Goal: Task Accomplishment & Management: Manage account settings

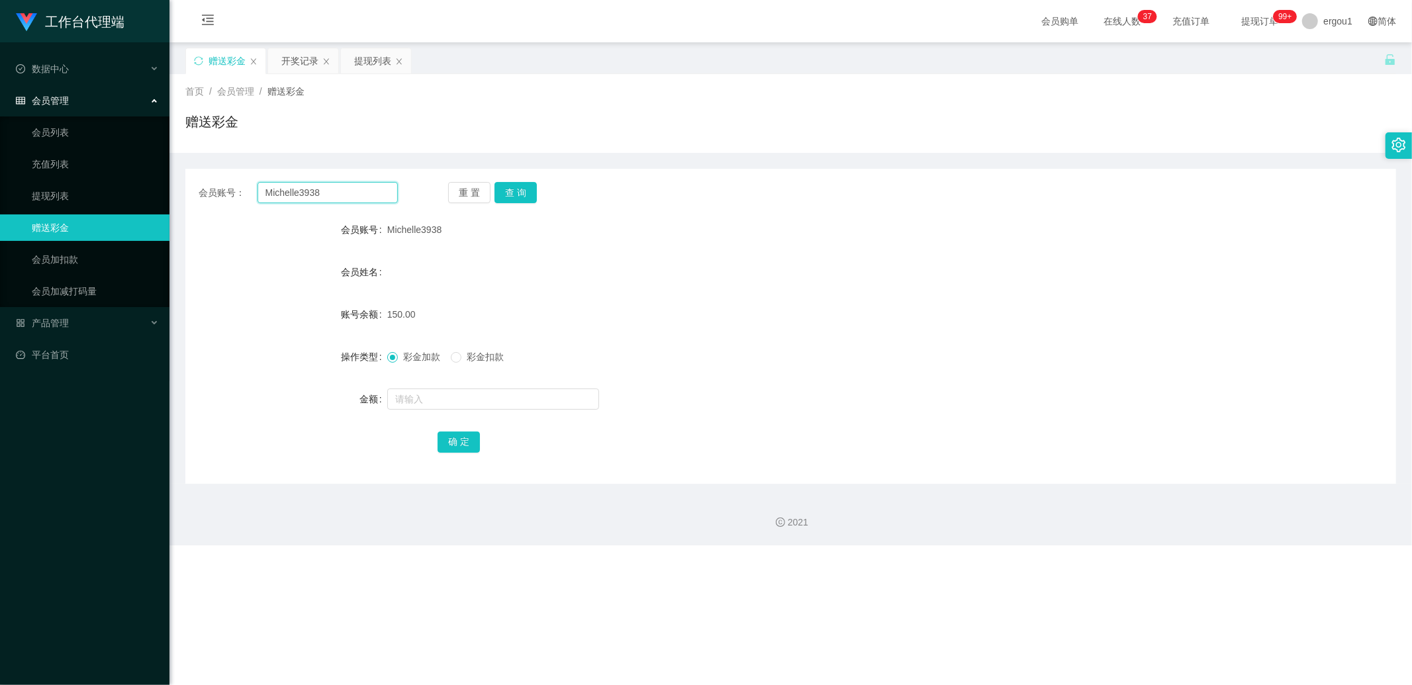
click at [315, 201] on input "Michelle3938" at bounding box center [327, 192] width 141 height 21
paste input "asht"
type input "Masht"
click at [537, 190] on div "重 置 查 询" at bounding box center [547, 192] width 199 height 21
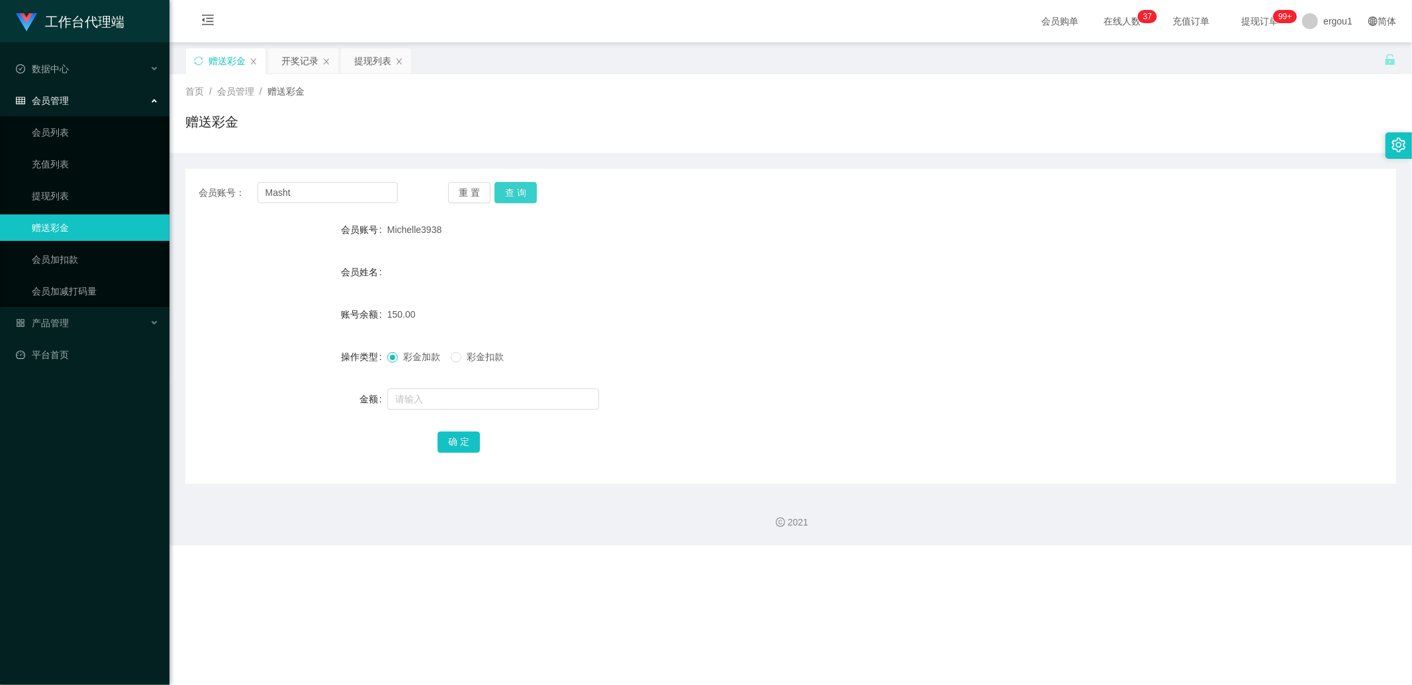
click at [525, 194] on button "查 询" at bounding box center [515, 192] width 42 height 21
click at [365, 73] on div "提现列表" at bounding box center [372, 60] width 37 height 25
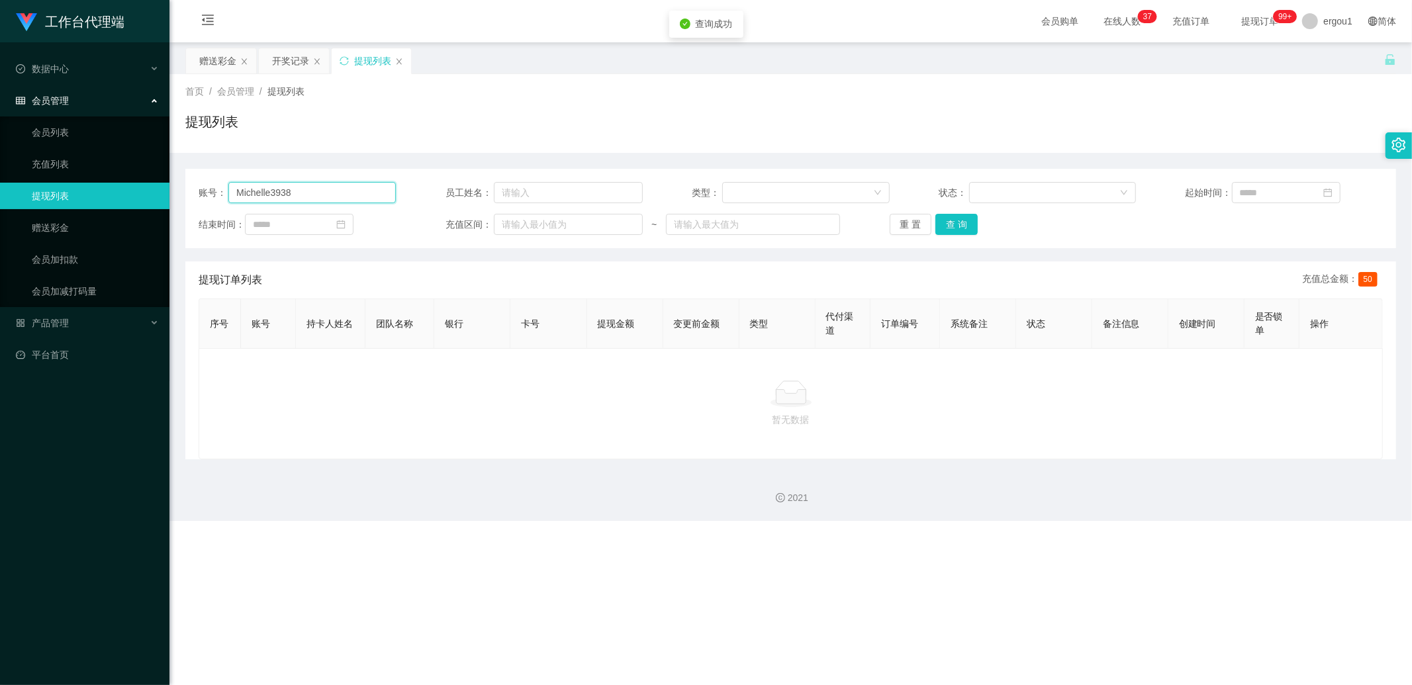
click at [275, 189] on input "Michelle3938" at bounding box center [311, 192] width 167 height 21
paste input "asht"
type input "Masht"
click at [953, 230] on button "查 询" at bounding box center [956, 224] width 42 height 21
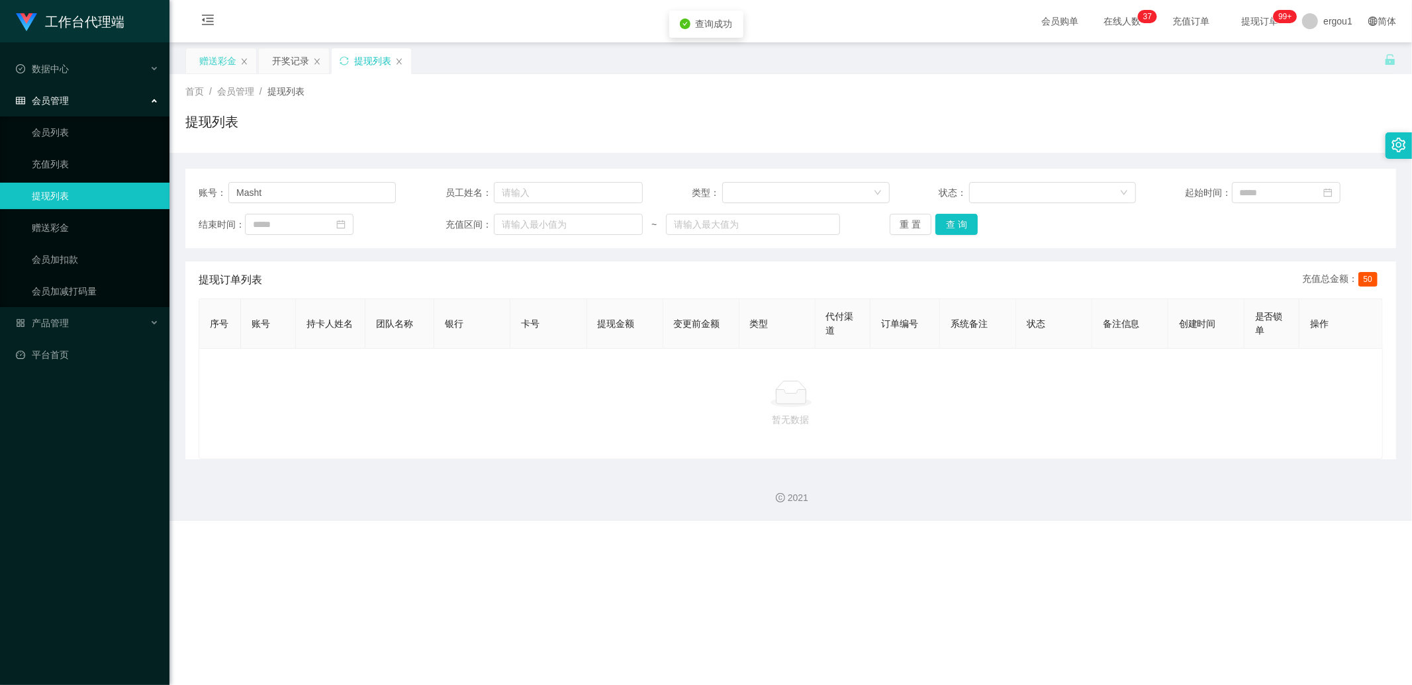
click at [207, 65] on div "赠送彩金" at bounding box center [217, 60] width 37 height 25
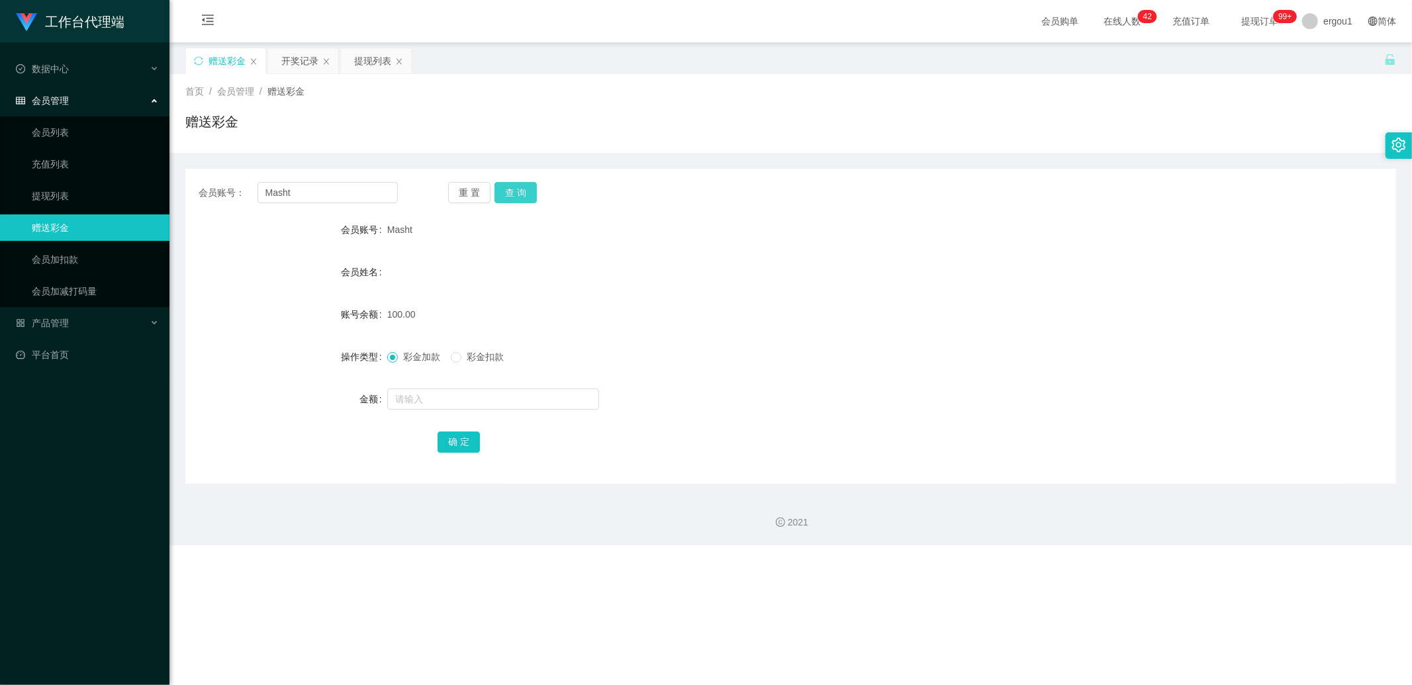
click at [520, 199] on button "查 询" at bounding box center [515, 192] width 42 height 21
click at [285, 193] on input "Masht" at bounding box center [327, 192] width 141 height 21
drag, startPoint x: 285, startPoint y: 193, endPoint x: 365, endPoint y: 185, distance: 81.1
click at [285, 194] on input "Masht" at bounding box center [327, 192] width 141 height 21
paste input "Harry2436"
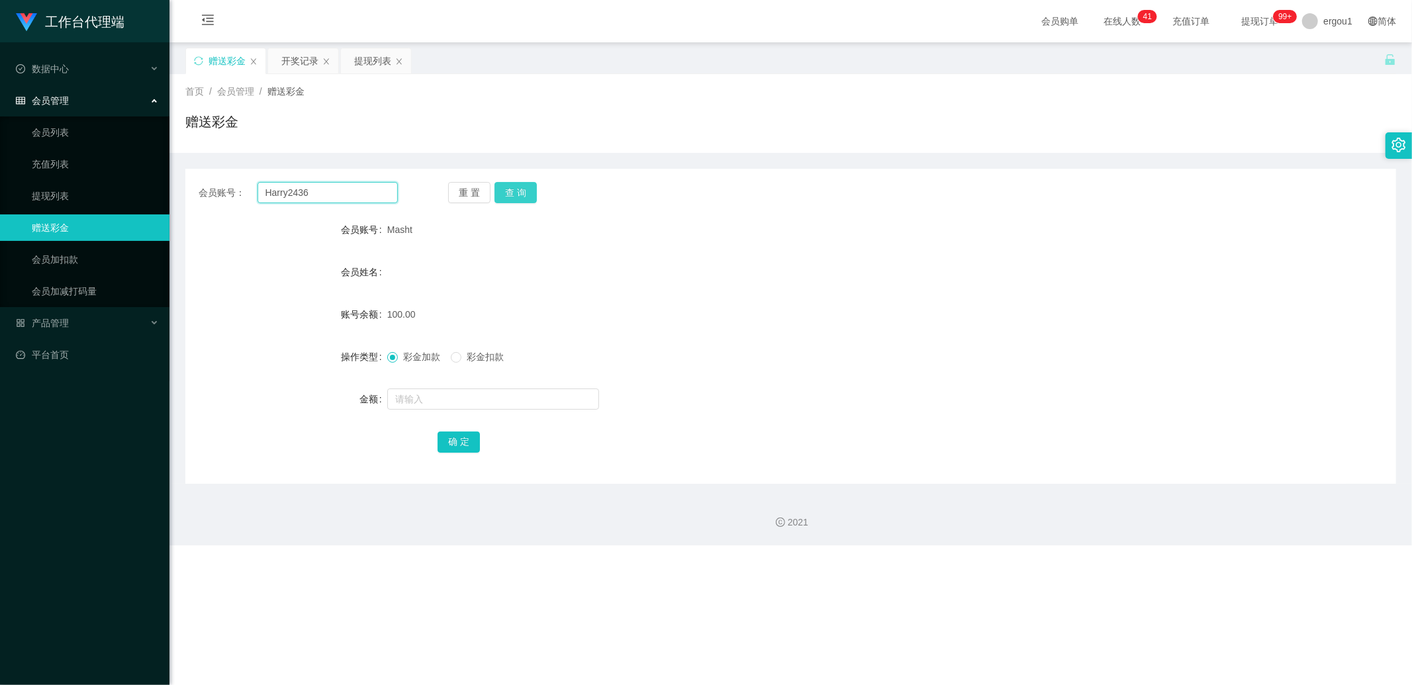
type input "Harry2436"
click at [525, 195] on button "查 询" at bounding box center [515, 192] width 42 height 21
click at [435, 404] on input "text" at bounding box center [493, 398] width 212 height 21
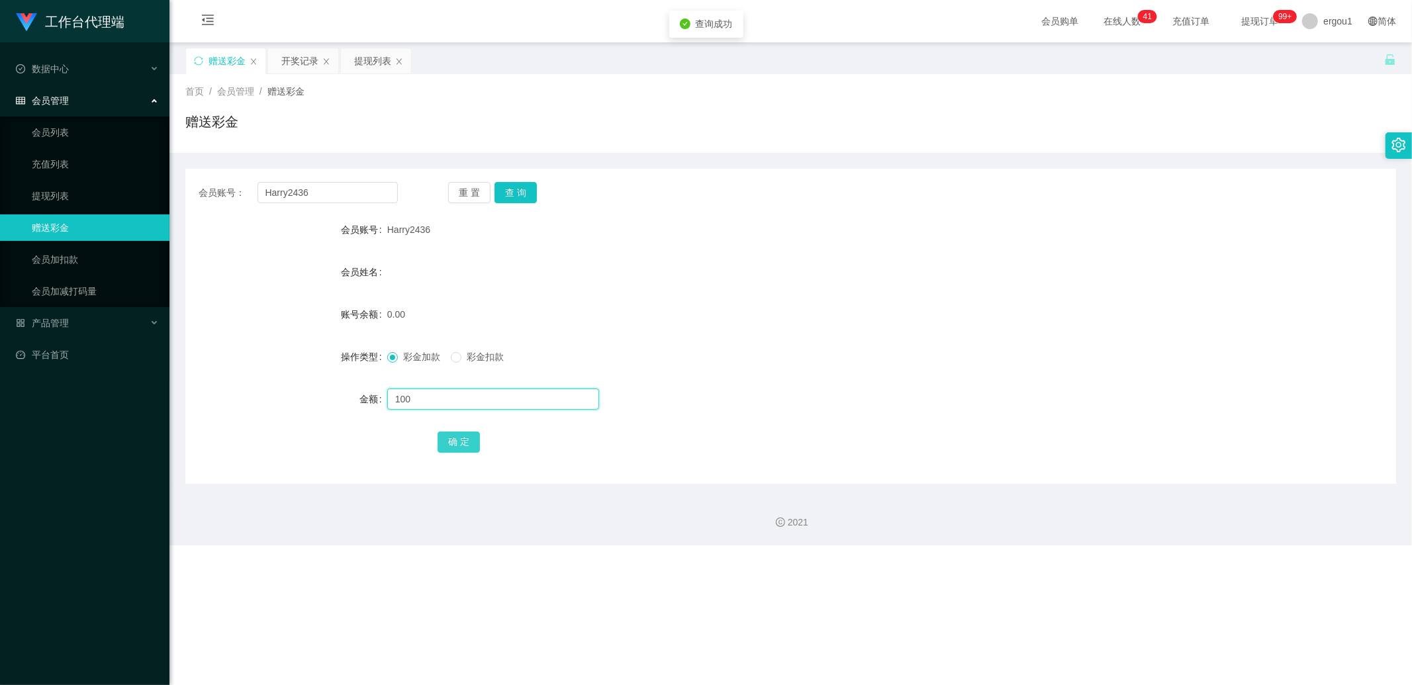
type input "100"
click at [459, 435] on button "确 定" at bounding box center [458, 441] width 42 height 21
click at [380, 61] on div "提现列表" at bounding box center [372, 60] width 37 height 25
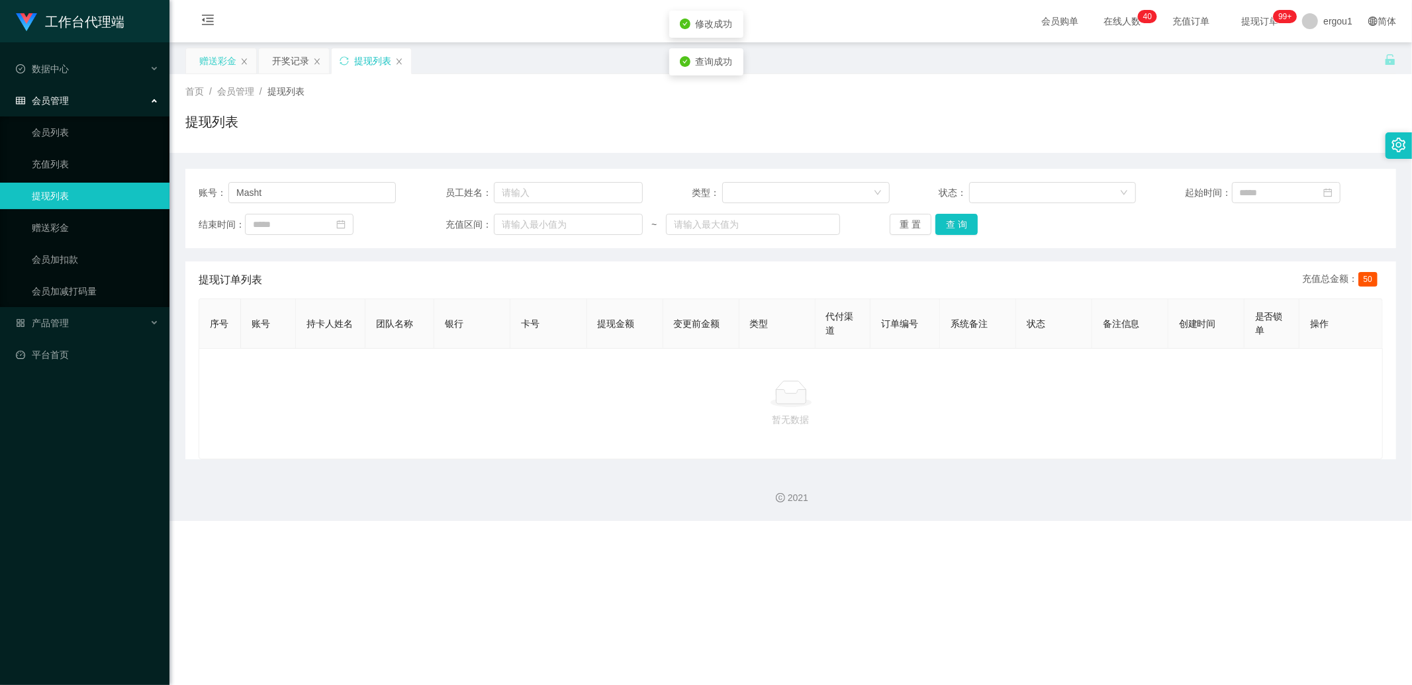
click at [226, 62] on div "赠送彩金" at bounding box center [217, 60] width 37 height 25
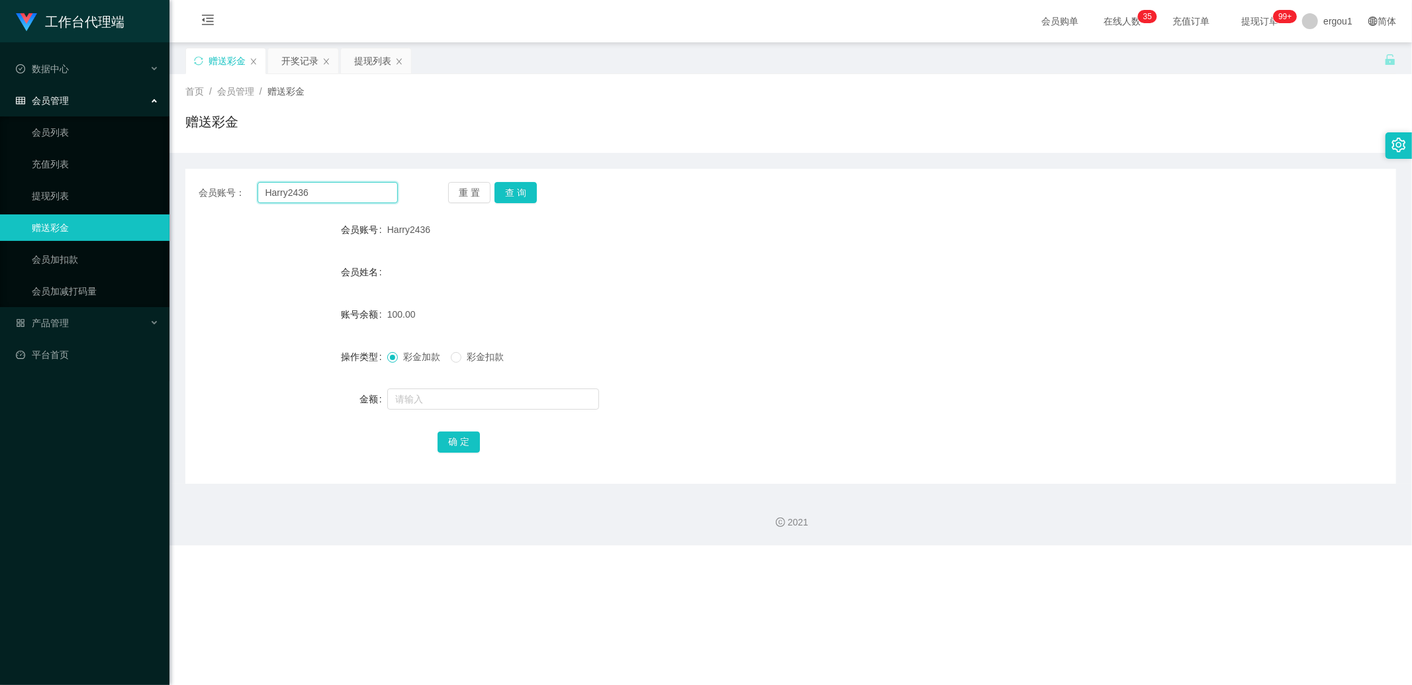
click at [294, 197] on input "Harry2436" at bounding box center [327, 192] width 141 height 21
click at [268, 68] on div "开奖记录" at bounding box center [303, 60] width 70 height 25
click at [274, 67] on div "开奖记录" at bounding box center [303, 60] width 70 height 25
click at [280, 62] on div "开奖记录" at bounding box center [303, 60] width 70 height 25
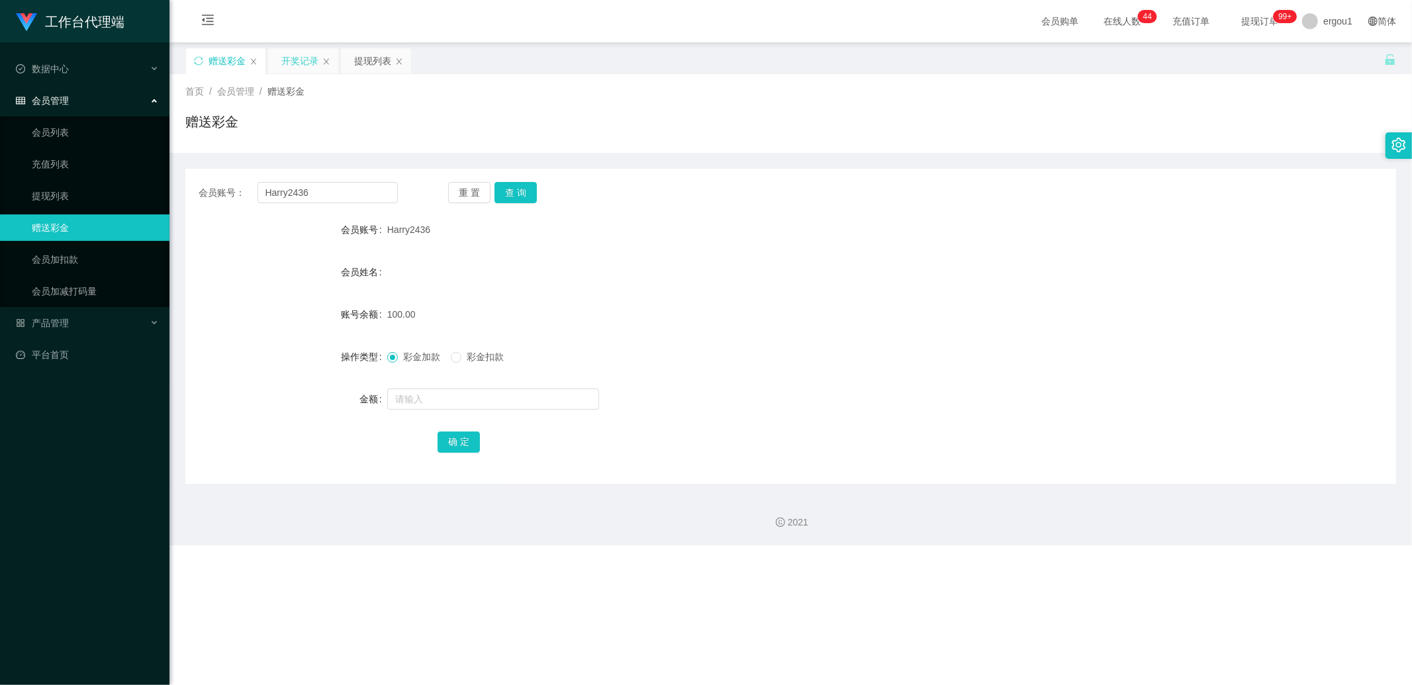
click at [306, 58] on div "开奖记录" at bounding box center [299, 60] width 37 height 25
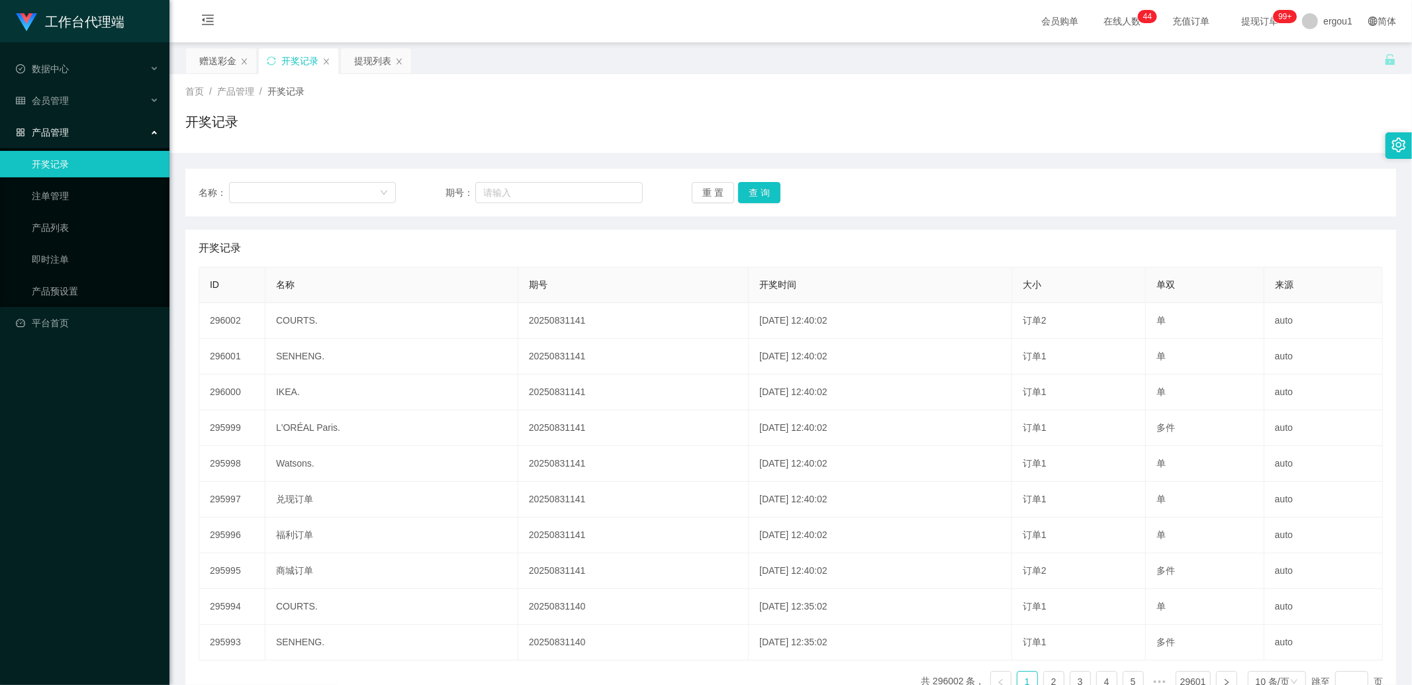
click at [279, 58] on div "开奖记录" at bounding box center [298, 60] width 79 height 25
click at [271, 60] on icon "图标: sync" at bounding box center [271, 60] width 9 height 9
click at [1308, 27] on div "ergou1" at bounding box center [1327, 21] width 66 height 42
click at [1248, 19] on span "提现订单 99+" at bounding box center [1259, 21] width 50 height 9
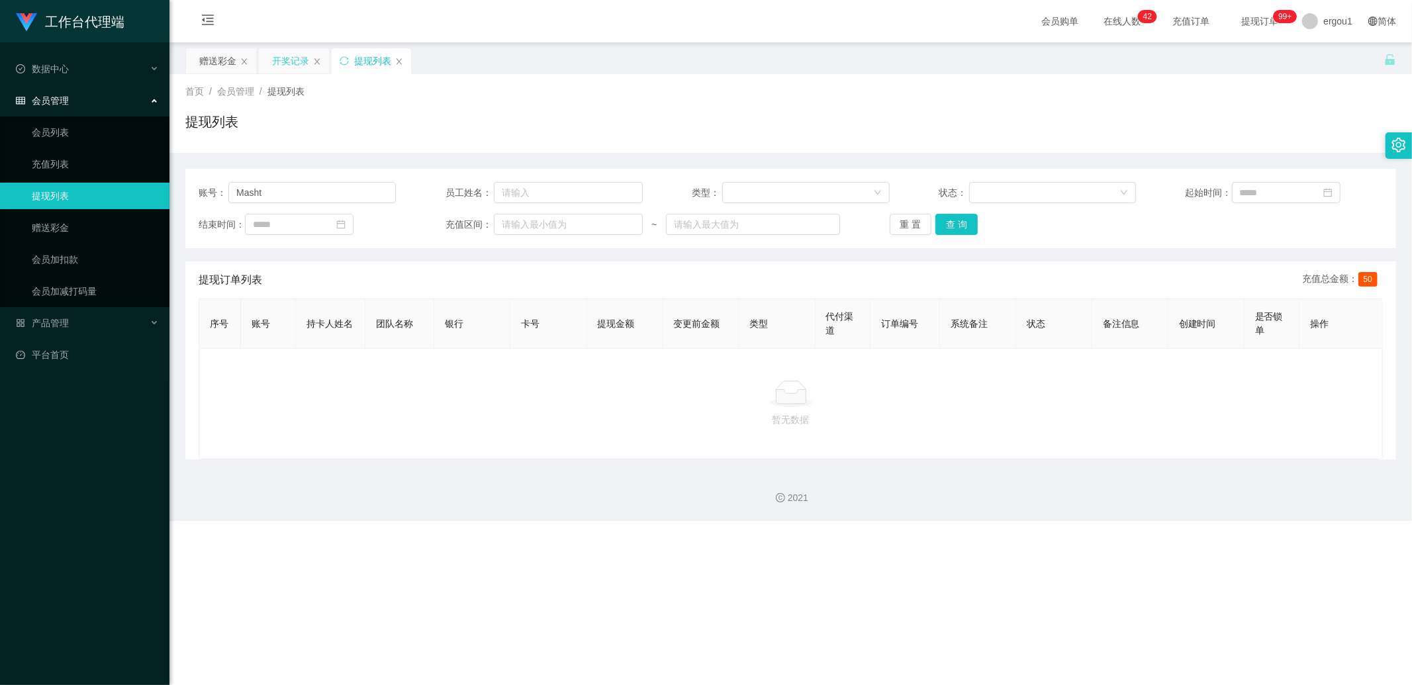
click at [281, 61] on div "开奖记录" at bounding box center [290, 60] width 37 height 25
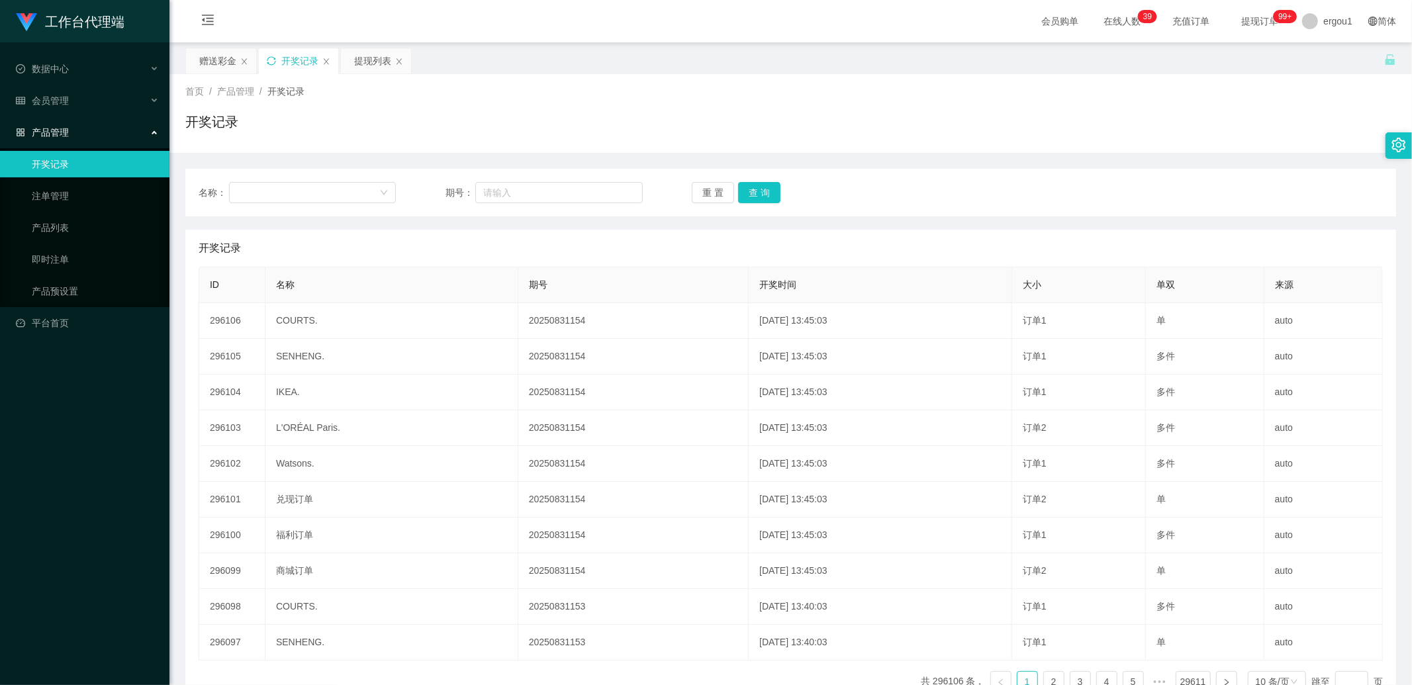
click at [559, 95] on div "首页 / 产品管理 / 开奖记录 /" at bounding box center [790, 92] width 1210 height 14
click at [225, 53] on div "赠送彩金" at bounding box center [217, 60] width 37 height 25
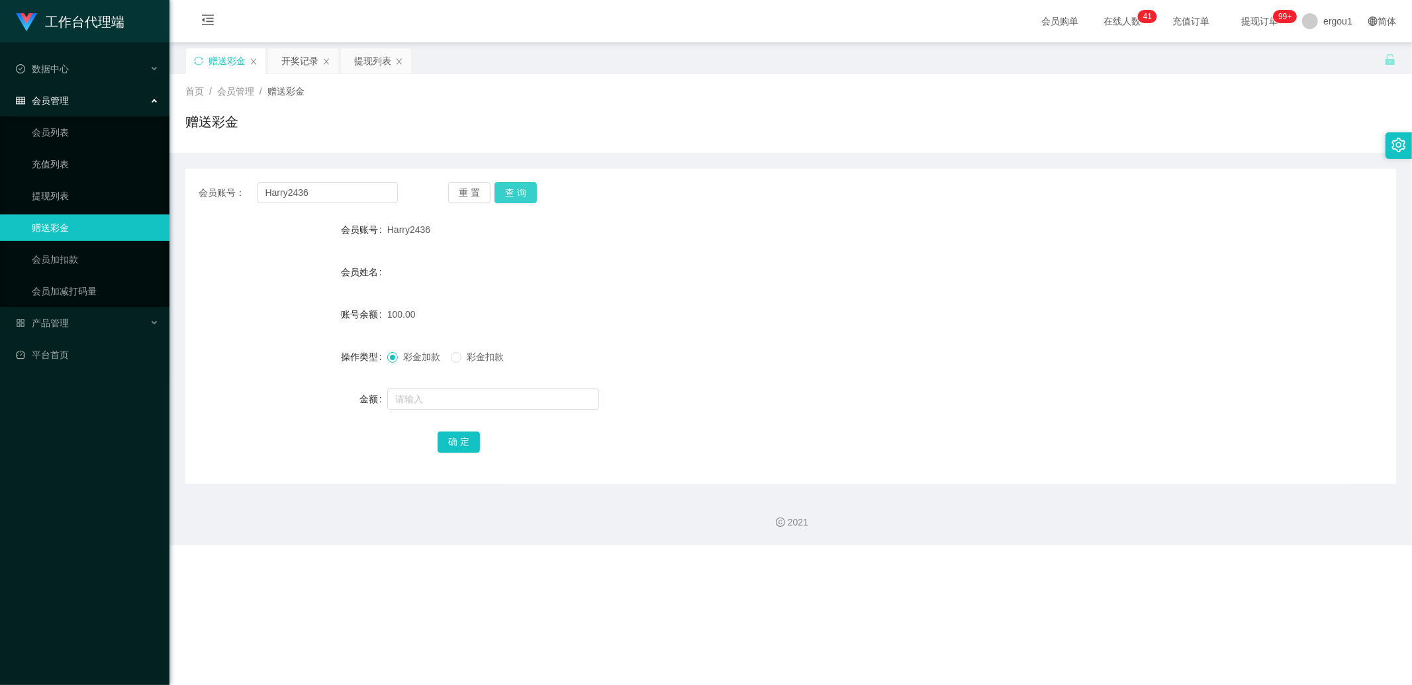
click at [529, 193] on button "查 询" at bounding box center [515, 192] width 42 height 21
click at [519, 195] on button "查 询" at bounding box center [515, 192] width 42 height 21
click at [408, 399] on input "text" at bounding box center [493, 398] width 212 height 21
click at [332, 193] on input "Harry2436" at bounding box center [327, 192] width 141 height 21
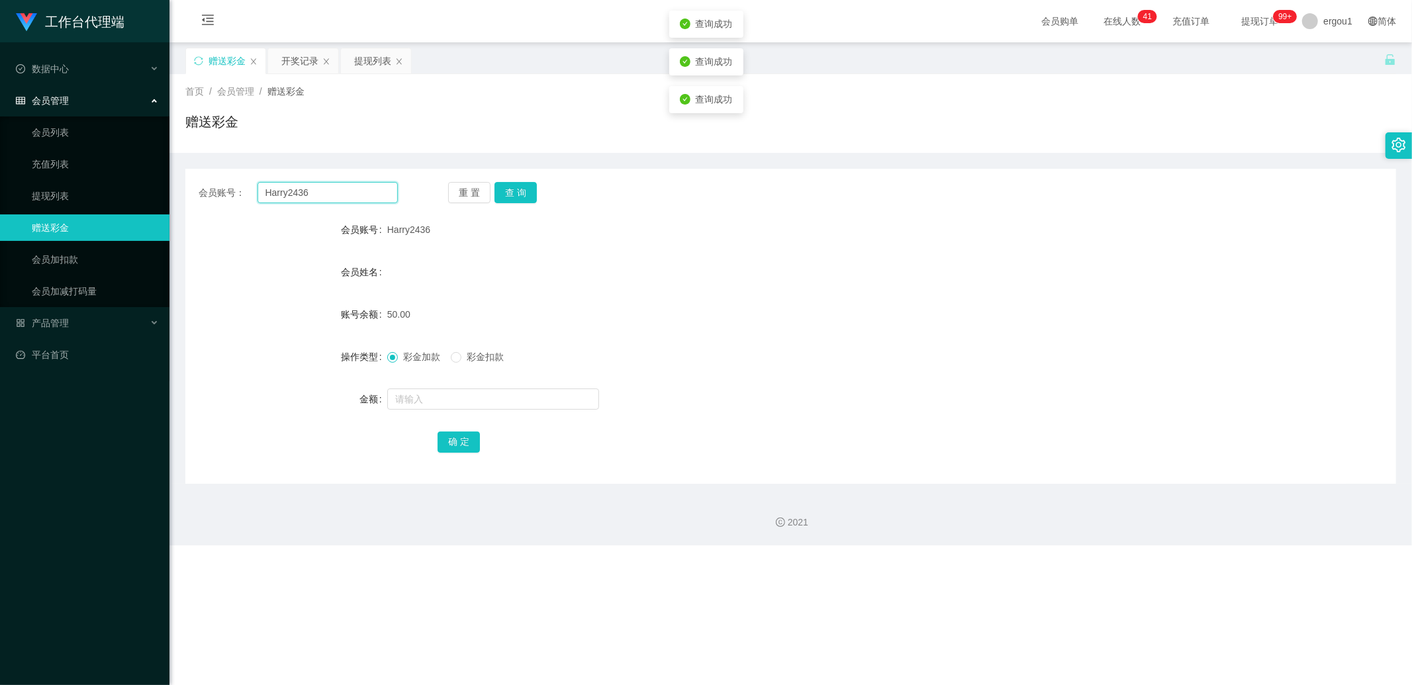
click at [332, 193] on input "Harry2436" at bounding box center [327, 192] width 141 height 21
type input "cc"
click at [401, 233] on span "Harry2436" at bounding box center [408, 229] width 43 height 11
copy span "Harry2436"
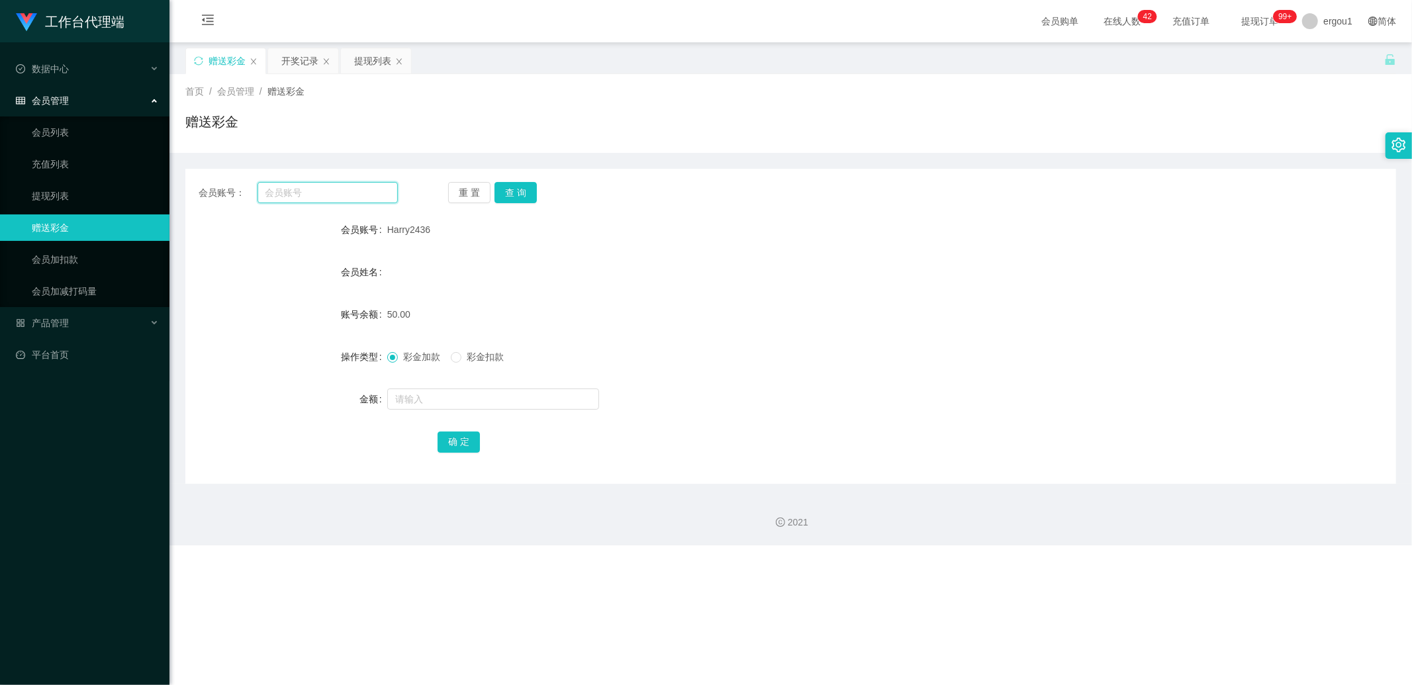
click at [316, 186] on input "text" at bounding box center [327, 192] width 141 height 21
paste input "Harry2436"
type input "Harry2436"
click at [521, 189] on button "查 询" at bounding box center [515, 192] width 42 height 21
click at [439, 388] on input "text" at bounding box center [493, 398] width 212 height 21
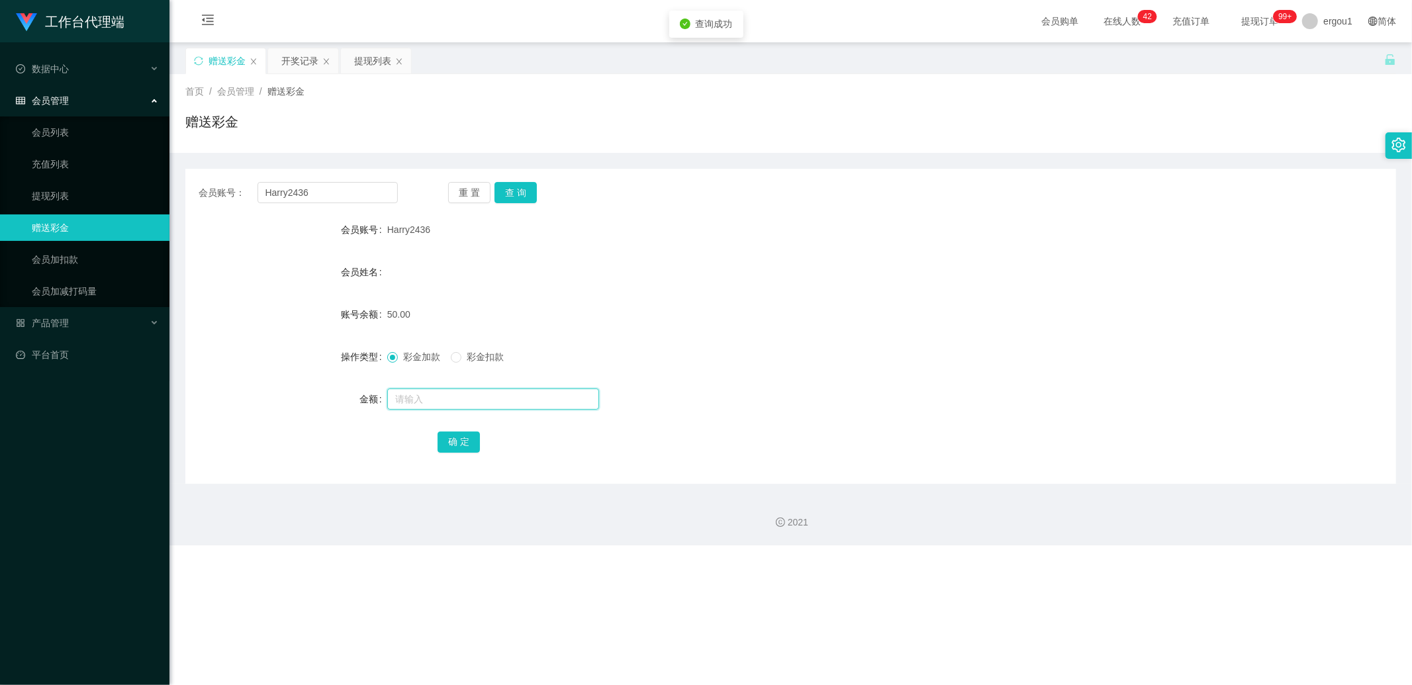
type input "2"
type input "100"
drag, startPoint x: 457, startPoint y: 435, endPoint x: 470, endPoint y: 418, distance: 21.2
click at [457, 435] on button "确 定" at bounding box center [458, 441] width 42 height 21
click at [514, 199] on button "查 询" at bounding box center [515, 192] width 42 height 21
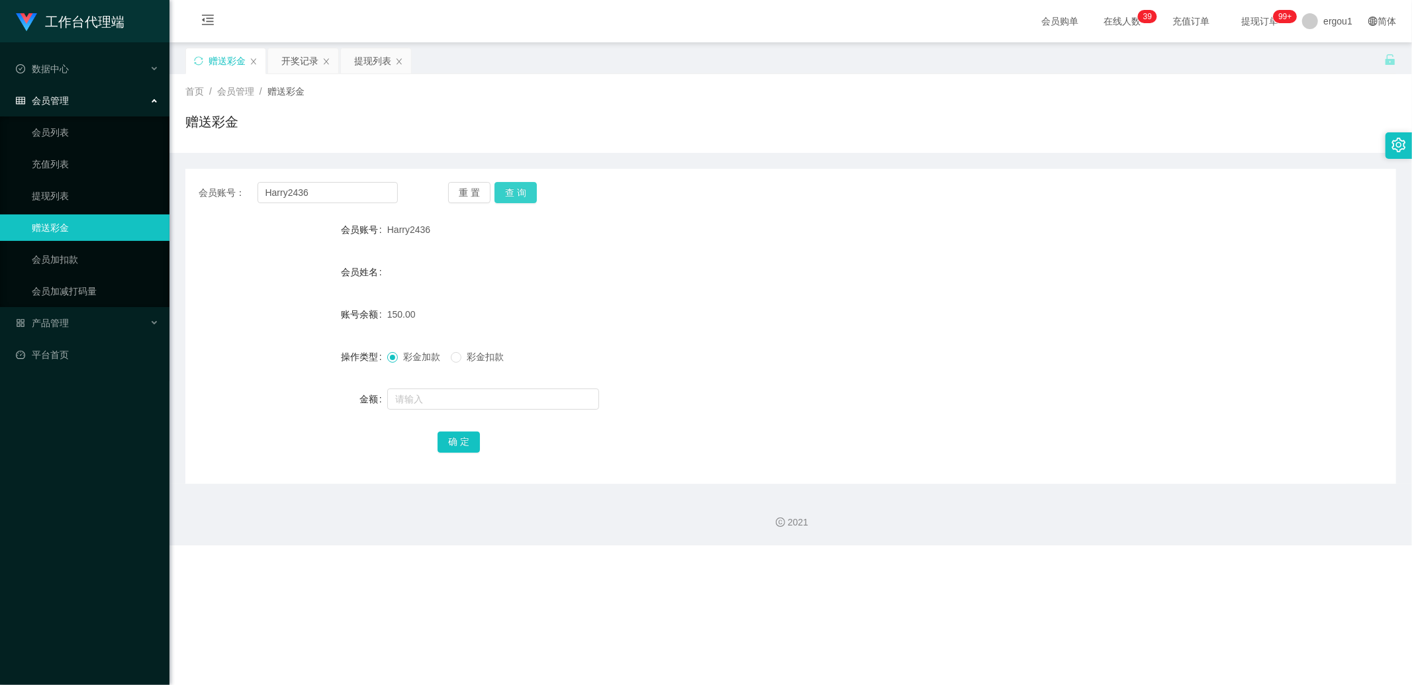
click at [526, 194] on button "查 询" at bounding box center [515, 192] width 42 height 21
click at [361, 188] on input "Harry2436" at bounding box center [327, 192] width 141 height 21
click at [368, 64] on div "提现列表" at bounding box center [372, 60] width 37 height 25
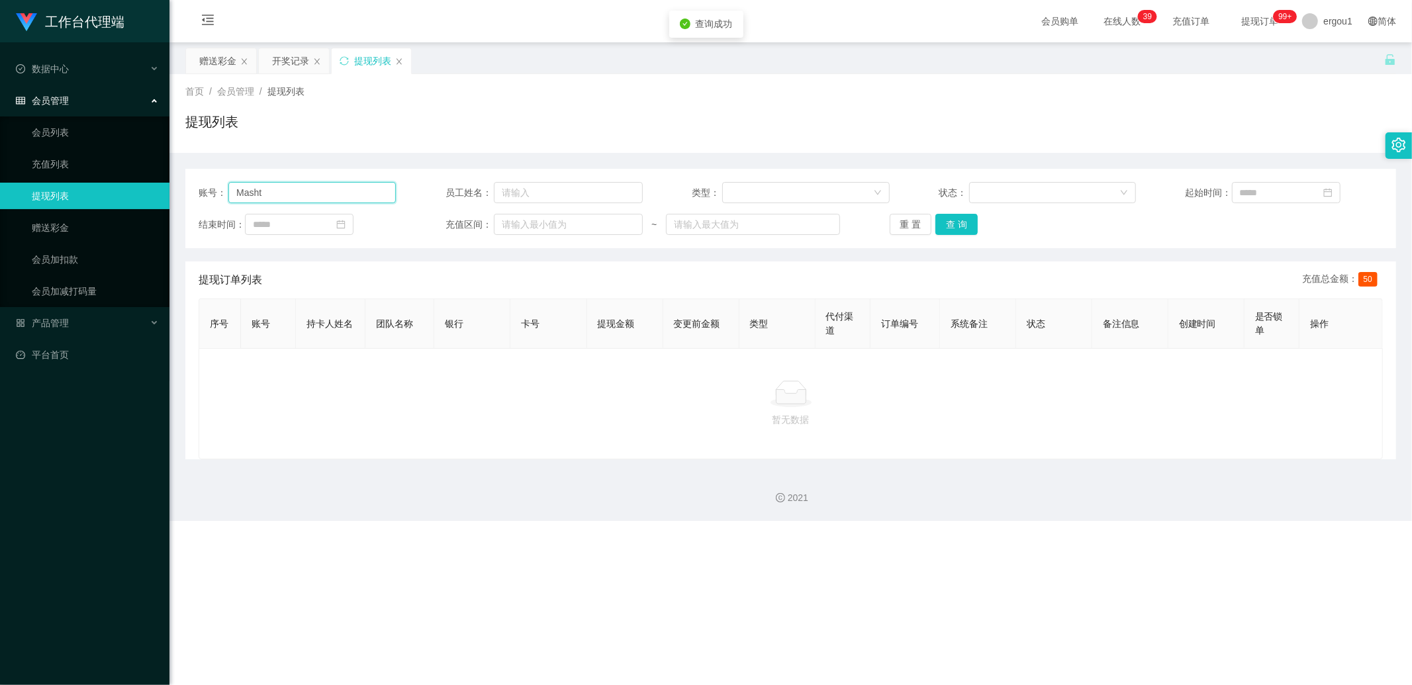
click at [346, 197] on input "Masht" at bounding box center [311, 192] width 167 height 21
click at [347, 197] on input "Masht" at bounding box center [311, 192] width 167 height 21
paste input "Harry2436"
paste input "text"
type input "Harry2436"
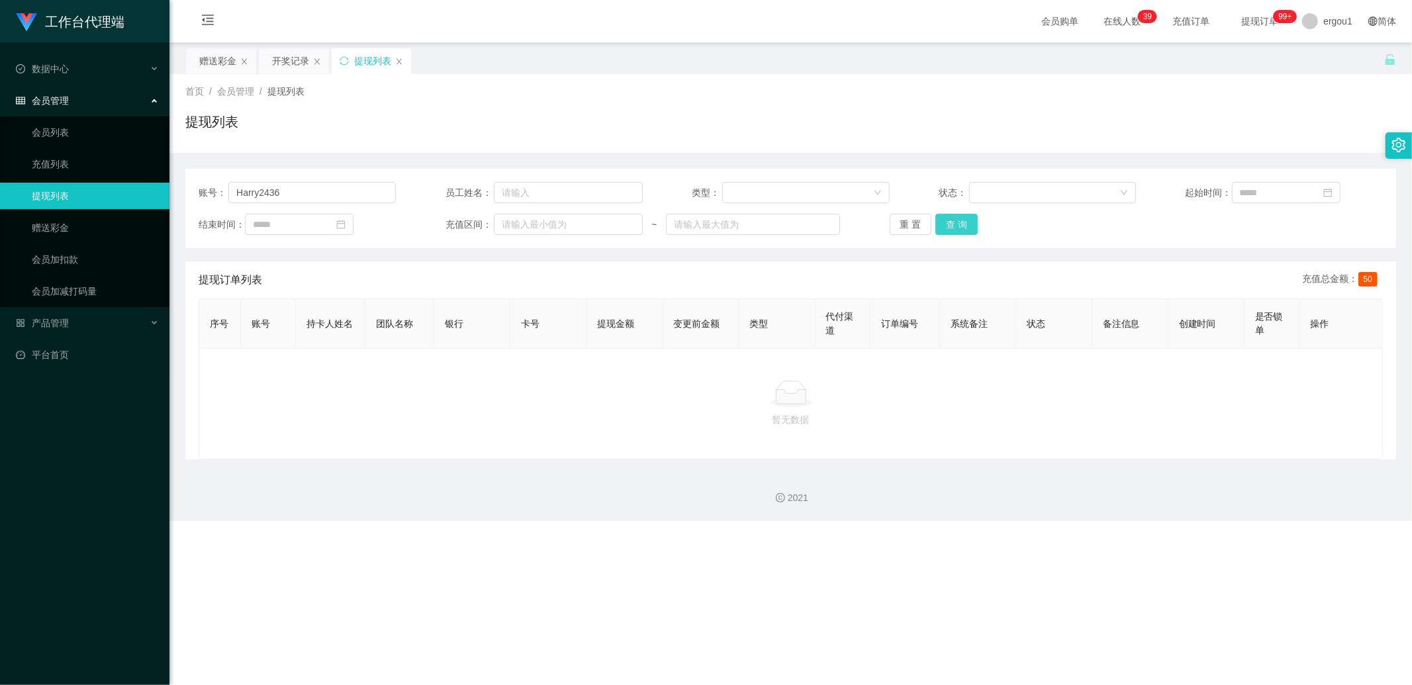
click at [962, 227] on button "查 询" at bounding box center [956, 224] width 42 height 21
click at [964, 224] on button "查 询" at bounding box center [956, 224] width 42 height 21
click at [215, 50] on div "赠送彩金" at bounding box center [217, 60] width 37 height 25
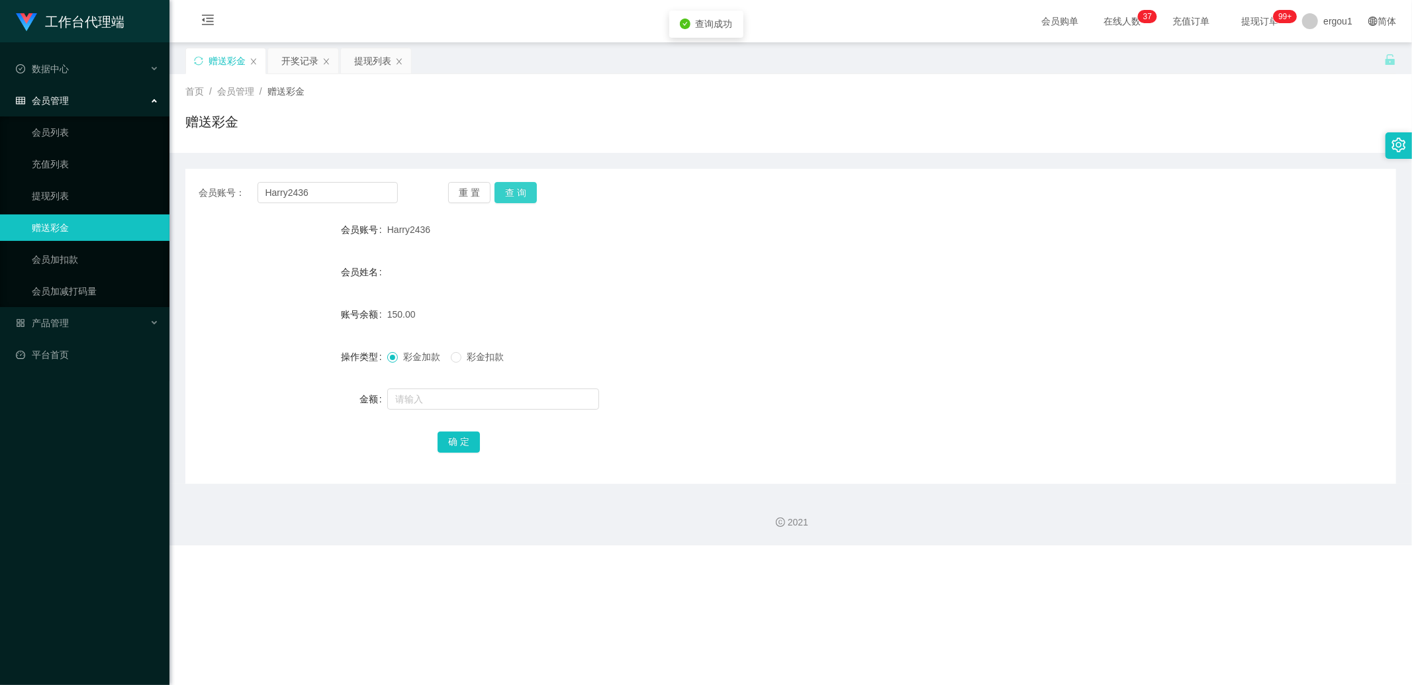
click at [508, 195] on button "查 询" at bounding box center [515, 192] width 42 height 21
click at [531, 183] on button "查 询" at bounding box center [515, 192] width 42 height 21
click at [362, 55] on div "提现列表" at bounding box center [372, 60] width 37 height 25
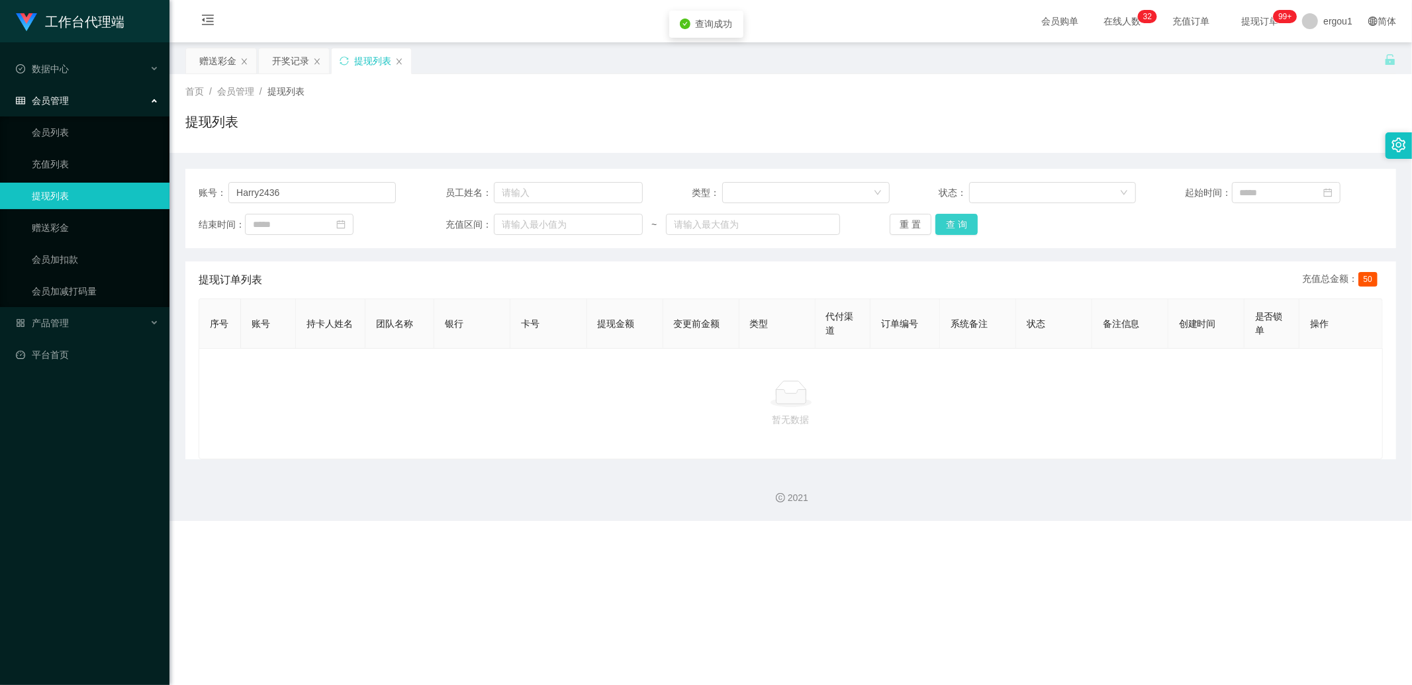
click at [945, 222] on button "查 询" at bounding box center [956, 224] width 42 height 21
click at [947, 229] on button "查 询" at bounding box center [956, 224] width 42 height 21
click at [223, 65] on div "赠送彩金" at bounding box center [217, 60] width 37 height 25
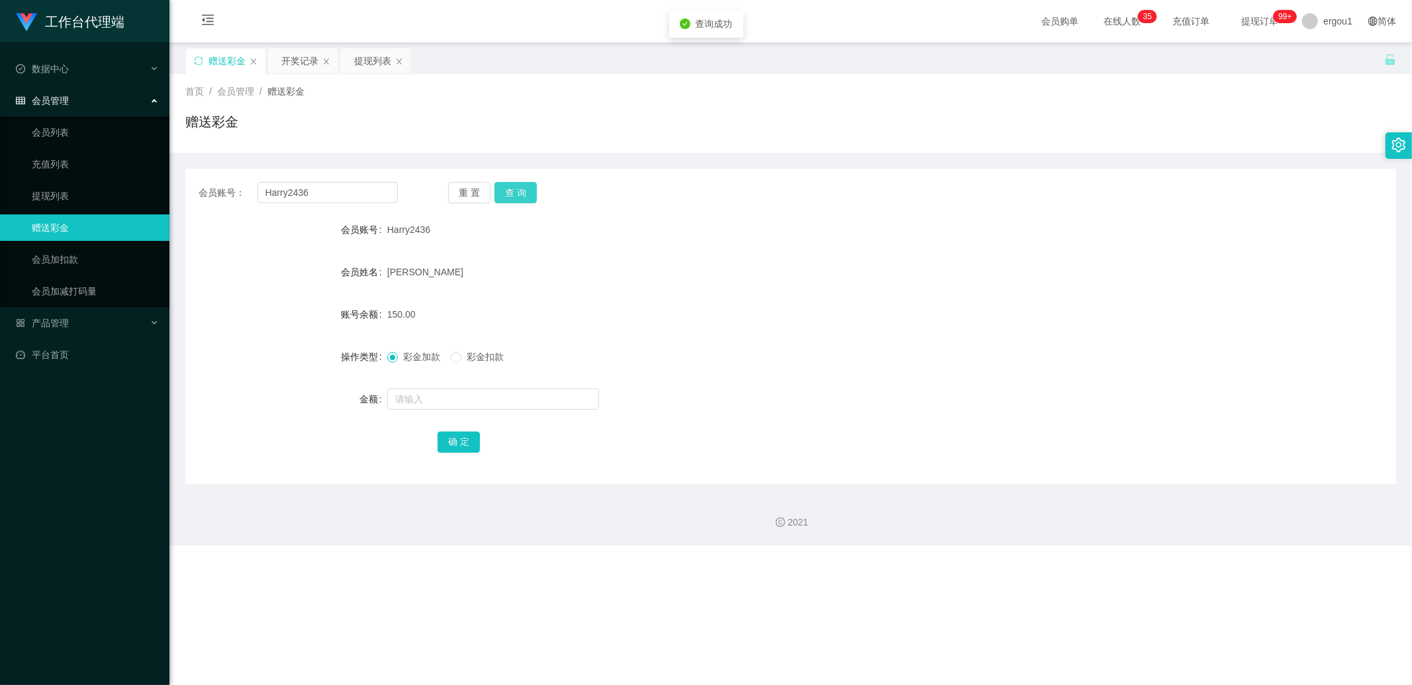
click at [532, 189] on button "查 询" at bounding box center [515, 192] width 42 height 21
click at [371, 60] on div "提现列表" at bounding box center [372, 60] width 37 height 25
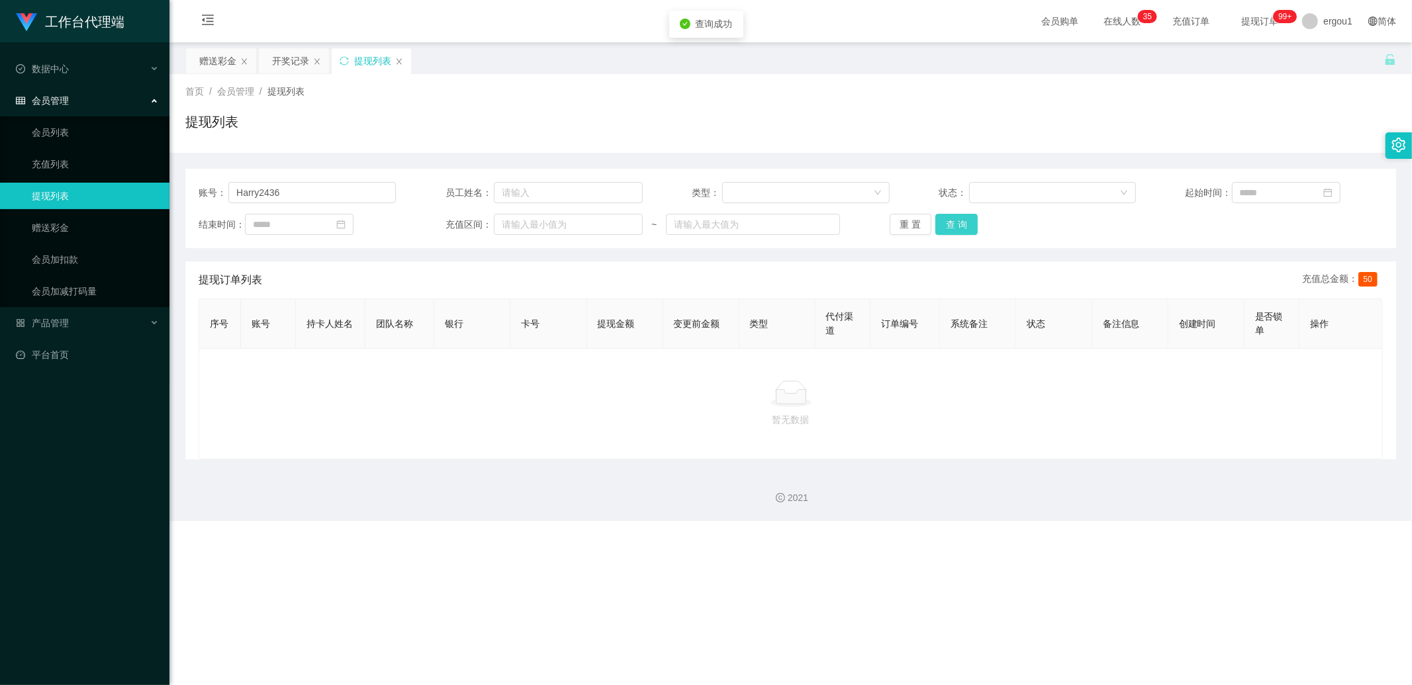
click at [965, 226] on button "查 询" at bounding box center [956, 224] width 42 height 21
click at [936, 228] on button "查 询" at bounding box center [956, 224] width 42 height 21
click at [221, 62] on div "赠送彩金" at bounding box center [217, 60] width 37 height 25
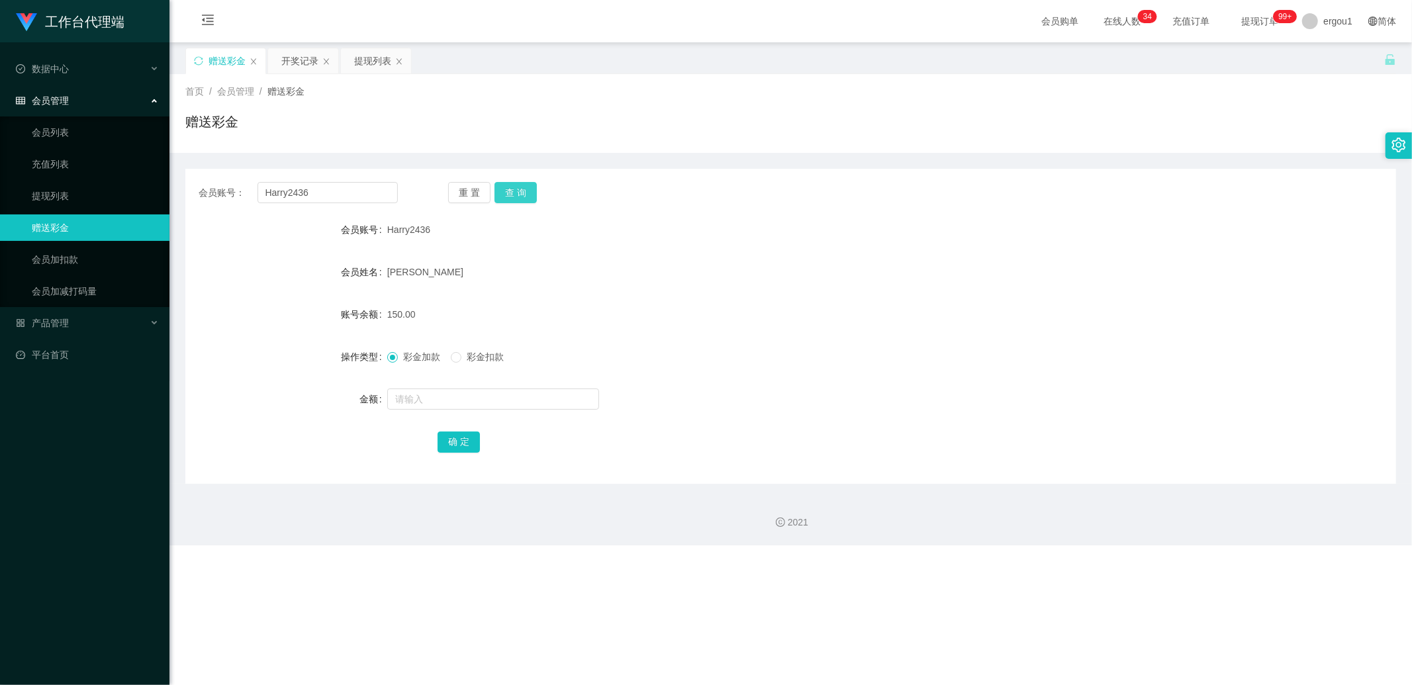
click at [515, 196] on button "查 询" at bounding box center [515, 192] width 42 height 21
click at [518, 189] on button "查 询" at bounding box center [515, 192] width 42 height 21
click at [381, 73] on div "提现列表" at bounding box center [372, 60] width 37 height 25
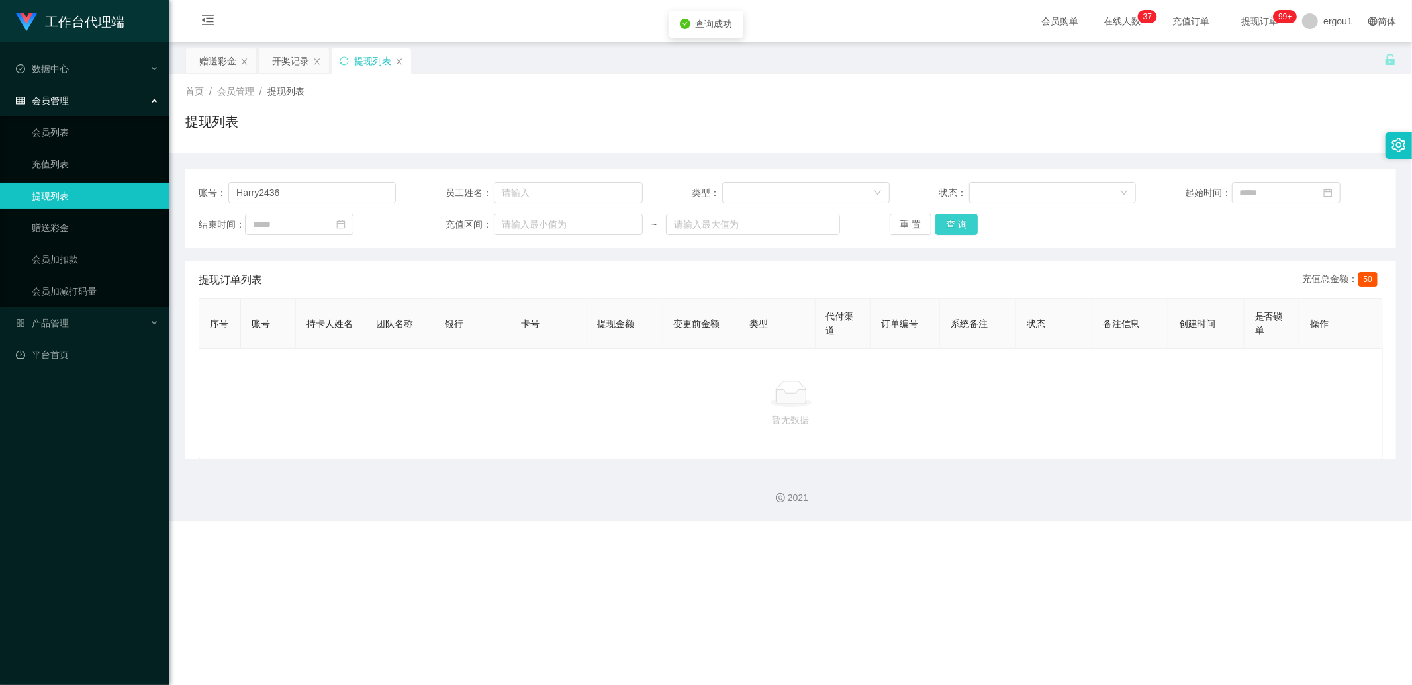
click at [948, 233] on button "查 询" at bounding box center [956, 224] width 42 height 21
click at [949, 229] on button "查 询" at bounding box center [956, 224] width 42 height 21
click at [282, 189] on input "Harry2436" at bounding box center [311, 192] width 167 height 21
click at [958, 221] on button "查 询" at bounding box center [956, 224] width 42 height 21
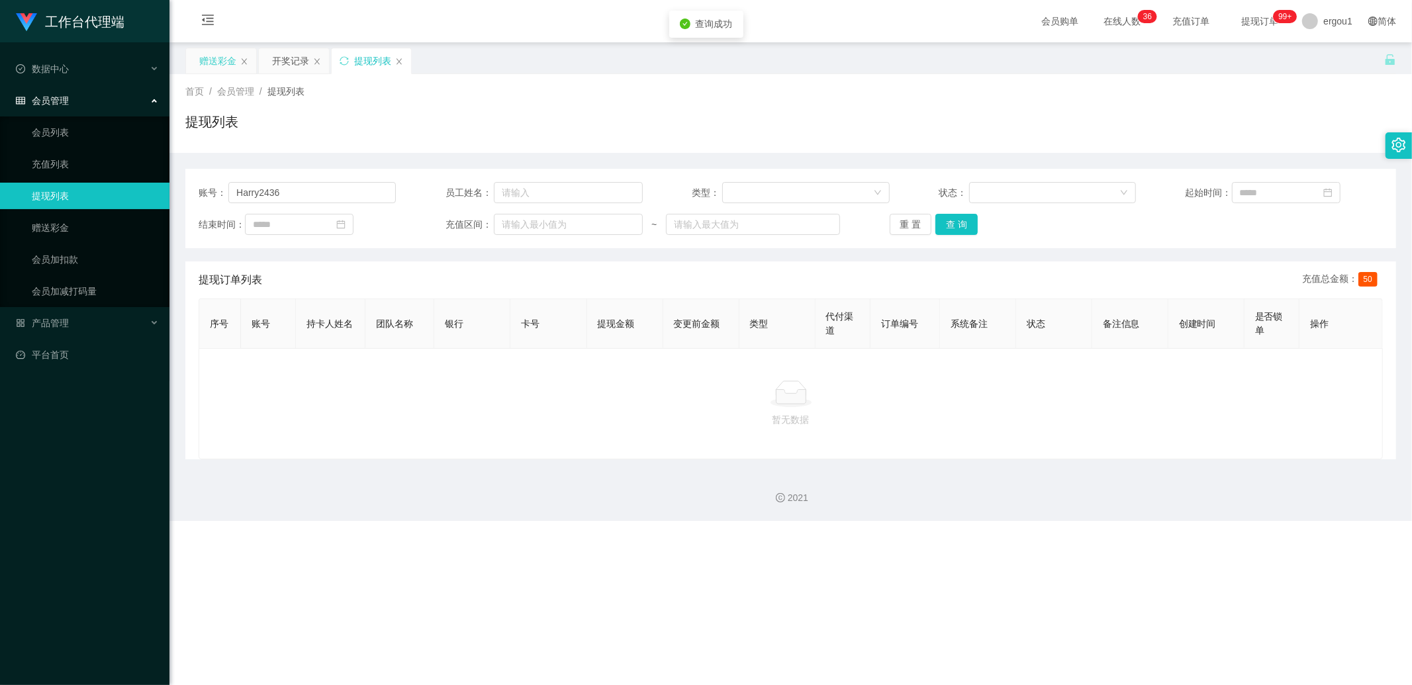
click at [222, 66] on div "赠送彩金" at bounding box center [217, 60] width 37 height 25
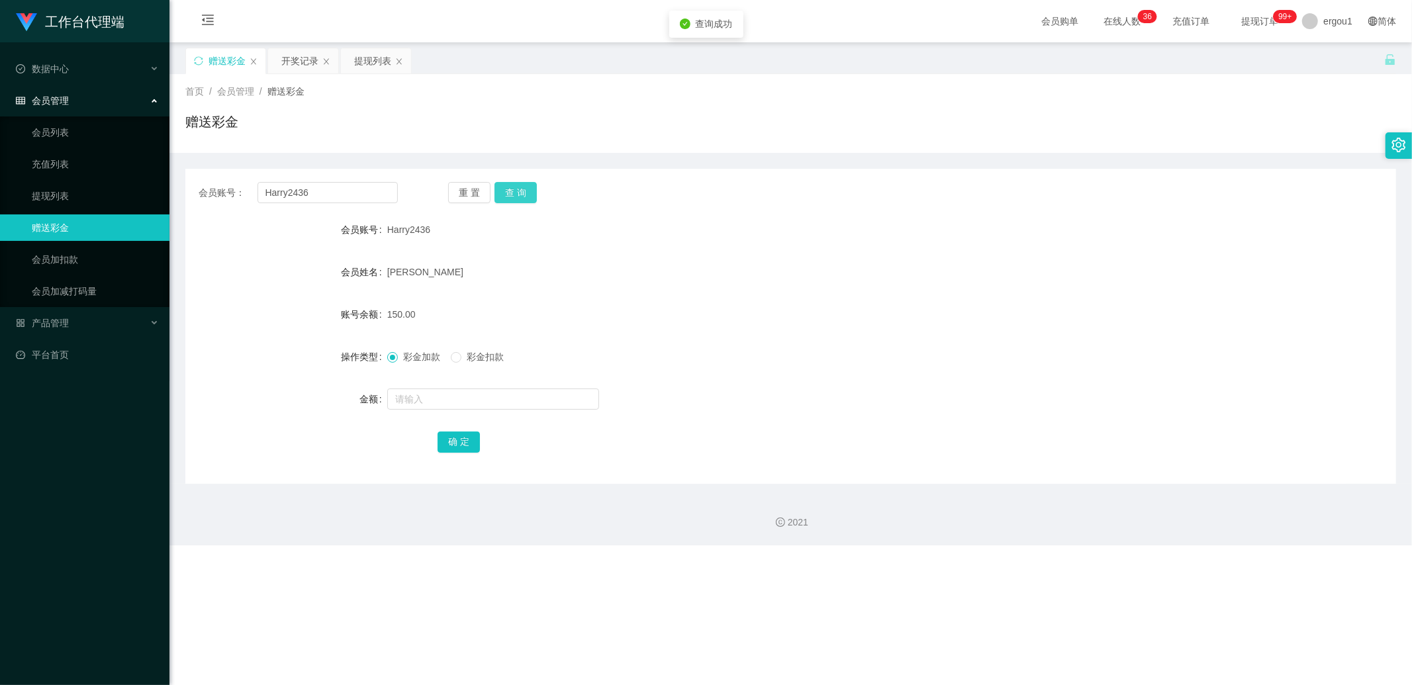
click at [531, 197] on button "查 询" at bounding box center [515, 192] width 42 height 21
click at [308, 69] on div "开奖记录" at bounding box center [299, 60] width 37 height 25
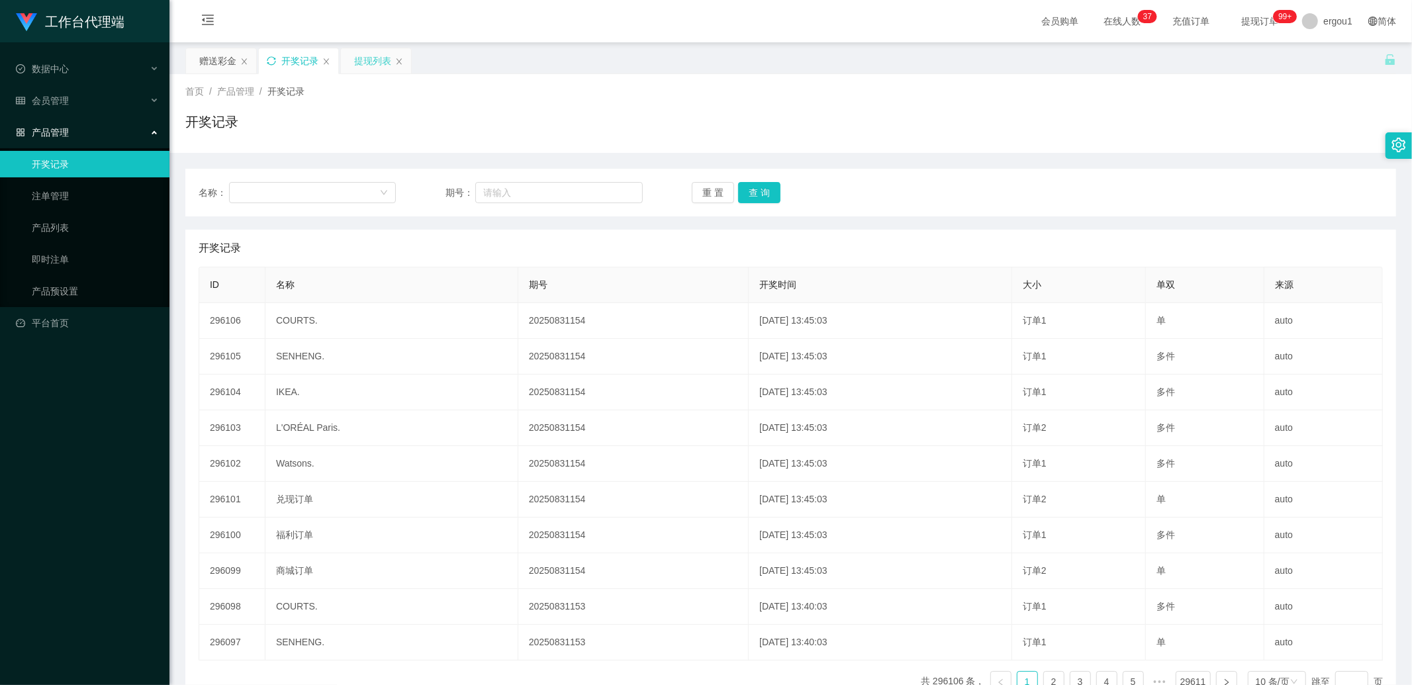
click at [376, 65] on div "提现列表" at bounding box center [372, 60] width 37 height 25
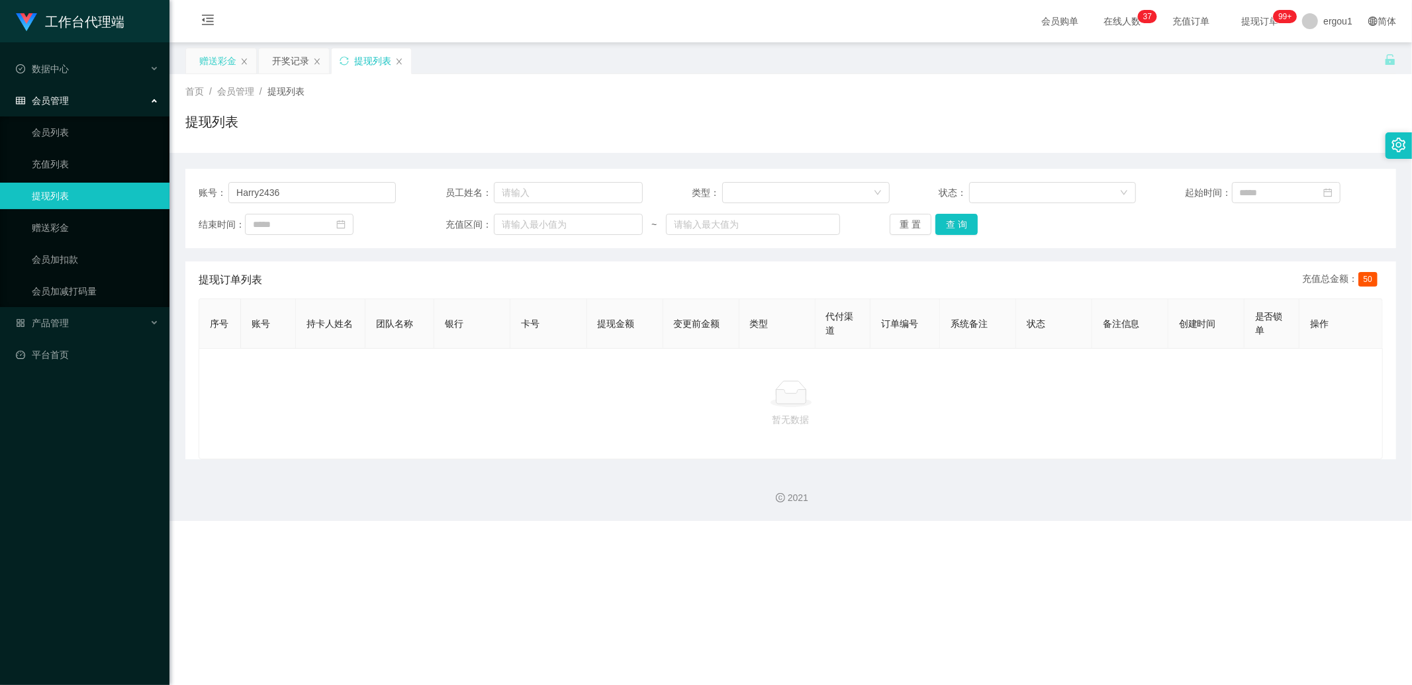
click at [203, 60] on div "赠送彩金" at bounding box center [217, 60] width 37 height 25
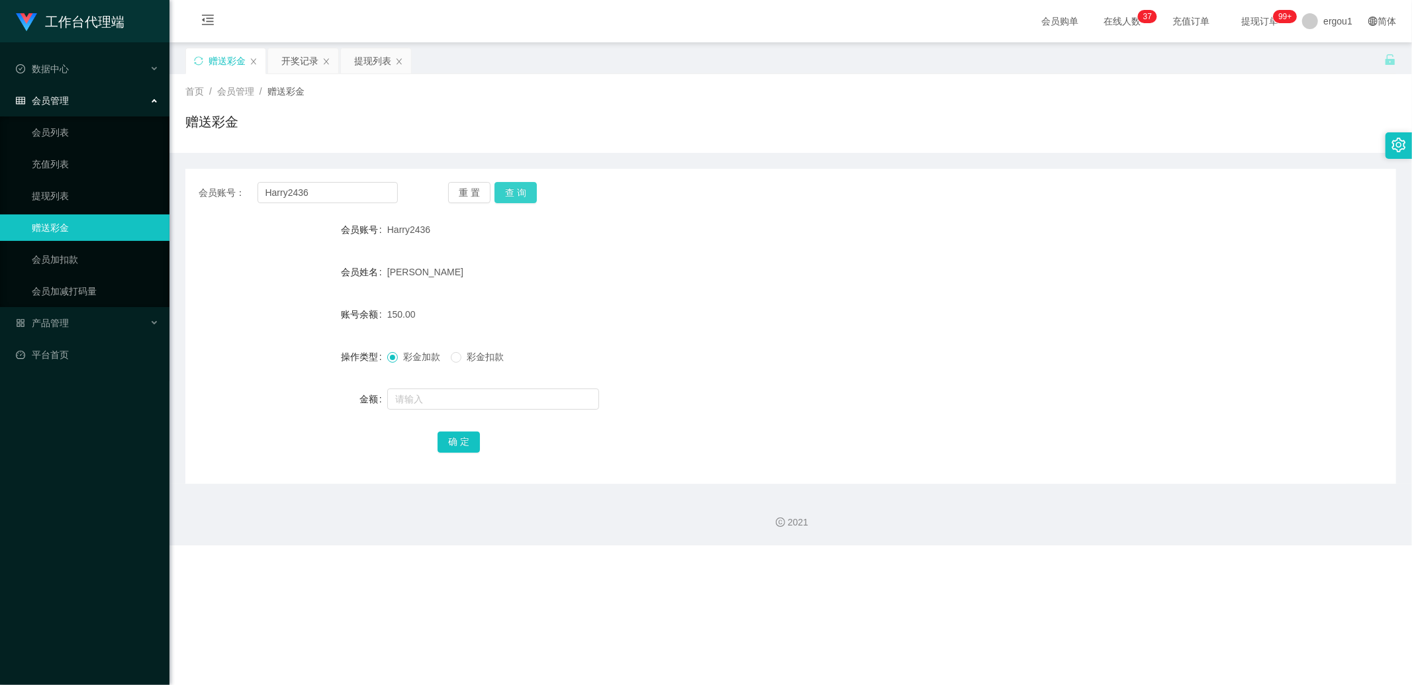
click at [517, 190] on button "查 询" at bounding box center [515, 192] width 42 height 21
click at [312, 186] on input "Harry2436" at bounding box center [327, 192] width 141 height 21
type input "v"
paste input "Harry2436"
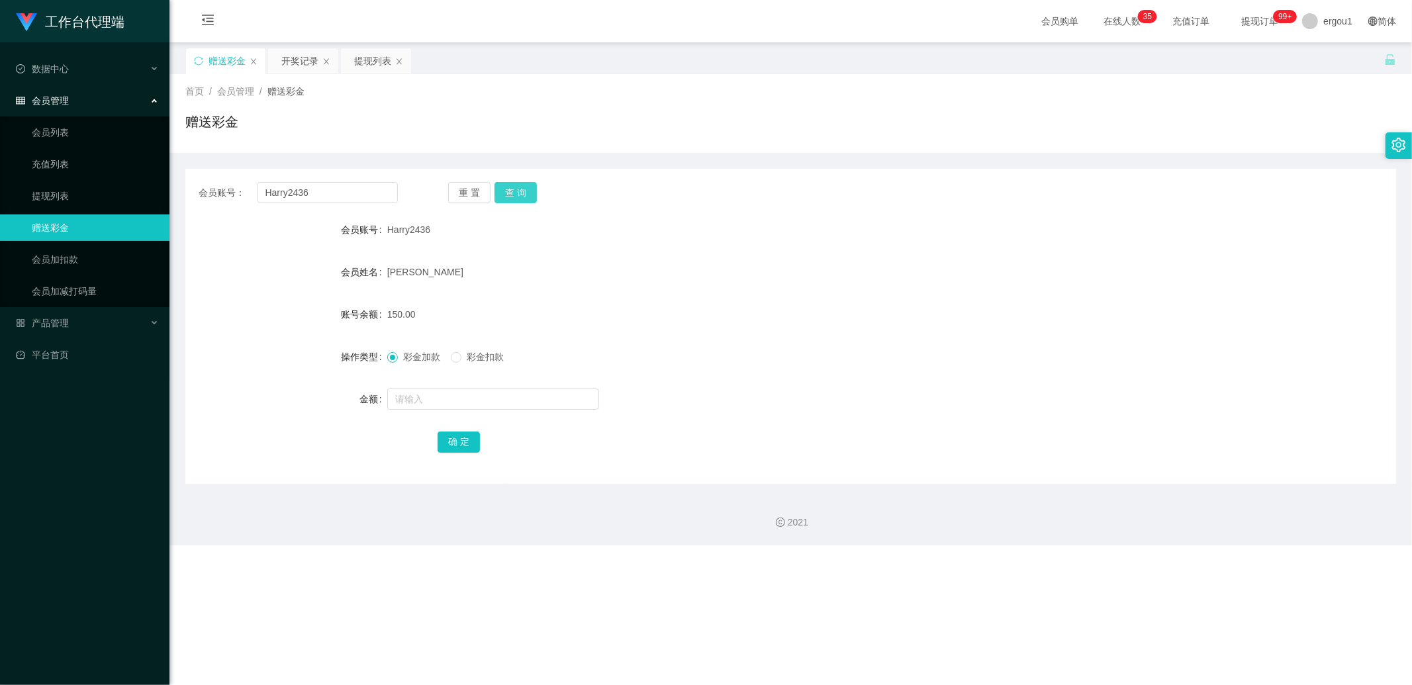
click at [512, 187] on button "查 询" at bounding box center [515, 192] width 42 height 21
click at [336, 193] on input "Harry2436" at bounding box center [327, 192] width 141 height 21
click at [338, 192] on input "Harry2436" at bounding box center [327, 192] width 141 height 21
paste input "97402304"
type input "97402304"
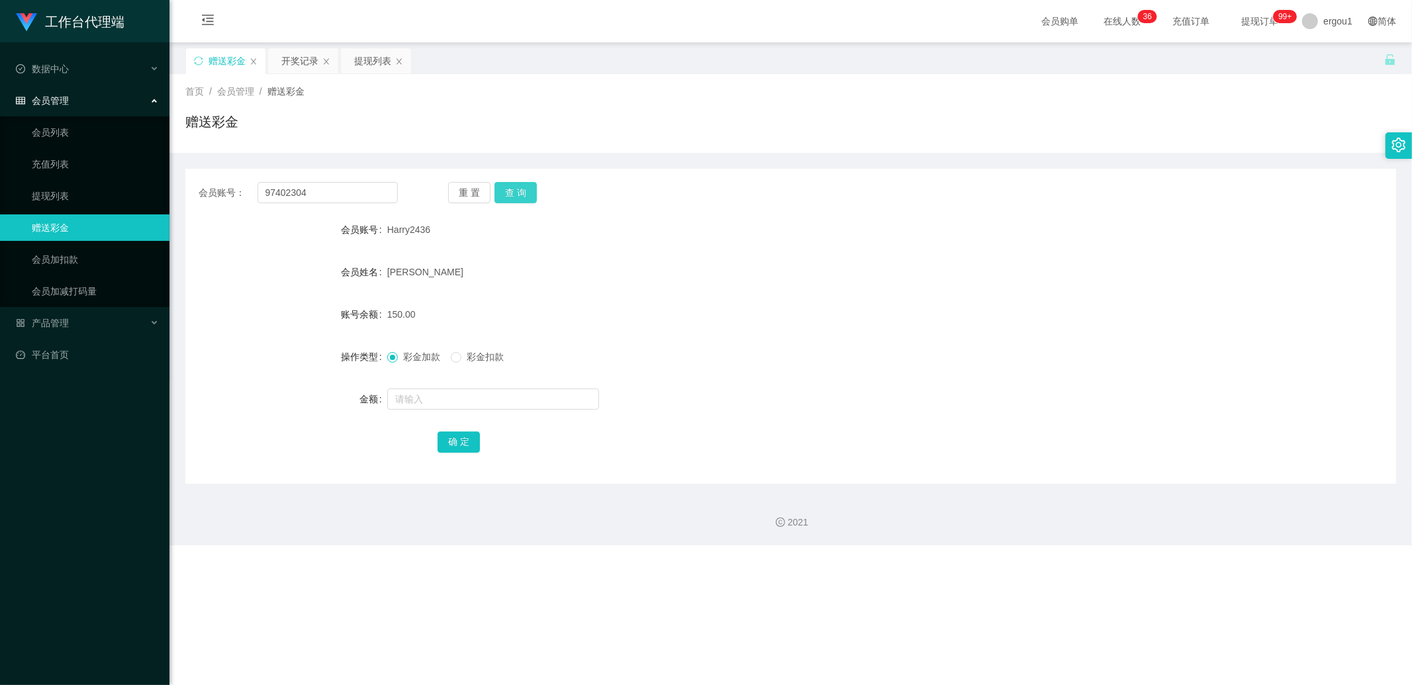
click at [527, 192] on button "查 询" at bounding box center [515, 192] width 42 height 21
click at [431, 398] on input "text" at bounding box center [493, 398] width 212 height 21
click at [525, 187] on button "查 询" at bounding box center [515, 192] width 42 height 21
click at [528, 190] on button "查 询" at bounding box center [515, 192] width 42 height 21
click at [515, 190] on button "查 询" at bounding box center [515, 192] width 42 height 21
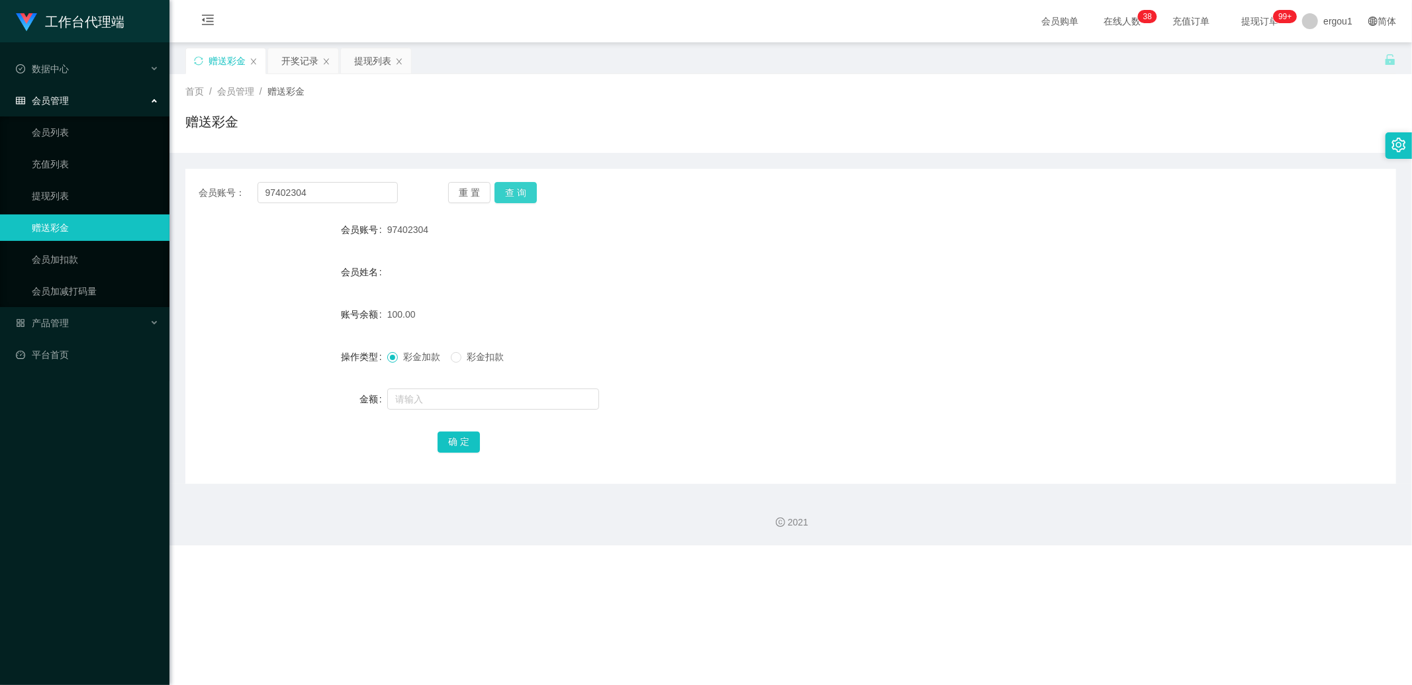
click at [518, 192] on button "查 询" at bounding box center [515, 192] width 42 height 21
drag, startPoint x: 540, startPoint y: 181, endPoint x: 521, endPoint y: 194, distance: 22.4
click at [540, 182] on div "重 置 查 询" at bounding box center [547, 192] width 199 height 21
click at [521, 194] on button "查 询" at bounding box center [515, 192] width 42 height 21
click at [517, 195] on button "查 询" at bounding box center [515, 192] width 42 height 21
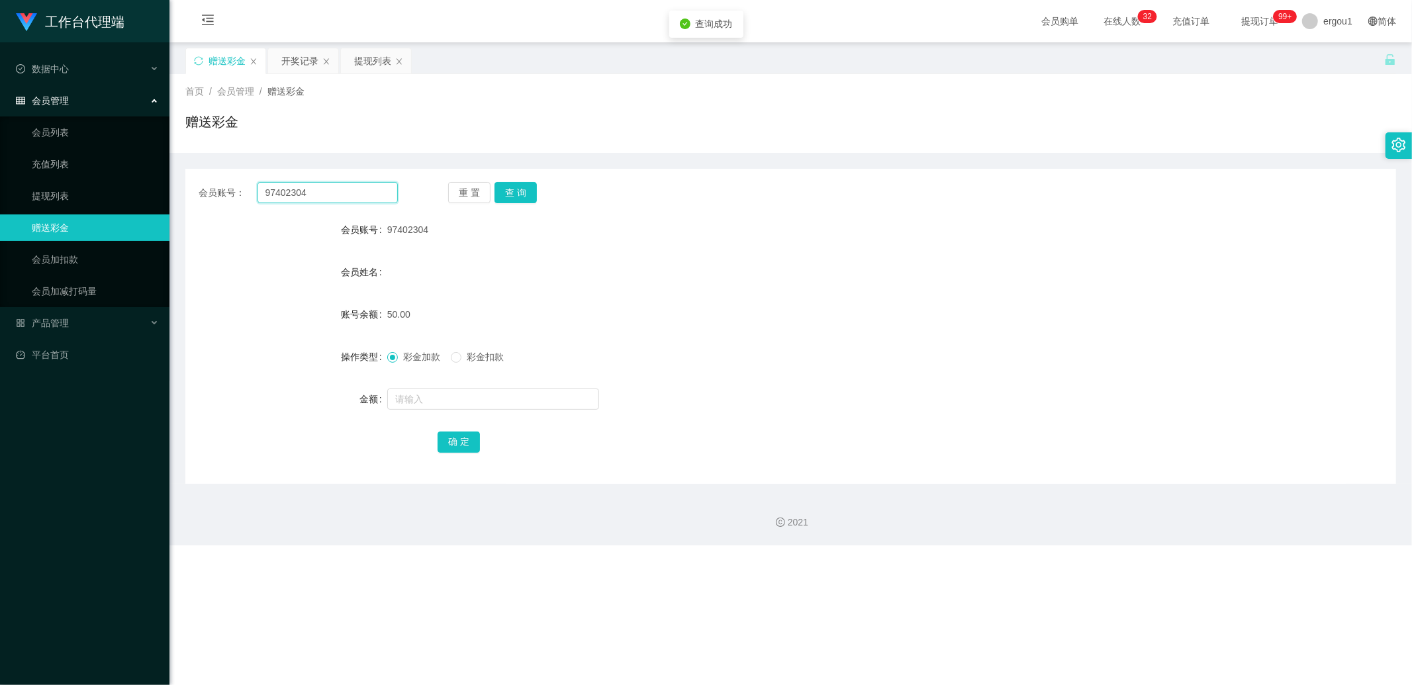
click at [306, 197] on input "97402304" at bounding box center [327, 192] width 141 height 21
click at [390, 50] on div "提现列表" at bounding box center [372, 60] width 37 height 25
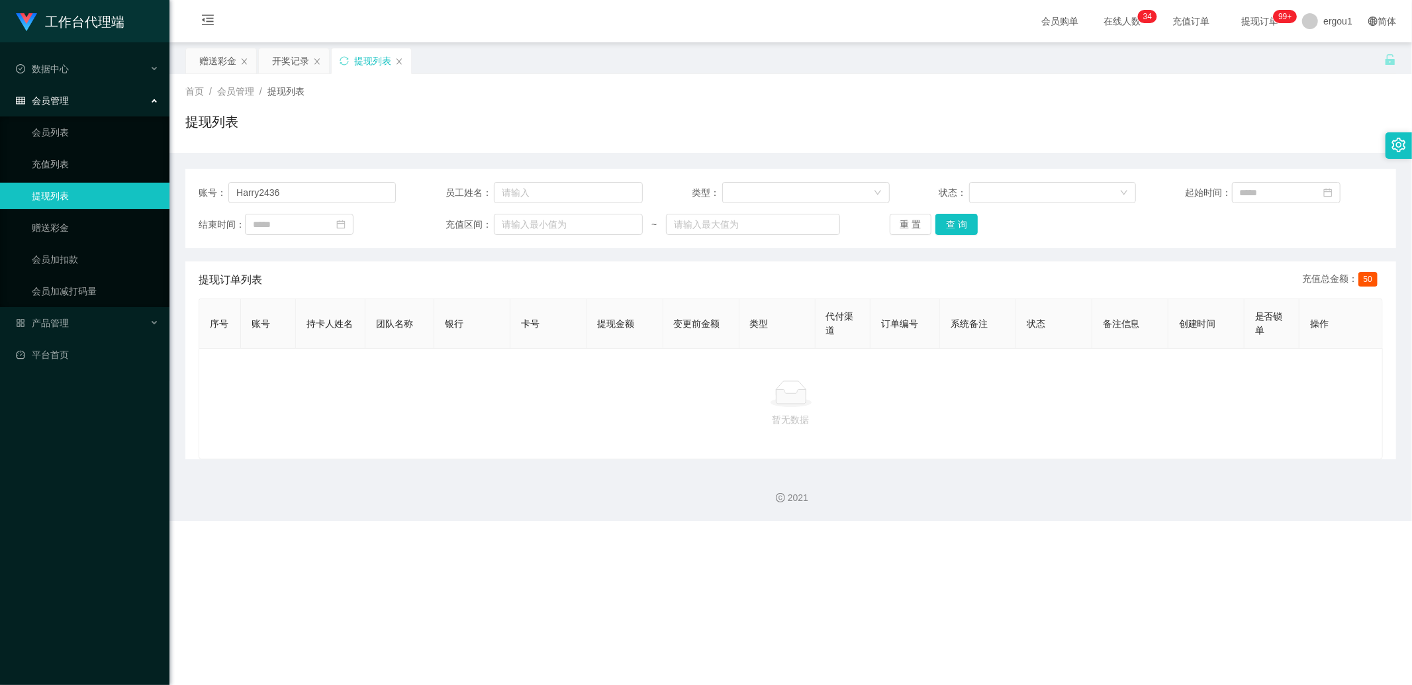
click at [401, 173] on div "账号： Harry2436 员工姓名： 类型： 状态： 起始时间： 结束时间： 充值区间： ~ 重 置 查 询" at bounding box center [790, 208] width 1210 height 79
click at [335, 201] on input "Harry2436" at bounding box center [311, 192] width 167 height 21
click at [945, 222] on button "查 询" at bounding box center [956, 224] width 42 height 21
click at [221, 66] on div "赠送彩金" at bounding box center [217, 60] width 37 height 25
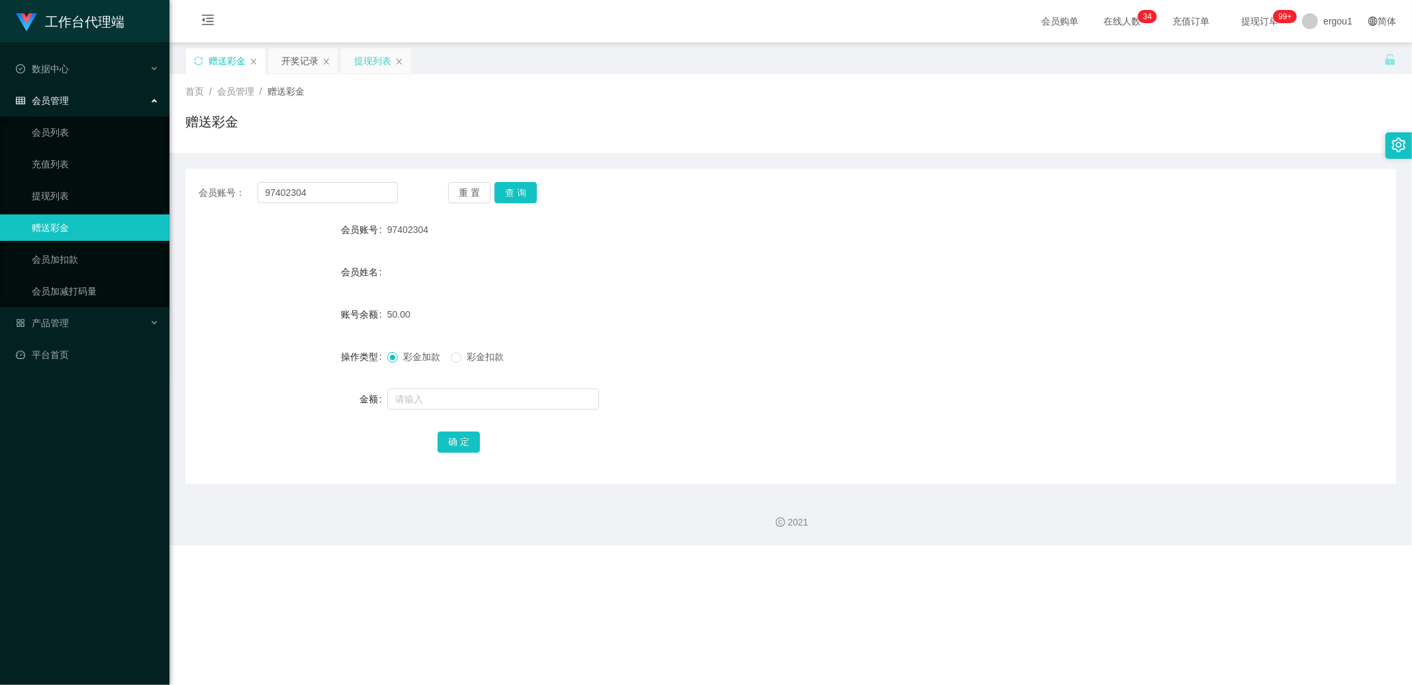
click at [361, 64] on div "提现列表" at bounding box center [372, 60] width 37 height 25
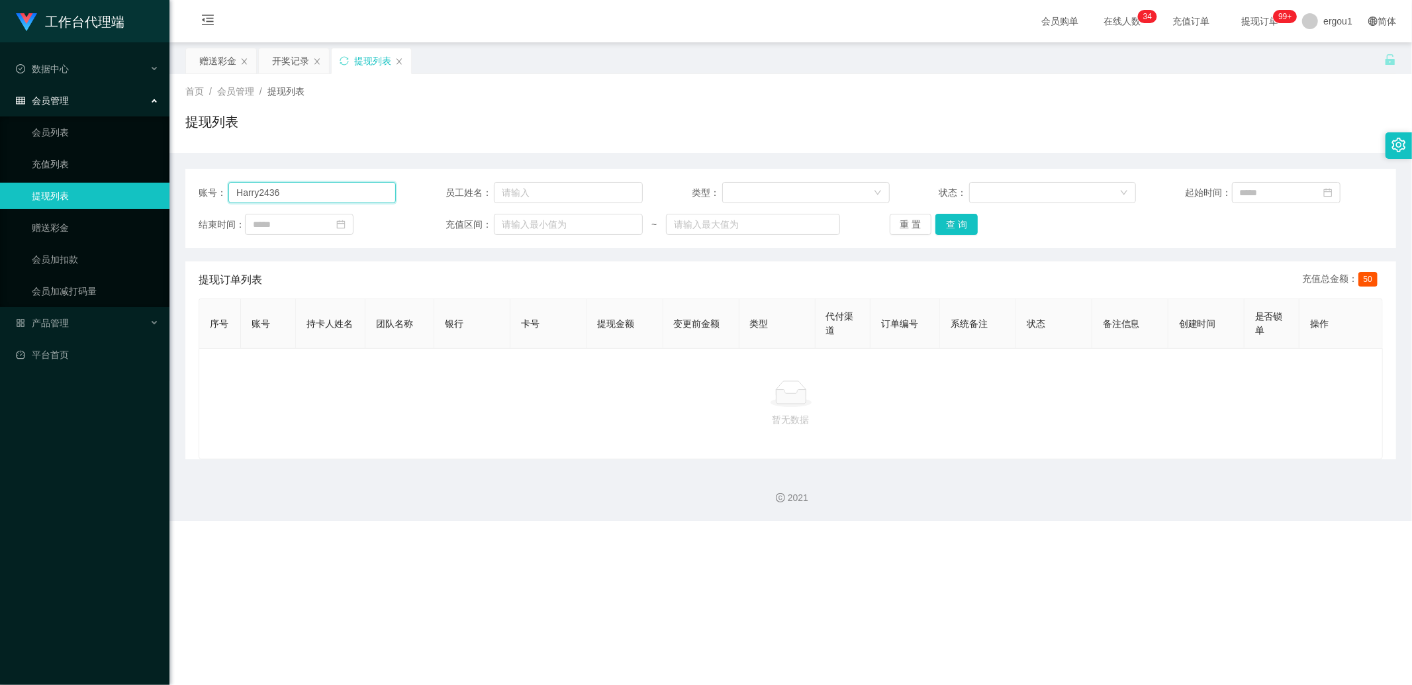
click at [265, 189] on input "Harry2436" at bounding box center [311, 192] width 167 height 21
click at [258, 195] on input "Harry2436" at bounding box center [311, 192] width 167 height 21
click at [260, 195] on input "Harry2436" at bounding box center [311, 192] width 167 height 21
click at [261, 195] on input "Harry2436" at bounding box center [311, 192] width 167 height 21
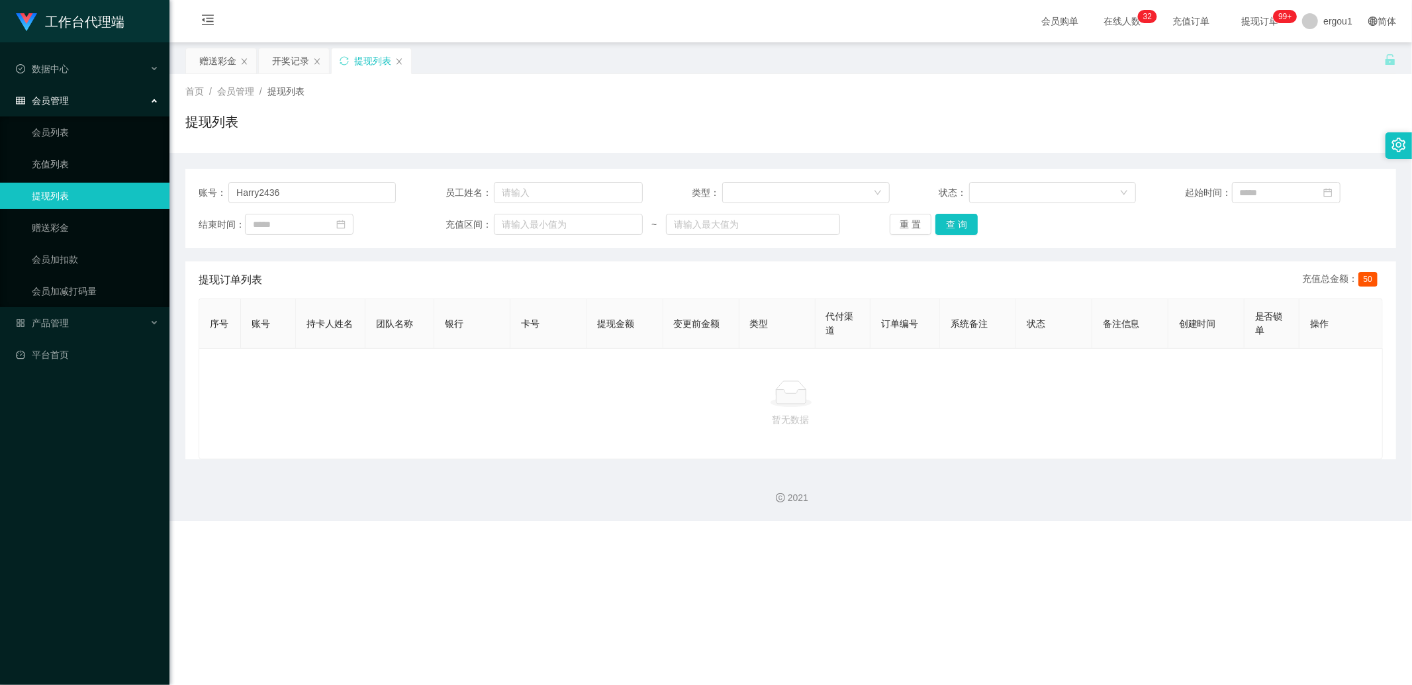
drag, startPoint x: 215, startPoint y: 64, endPoint x: 213, endPoint y: 83, distance: 20.0
click at [215, 64] on div "赠送彩金" at bounding box center [217, 60] width 37 height 25
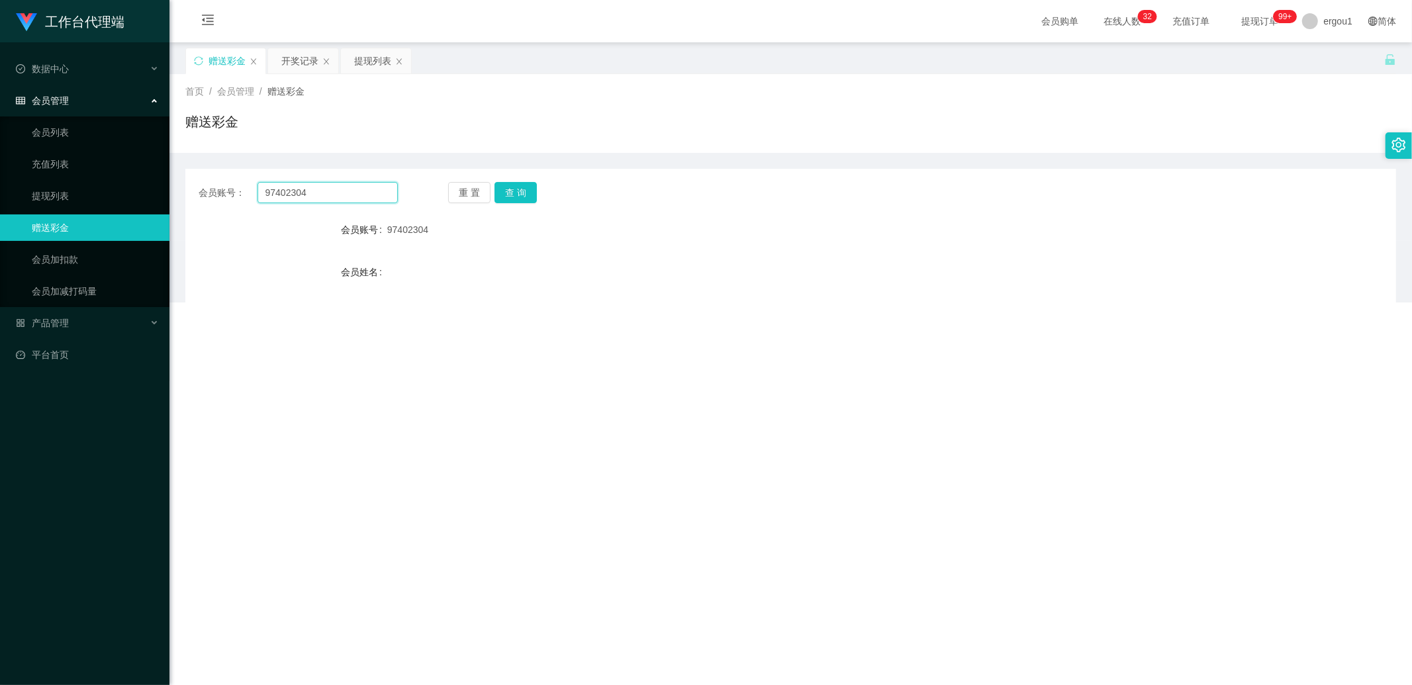
click at [278, 192] on input "97402304" at bounding box center [327, 192] width 141 height 21
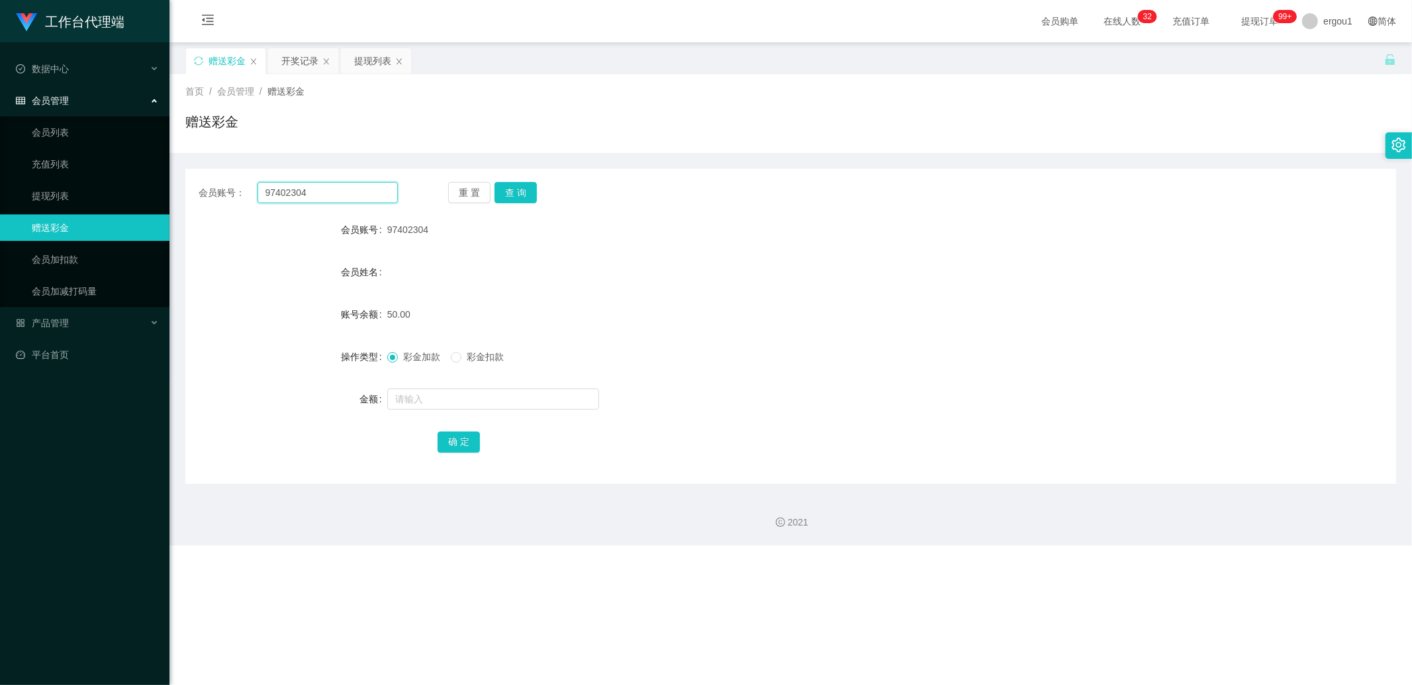
click at [278, 192] on input "97402304" at bounding box center [327, 192] width 141 height 21
click at [527, 183] on button "查 询" at bounding box center [515, 192] width 42 height 21
click at [366, 62] on div "提现列表" at bounding box center [372, 60] width 37 height 25
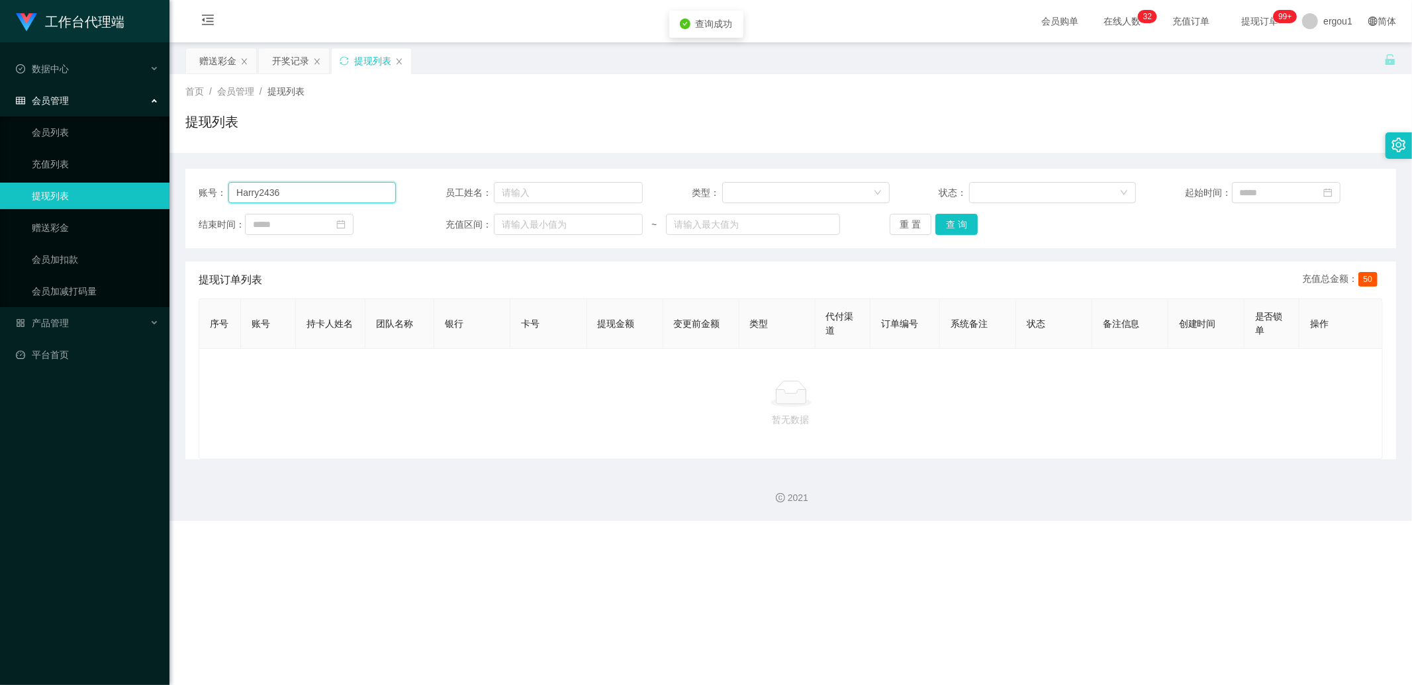
click at [287, 195] on input "Harry2436" at bounding box center [311, 192] width 167 height 21
drag, startPoint x: 219, startPoint y: 58, endPoint x: 222, endPoint y: 66, distance: 9.0
click at [219, 58] on div "赠送彩金" at bounding box center [217, 60] width 37 height 25
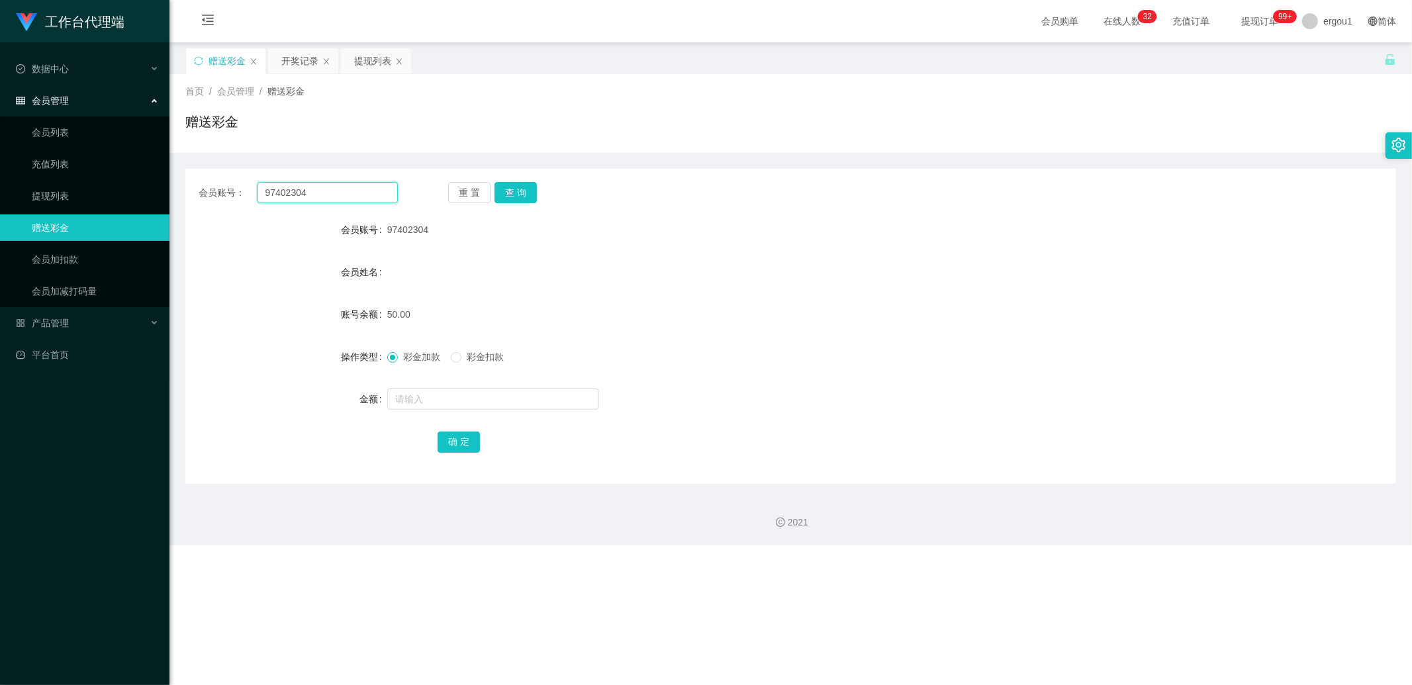
click at [278, 195] on input "97402304" at bounding box center [327, 192] width 141 height 21
click at [369, 61] on div "提现列表" at bounding box center [372, 60] width 37 height 25
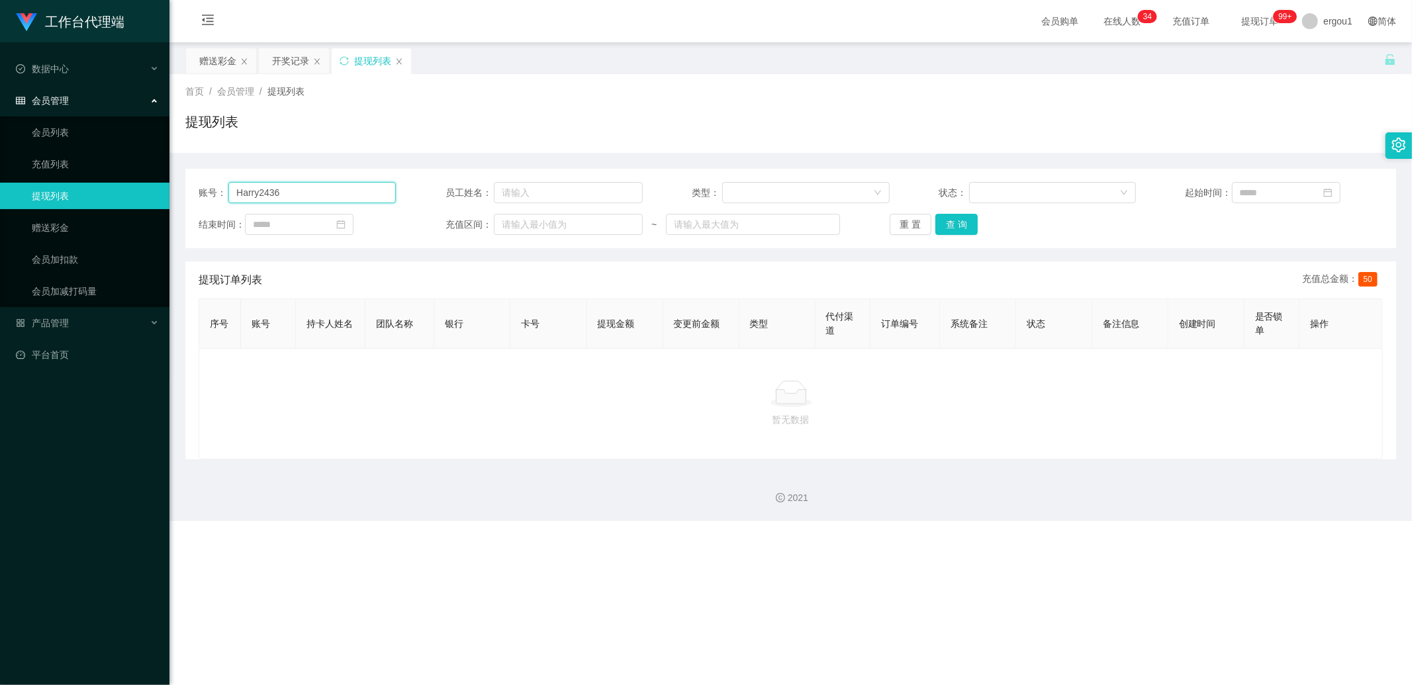
click at [318, 193] on input "Harry2436" at bounding box center [311, 192] width 167 height 21
click at [222, 69] on div "赠送彩金" at bounding box center [217, 60] width 37 height 25
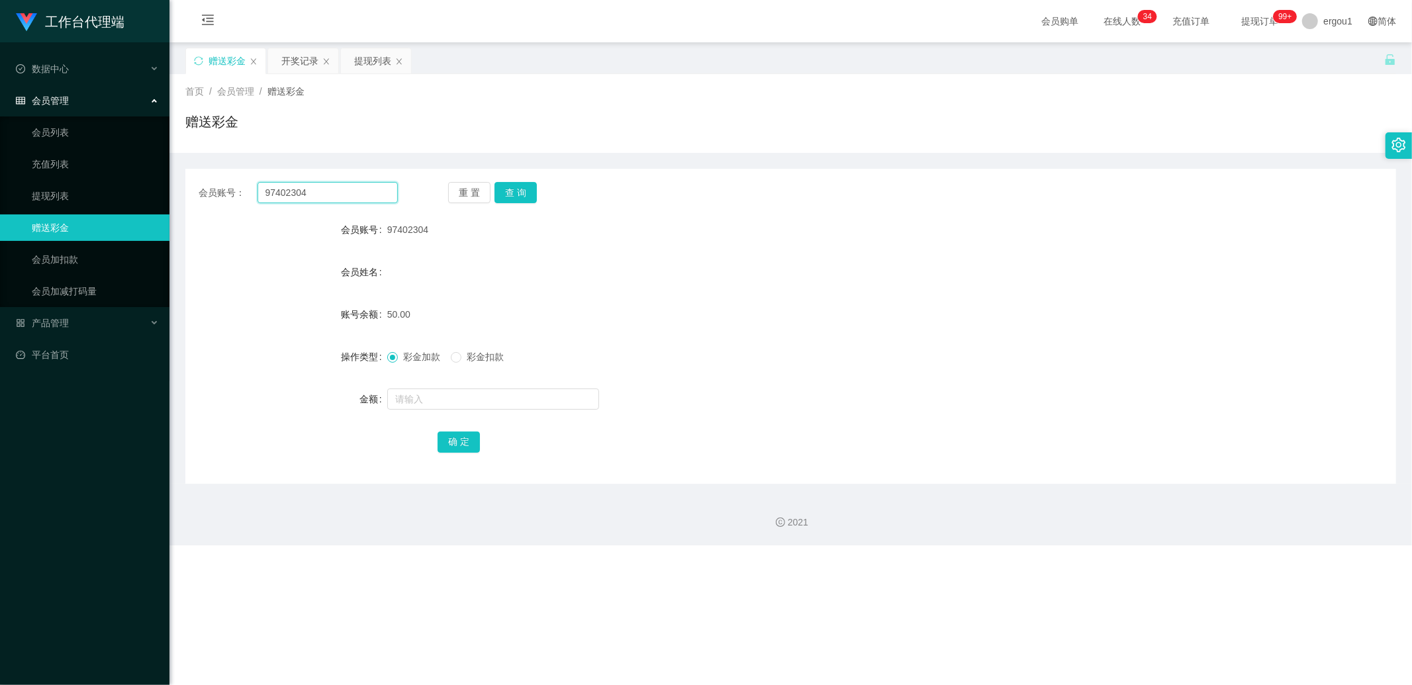
click at [295, 196] on input "97402304" at bounding box center [327, 192] width 141 height 21
paste input "Harry2436"
type input "Harry2436"
click at [525, 197] on button "查 询" at bounding box center [515, 192] width 42 height 21
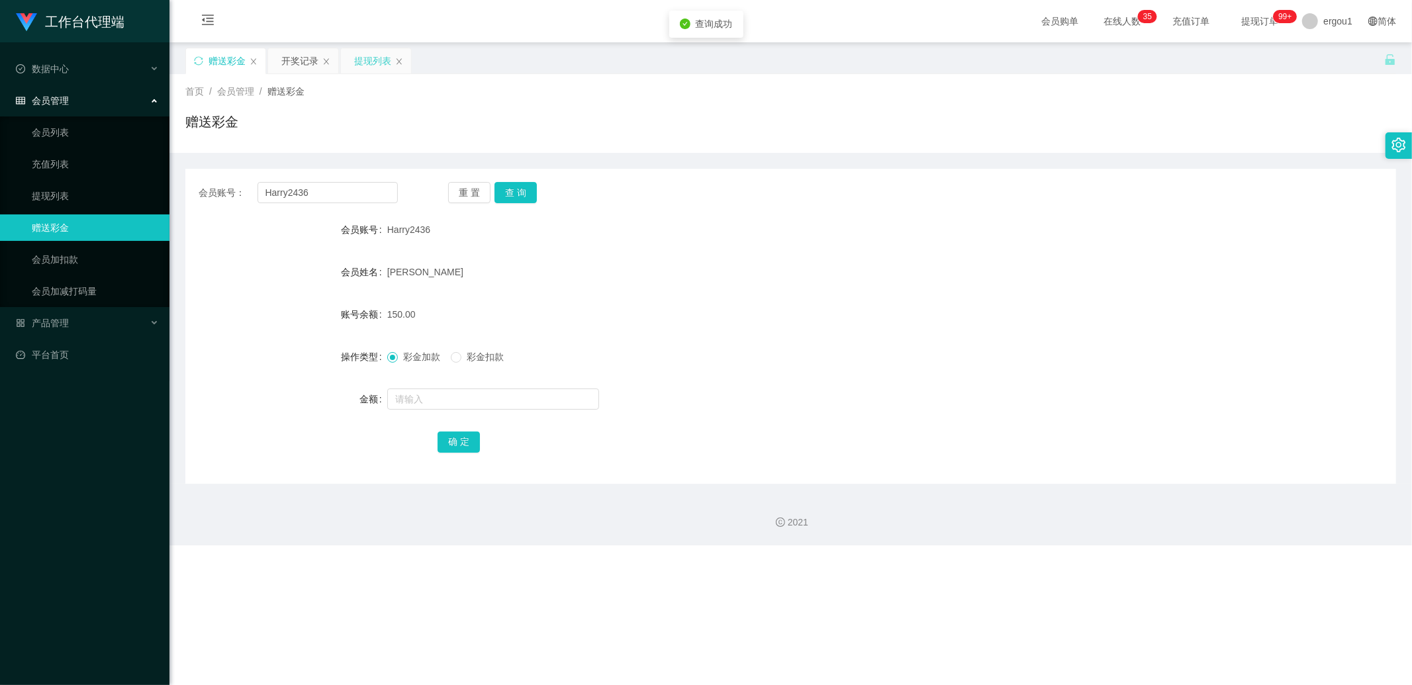
click at [359, 56] on div "提现列表" at bounding box center [372, 60] width 37 height 25
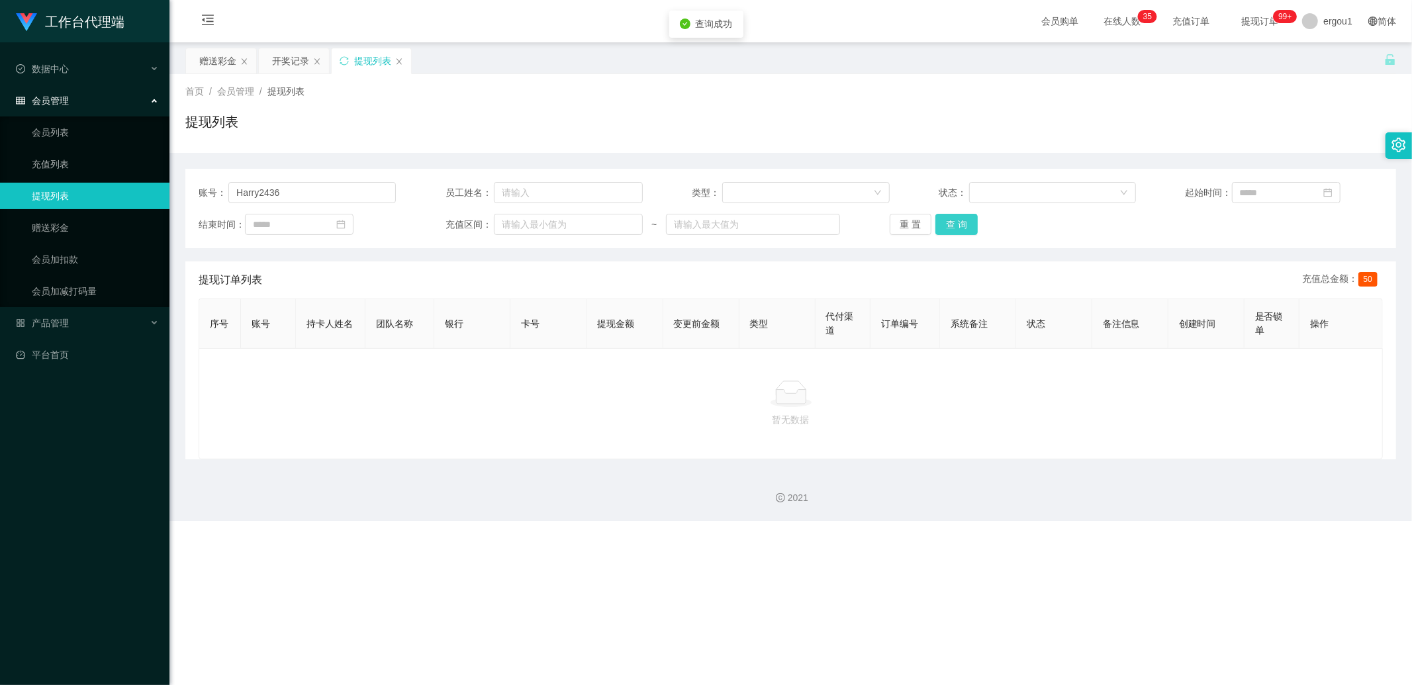
click at [950, 226] on button "查 询" at bounding box center [956, 224] width 42 height 21
click at [950, 226] on div "重 置 查 询" at bounding box center [987, 224] width 197 height 21
click at [217, 69] on div "赠送彩金" at bounding box center [217, 60] width 37 height 25
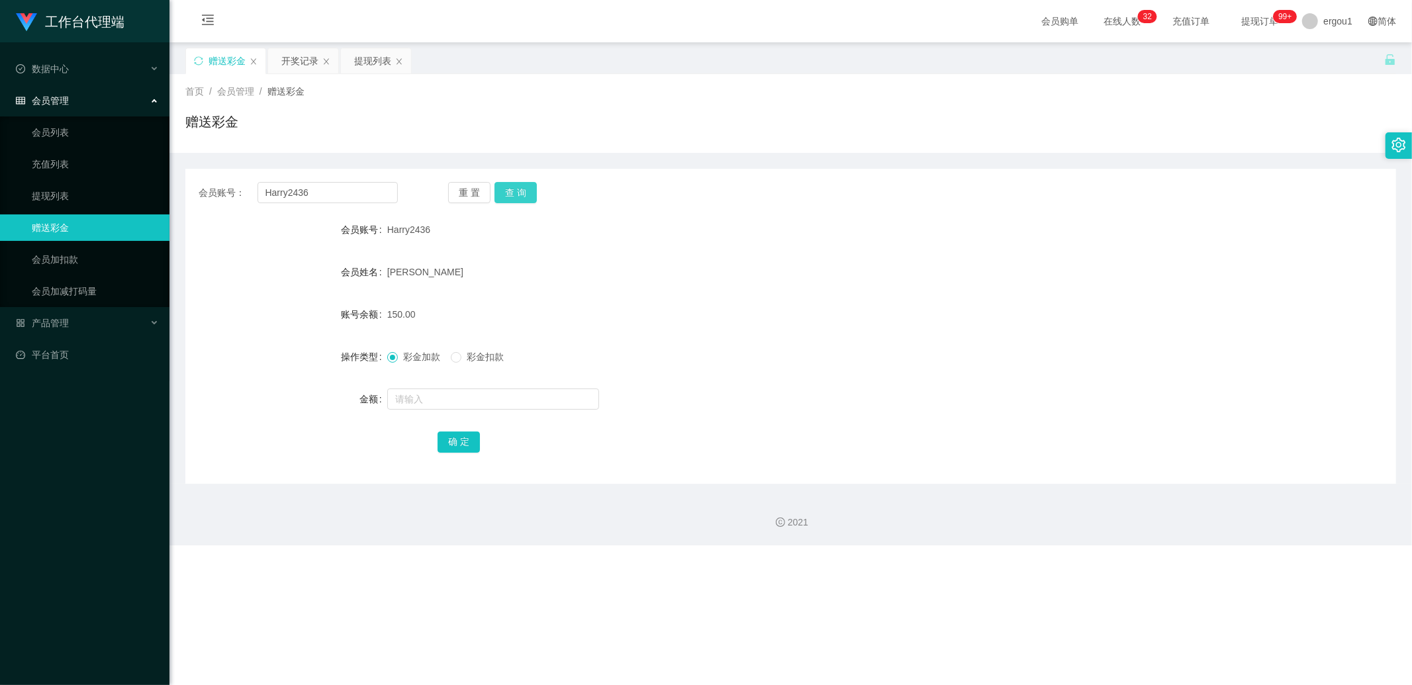
click at [532, 200] on button "查 询" at bounding box center [515, 192] width 42 height 21
click at [525, 192] on button "查 询" at bounding box center [515, 192] width 42 height 21
click at [525, 192] on div "重 置 查 询" at bounding box center [547, 192] width 199 height 21
drag, startPoint x: 523, startPoint y: 194, endPoint x: 508, endPoint y: 197, distance: 15.6
click at [512, 197] on button "查 询" at bounding box center [515, 192] width 42 height 21
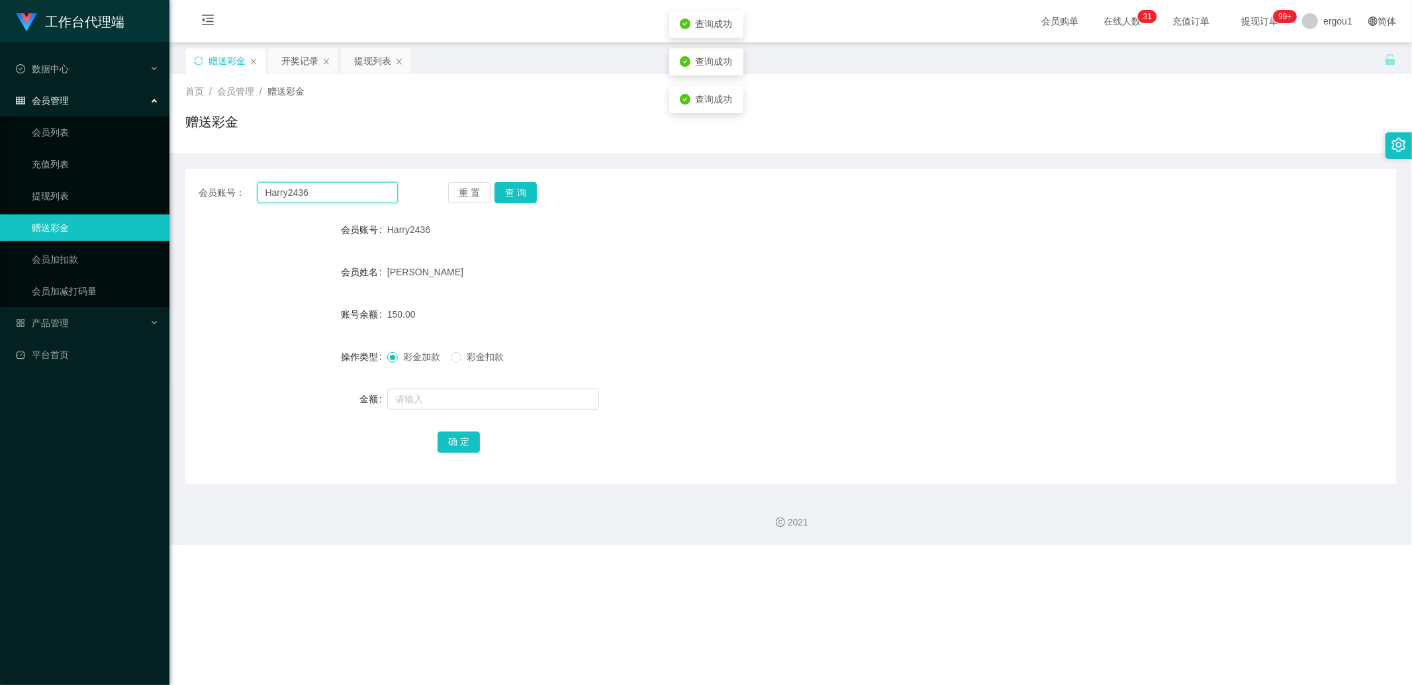
click at [329, 193] on input "Harry2436" at bounding box center [327, 192] width 141 height 21
click at [369, 60] on div "提现列表" at bounding box center [372, 60] width 37 height 25
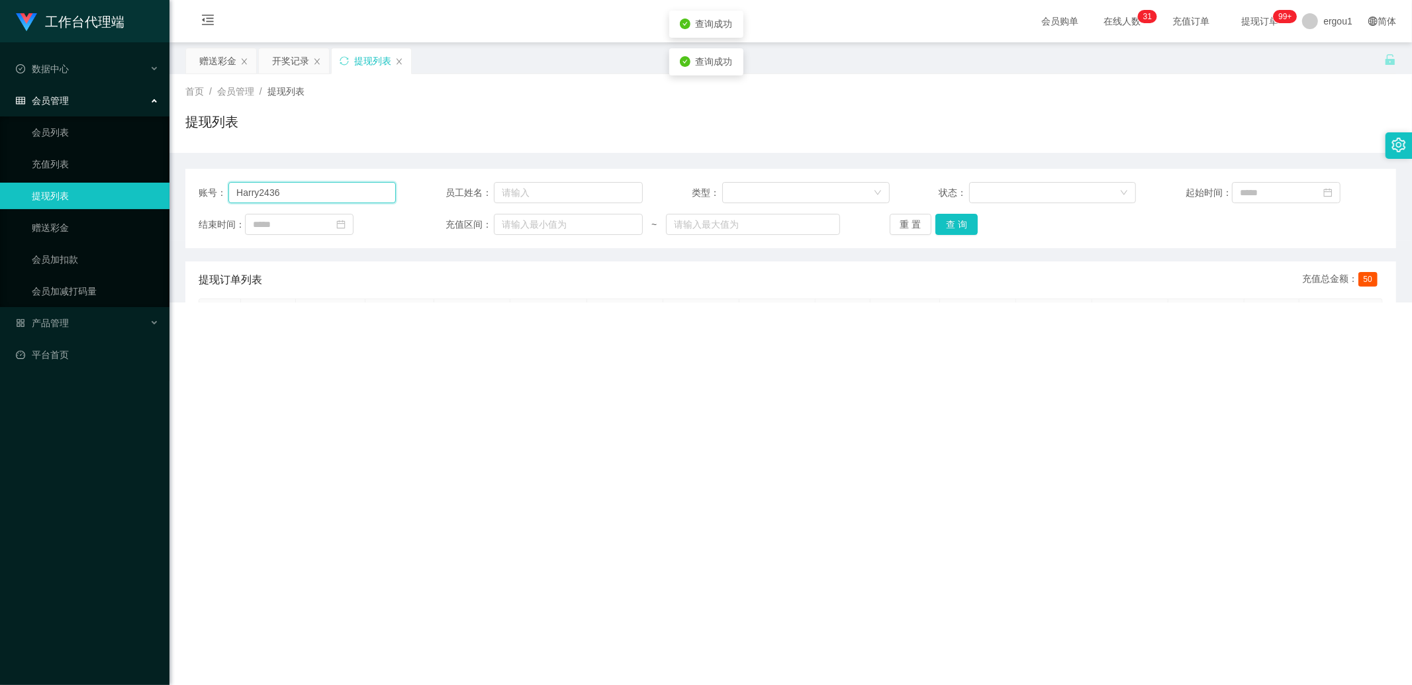
click at [312, 200] on input "Harry2436" at bounding box center [311, 192] width 167 height 21
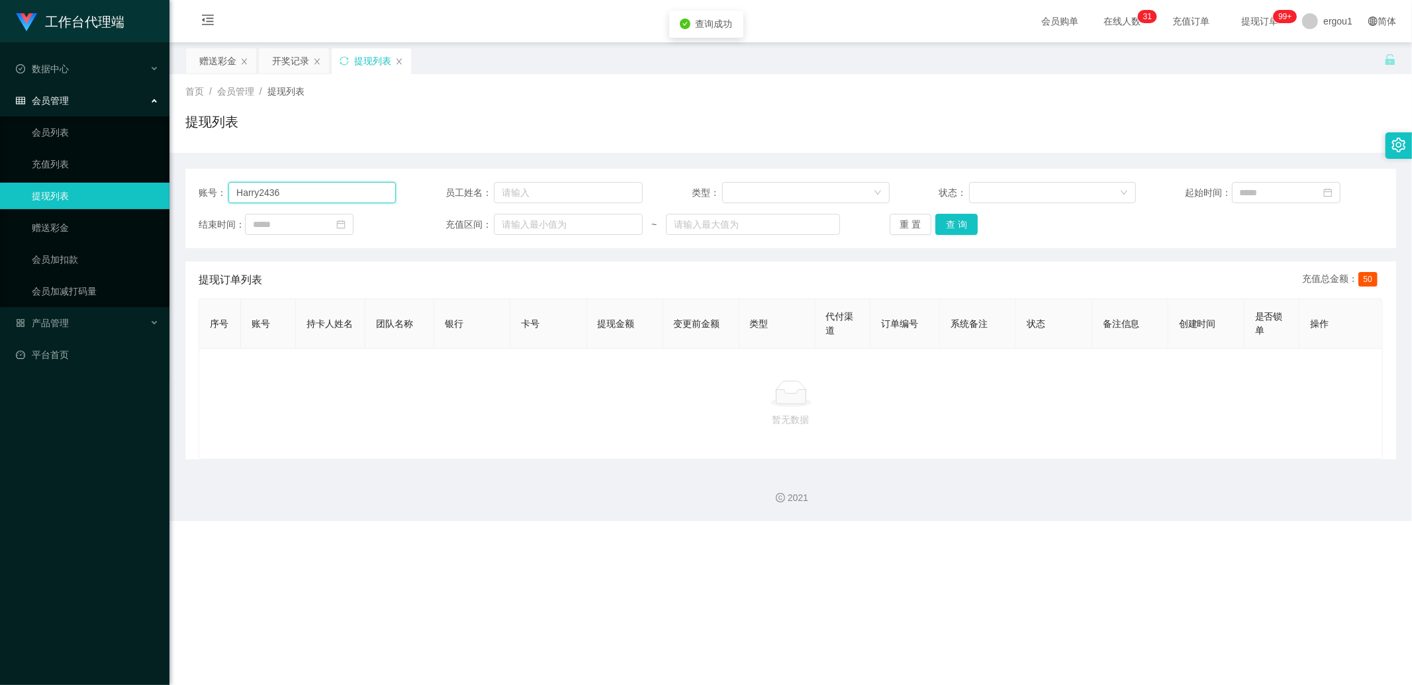
click at [312, 200] on input "Harry2436" at bounding box center [311, 192] width 167 height 21
click at [956, 222] on button "查 询" at bounding box center [956, 224] width 42 height 21
click at [279, 193] on input "Harry2436" at bounding box center [311, 192] width 167 height 21
click at [273, 182] on input "Harry2436" at bounding box center [311, 192] width 167 height 21
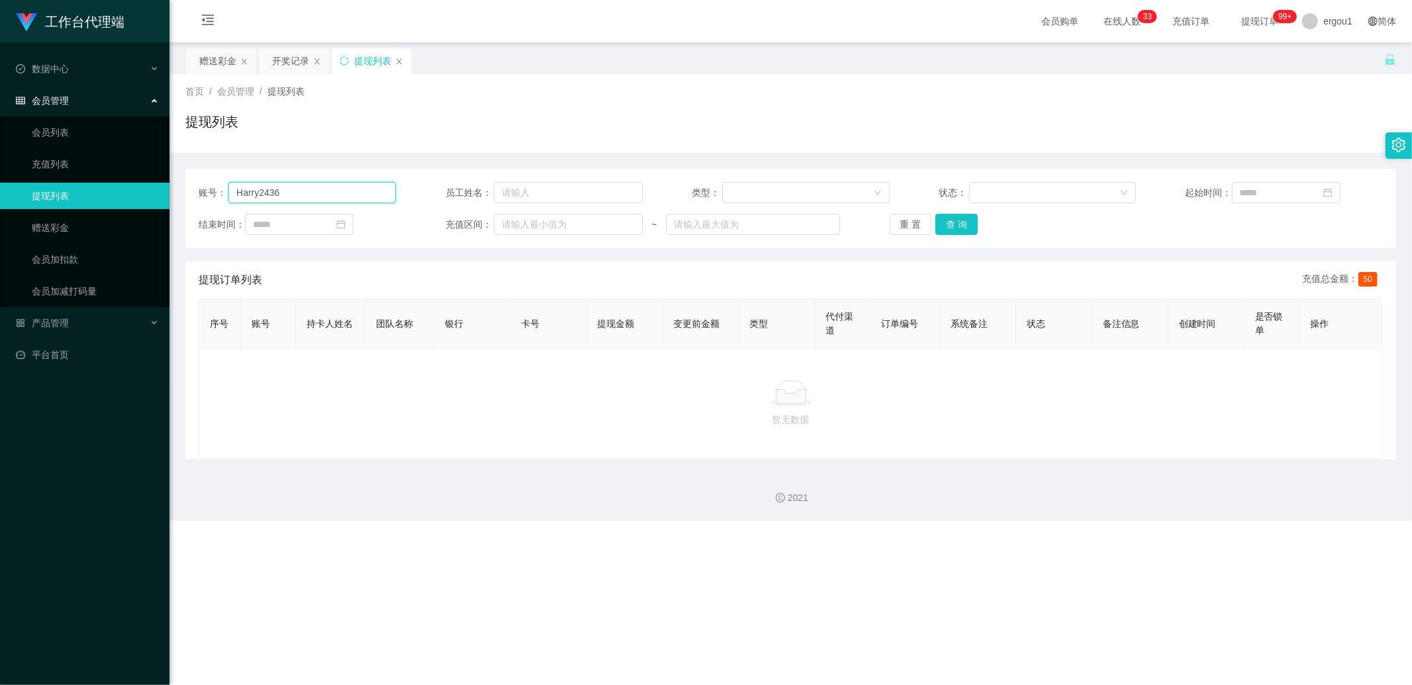
click at [273, 182] on input "Harry2436" at bounding box center [311, 192] width 167 height 21
click at [302, 183] on input "Harry2436" at bounding box center [311, 192] width 167 height 21
paste input "97402304"
type input "97402304"
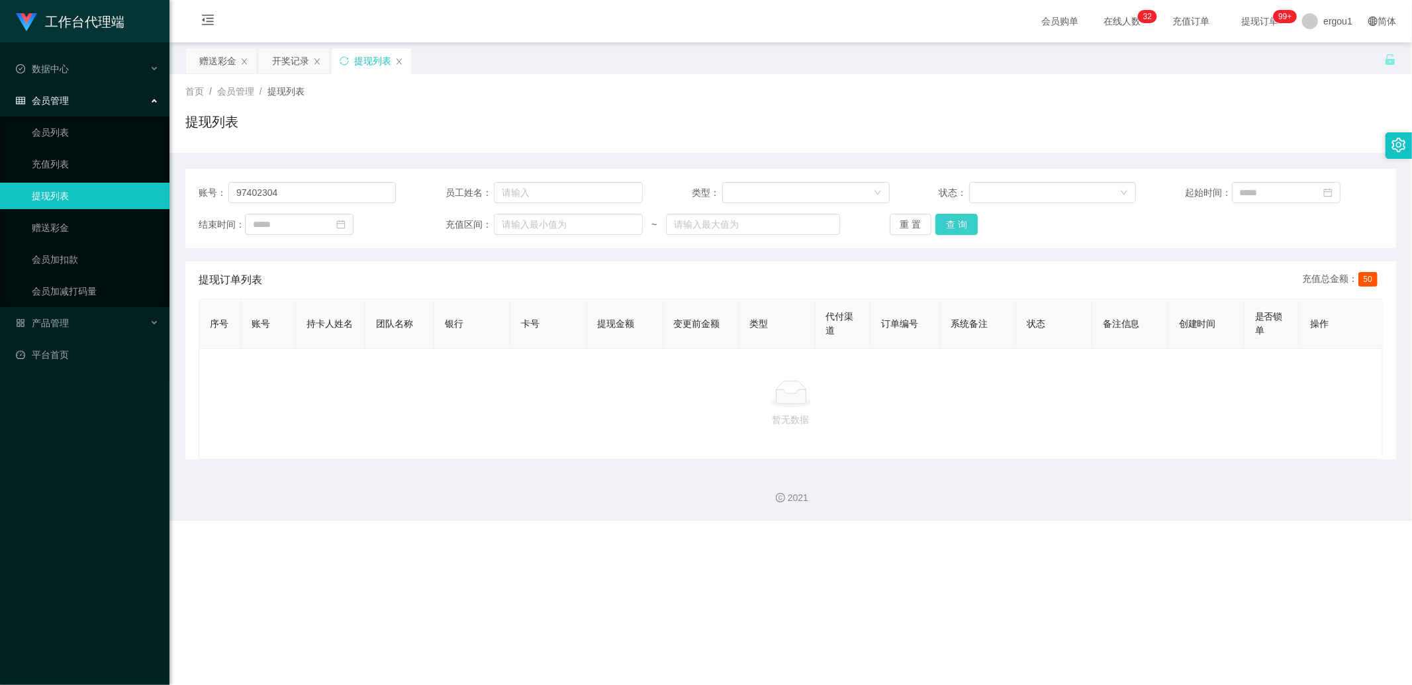
click at [941, 226] on button "查 询" at bounding box center [956, 224] width 42 height 21
click at [232, 68] on div "赠送彩金" at bounding box center [217, 60] width 37 height 25
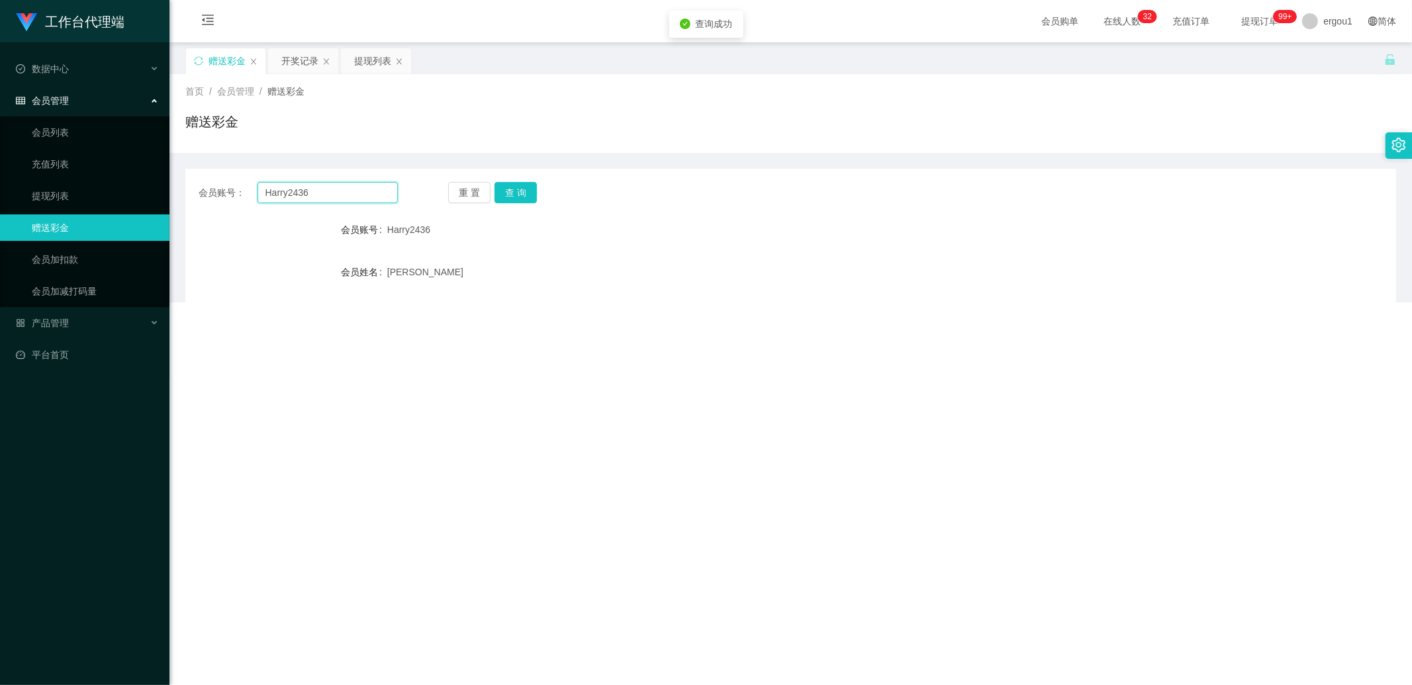
click at [279, 194] on input "Harry2436" at bounding box center [327, 192] width 141 height 21
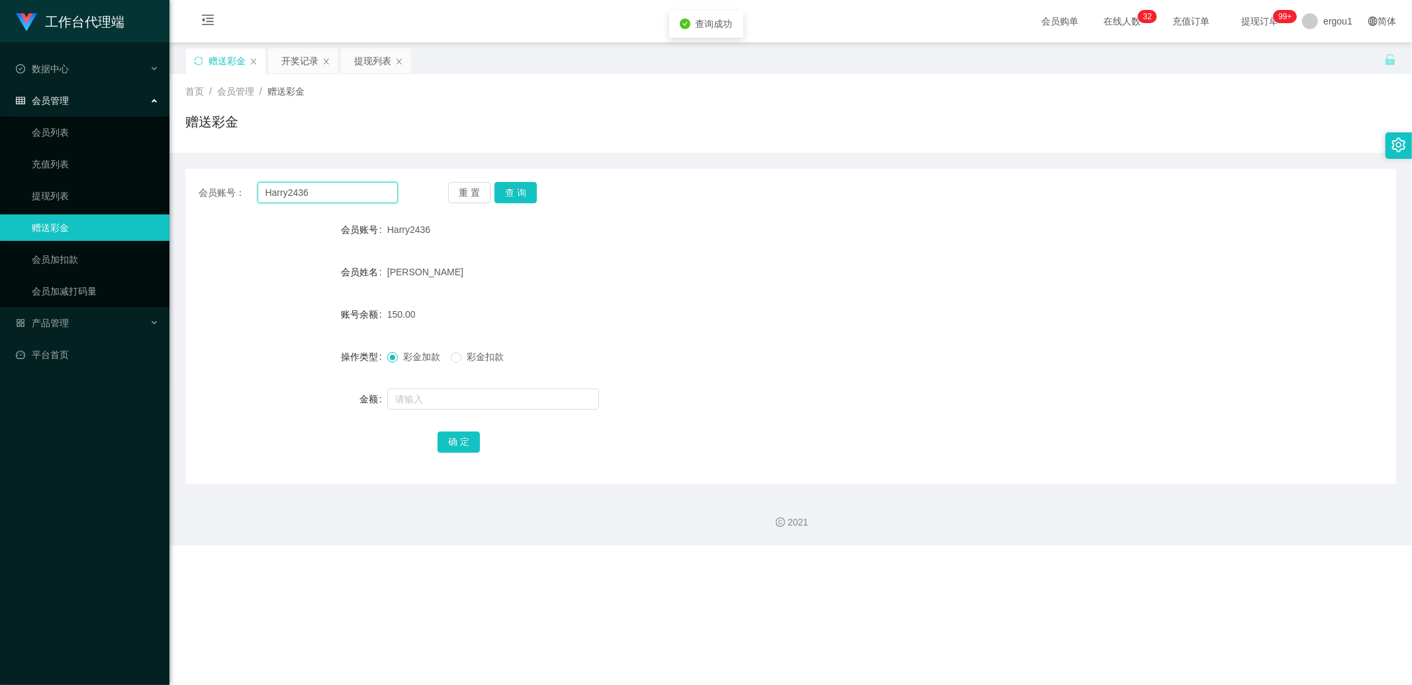
paste input "97402304"
type input "97402304"
click at [534, 180] on div "会员账号： 97402304 重 置 查 询 会员账号 Harry2436 会员姓名 [PERSON_NAME] hoe nam 账号余额 150.00 操作…" at bounding box center [790, 326] width 1210 height 315
click at [517, 206] on div "会员账号： 97402304 重 置 查 询 会员账号 Harry2436 会员姓名 [PERSON_NAME] hoe nam 账号余额 150.00 操作…" at bounding box center [790, 326] width 1210 height 315
click at [527, 194] on button "查 询" at bounding box center [515, 192] width 42 height 21
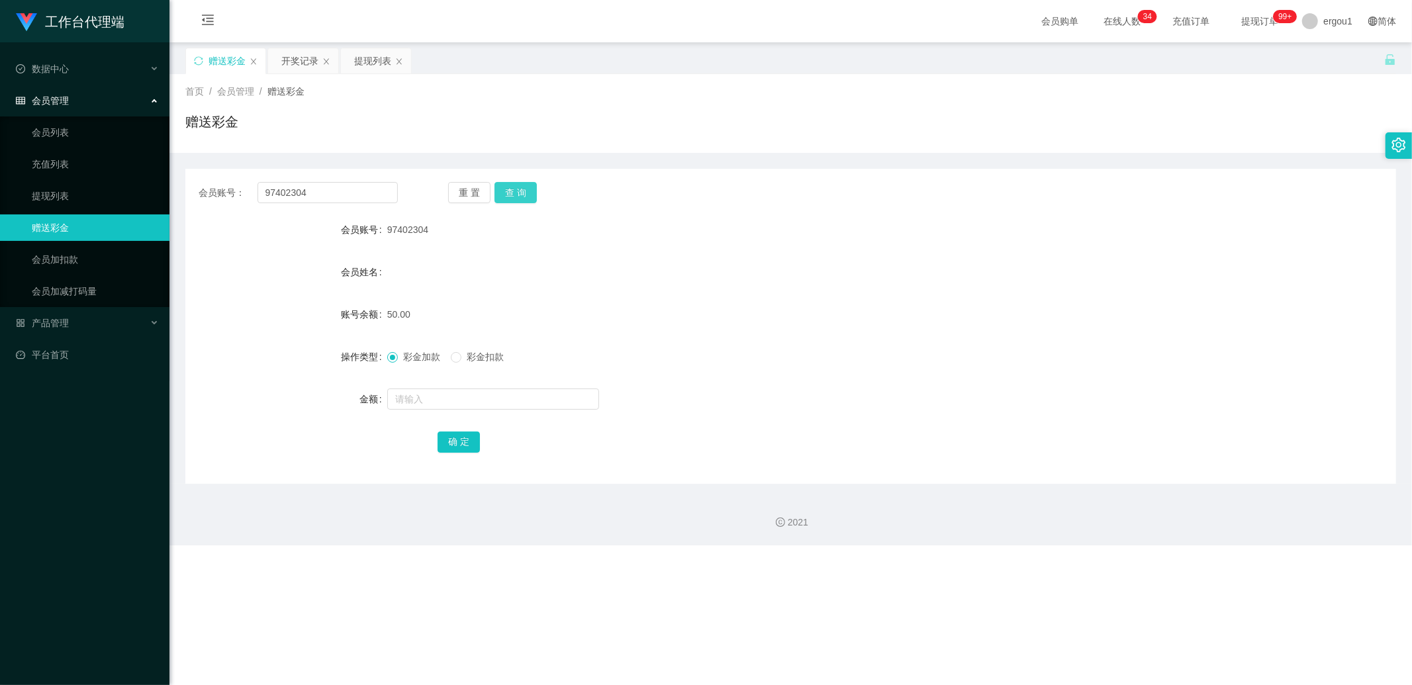
click at [528, 193] on button "查 询" at bounding box center [515, 192] width 42 height 21
click at [518, 189] on button "查 询" at bounding box center [515, 192] width 42 height 21
click at [526, 189] on button "查 询" at bounding box center [515, 192] width 42 height 21
click at [526, 189] on div "重 置 查 询" at bounding box center [547, 192] width 199 height 21
click at [526, 189] on button "查 询" at bounding box center [515, 192] width 42 height 21
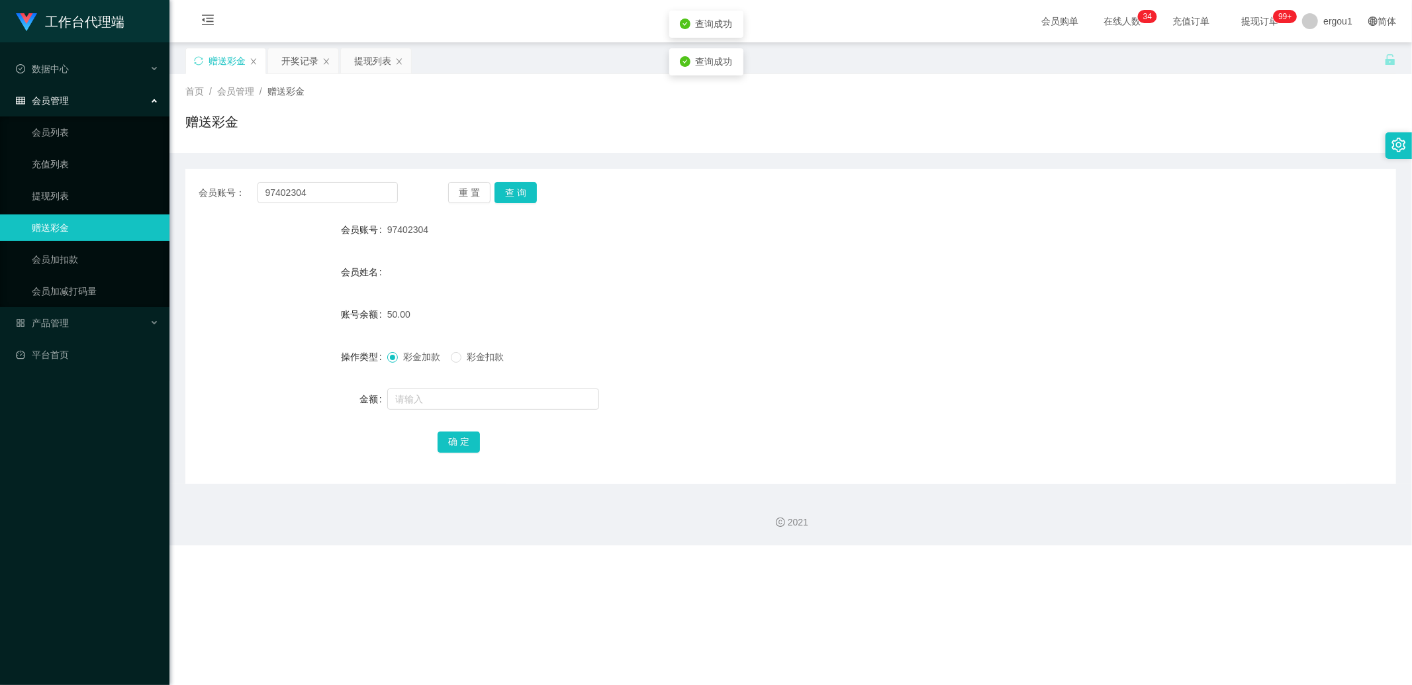
click at [613, 277] on div "会员姓名" at bounding box center [790, 272] width 1210 height 26
click at [508, 187] on button "查 询" at bounding box center [515, 192] width 42 height 21
click at [508, 187] on div "重 置 查 询" at bounding box center [547, 192] width 199 height 21
click at [508, 187] on button "查 询" at bounding box center [515, 192] width 42 height 21
click at [508, 187] on div "重 置 查 询" at bounding box center [547, 192] width 199 height 21
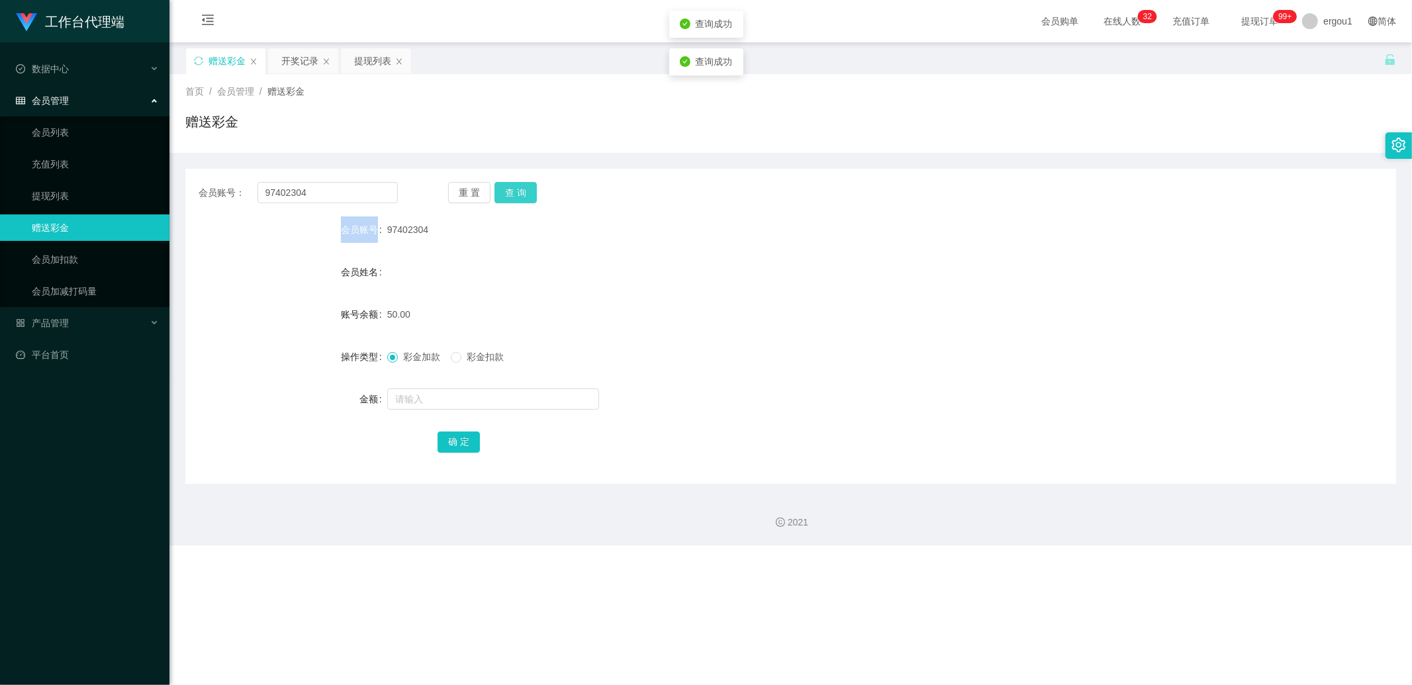
click at [508, 187] on button "查 询" at bounding box center [515, 192] width 42 height 21
click at [508, 187] on div "重 置 查 询" at bounding box center [547, 192] width 199 height 21
click at [508, 187] on button "查 询" at bounding box center [515, 192] width 42 height 21
click at [508, 187] on div "重 置 查 询" at bounding box center [547, 192] width 199 height 21
click at [508, 187] on button "查 询" at bounding box center [515, 192] width 42 height 21
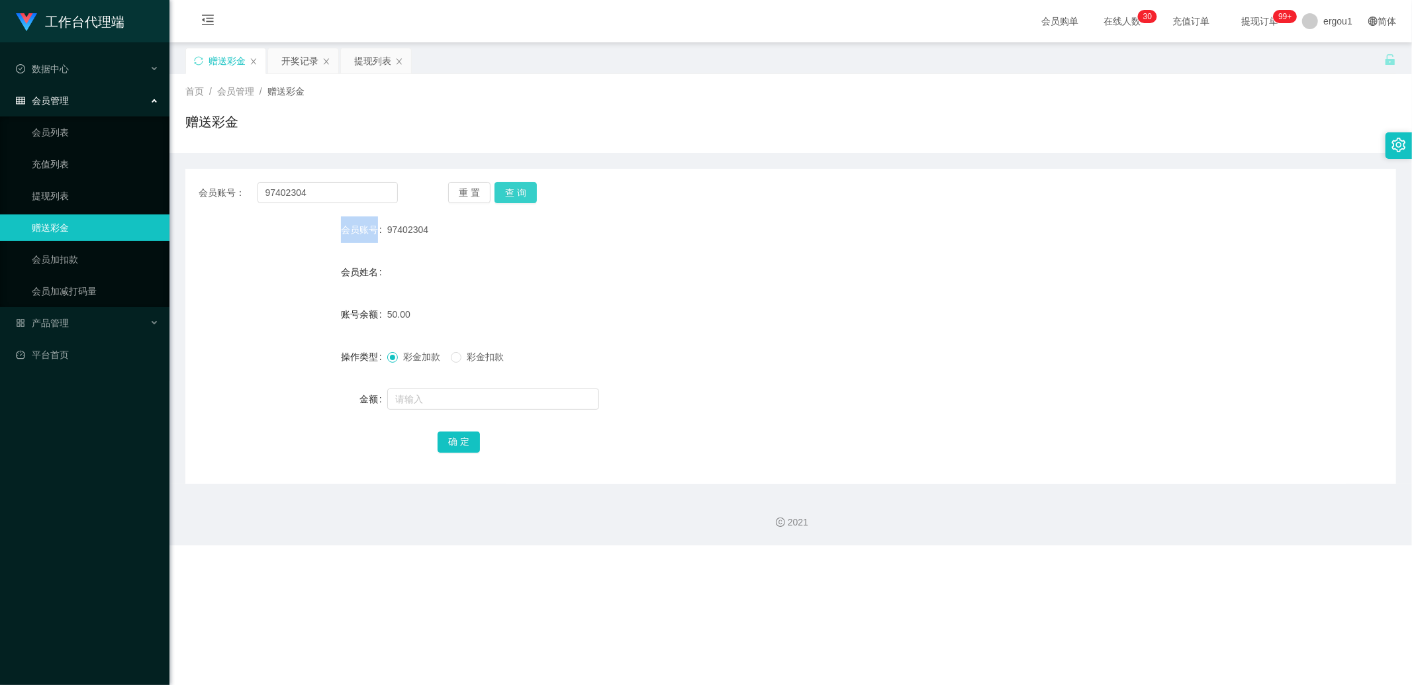
click at [520, 184] on button "查 询" at bounding box center [515, 192] width 42 height 21
click at [371, 228] on label "会员账号" at bounding box center [364, 229] width 46 height 11
click at [519, 189] on button "查 询" at bounding box center [515, 192] width 42 height 21
click at [511, 188] on button "查 询" at bounding box center [515, 192] width 42 height 21
click at [527, 195] on button "查 询" at bounding box center [515, 192] width 42 height 21
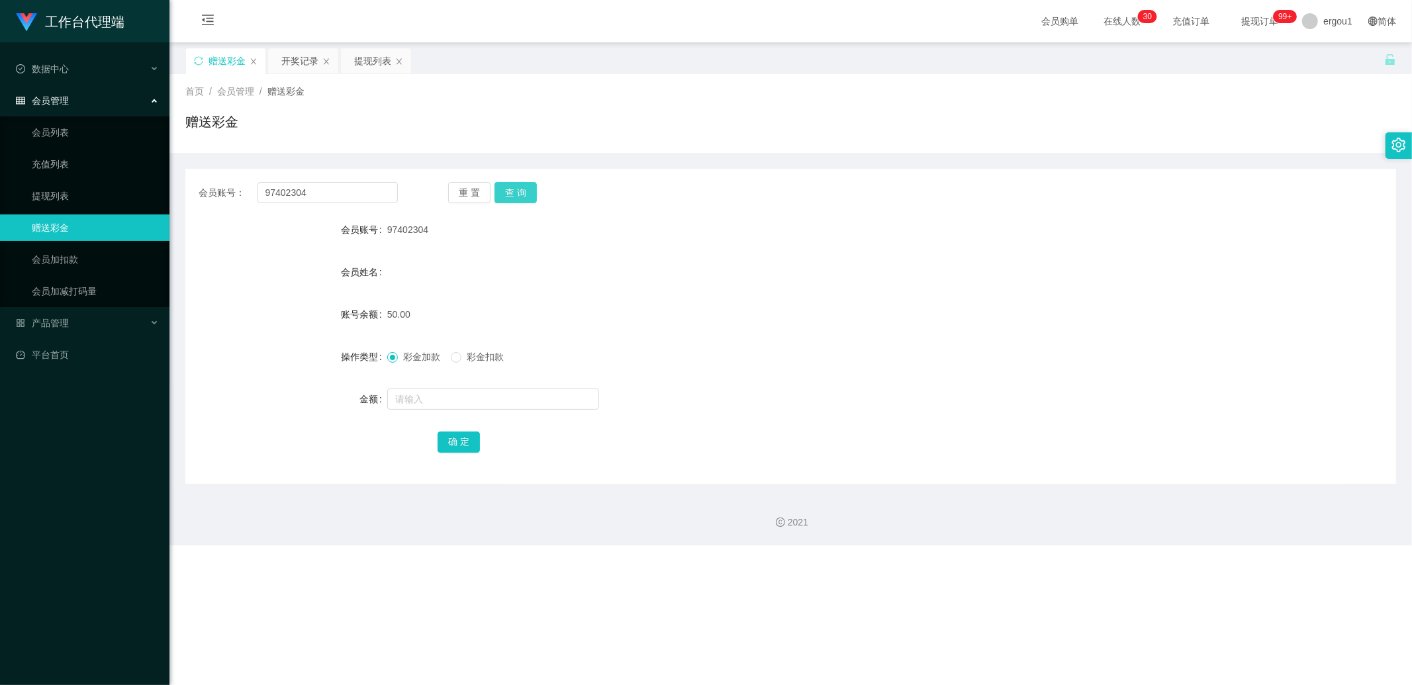
click at [520, 189] on button "查 询" at bounding box center [515, 192] width 42 height 21
click at [528, 199] on button "查 询" at bounding box center [515, 192] width 42 height 21
click at [467, 384] on form "会员账号 97402304 会员姓名 账号余额 50.00 操作类型 彩金加款 彩金扣款 金额 确 定" at bounding box center [790, 335] width 1210 height 238
click at [463, 396] on input "text" at bounding box center [493, 398] width 212 height 21
type input "100"
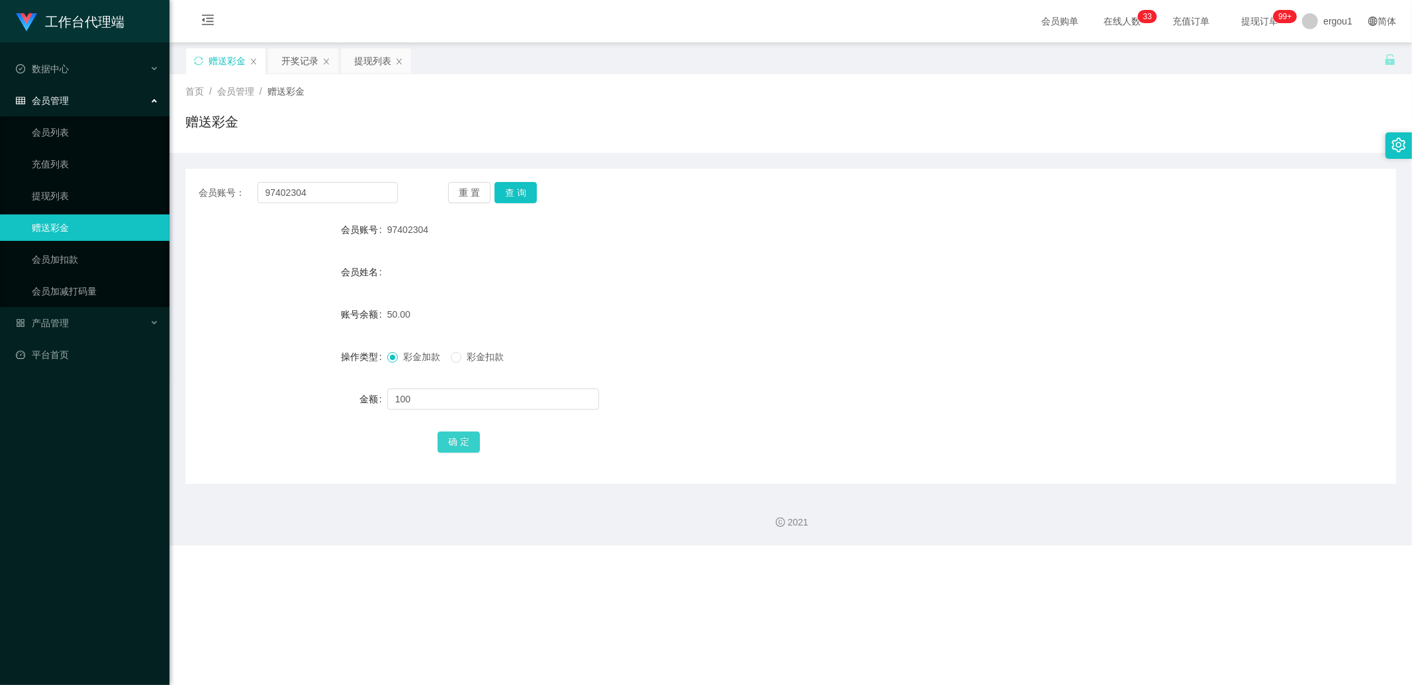
click at [457, 445] on button "确 定" at bounding box center [458, 441] width 42 height 21
click at [507, 192] on button "查 询" at bounding box center [515, 192] width 42 height 21
click at [308, 55] on div "开奖记录" at bounding box center [299, 60] width 37 height 25
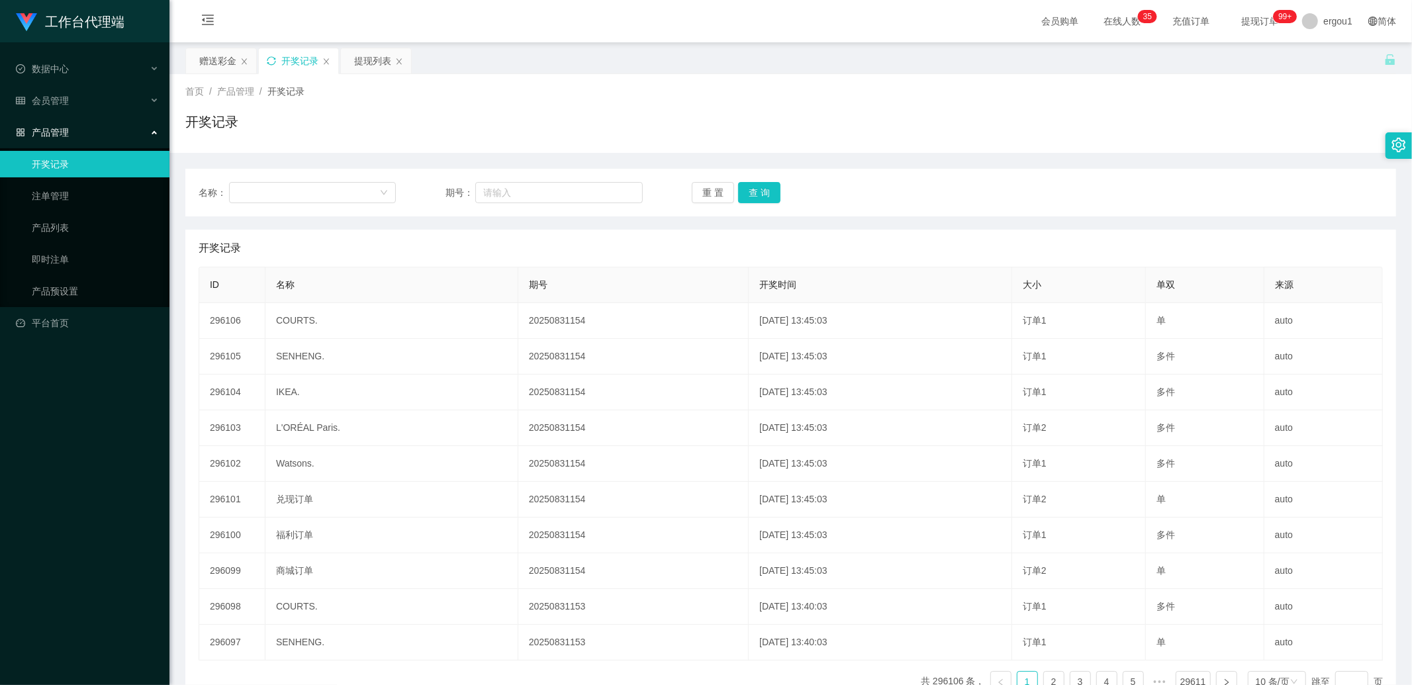
click at [273, 66] on div "开奖记录" at bounding box center [298, 60] width 79 height 25
click at [274, 62] on icon "图标: sync" at bounding box center [271, 60] width 9 height 9
click at [218, 53] on div "赠送彩金" at bounding box center [217, 60] width 37 height 25
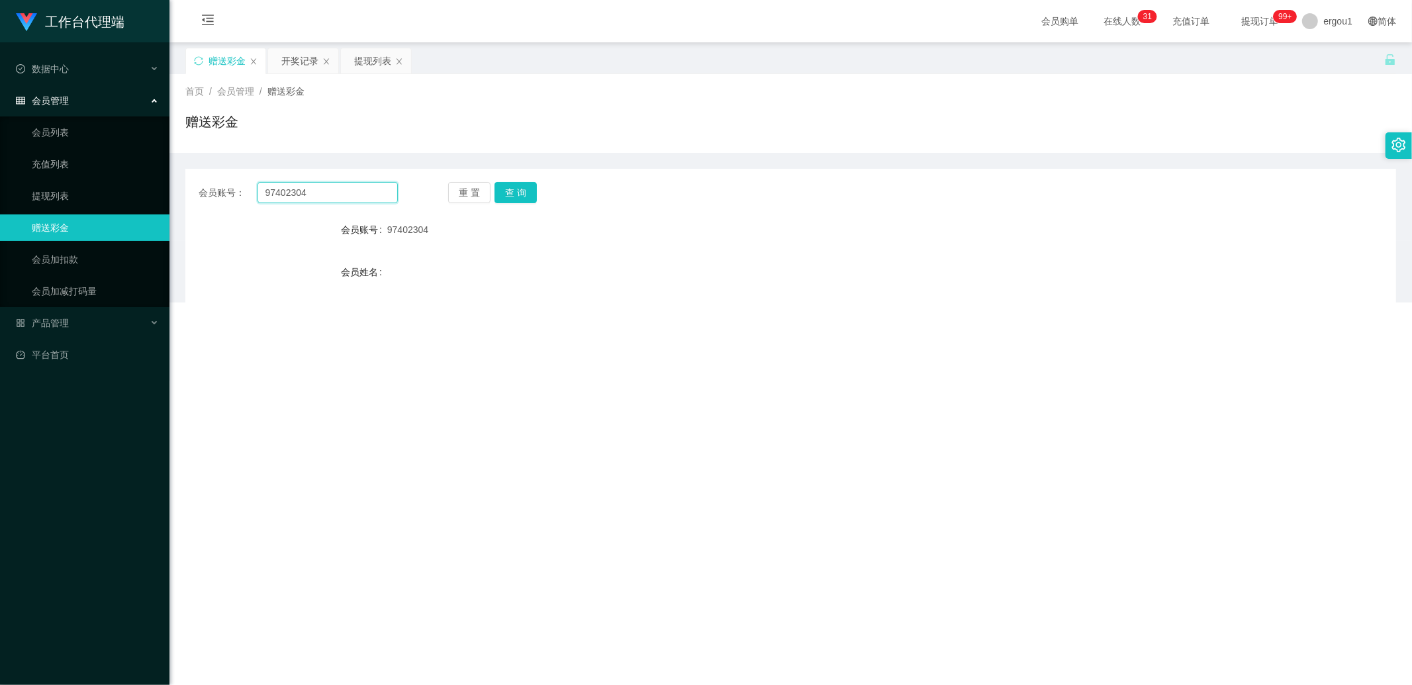
click at [308, 185] on input "97402304" at bounding box center [327, 192] width 141 height 21
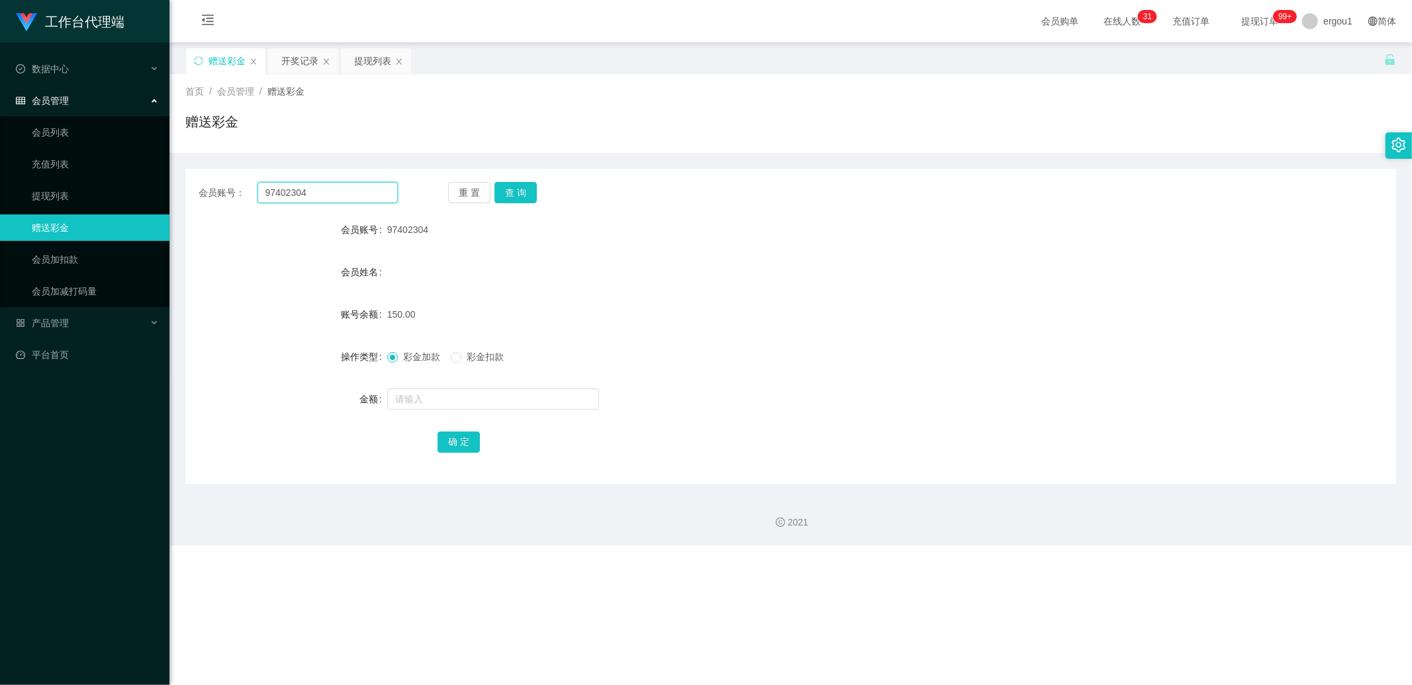
drag, startPoint x: 308, startPoint y: 185, endPoint x: 392, endPoint y: 201, distance: 84.8
click at [312, 187] on input "97402304" at bounding box center [327, 192] width 141 height 21
type input "v"
paste input "Masht"
type input "Masht"
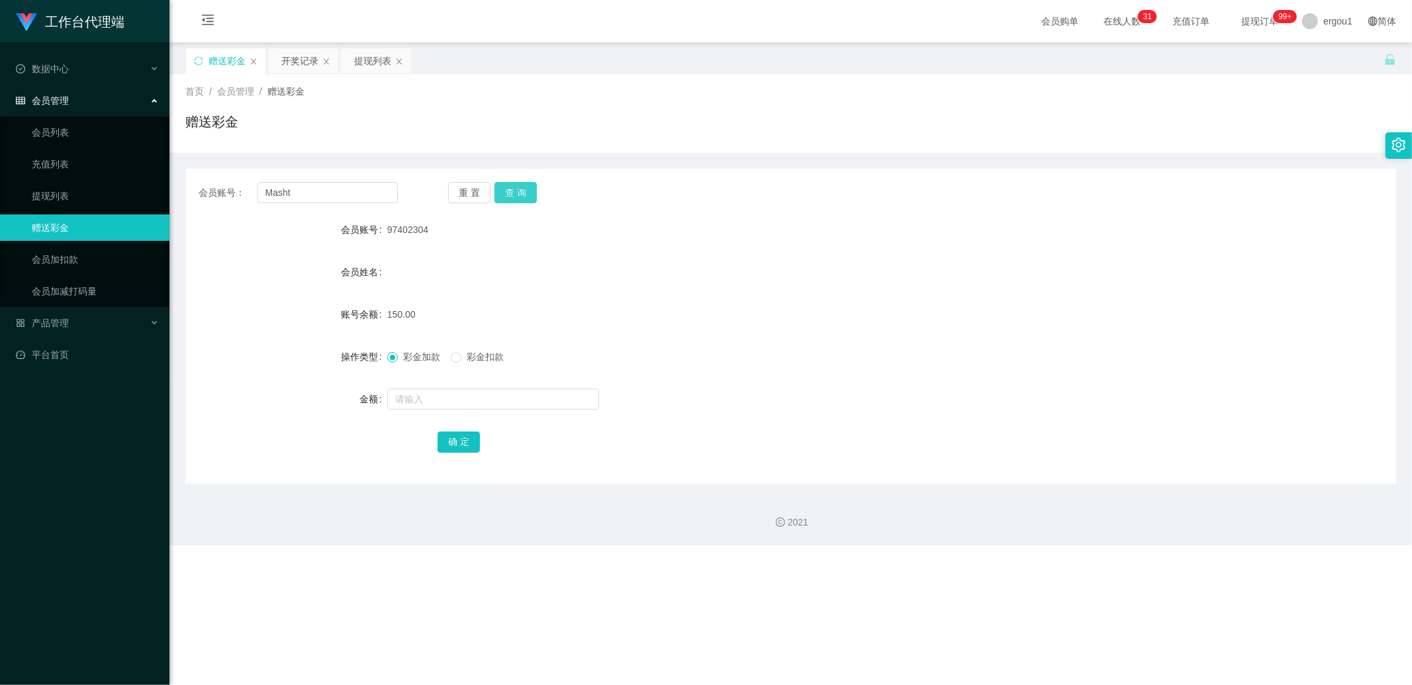
click at [507, 195] on button "查 询" at bounding box center [515, 192] width 42 height 21
click at [525, 195] on button "查 询" at bounding box center [515, 192] width 42 height 21
click at [516, 197] on button "查 询" at bounding box center [515, 192] width 42 height 21
drag, startPoint x: 513, startPoint y: 190, endPoint x: 511, endPoint y: 197, distance: 7.5
click at [513, 189] on button "查 询" at bounding box center [515, 192] width 42 height 21
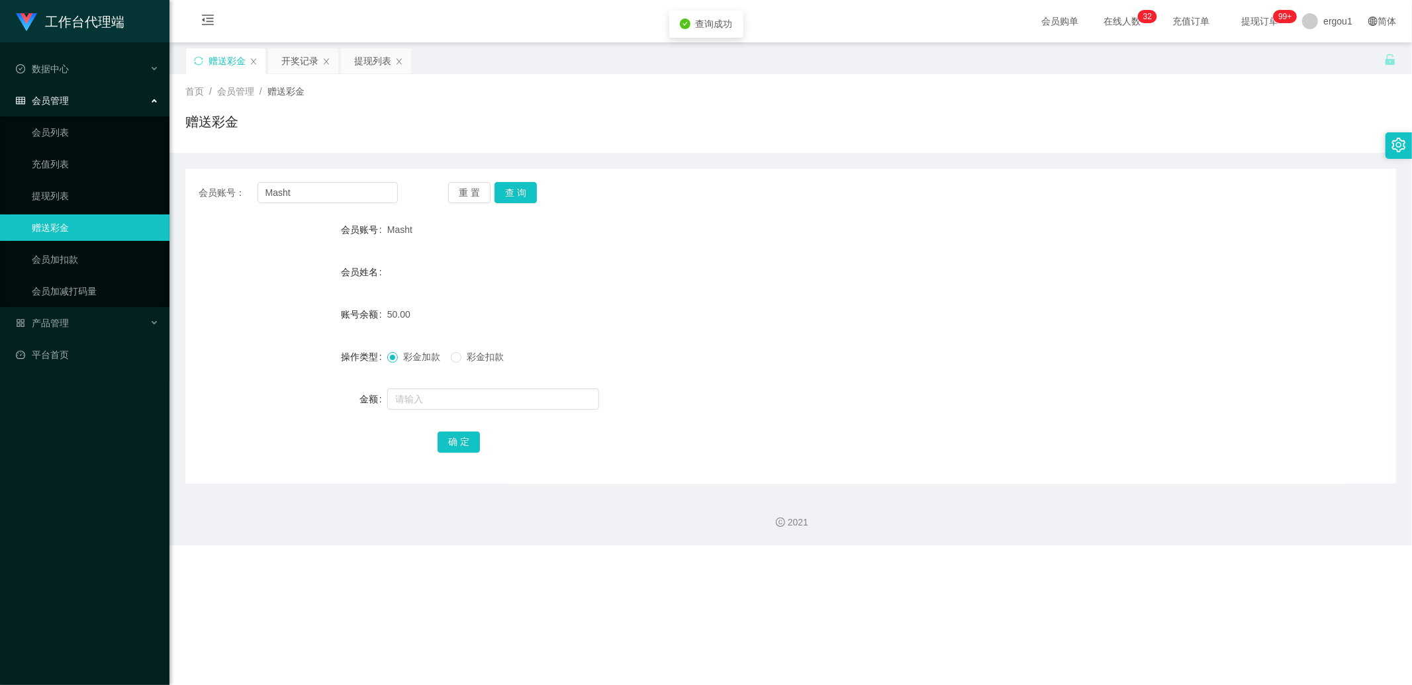
click at [475, 379] on form "会员账号 Masht 会员姓名 账号余额 50.00 操作类型 彩金加款 彩金扣款 金额 确 定" at bounding box center [790, 335] width 1210 height 238
click at [468, 388] on input "text" at bounding box center [493, 398] width 212 height 21
type input "100"
click at [455, 445] on button "确 定" at bounding box center [458, 441] width 42 height 21
click at [519, 195] on button "查 询" at bounding box center [515, 192] width 42 height 21
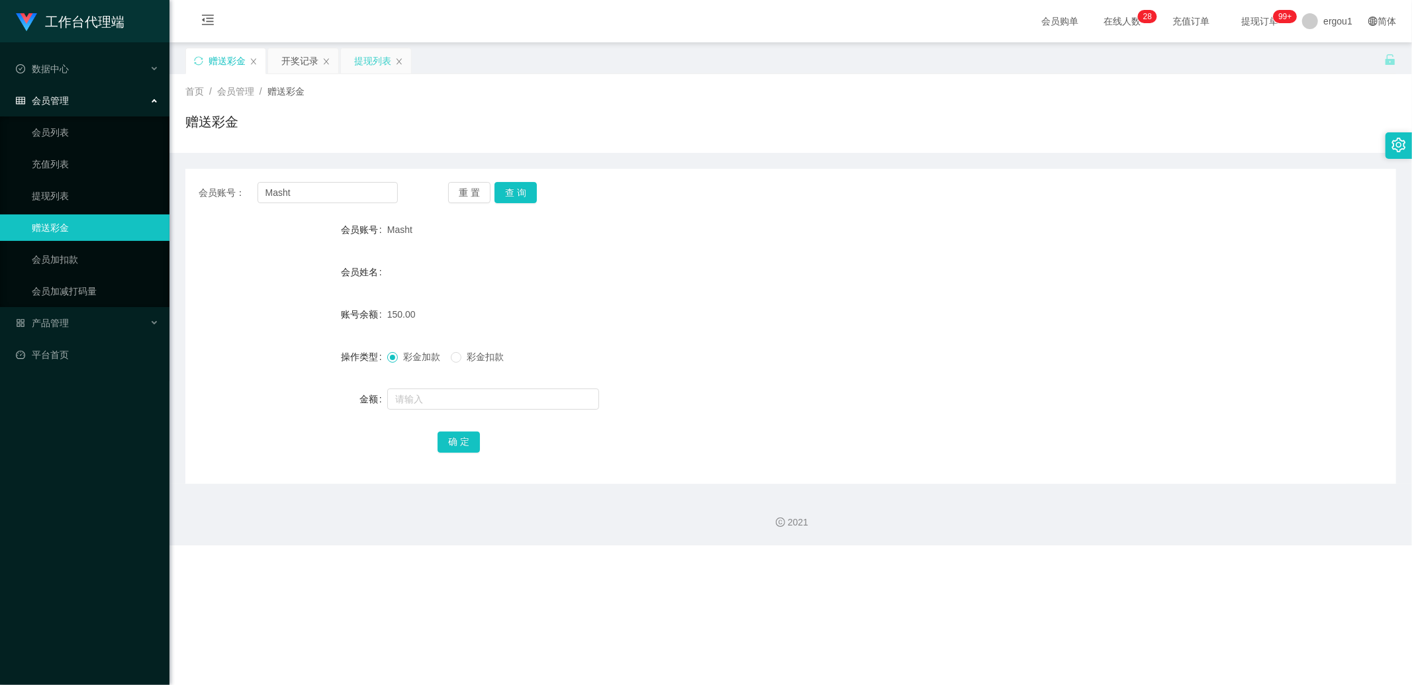
click at [359, 64] on div "提现列表" at bounding box center [372, 60] width 37 height 25
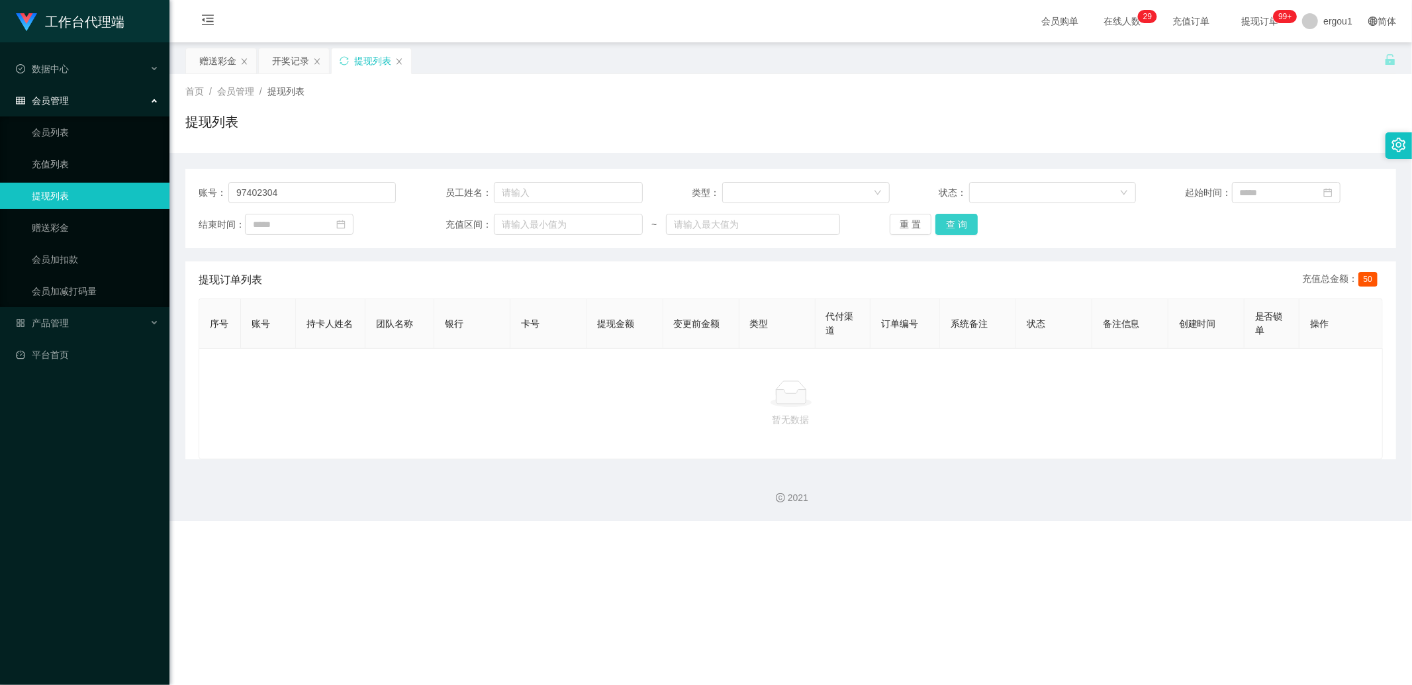
click at [957, 220] on button "查 询" at bounding box center [956, 224] width 42 height 21
click at [218, 73] on div "赠送彩金" at bounding box center [217, 60] width 37 height 25
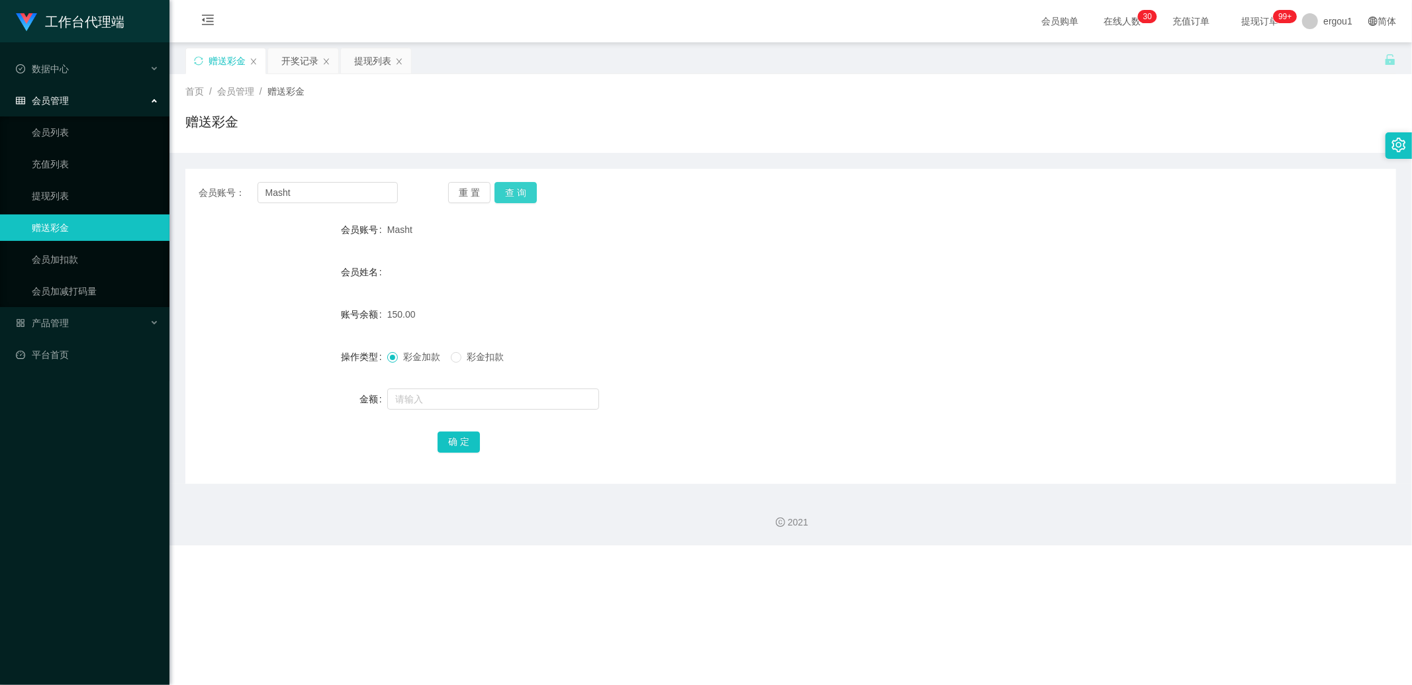
click at [505, 190] on button "查 询" at bounding box center [515, 192] width 42 height 21
click at [332, 193] on input "Masht" at bounding box center [327, 192] width 141 height 21
paste input "Harry2436"
type input "Harry2436"
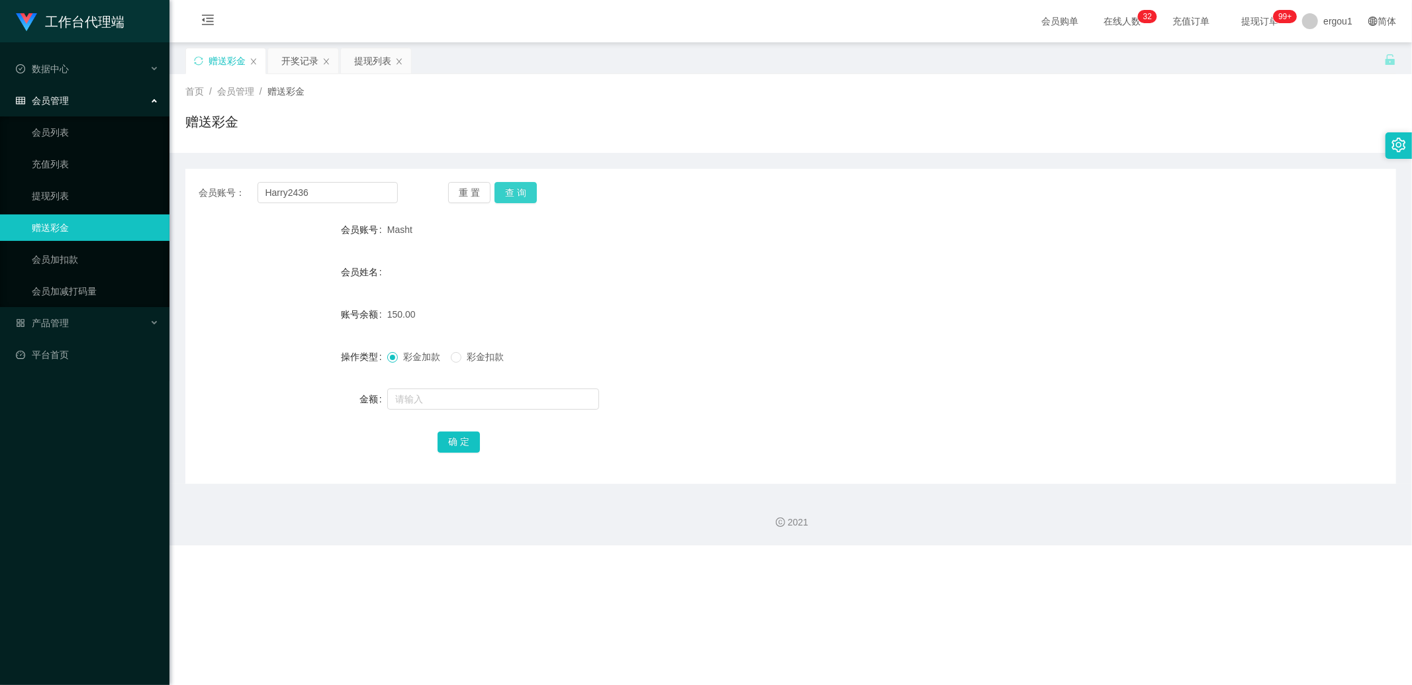
click at [515, 199] on button "查 询" at bounding box center [515, 192] width 42 height 21
click at [361, 48] on div "提现列表" at bounding box center [375, 61] width 71 height 26
click at [357, 58] on div "提现列表" at bounding box center [372, 60] width 37 height 25
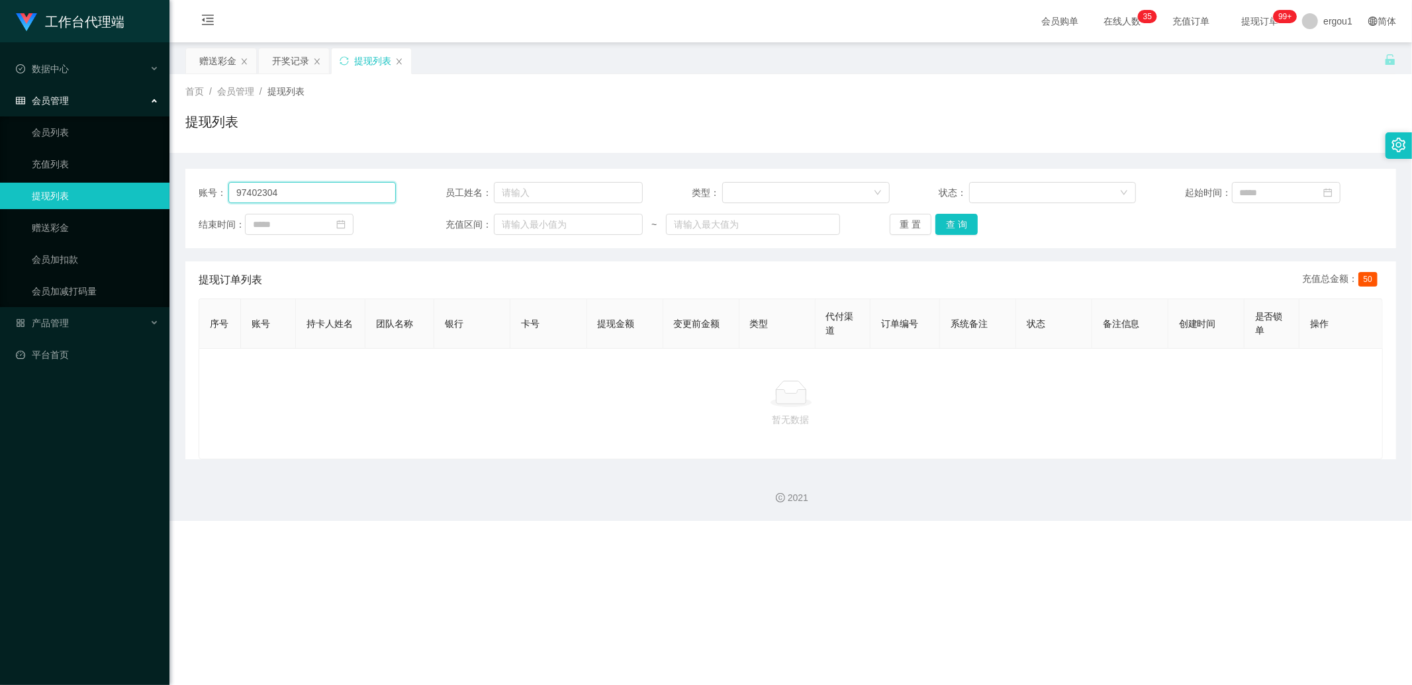
click at [349, 191] on input "97402304" at bounding box center [311, 192] width 167 height 21
type input "v"
paste input "97402304"
type input "97402304"
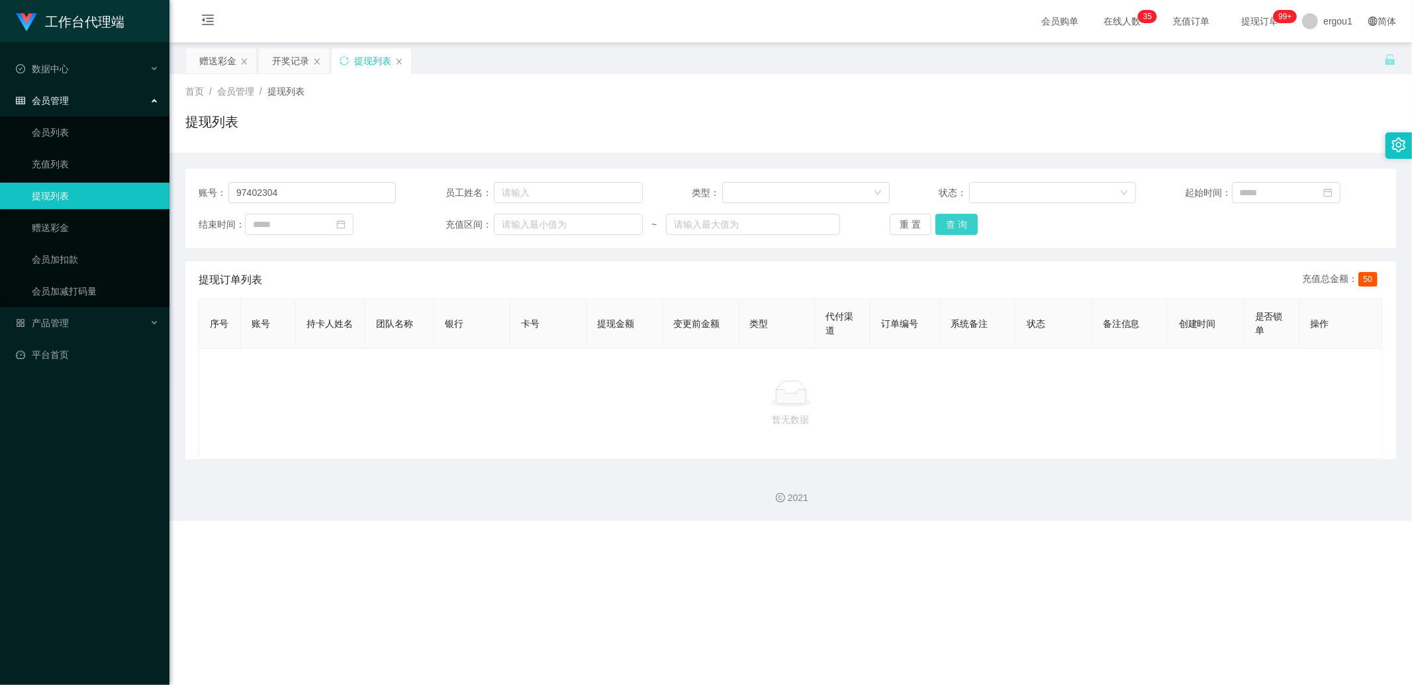
click at [947, 234] on div "账号： 97402304 员工姓名： 类型： 状态： 起始时间： 结束时间： 充值区间： ~ 重 置 查 询" at bounding box center [790, 208] width 1210 height 79
click at [951, 232] on button "查 询" at bounding box center [956, 224] width 42 height 21
click at [951, 232] on div "重 置 查 询" at bounding box center [987, 224] width 197 height 21
click at [217, 68] on div "赠送彩金" at bounding box center [217, 60] width 37 height 25
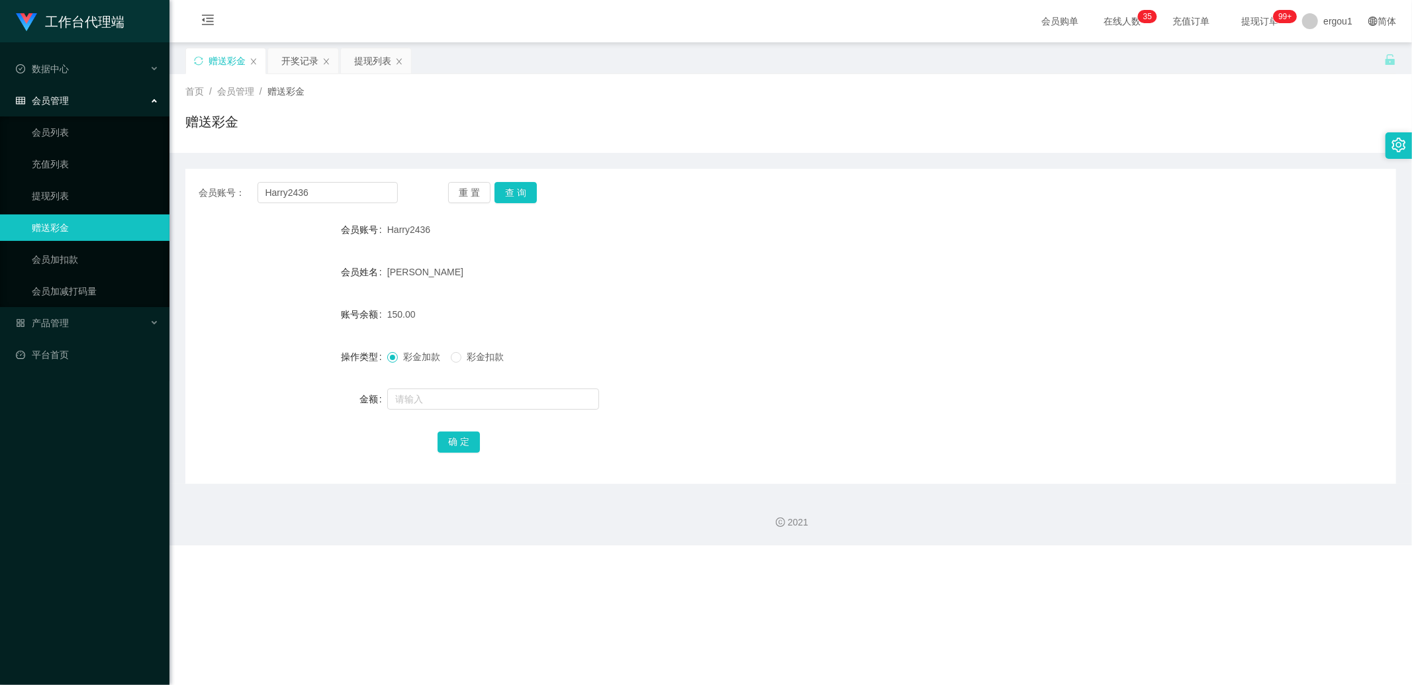
click at [359, 177] on div "会员账号： Harry2436 重 置 查 询 会员账号 Harry2436 会员姓名 [PERSON_NAME] hoe nam 账号余额 150.00 操…" at bounding box center [790, 326] width 1210 height 315
click at [355, 180] on div "会员账号： Harry2436 重 置 查 询 会员账号 Harry2436 会员姓名 [PERSON_NAME] hoe nam 账号余额 150.00 操…" at bounding box center [790, 326] width 1210 height 315
click at [355, 185] on input "Harry2436" at bounding box center [327, 192] width 141 height 21
click at [518, 201] on button "查 询" at bounding box center [515, 192] width 42 height 21
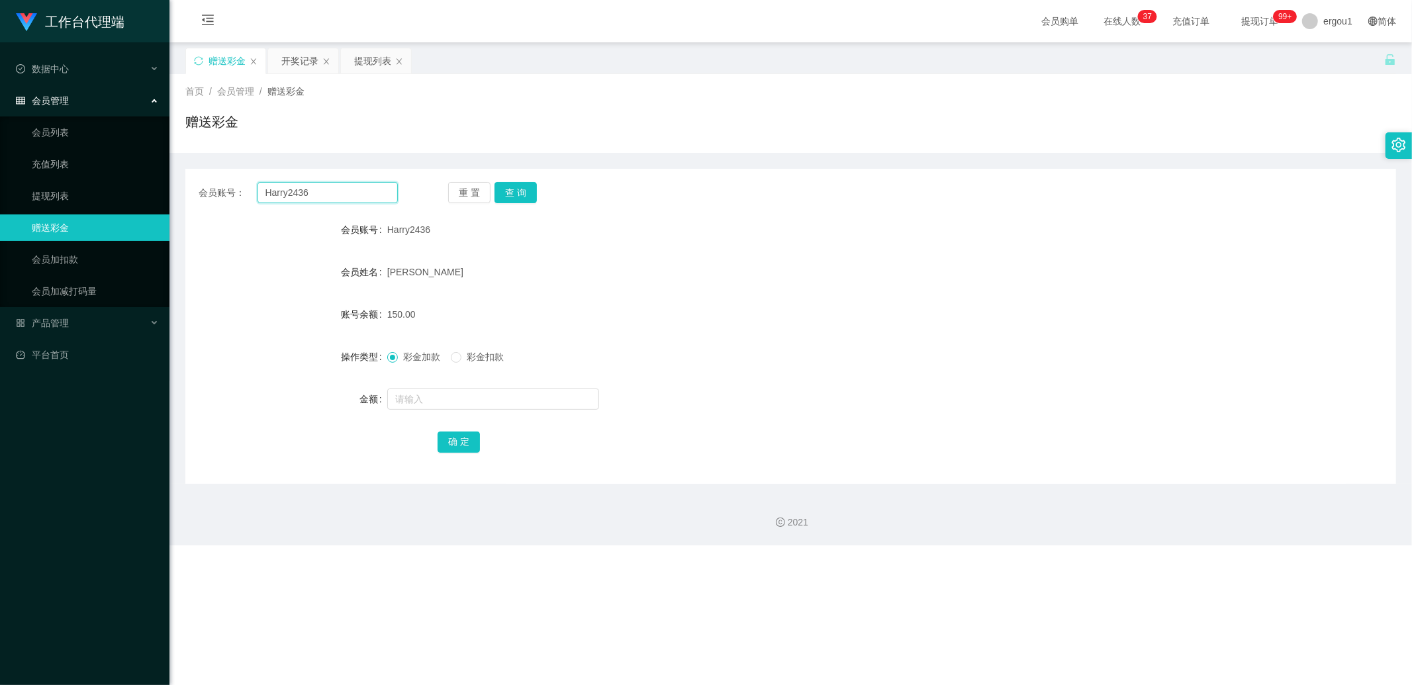
click at [345, 201] on input "Harry2436" at bounding box center [327, 192] width 141 height 21
click at [346, 204] on div "会员账号： Harry2436 重 置 查 询 会员账号 Harry2436 会员姓名 [PERSON_NAME] hoe nam 账号余额 150.00 操…" at bounding box center [790, 326] width 1210 height 315
click at [360, 195] on input "Harry2436" at bounding box center [327, 192] width 141 height 21
paste input "97402304"
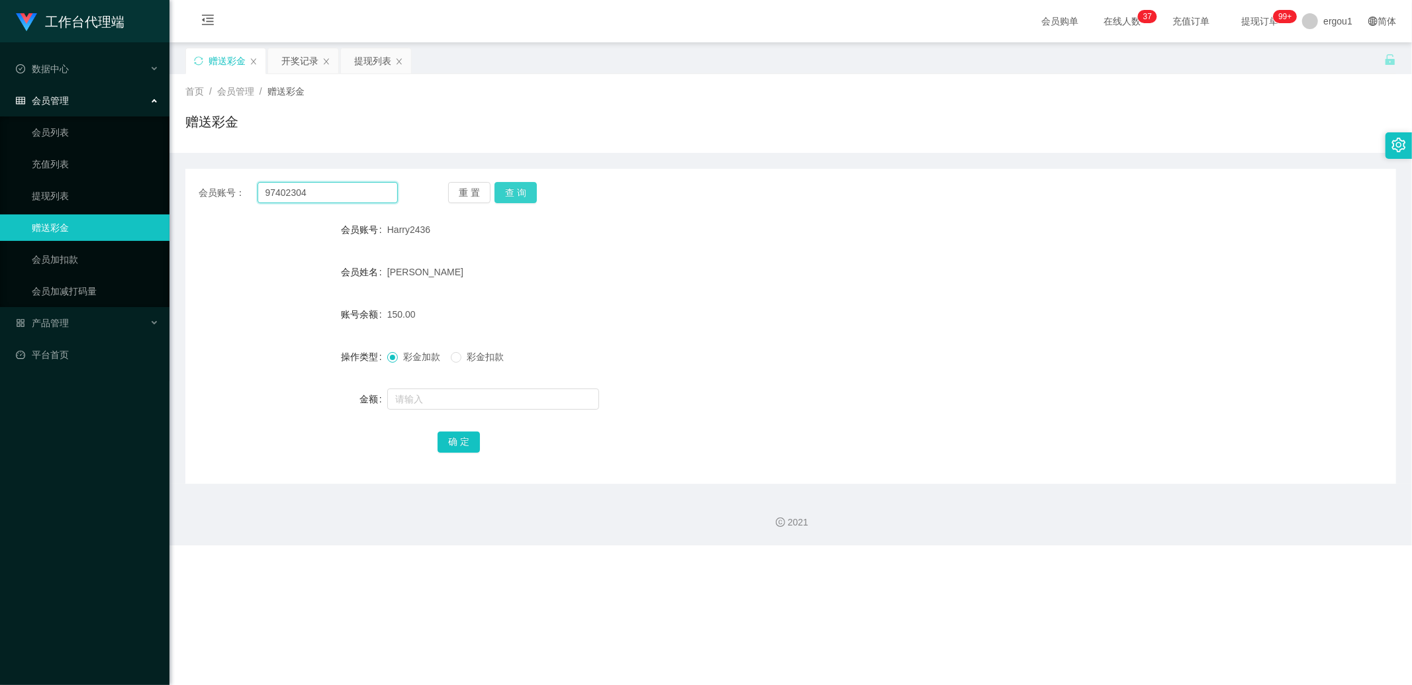
type input "97402304"
click at [531, 191] on button "查 询" at bounding box center [515, 192] width 42 height 21
click at [368, 64] on div "提现列表" at bounding box center [372, 60] width 37 height 25
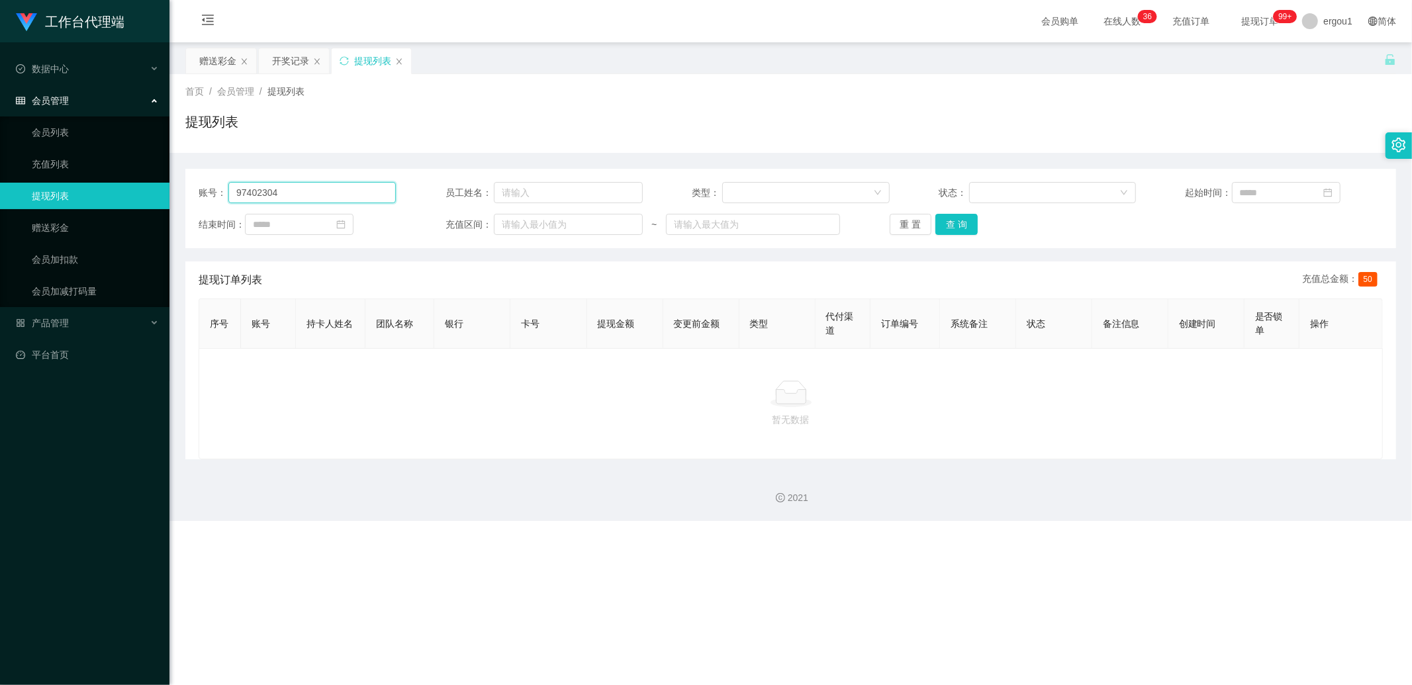
click at [293, 194] on input "97402304" at bounding box center [311, 192] width 167 height 21
click at [957, 212] on div "账号： 97402304 员工姓名： 类型： 状态： 起始时间： 结束时间： 充值区间： ~ 重 置 查 询" at bounding box center [790, 208] width 1210 height 79
click at [962, 229] on button "查 询" at bounding box center [956, 224] width 42 height 21
click at [314, 197] on input "97402304" at bounding box center [311, 192] width 167 height 21
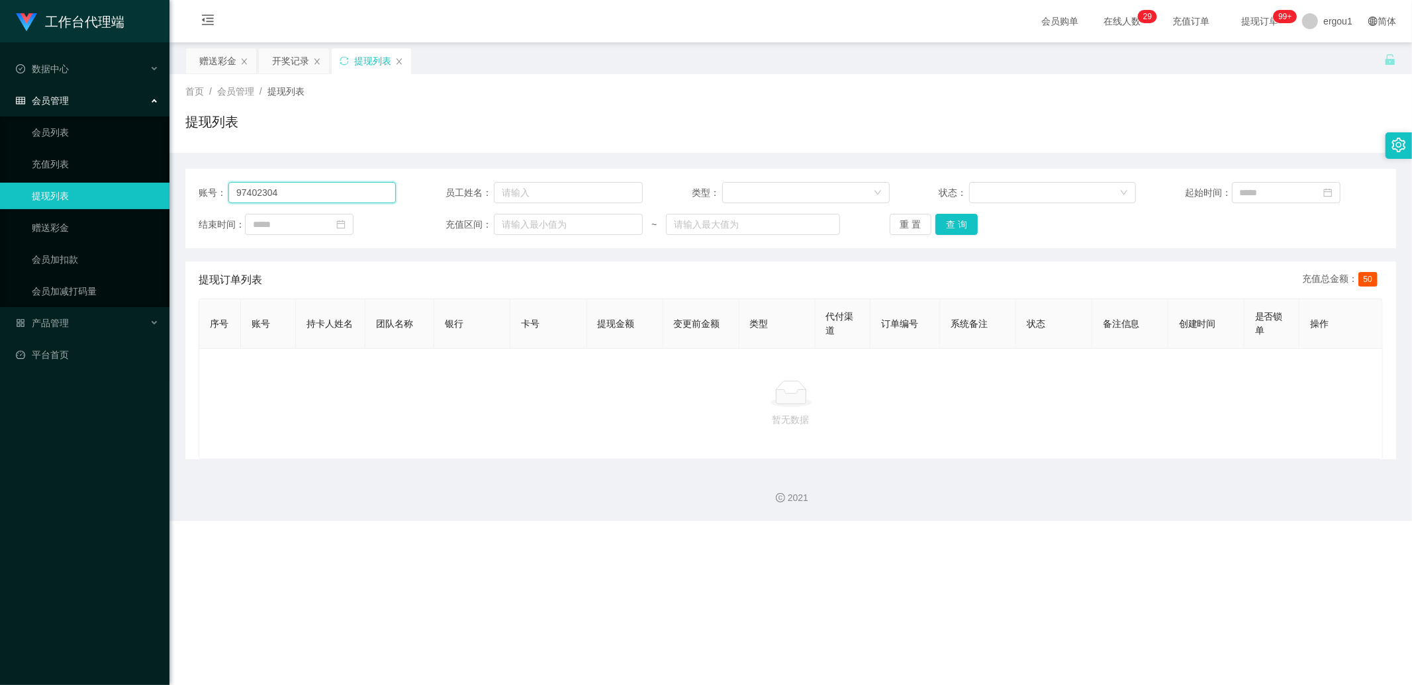
click at [314, 197] on input "97402304" at bounding box center [311, 192] width 167 height 21
type input "v"
paste input "97402304"
type input "97402304"
click at [947, 226] on button "查 询" at bounding box center [956, 224] width 42 height 21
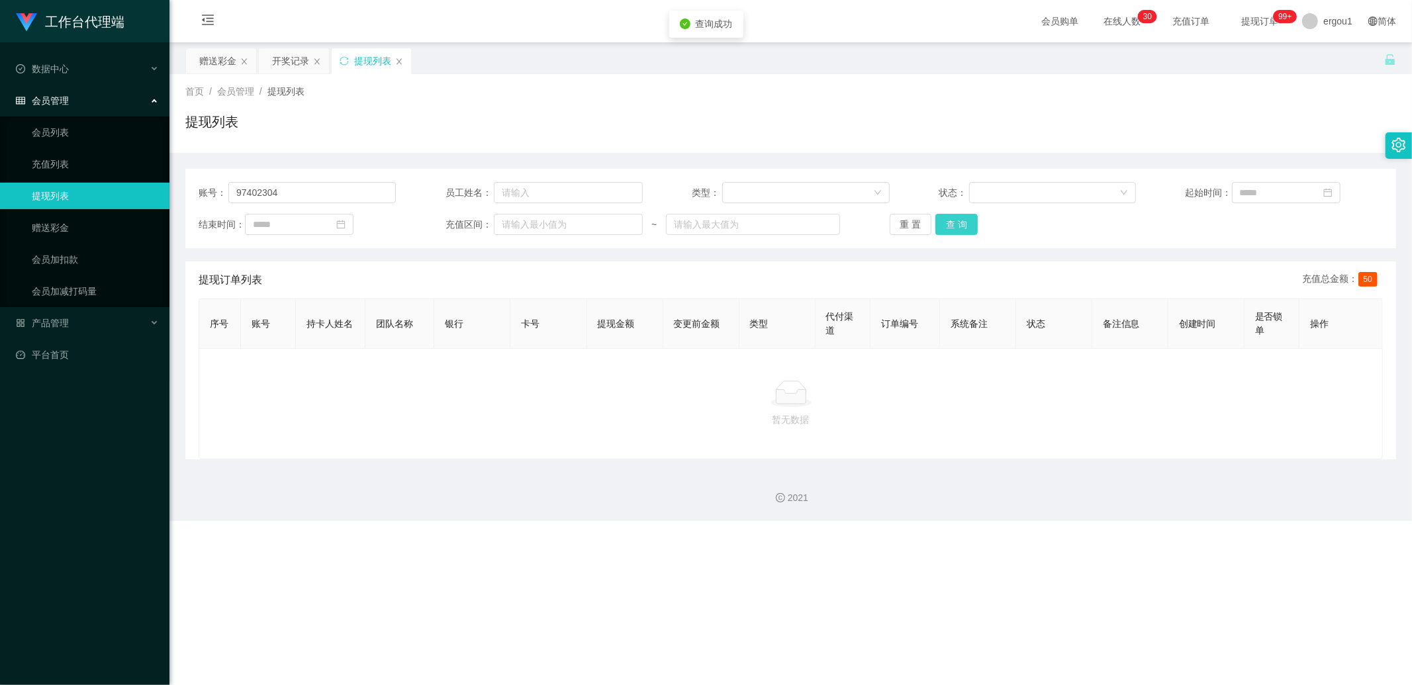
click at [955, 227] on button "查 询" at bounding box center [956, 224] width 42 height 21
click at [955, 227] on div "重 置 查 询" at bounding box center [987, 224] width 197 height 21
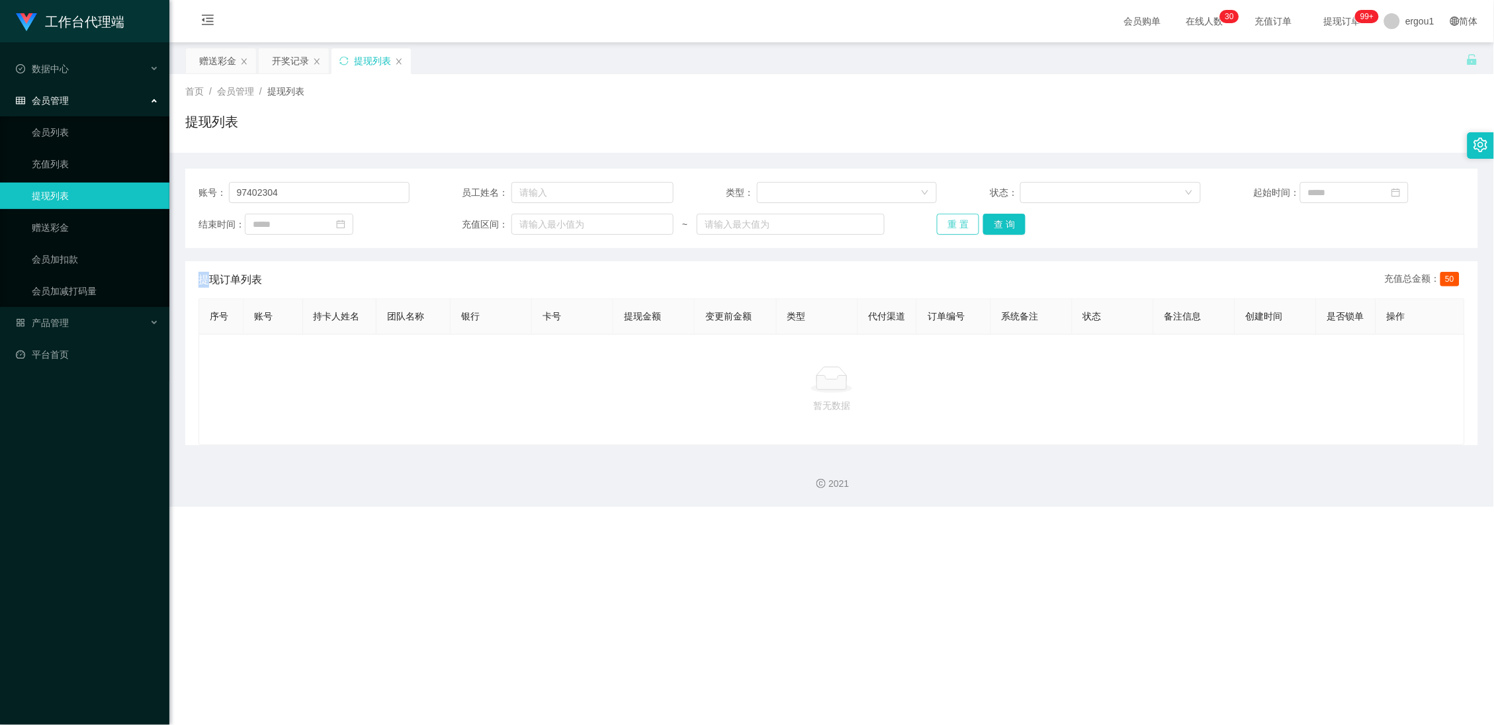
click at [946, 223] on button "重 置" at bounding box center [958, 224] width 42 height 21
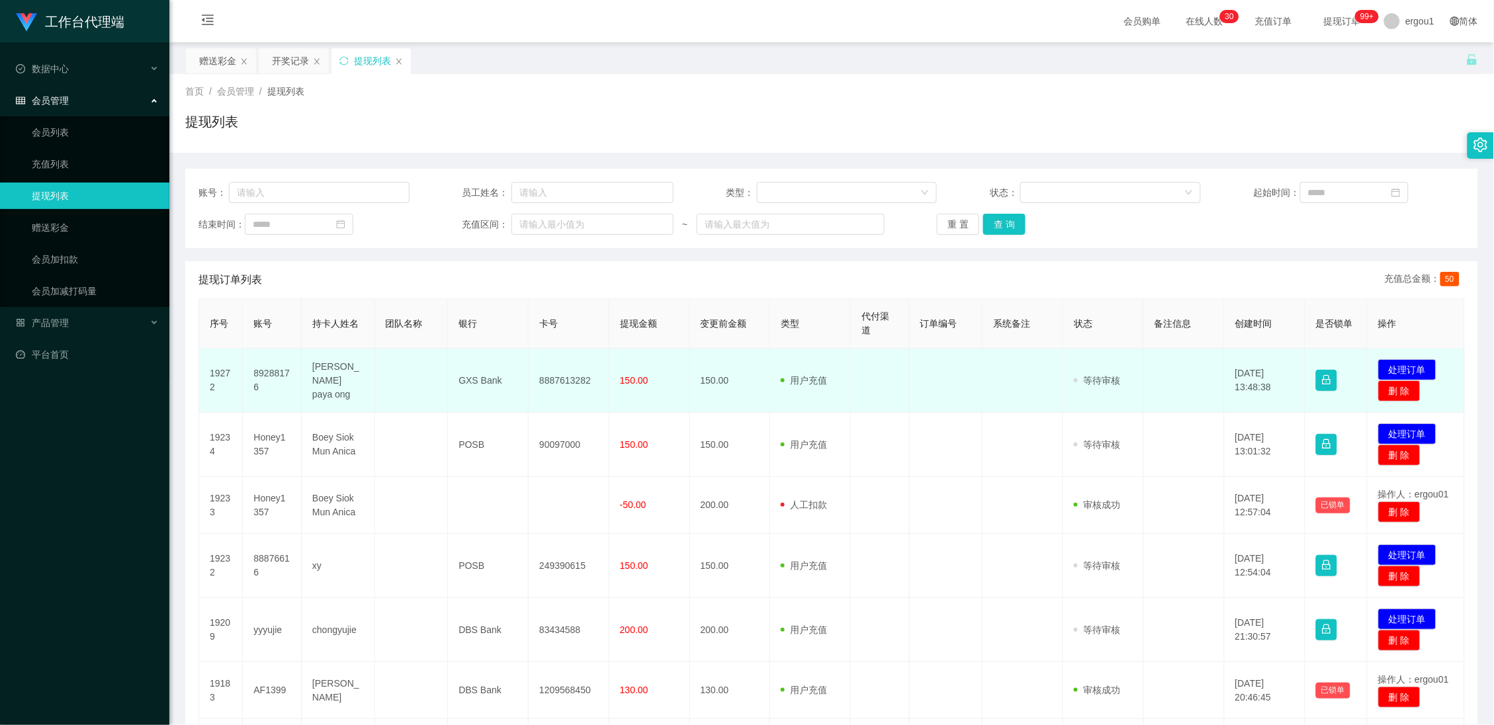
click at [334, 365] on td "[PERSON_NAME] paya ong" at bounding box center [338, 381] width 73 height 64
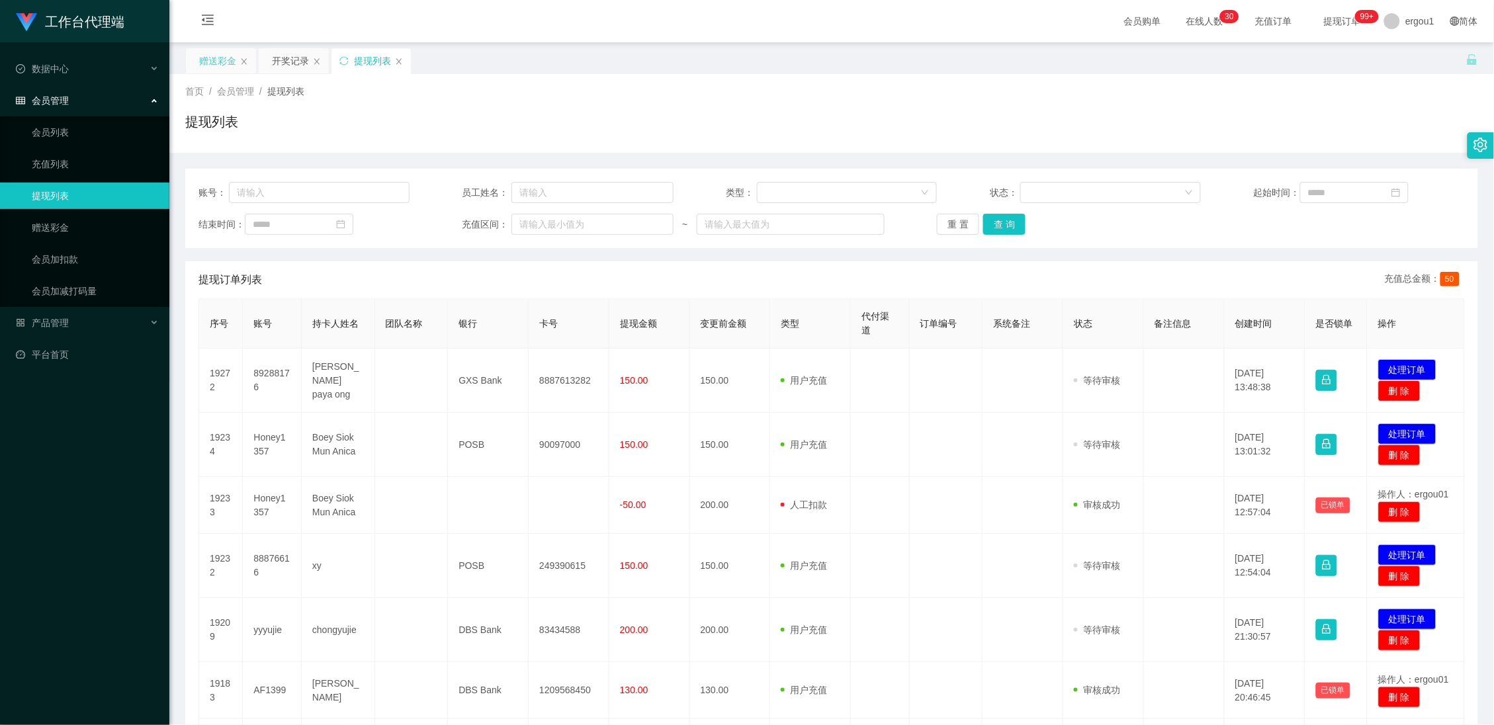
click at [224, 60] on div "赠送彩金" at bounding box center [217, 60] width 37 height 25
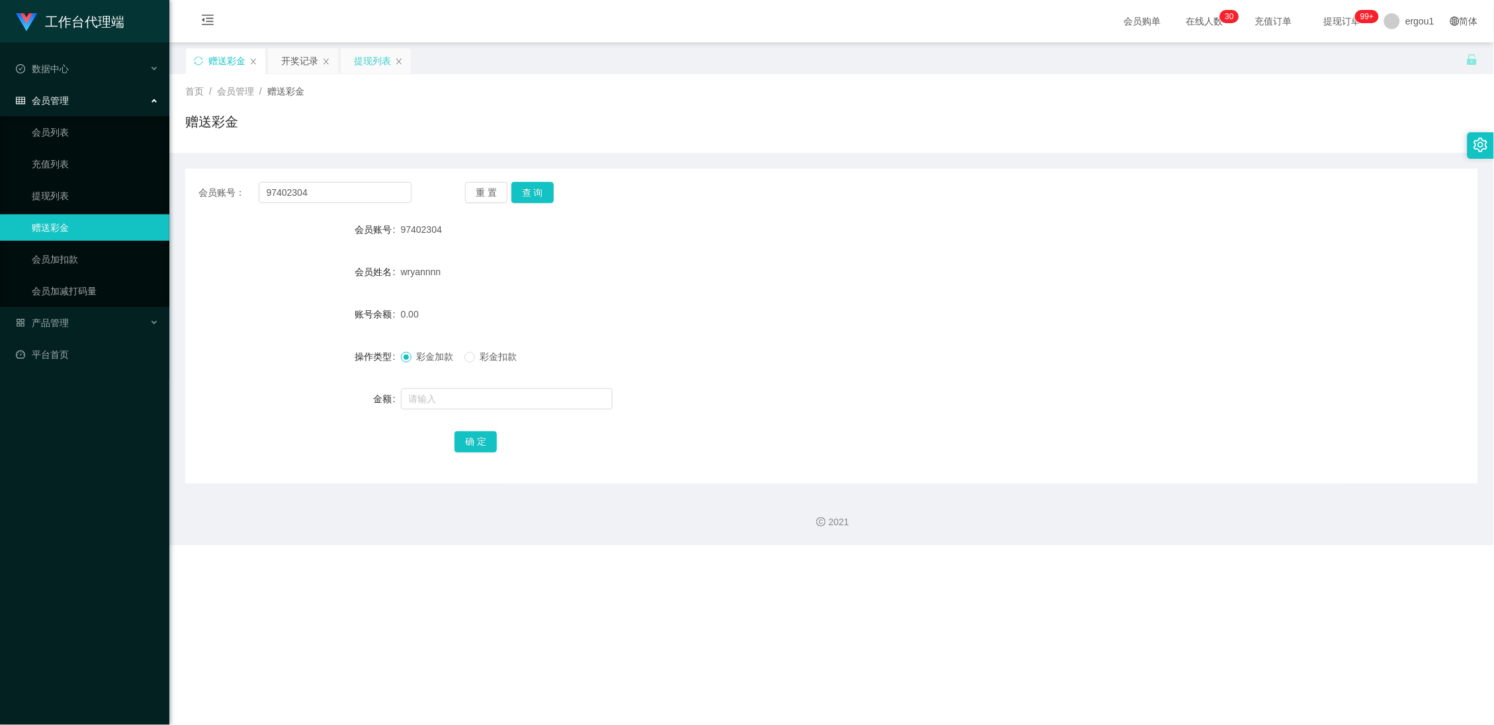
click at [368, 64] on div "提现列表" at bounding box center [372, 60] width 37 height 25
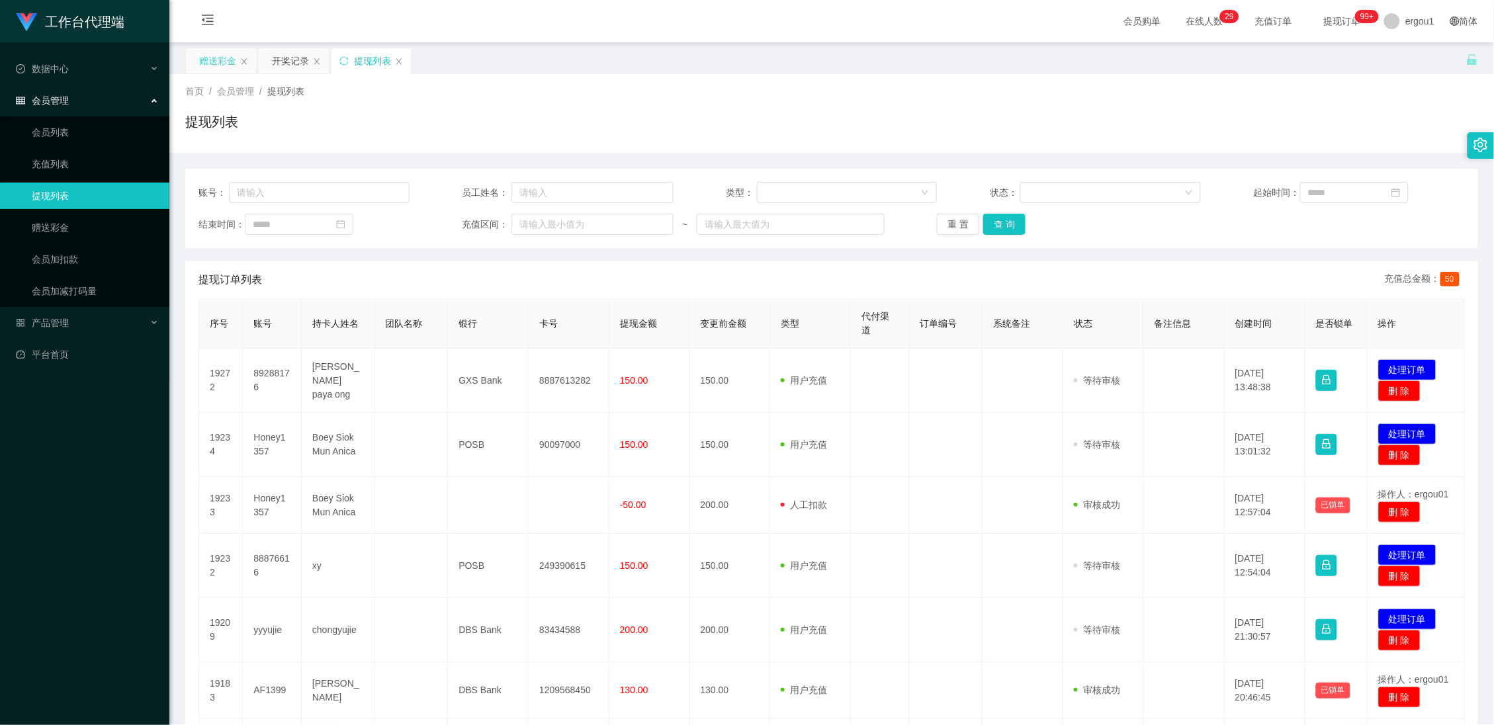
click at [201, 60] on div "赠送彩金" at bounding box center [217, 60] width 37 height 25
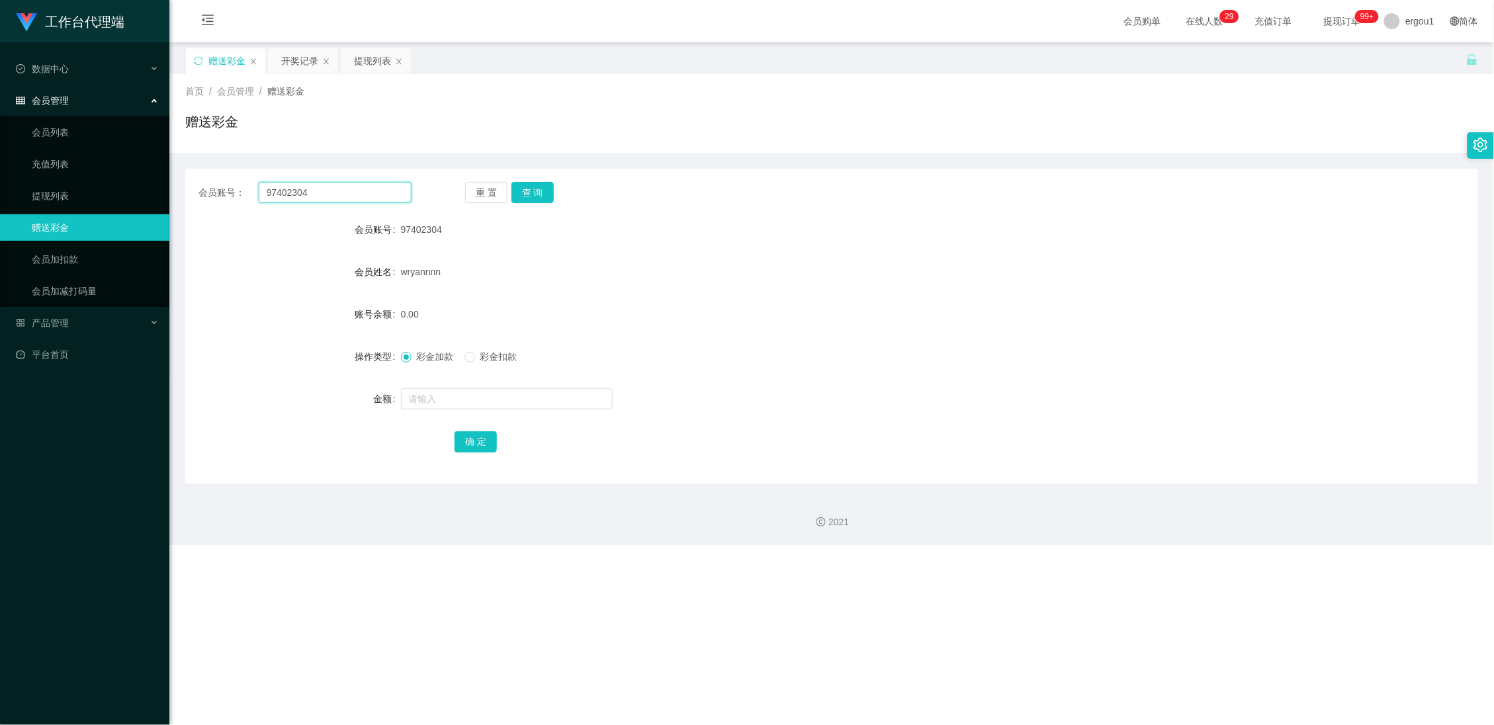
click at [369, 200] on input "97402304" at bounding box center [336, 192] width 154 height 21
click at [542, 186] on button "查 询" at bounding box center [533, 192] width 42 height 21
click at [572, 307] on div "0.00" at bounding box center [778, 314] width 754 height 26
click at [621, 323] on div "0.00" at bounding box center [778, 314] width 754 height 26
click at [527, 184] on button "查 询" at bounding box center [533, 192] width 42 height 21
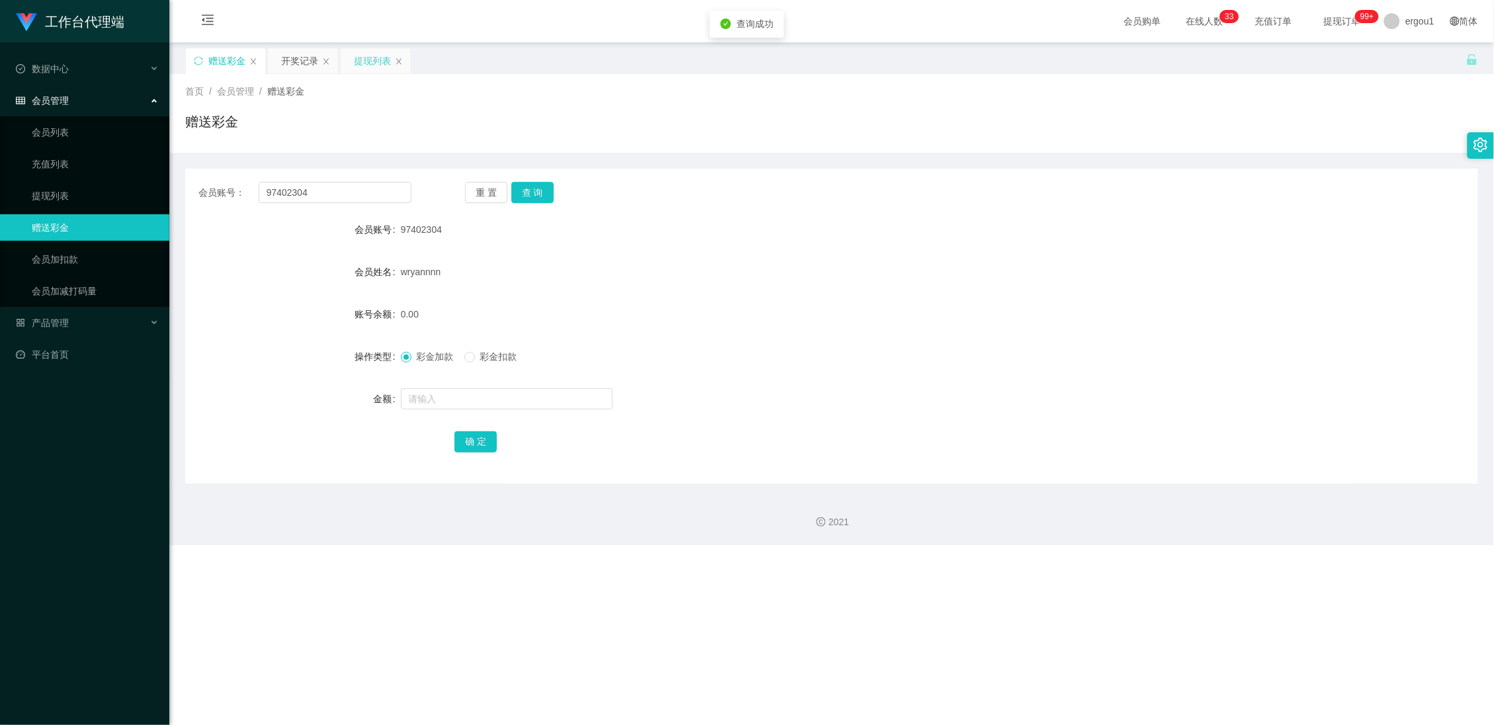
click at [362, 55] on div "提现列表" at bounding box center [372, 60] width 37 height 25
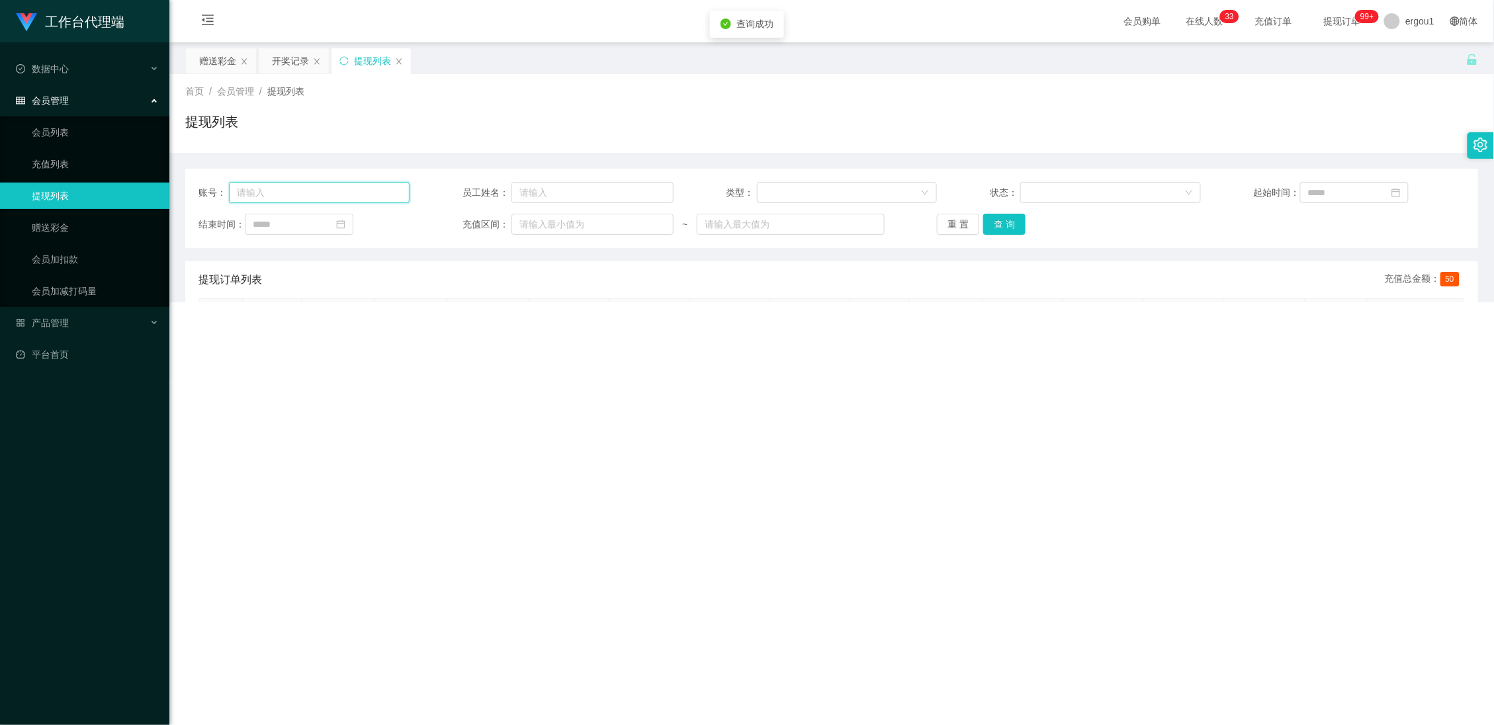
click at [390, 186] on input "text" at bounding box center [319, 192] width 181 height 21
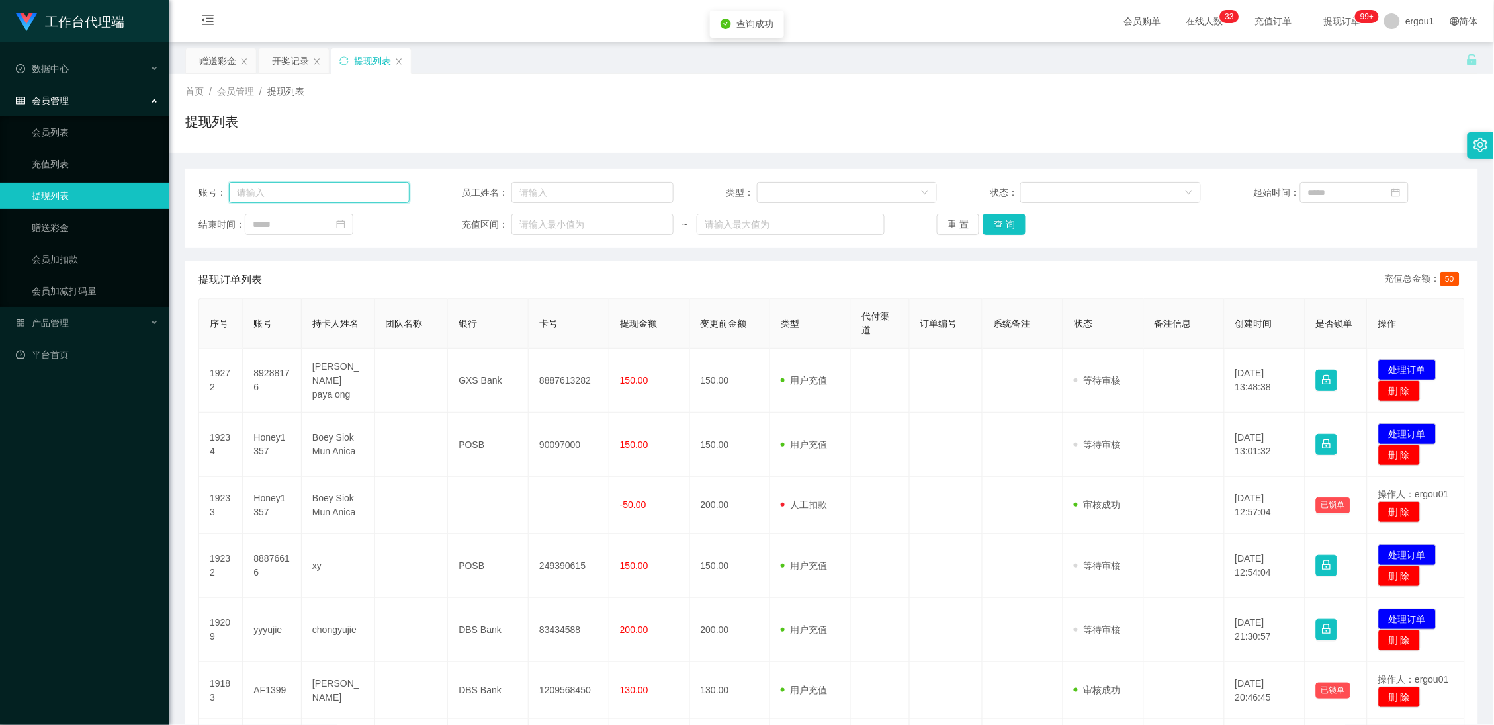
paste input "97402304"
type input "97402304"
click at [1007, 226] on button "查 询" at bounding box center [1004, 224] width 42 height 21
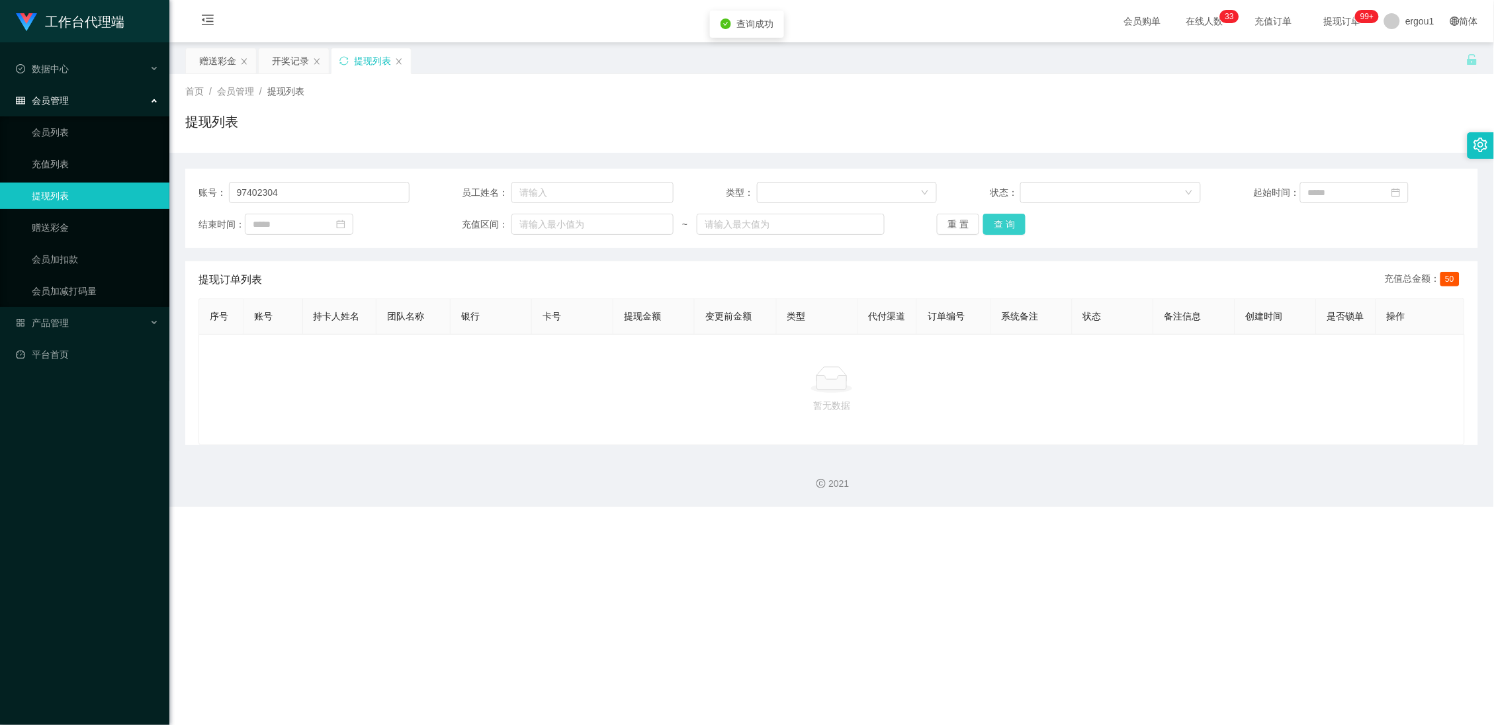
click at [1007, 226] on button "查 询" at bounding box center [1004, 224] width 42 height 21
click at [1007, 226] on div "重 置 查 询" at bounding box center [1042, 224] width 211 height 21
click at [1007, 226] on button "查 询" at bounding box center [1004, 224] width 42 height 21
click at [1007, 226] on div "重 置 查 询" at bounding box center [1042, 224] width 211 height 21
click at [1007, 226] on button "查 询" at bounding box center [1004, 224] width 42 height 21
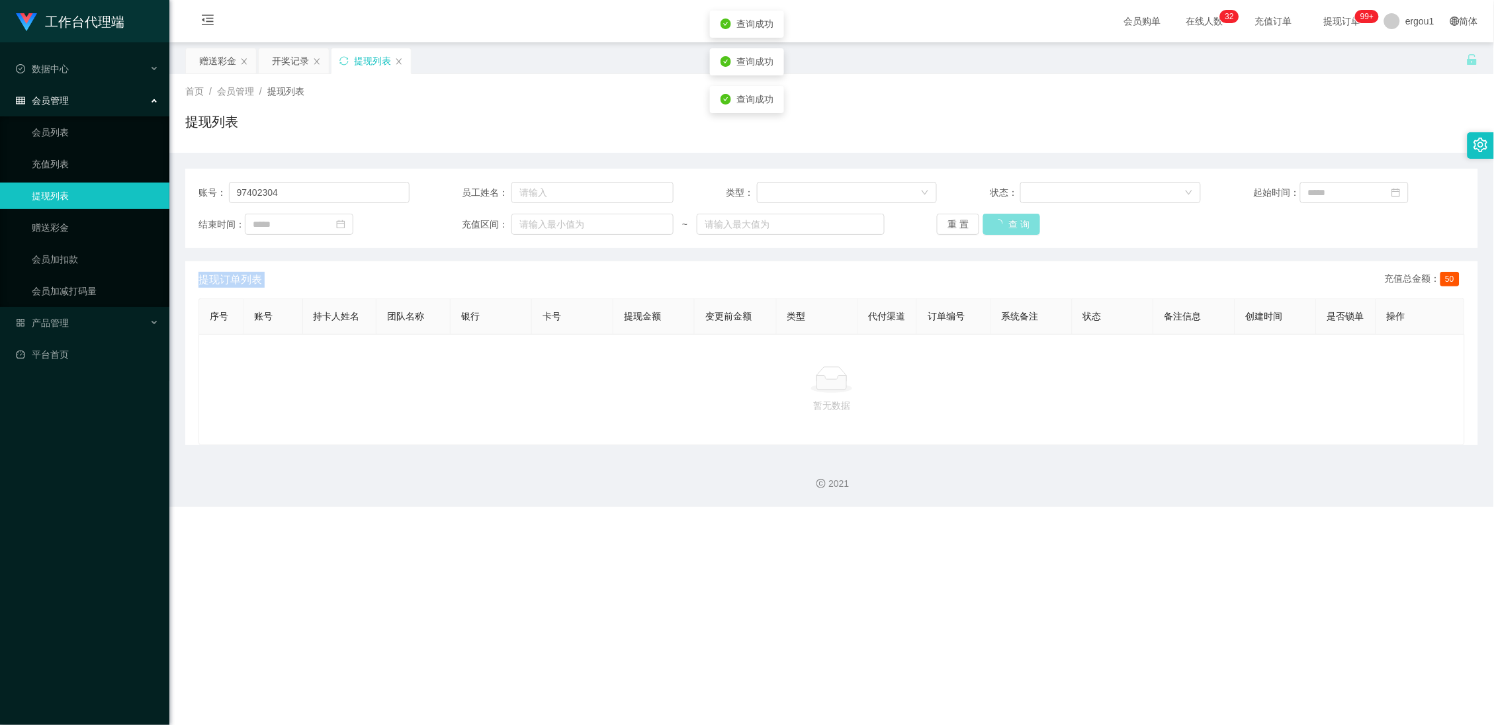
click at [1007, 226] on div "重 置 查 询" at bounding box center [1042, 224] width 211 height 21
click at [1007, 226] on button "查 询" at bounding box center [1011, 224] width 57 height 21
click at [1007, 226] on div "重 置 查 询" at bounding box center [1042, 224] width 211 height 21
click at [1007, 226] on button "查 询" at bounding box center [1004, 224] width 42 height 21
click at [1007, 226] on div "重 置 查 询" at bounding box center [1042, 224] width 211 height 21
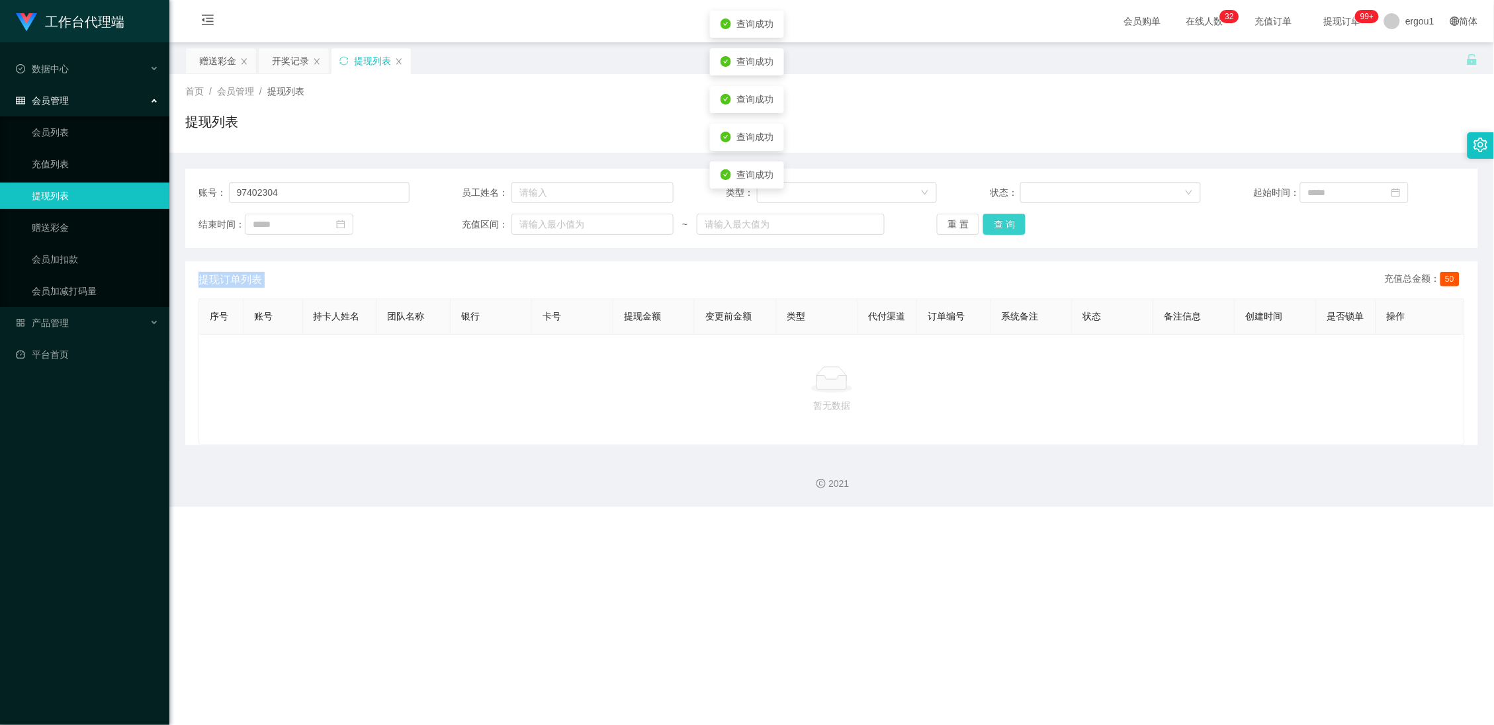
click at [1007, 226] on button "查 询" at bounding box center [1004, 224] width 42 height 21
click at [1065, 222] on div "重 置 查 询" at bounding box center [1042, 224] width 211 height 21
click at [330, 187] on input "97402304" at bounding box center [319, 192] width 181 height 21
paste input "Harry2436"
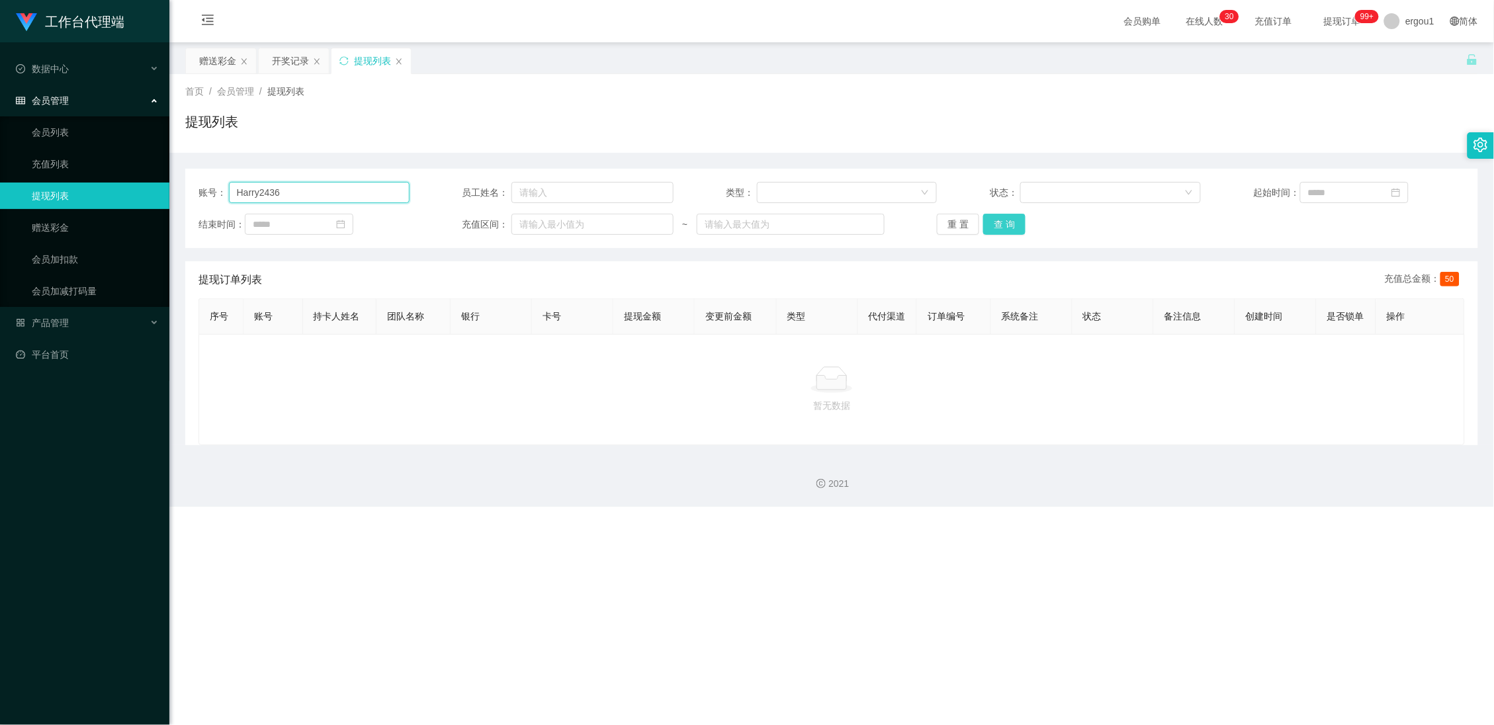
type input "Harry2436"
click at [1003, 222] on button "查 询" at bounding box center [1004, 224] width 42 height 21
drag, startPoint x: 1002, startPoint y: 219, endPoint x: 995, endPoint y: 224, distance: 8.1
click at [1002, 219] on button "查 询" at bounding box center [1004, 224] width 42 height 21
click at [208, 50] on div "赠送彩金" at bounding box center [217, 60] width 37 height 25
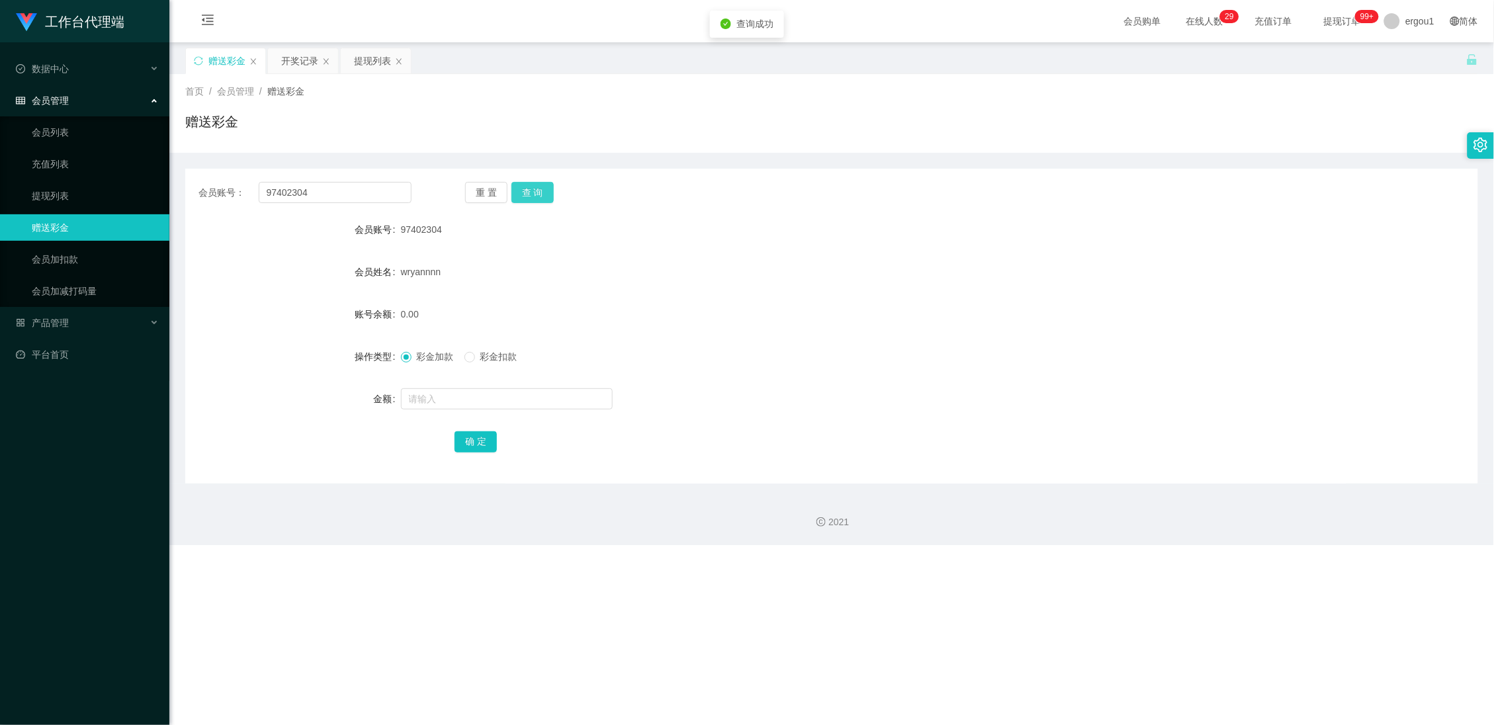
click at [549, 199] on button "查 询" at bounding box center [533, 192] width 42 height 21
click at [372, 68] on div "提现列表" at bounding box center [372, 60] width 37 height 25
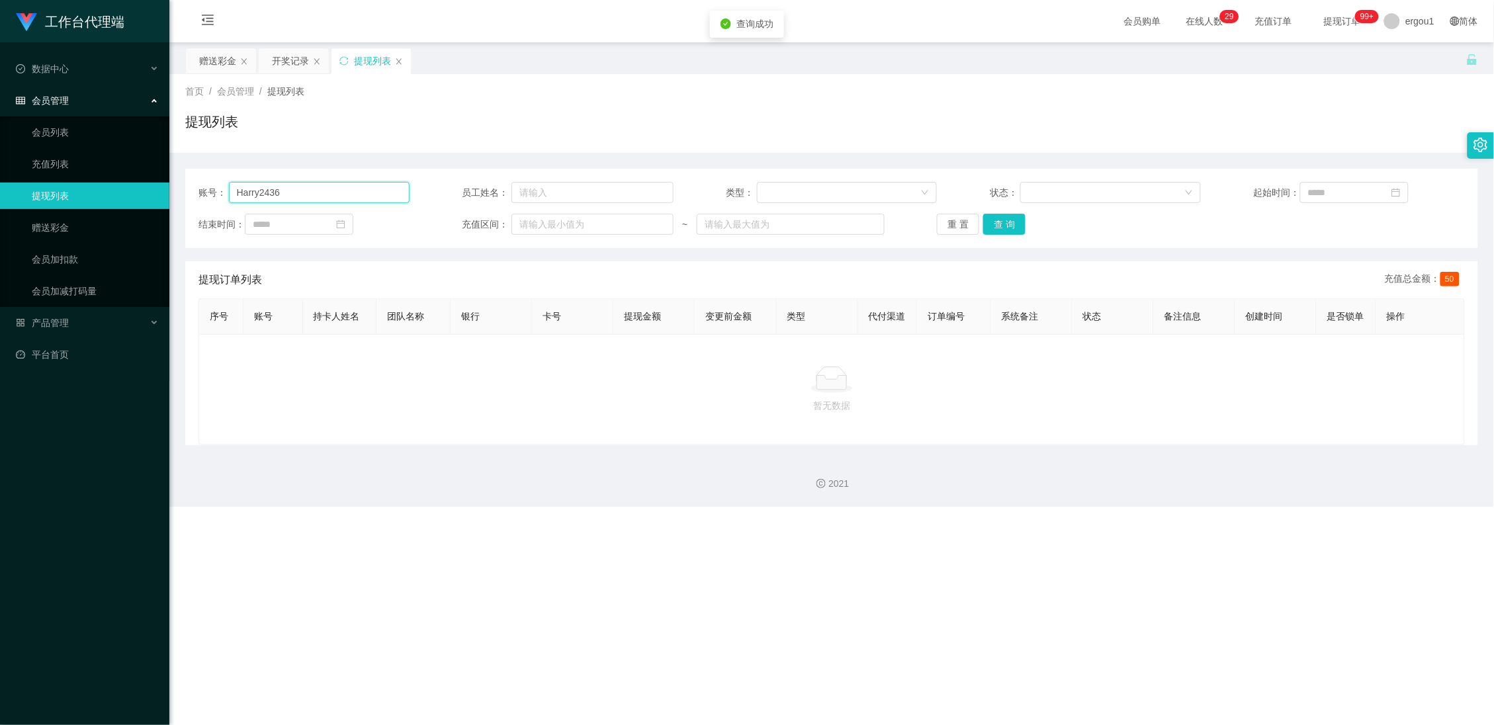
click at [296, 193] on input "Harry2436" at bounding box center [319, 192] width 181 height 21
drag, startPoint x: 223, startPoint y: 63, endPoint x: 251, endPoint y: 122, distance: 65.1
click at [223, 63] on div "赠送彩金" at bounding box center [217, 60] width 37 height 25
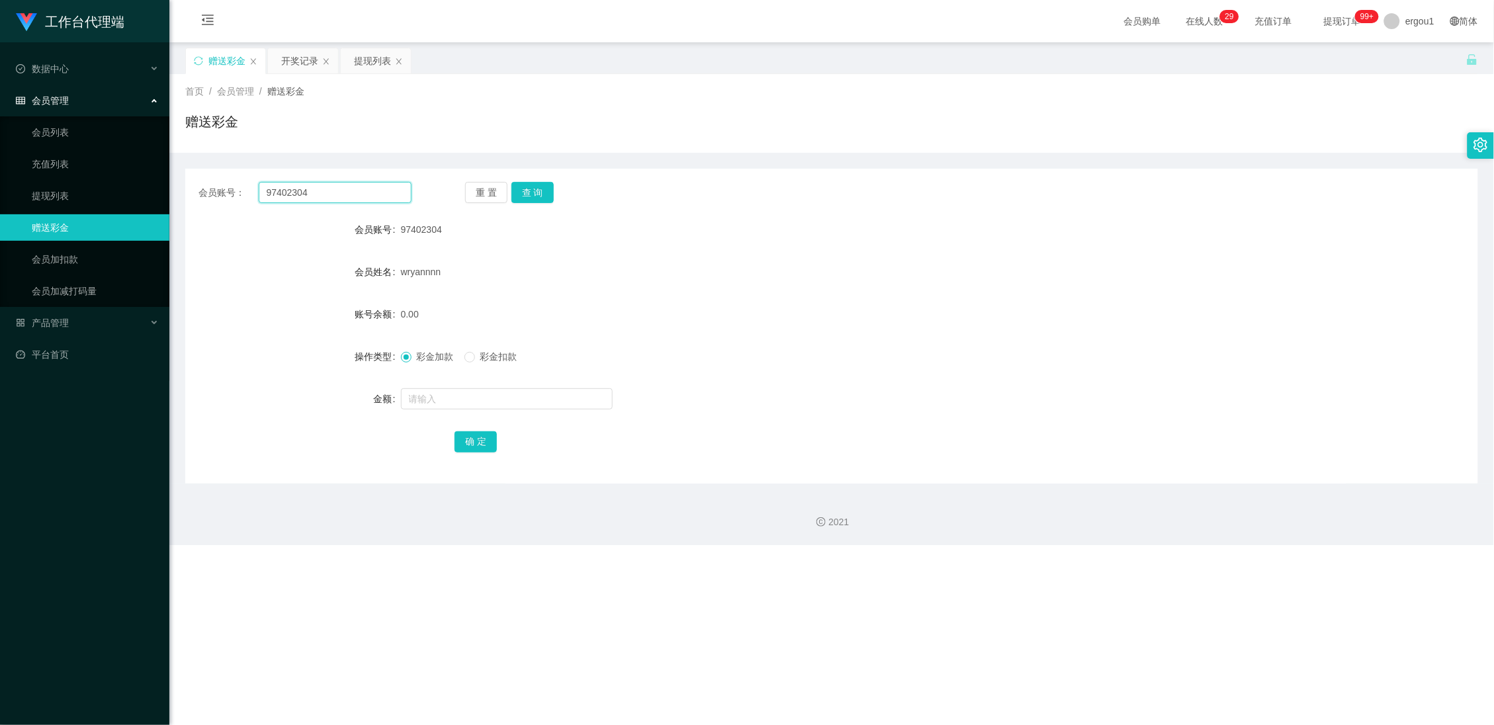
click at [289, 193] on input "97402304" at bounding box center [336, 192] width 154 height 21
click at [291, 193] on input "97402304" at bounding box center [336, 192] width 154 height 21
paste input "Harry2436"
type input "Harry2436"
click at [526, 195] on button "查 询" at bounding box center [533, 192] width 42 height 21
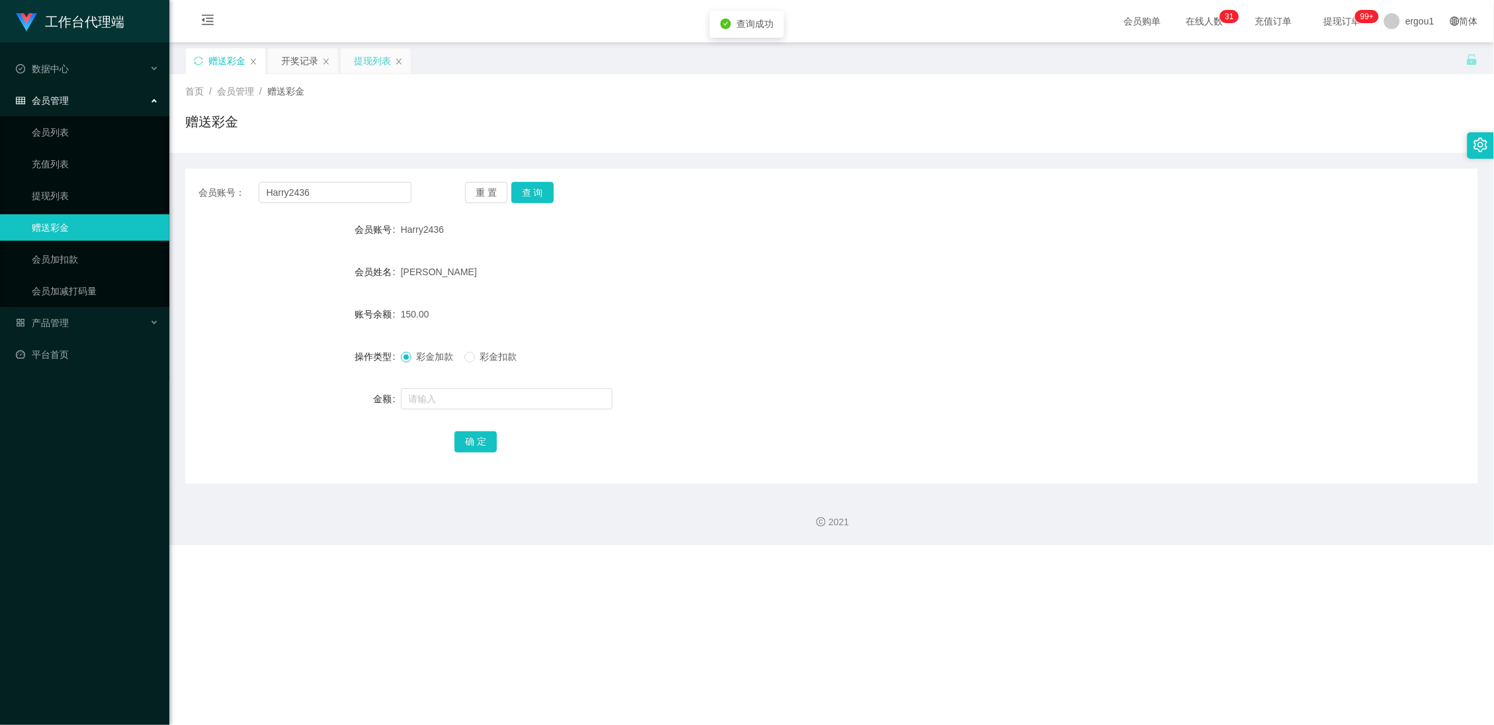
click at [360, 49] on div "提现列表" at bounding box center [372, 60] width 37 height 25
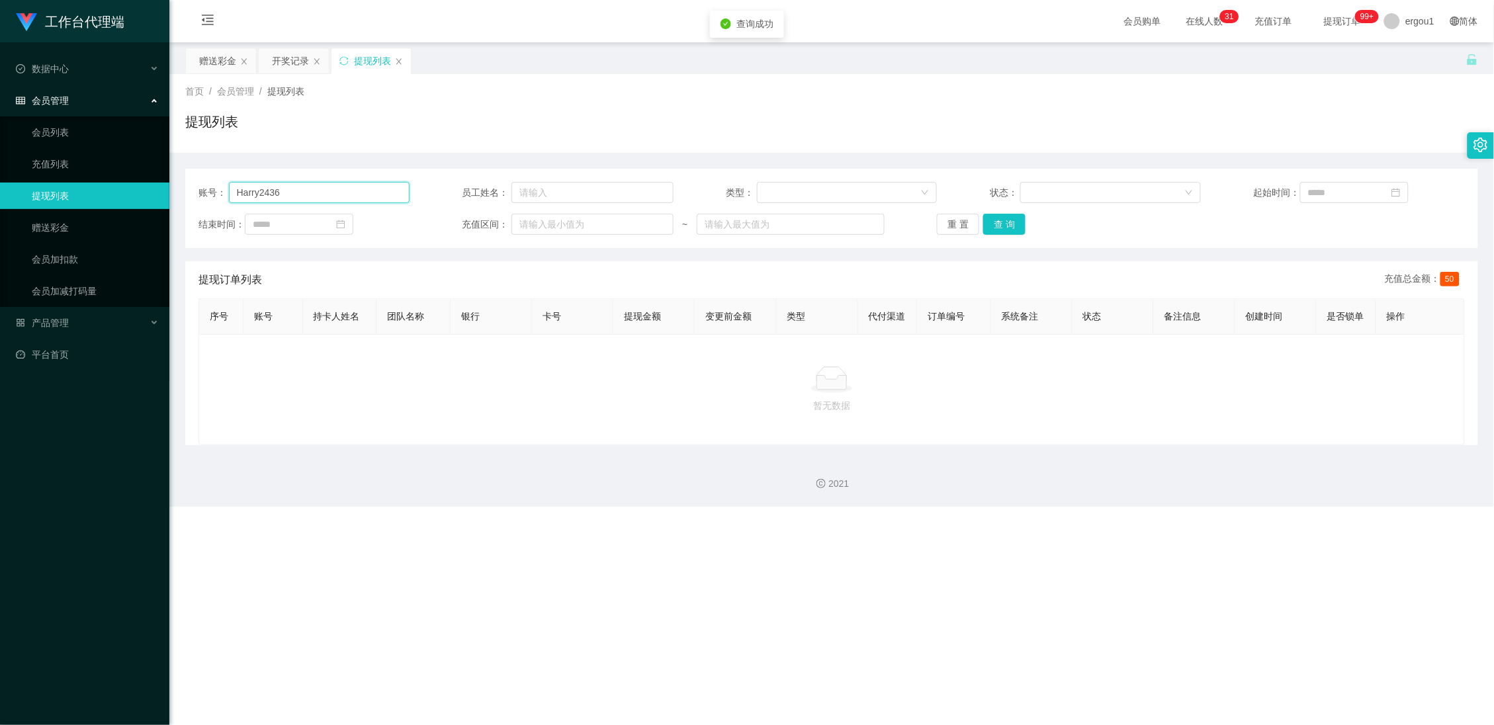
drag, startPoint x: 347, startPoint y: 191, endPoint x: 420, endPoint y: 204, distance: 74.8
click at [347, 191] on input "Harry2436" at bounding box center [319, 192] width 181 height 21
click at [1002, 234] on button "查 询" at bounding box center [1004, 224] width 42 height 21
drag, startPoint x: 296, startPoint y: 188, endPoint x: 306, endPoint y: 188, distance: 9.9
click at [296, 188] on input "Harry2436" at bounding box center [319, 192] width 181 height 21
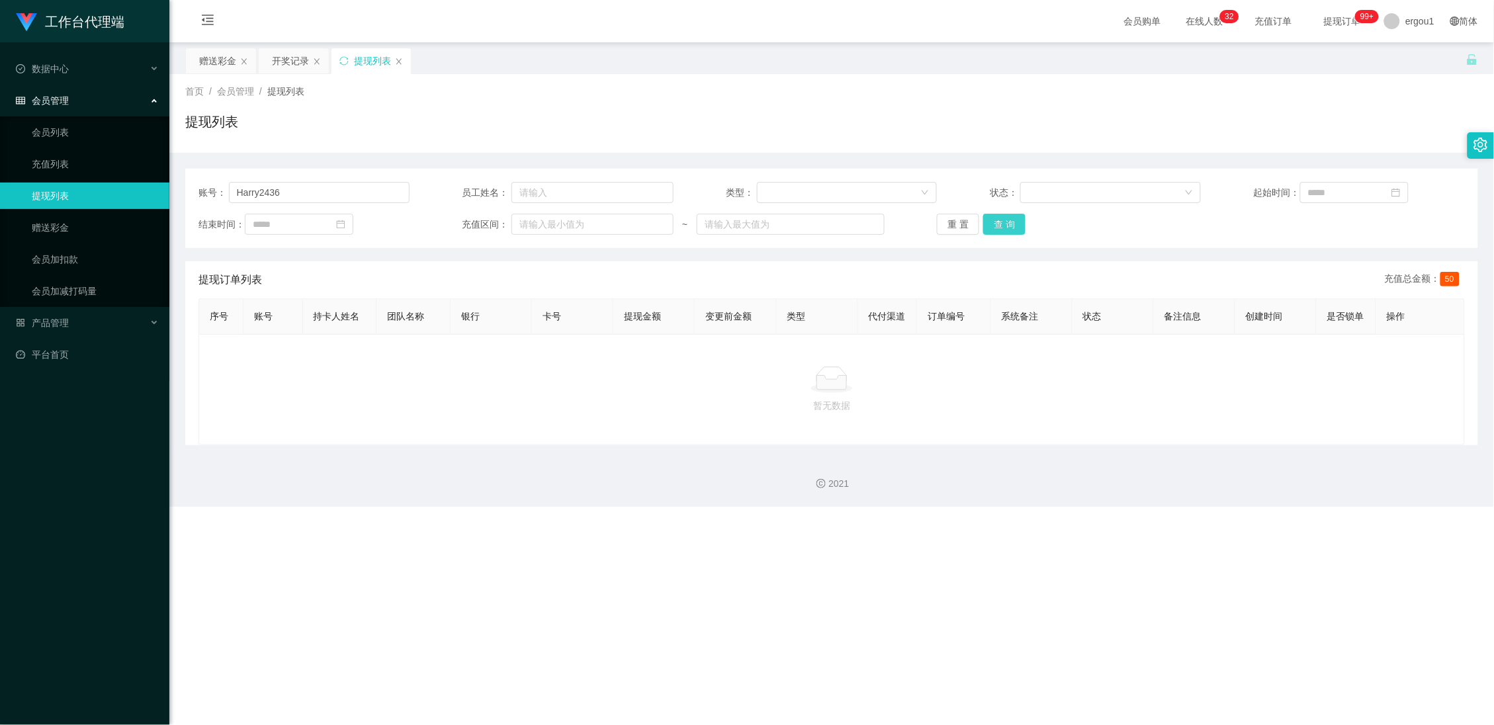
click at [1005, 232] on button "查 询" at bounding box center [1004, 224] width 42 height 21
click at [231, 68] on div "赠送彩金" at bounding box center [217, 60] width 37 height 25
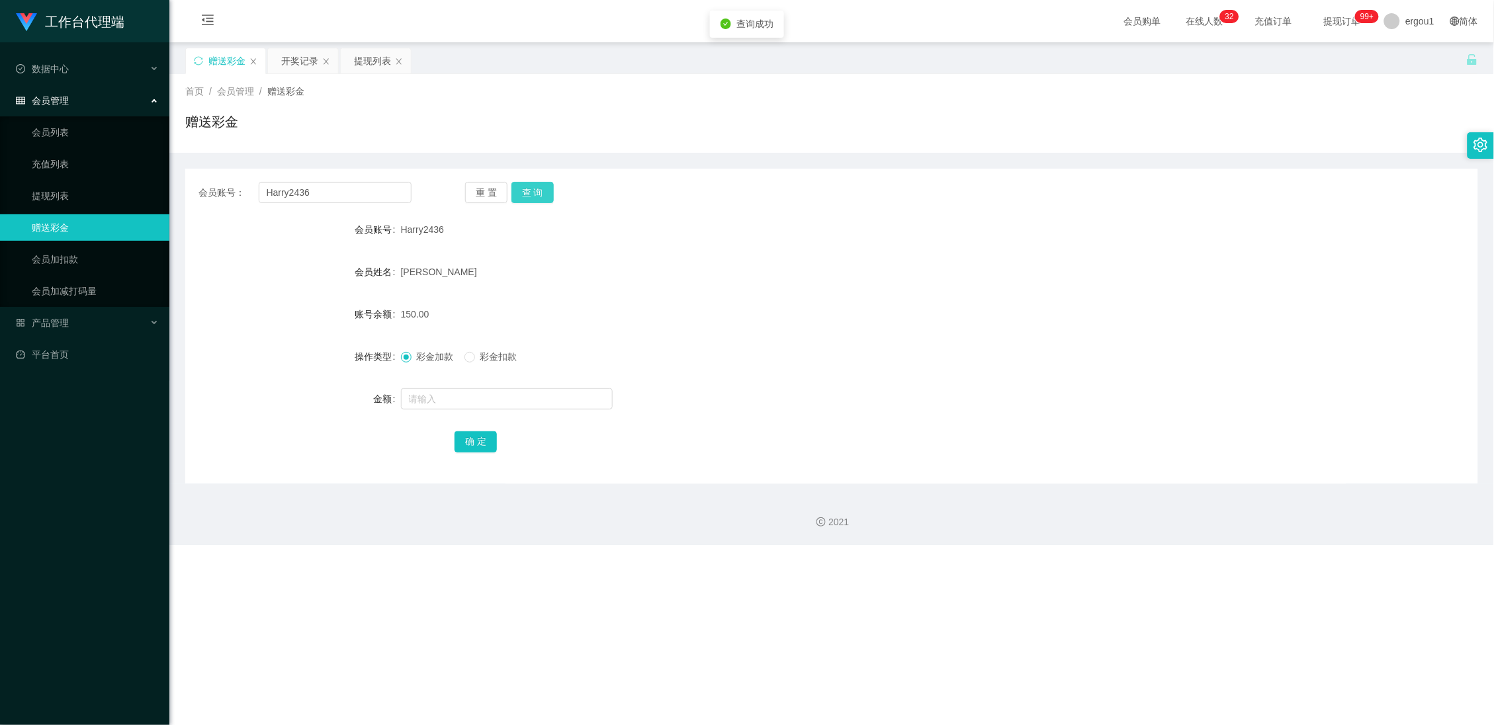
click at [528, 184] on button "查 询" at bounding box center [533, 192] width 42 height 21
click at [531, 187] on button "查 询" at bounding box center [533, 192] width 42 height 21
click at [314, 191] on input "Harry2436" at bounding box center [336, 192] width 154 height 21
drag, startPoint x: 314, startPoint y: 191, endPoint x: 461, endPoint y: 183, distance: 146.5
click at [316, 191] on input "Harry2436" at bounding box center [336, 192] width 154 height 21
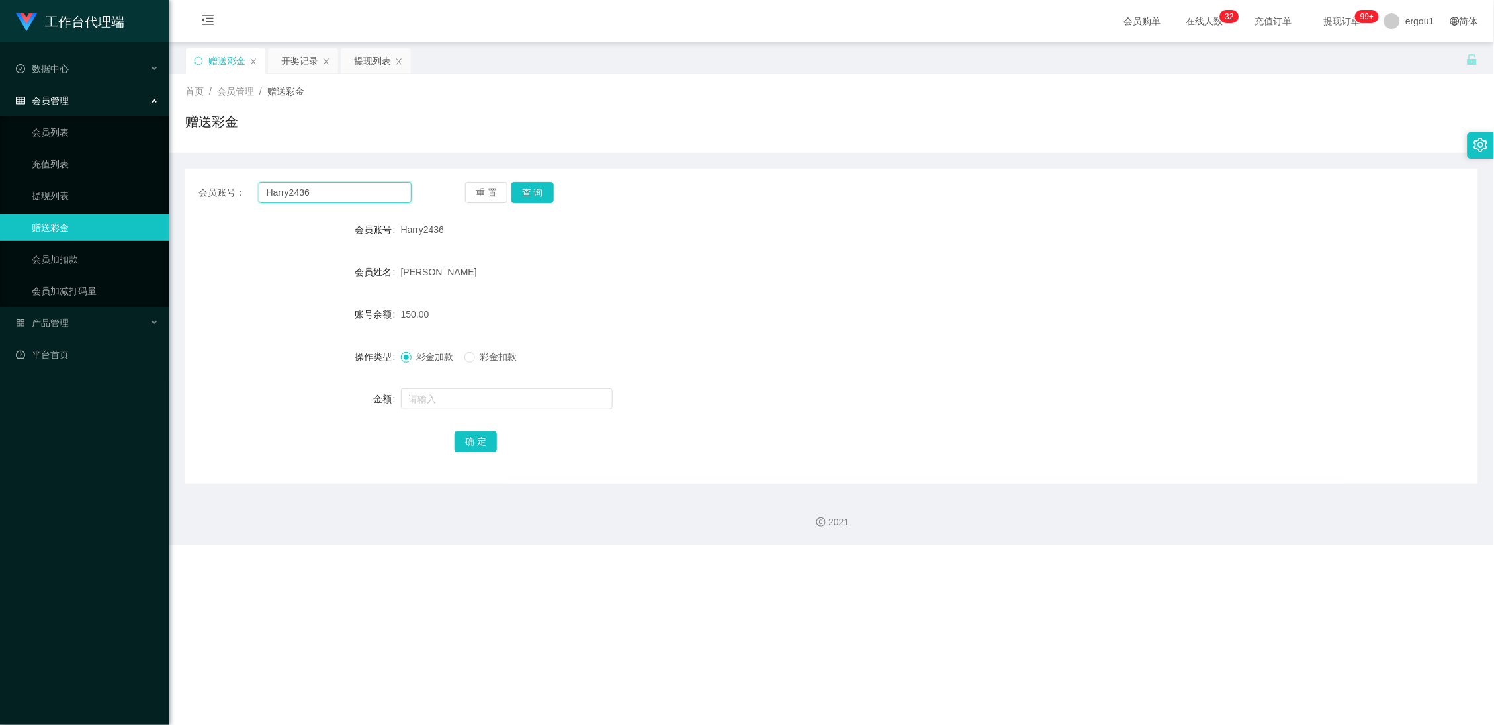
type input "v"
paste input "Masht"
type input "Masht"
click at [524, 193] on button "查 询" at bounding box center [533, 192] width 42 height 21
drag, startPoint x: 356, startPoint y: 58, endPoint x: 359, endPoint y: 65, distance: 7.4
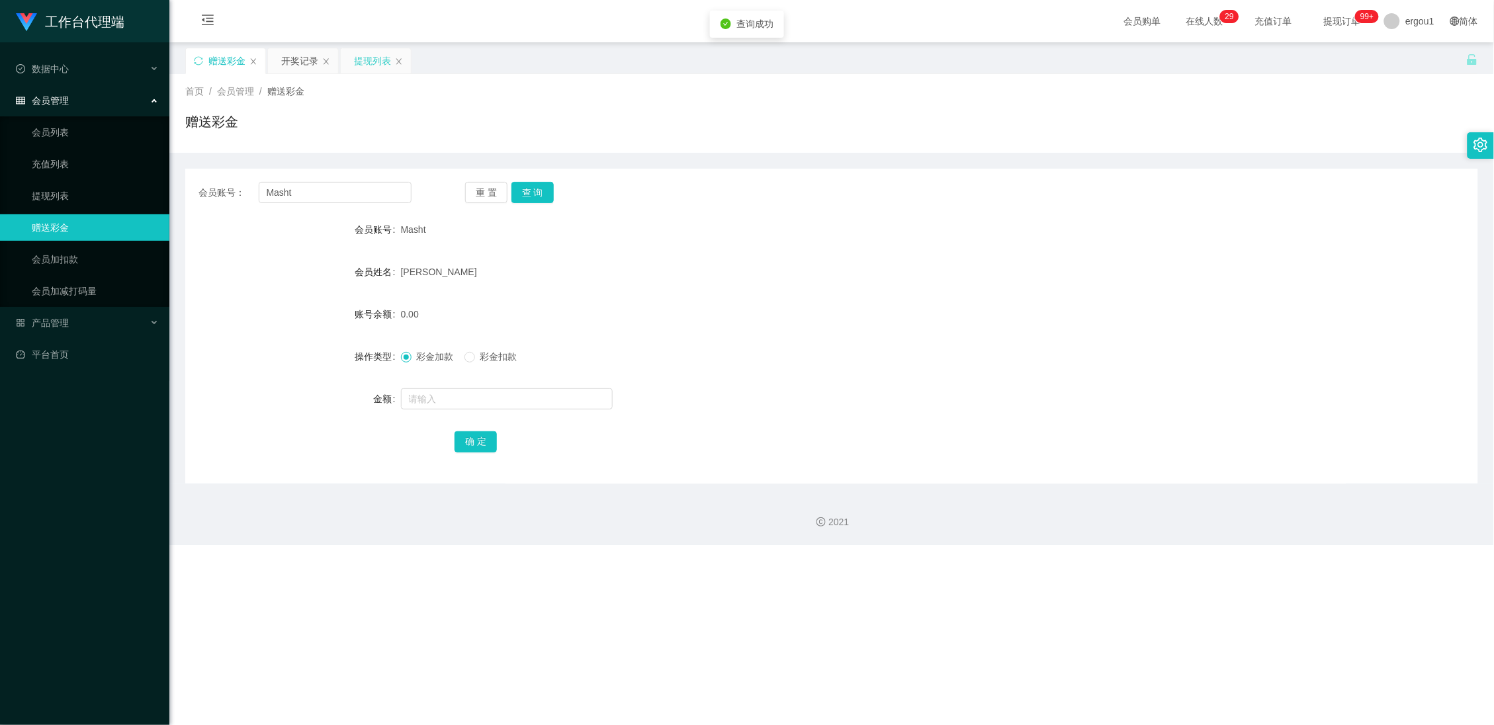
click at [356, 58] on div "提现列表" at bounding box center [372, 60] width 37 height 25
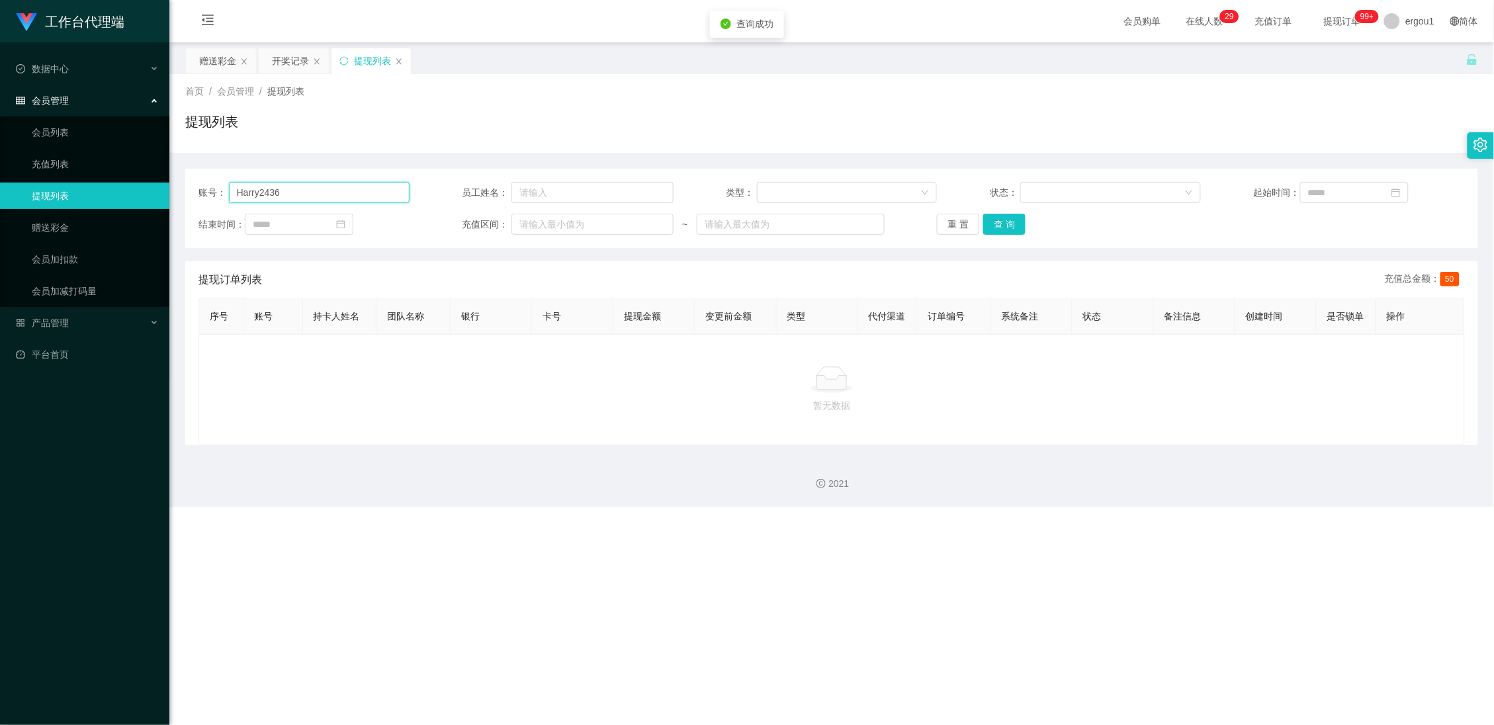
click at [314, 187] on input "Harry2436" at bounding box center [319, 192] width 181 height 21
drag, startPoint x: 314, startPoint y: 187, endPoint x: 340, endPoint y: 187, distance: 26.5
click at [314, 187] on input "Harry2436" at bounding box center [319, 192] width 181 height 21
type input "v"
paste input "Masht"
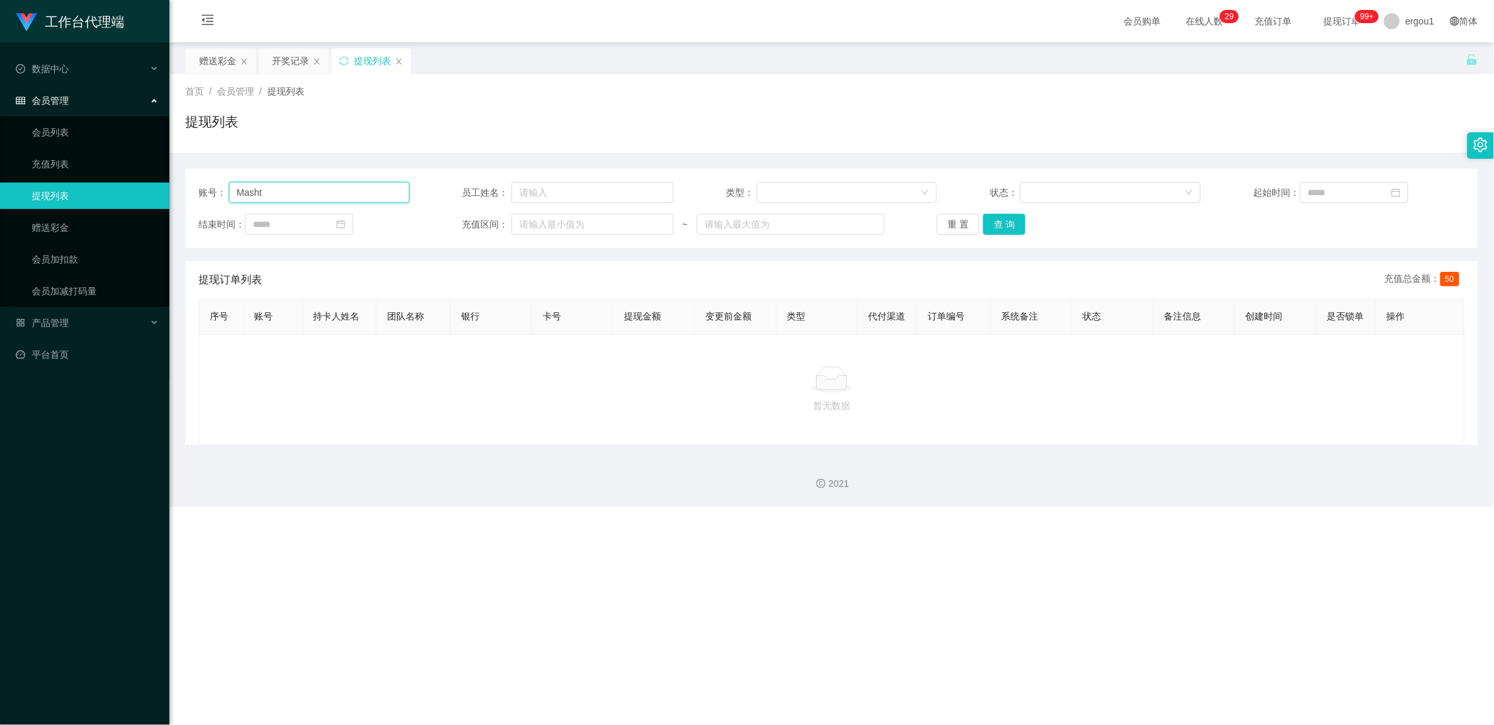
type input "Masht"
click at [1028, 216] on div "重 置 查 询" at bounding box center [1042, 224] width 211 height 21
click at [1013, 218] on button "查 询" at bounding box center [1004, 224] width 42 height 21
click at [954, 224] on button "重 置" at bounding box center [958, 224] width 42 height 21
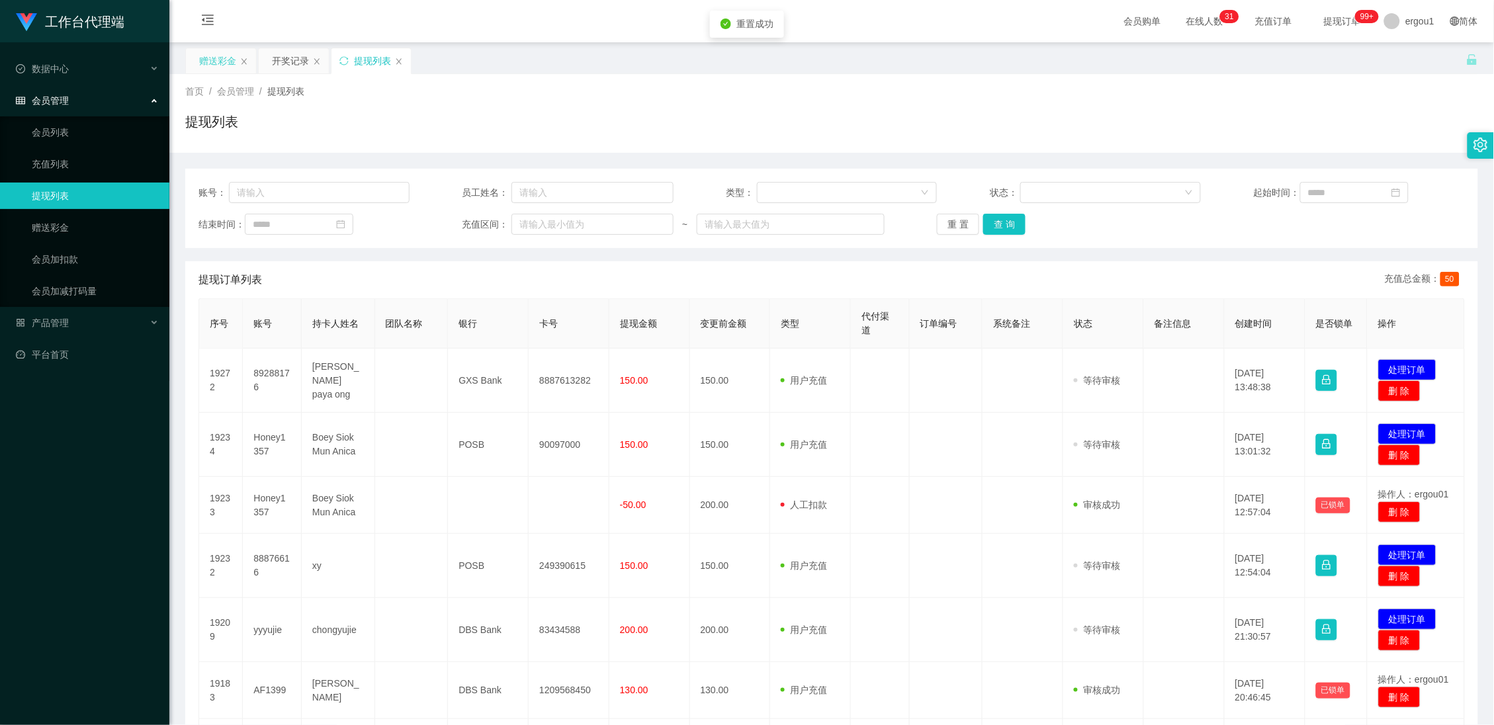
click at [217, 56] on div "赠送彩金" at bounding box center [217, 60] width 37 height 25
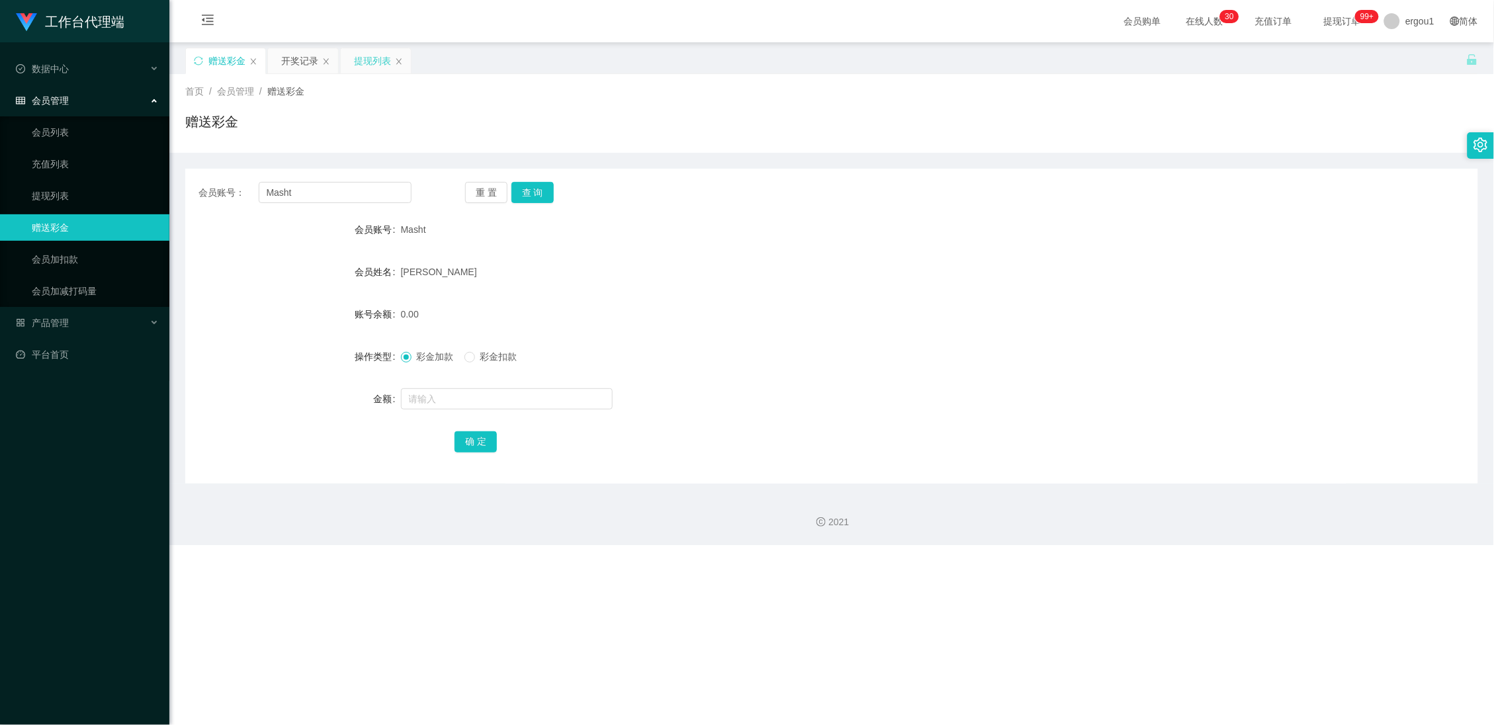
click at [373, 60] on div "提现列表" at bounding box center [372, 60] width 37 height 25
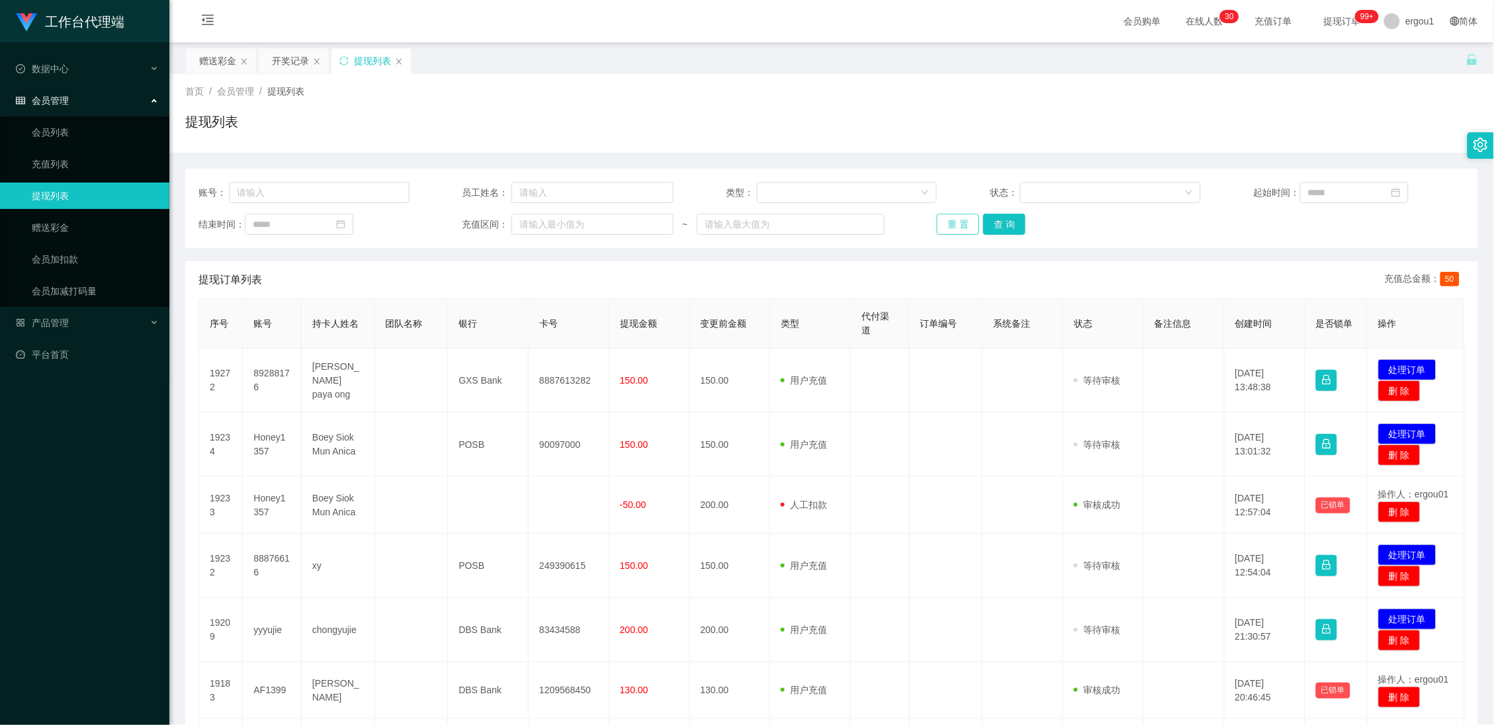
click at [940, 226] on button "重 置" at bounding box center [958, 224] width 42 height 21
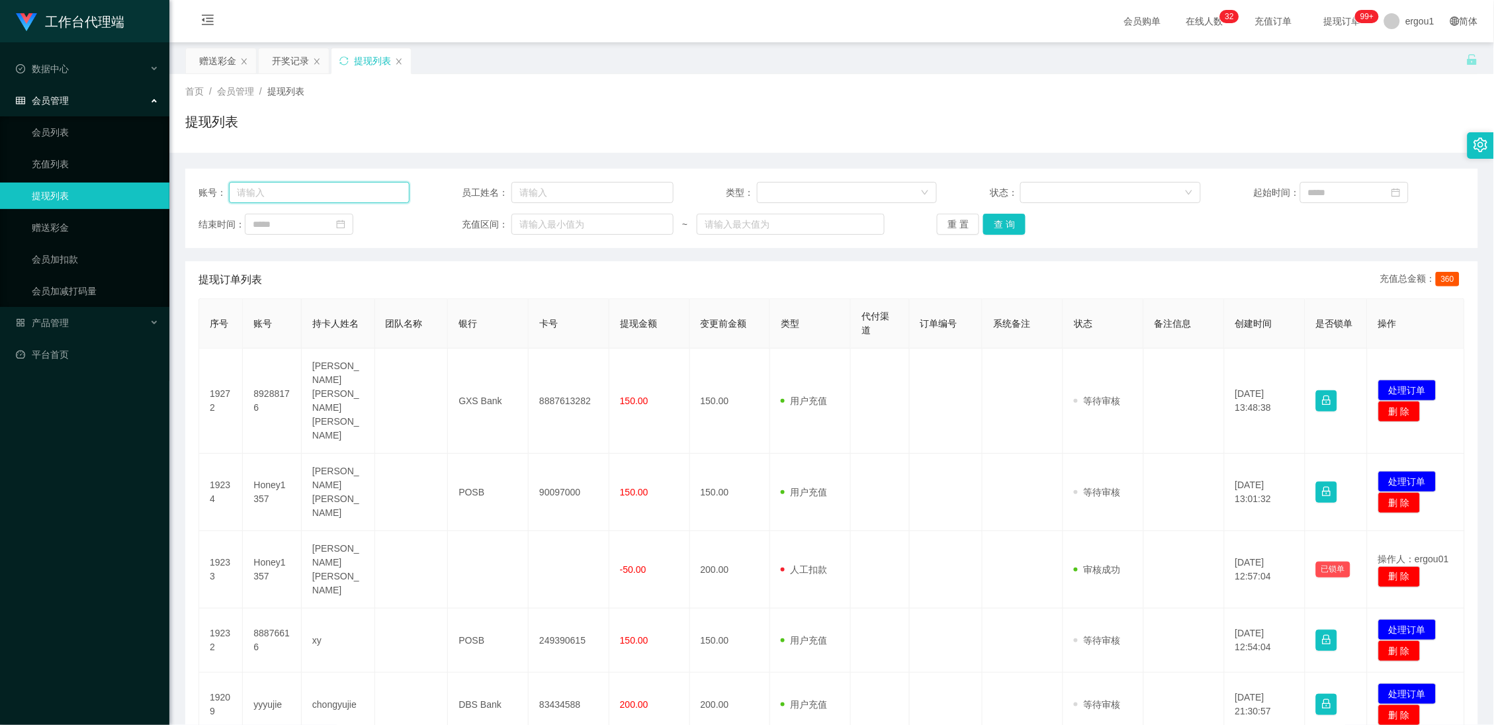
click at [285, 193] on input "text" at bounding box center [319, 192] width 181 height 21
paste input "Masht"
type input "Masht"
click at [995, 222] on button "查 询" at bounding box center [1004, 224] width 42 height 21
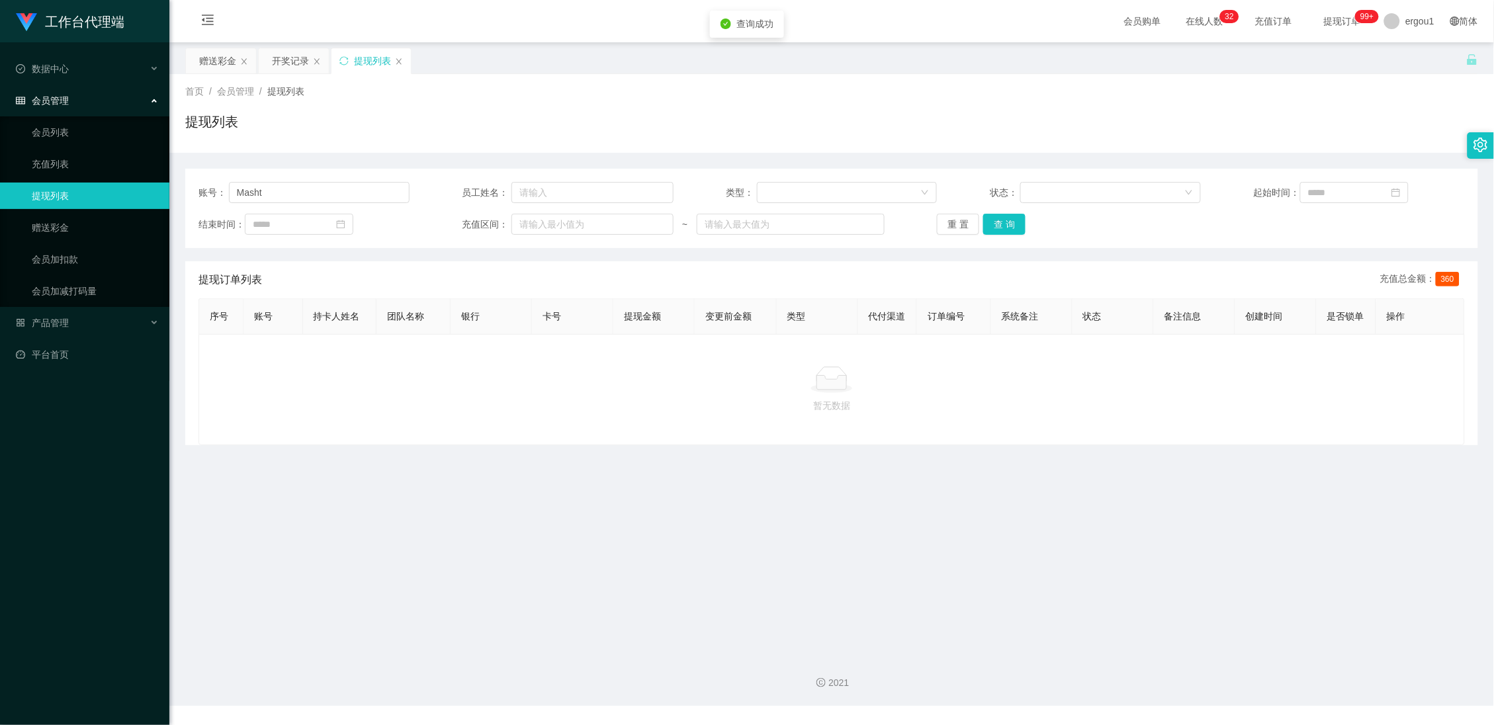
click at [870, 386] on div at bounding box center [832, 380] width 1244 height 26
click at [797, 413] on p "暂无数据" at bounding box center [832, 405] width 1244 height 15
drag, startPoint x: 815, startPoint y: 416, endPoint x: 876, endPoint y: 425, distance: 61.6
click at [831, 413] on p "暂无数据" at bounding box center [832, 405] width 1244 height 15
copy p "无"
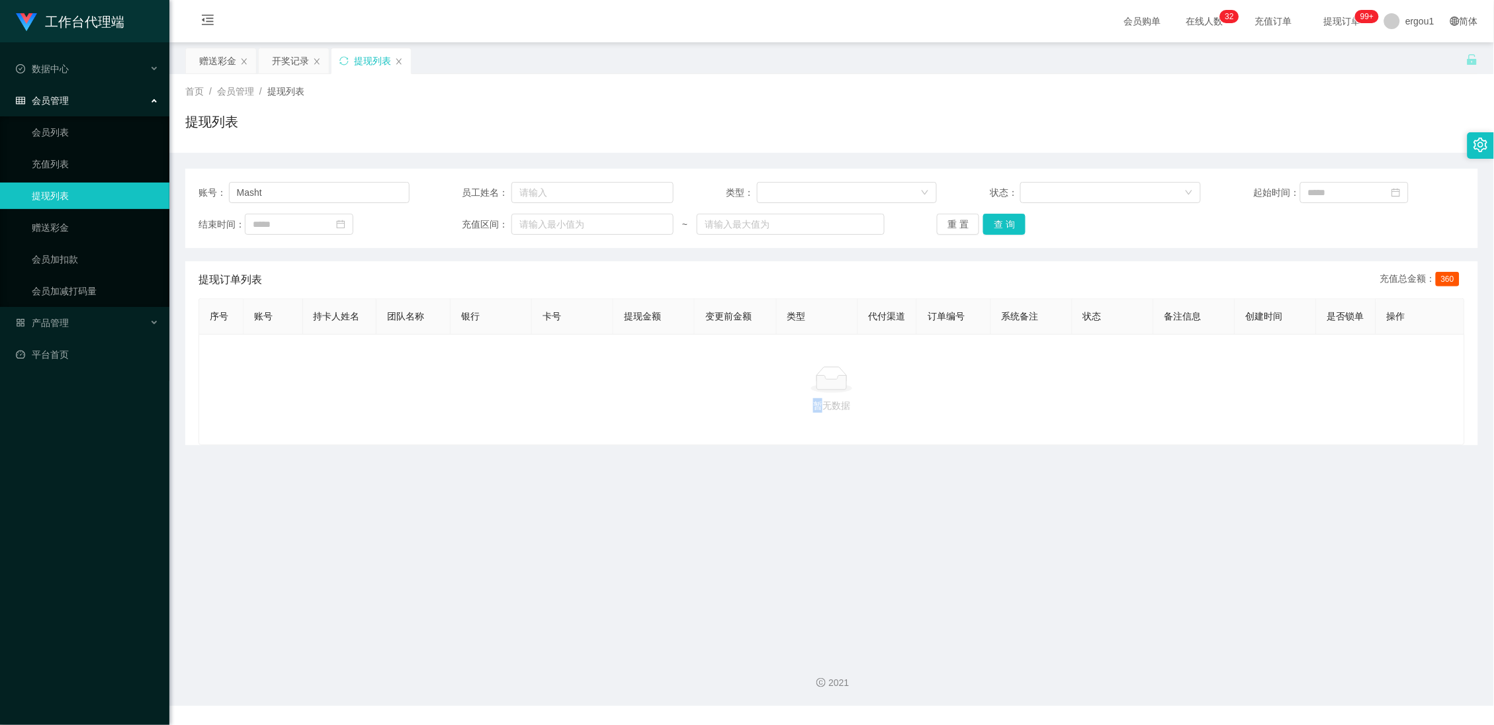
drag, startPoint x: 838, startPoint y: 426, endPoint x: 952, endPoint y: 428, distance: 113.9
click at [937, 428] on div "暂无数据" at bounding box center [832, 389] width 1267 height 111
copy p "暂无数据"
drag, startPoint x: 839, startPoint y: 407, endPoint x: 757, endPoint y: 367, distance: 91.5
click at [839, 393] on icon at bounding box center [832, 380] width 42 height 26
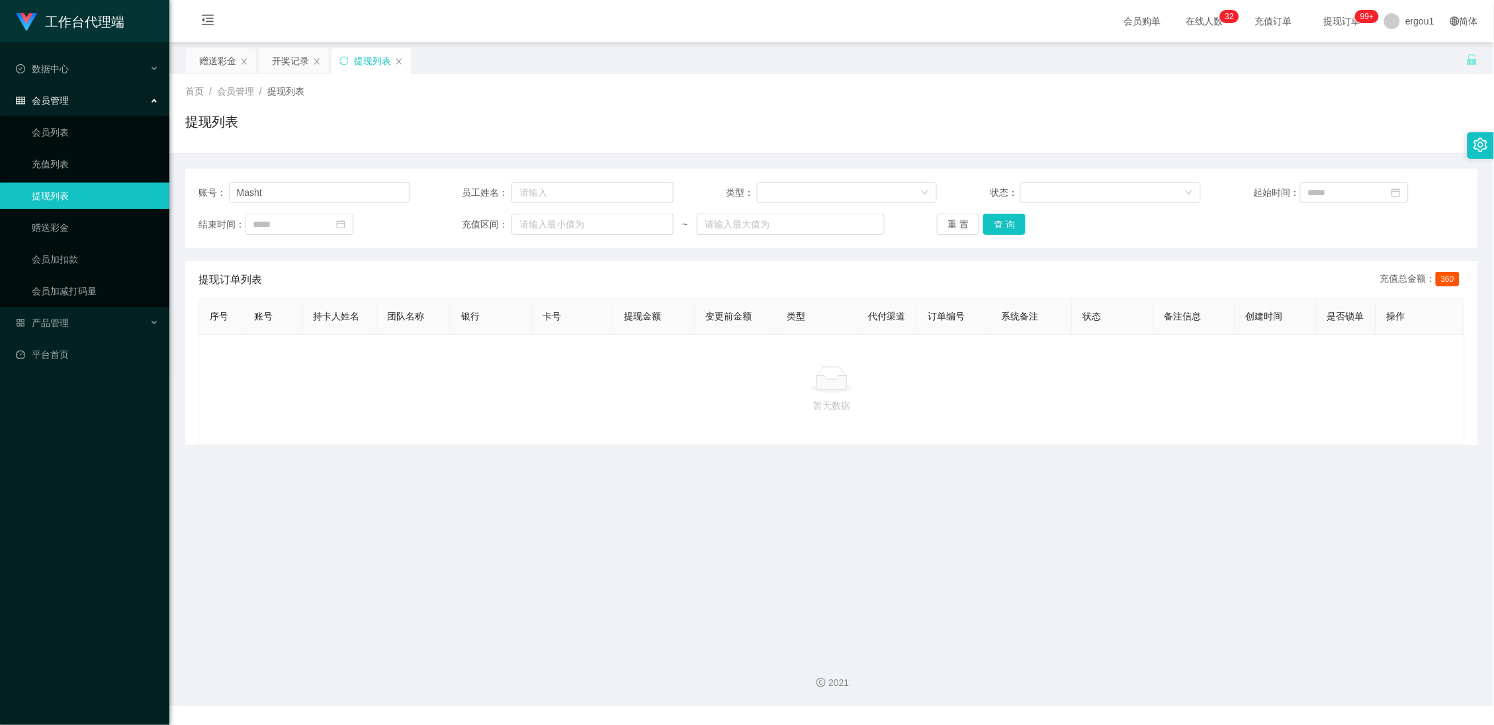
click at [354, 178] on div "账号： Masht 员工姓名： 类型： 状态： 起始时间： 结束时间： 充值区间： ~ 重 置 查 询" at bounding box center [831, 208] width 1293 height 79
click at [1007, 232] on button "查 询" at bounding box center [1004, 224] width 42 height 21
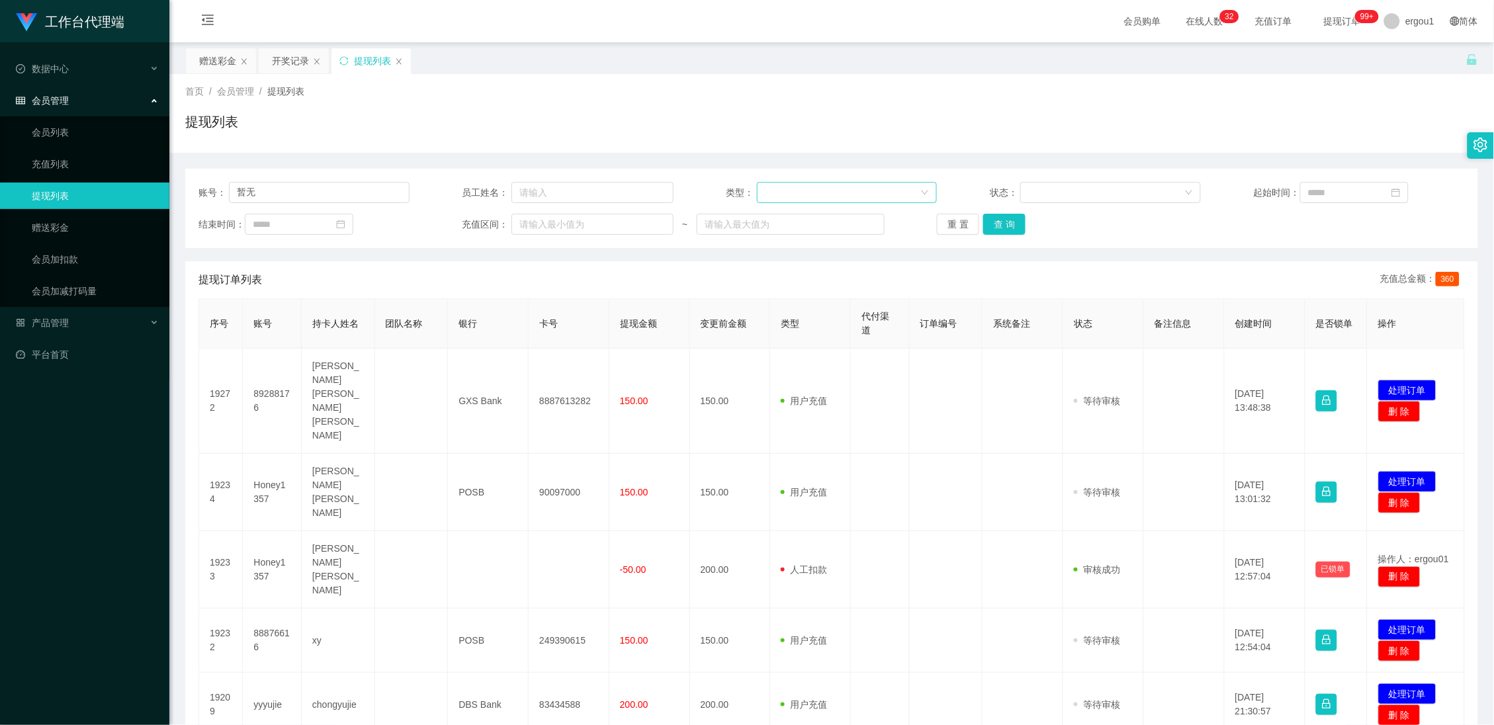
type input "暂"
click at [351, 195] on input "text" at bounding box center [319, 192] width 181 height 21
paste input "Masht"
type input "Masht"
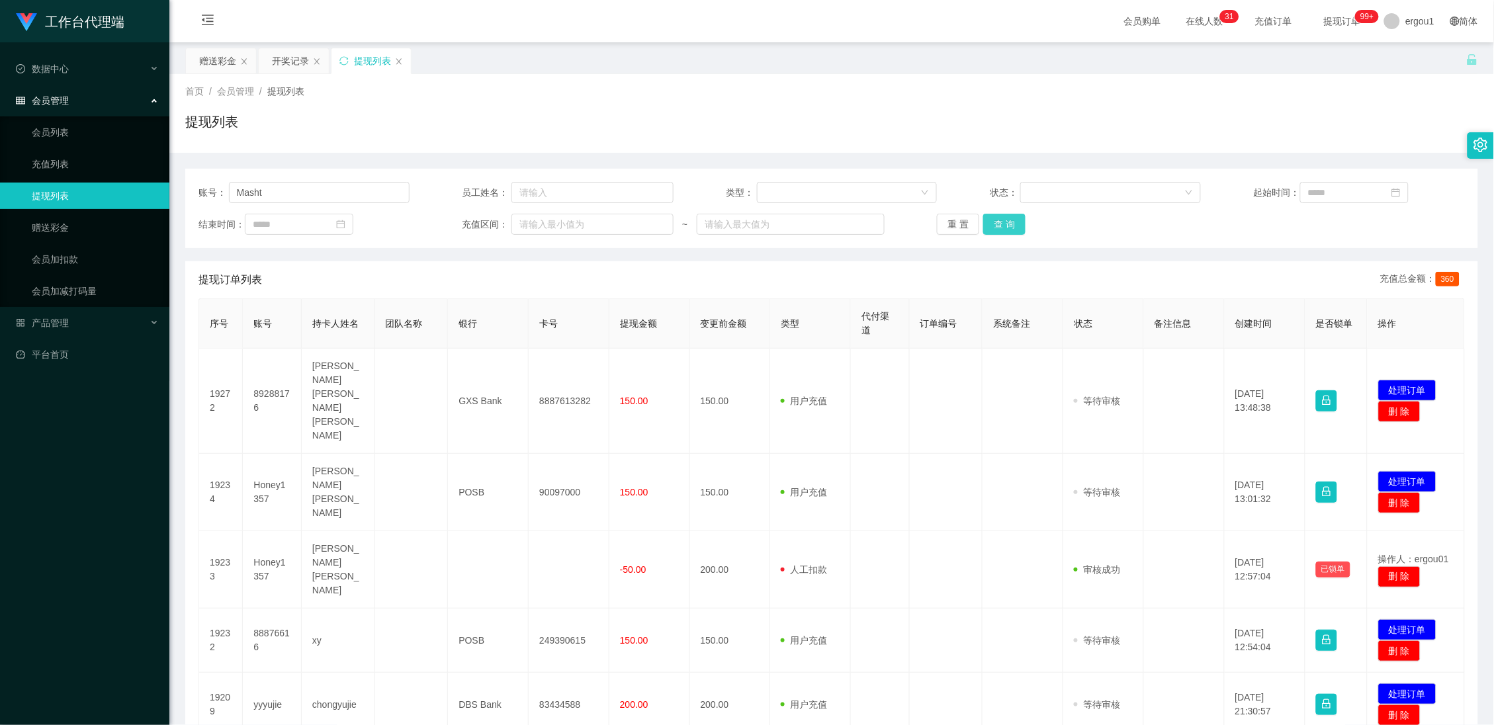
click at [1007, 218] on button "查 询" at bounding box center [1004, 224] width 42 height 21
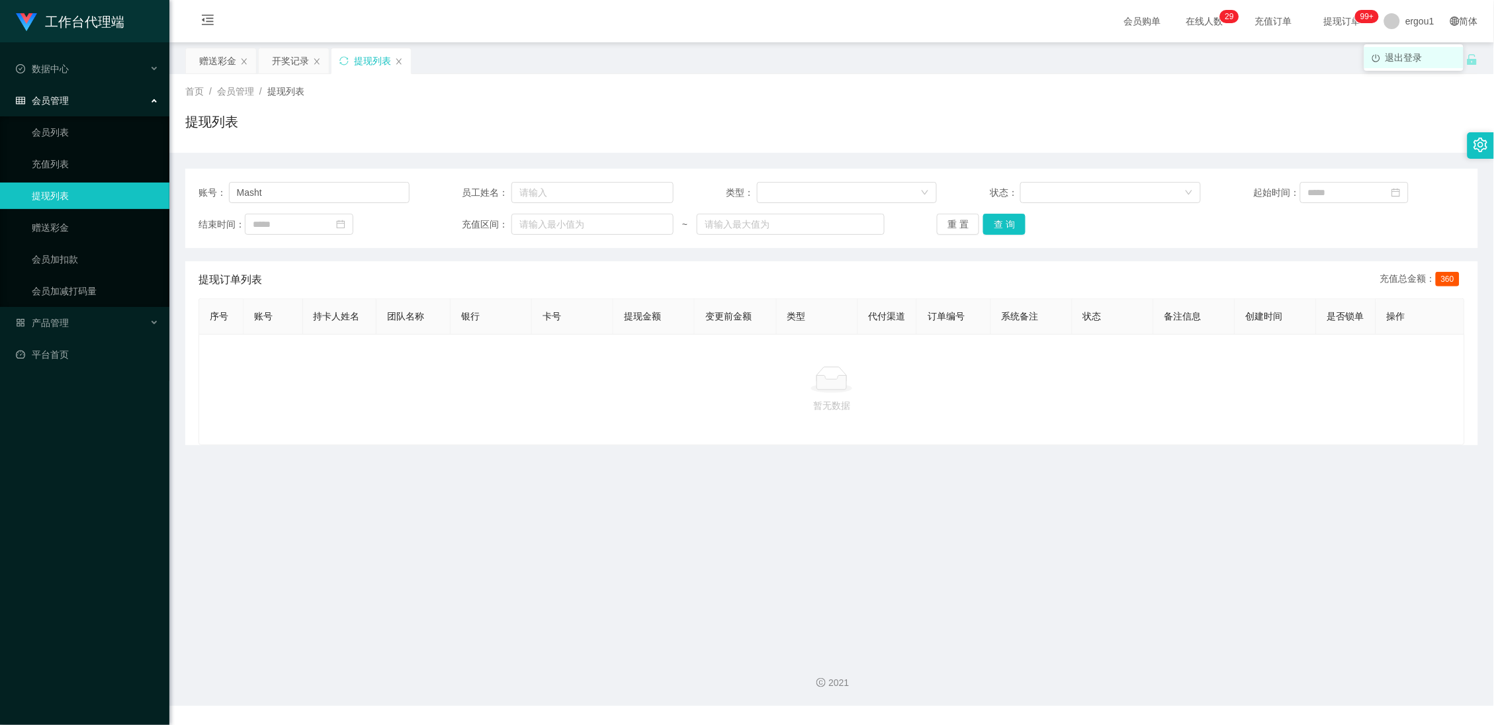
click at [1399, 58] on span "退出登录" at bounding box center [1404, 57] width 37 height 11
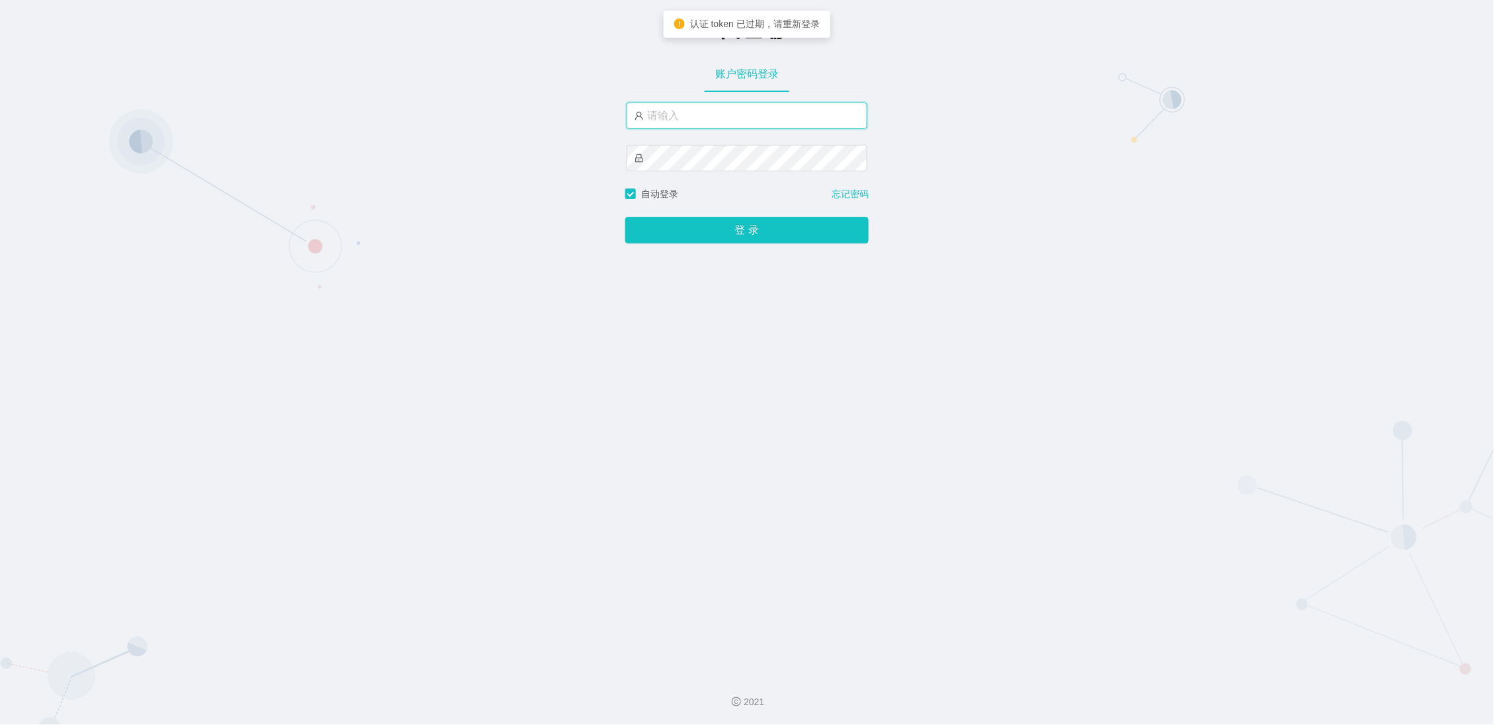
type input "ergou1"
click at [729, 234] on button "登 录" at bounding box center [747, 230] width 244 height 26
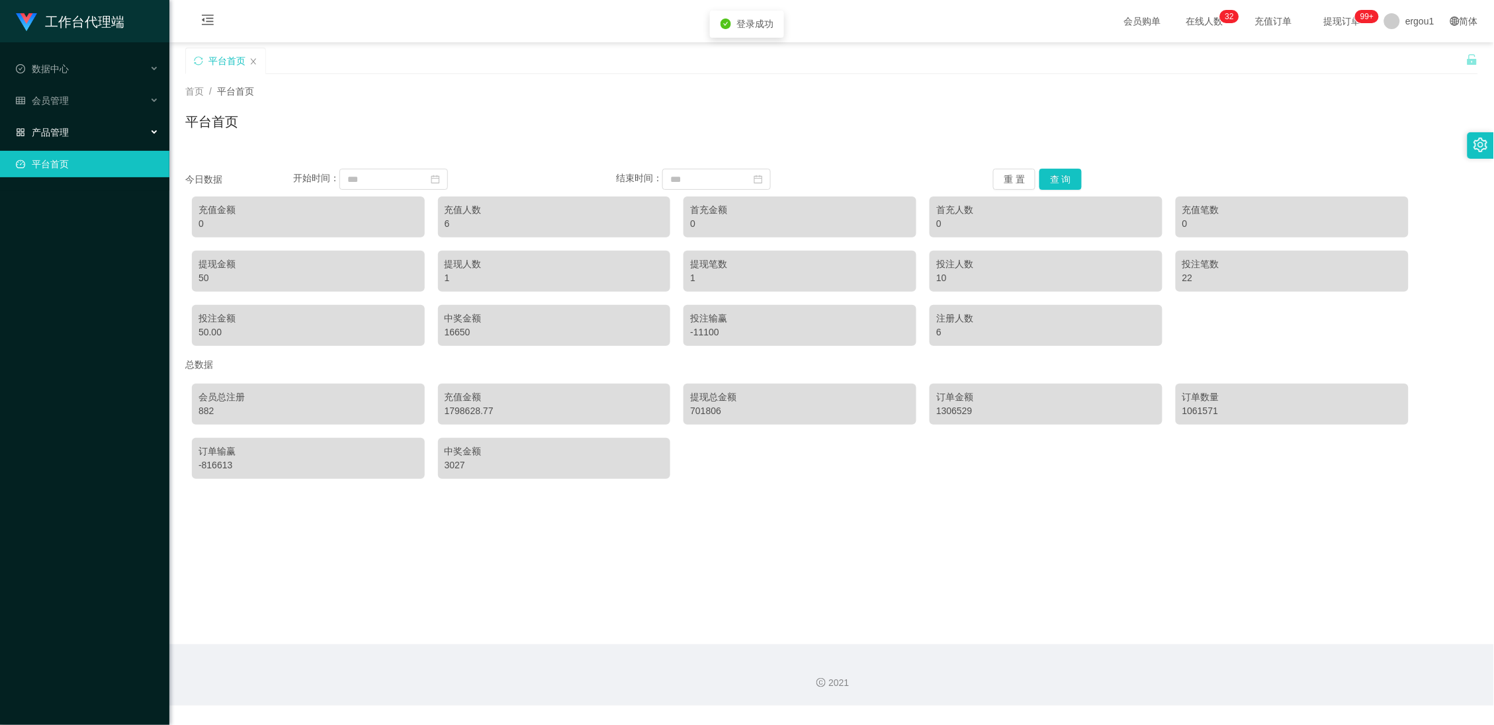
click at [40, 133] on span "产品管理" at bounding box center [42, 132] width 53 height 11
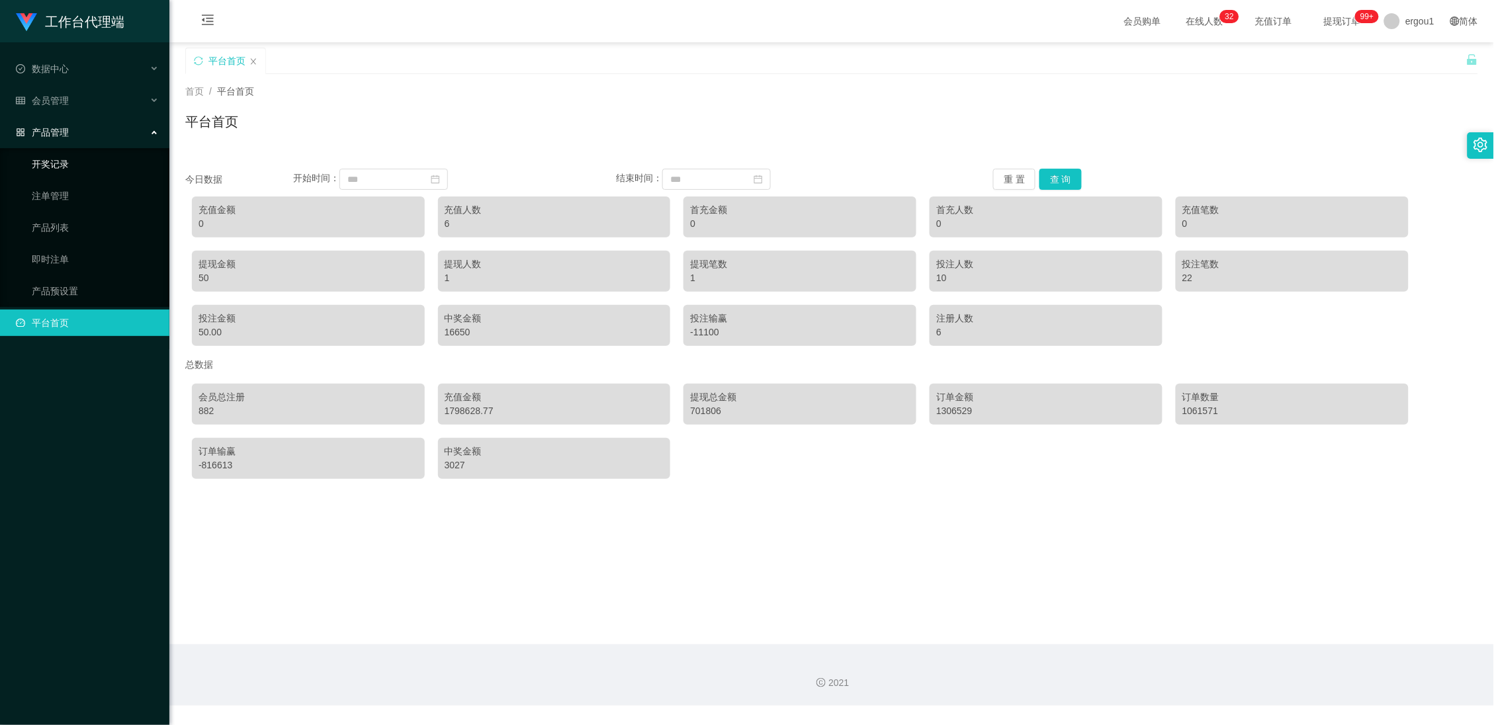
click at [50, 163] on link "开奖记录" at bounding box center [95, 164] width 127 height 26
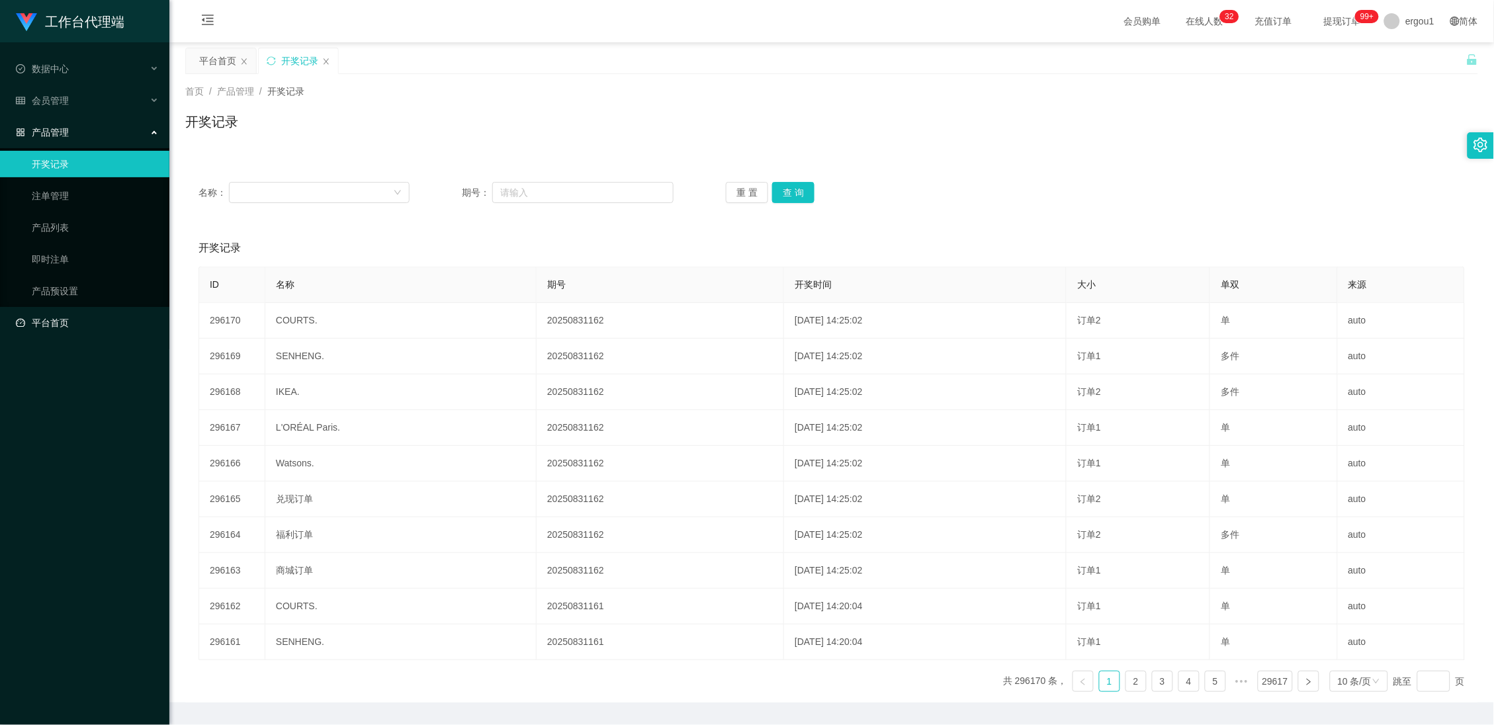
click at [54, 316] on link "平台首页" at bounding box center [87, 323] width 143 height 26
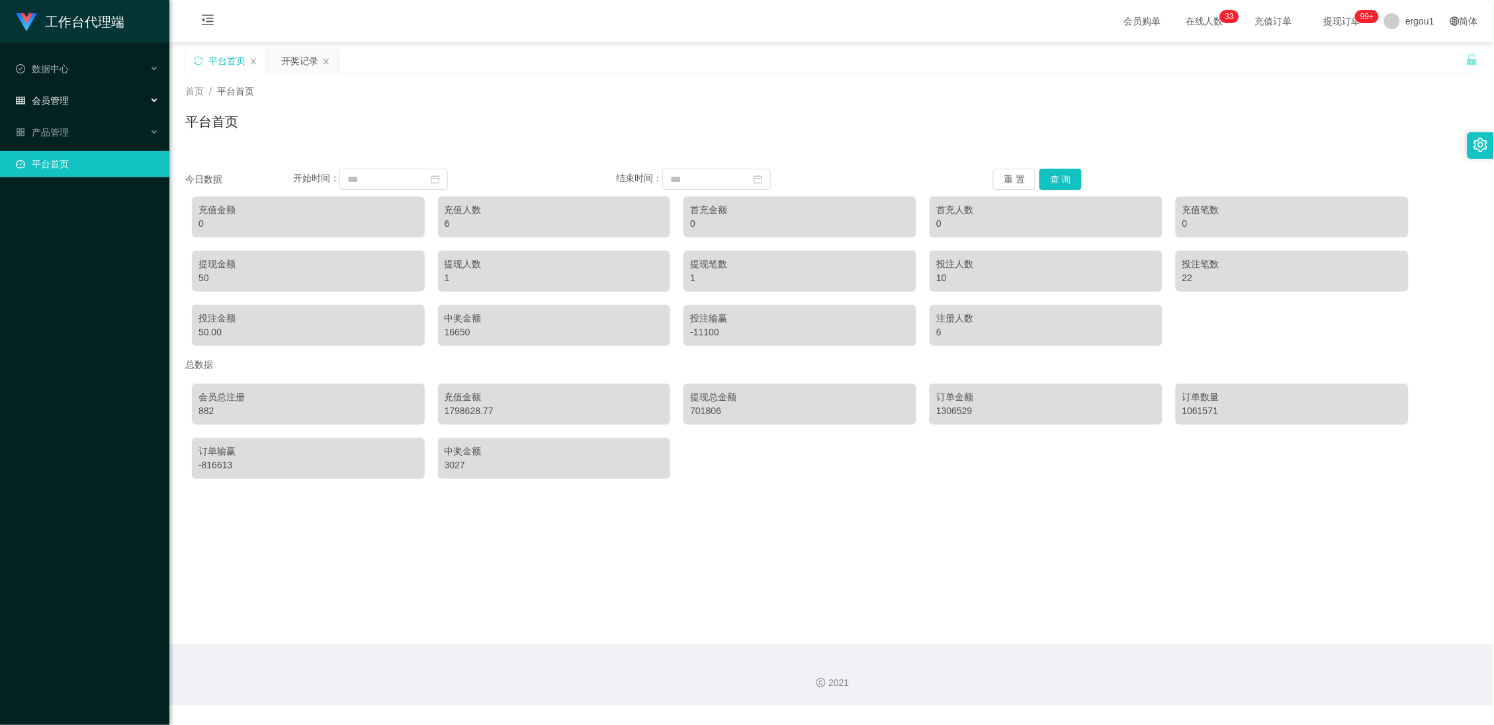
click at [71, 99] on div "会员管理" at bounding box center [84, 100] width 169 height 26
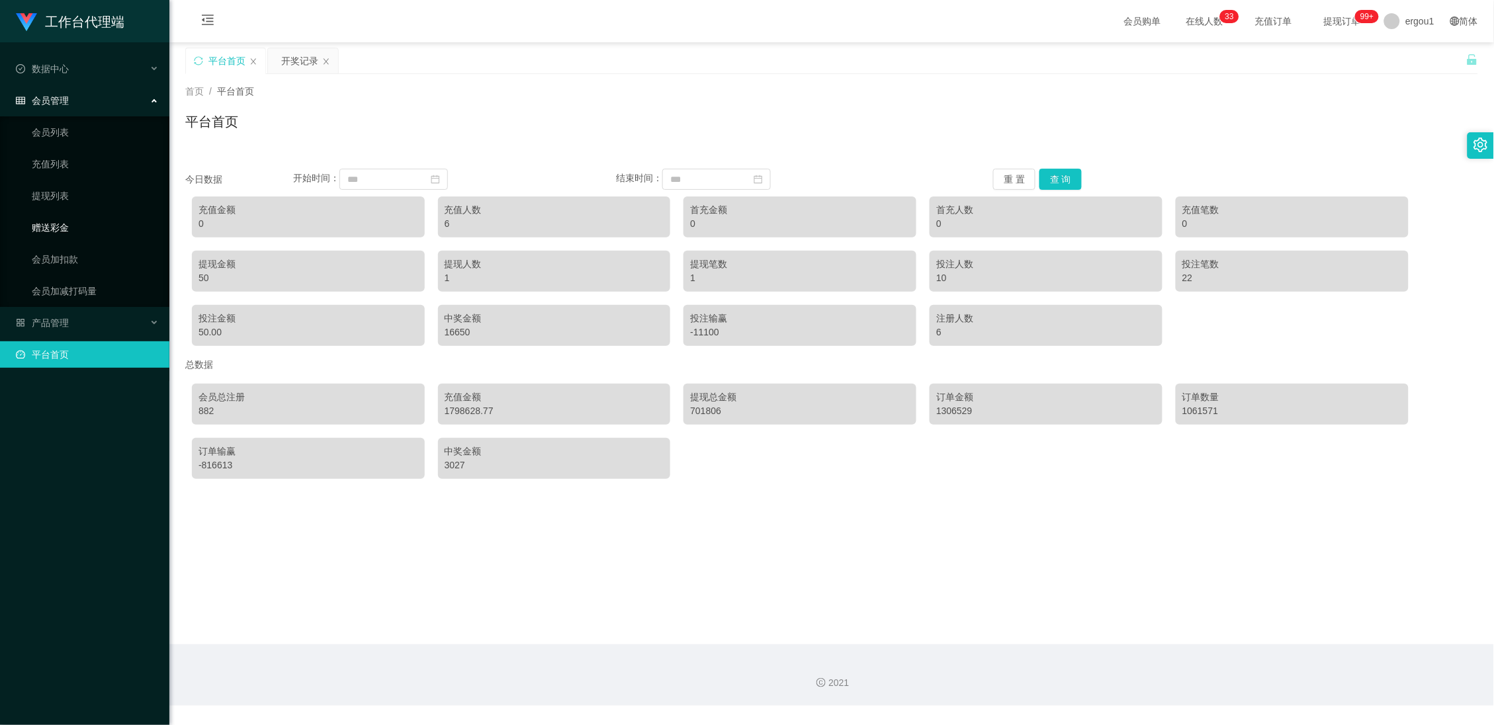
click at [56, 228] on link "赠送彩金" at bounding box center [95, 227] width 127 height 26
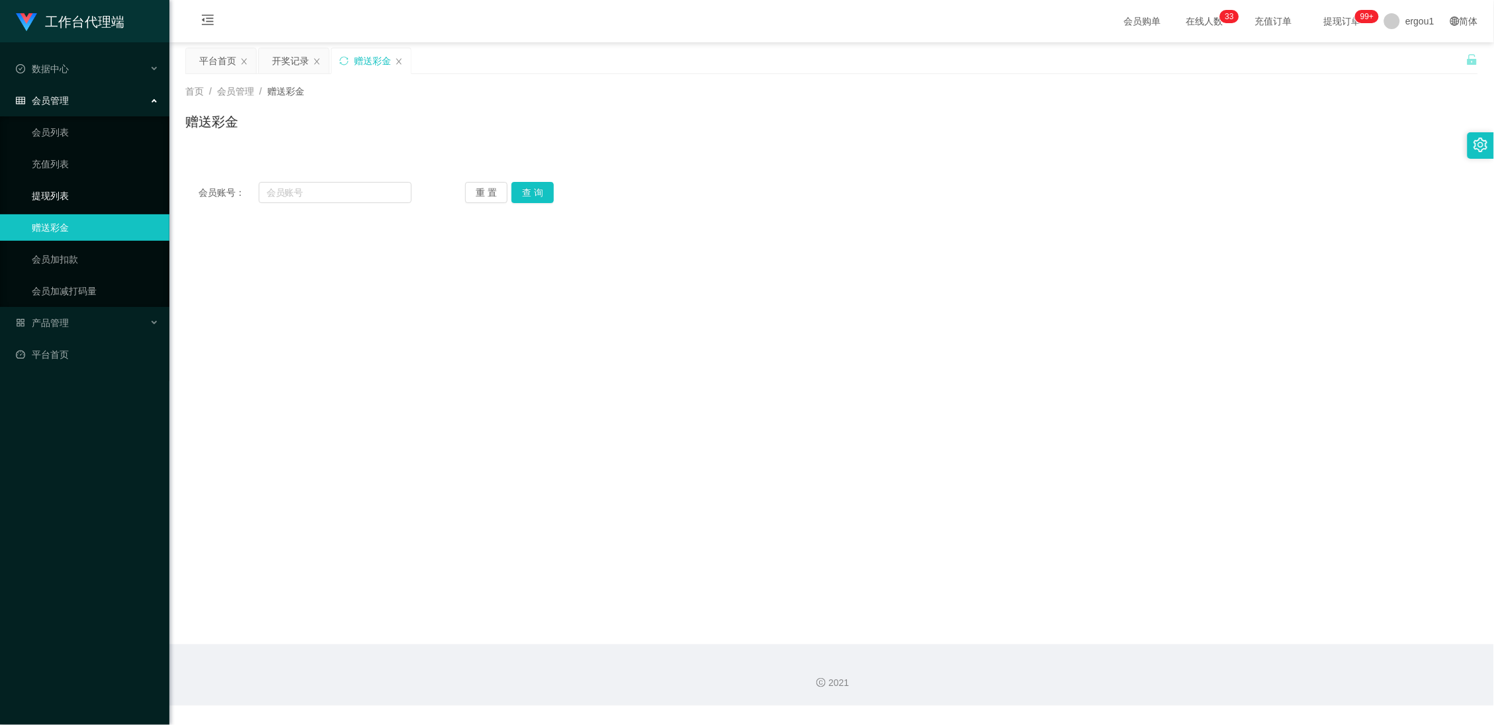
click at [50, 198] on link "提现列表" at bounding box center [95, 196] width 127 height 26
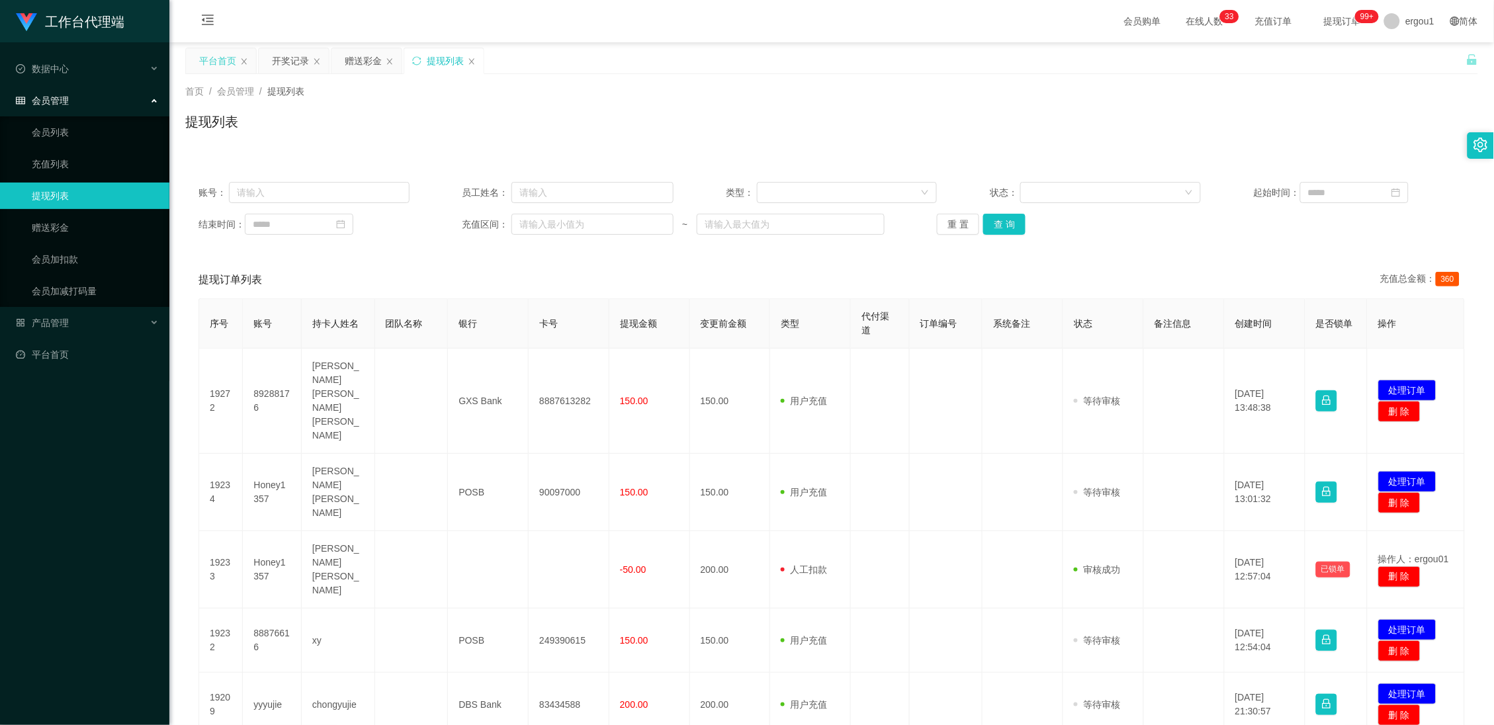
click at [208, 58] on div "平台首页" at bounding box center [217, 60] width 37 height 25
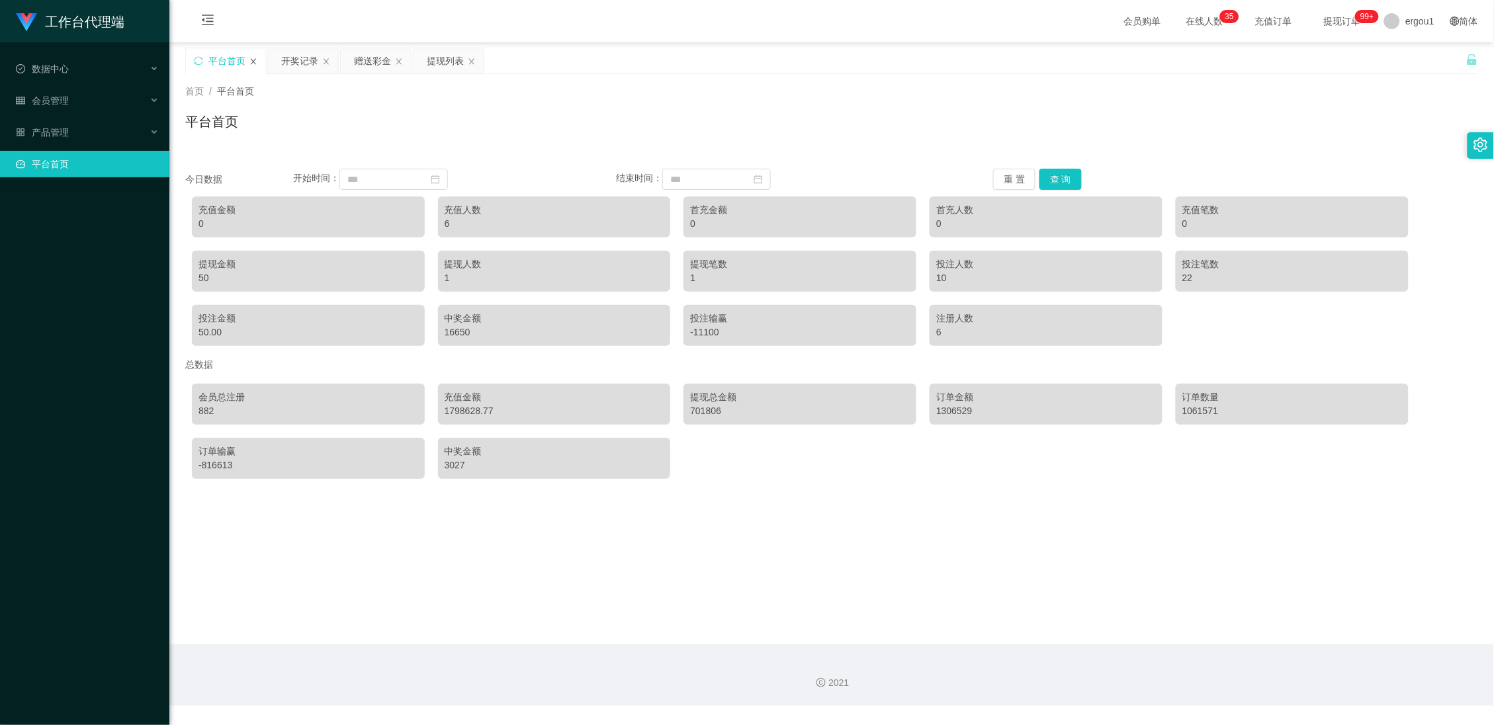
click at [253, 60] on icon "图标: close" at bounding box center [253, 62] width 8 height 8
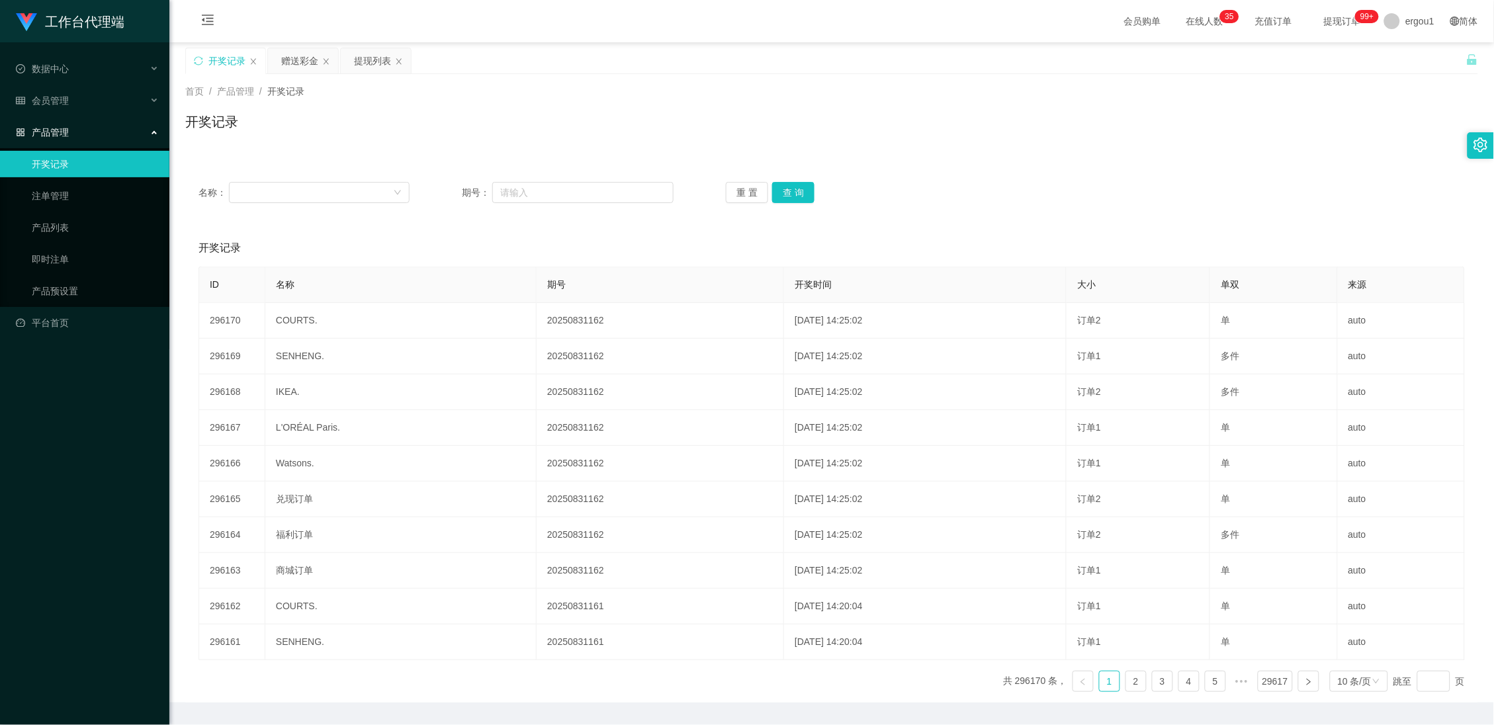
click at [218, 64] on div "开奖记录" at bounding box center [226, 60] width 37 height 25
click at [367, 64] on div "提现列表" at bounding box center [372, 60] width 37 height 25
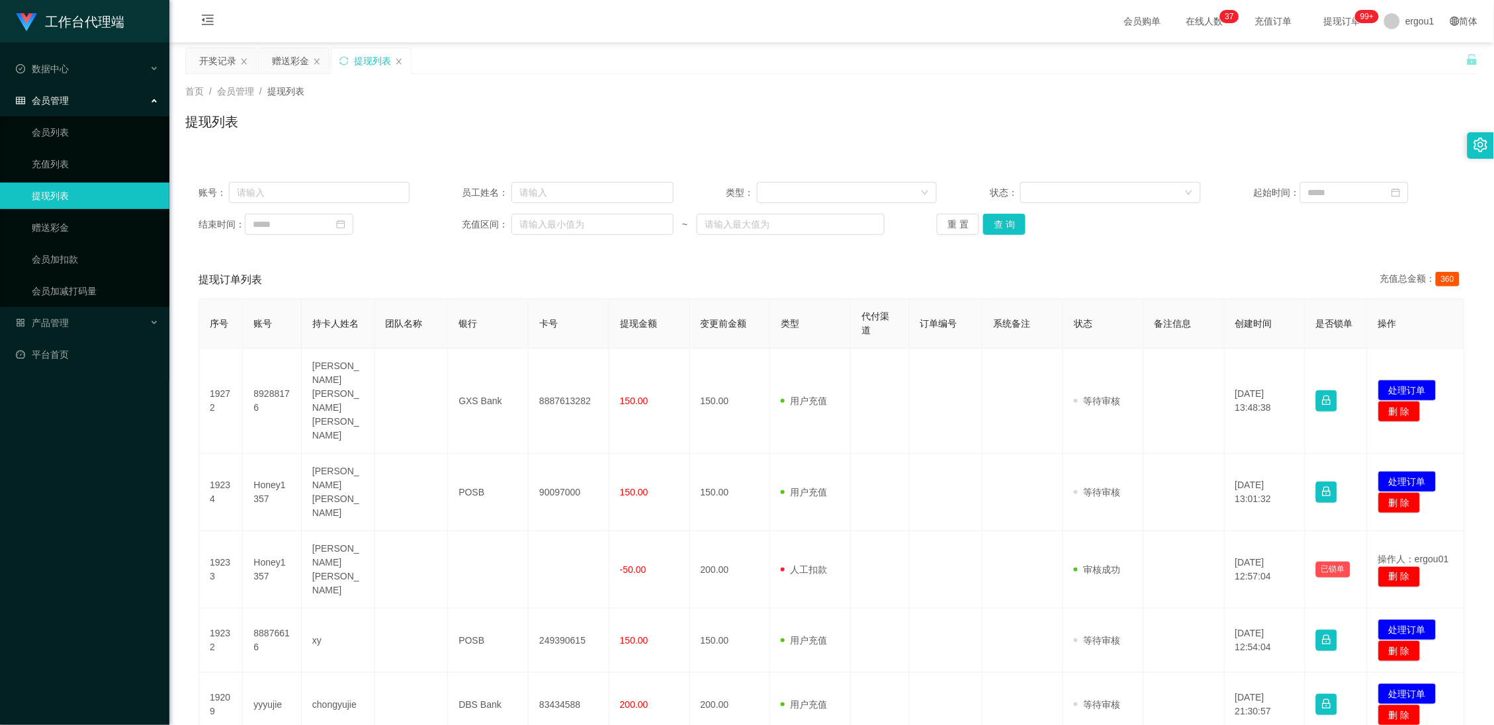
click at [359, 210] on div "账号： 员工姓名： 类型： 状态： 起始时间： 结束时间： 充值区间： ~ 重 置 查 询" at bounding box center [831, 208] width 1293 height 79
click at [342, 188] on input "text" at bounding box center [319, 192] width 181 height 21
paste input "Harry2436"
type input "Harry2436"
click at [1003, 228] on button "查 询" at bounding box center [1004, 224] width 42 height 21
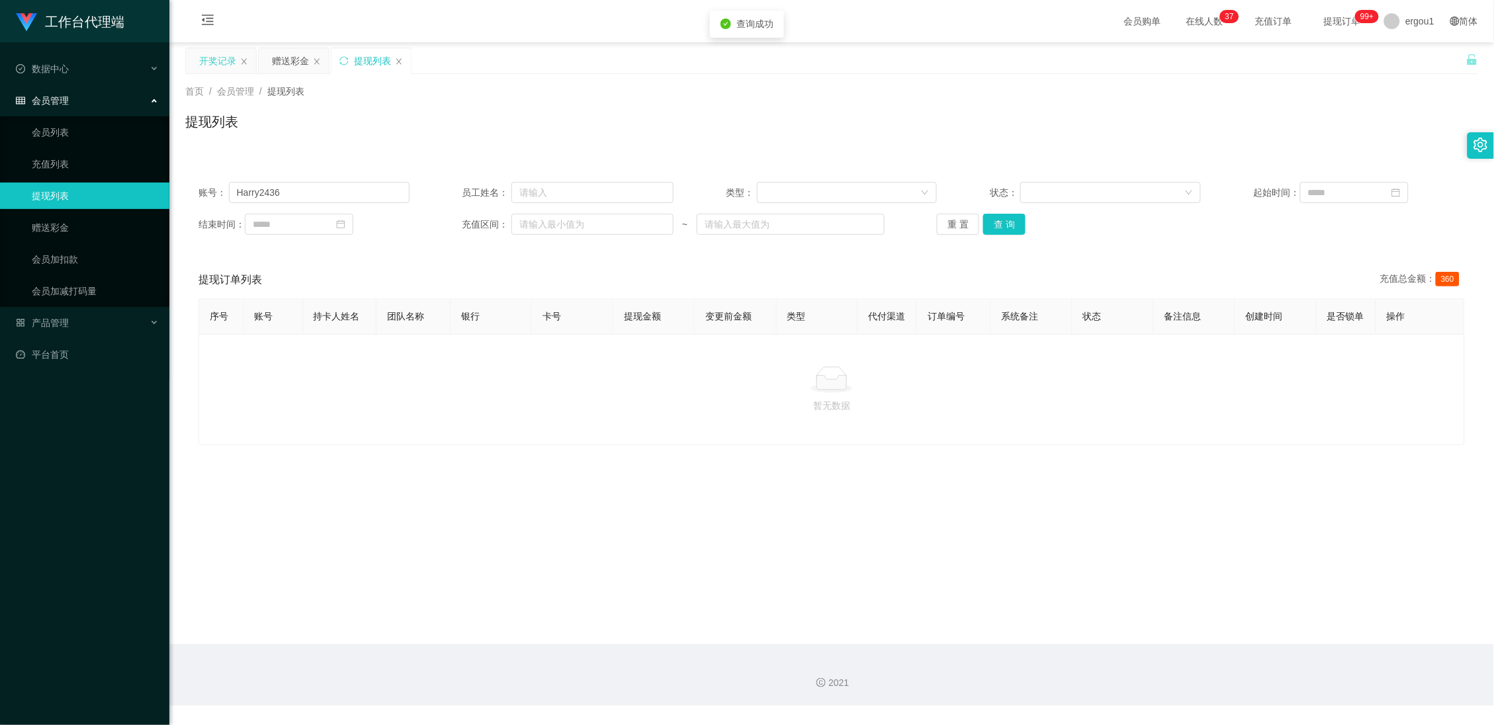
click at [234, 68] on div "开奖记录" at bounding box center [217, 60] width 37 height 25
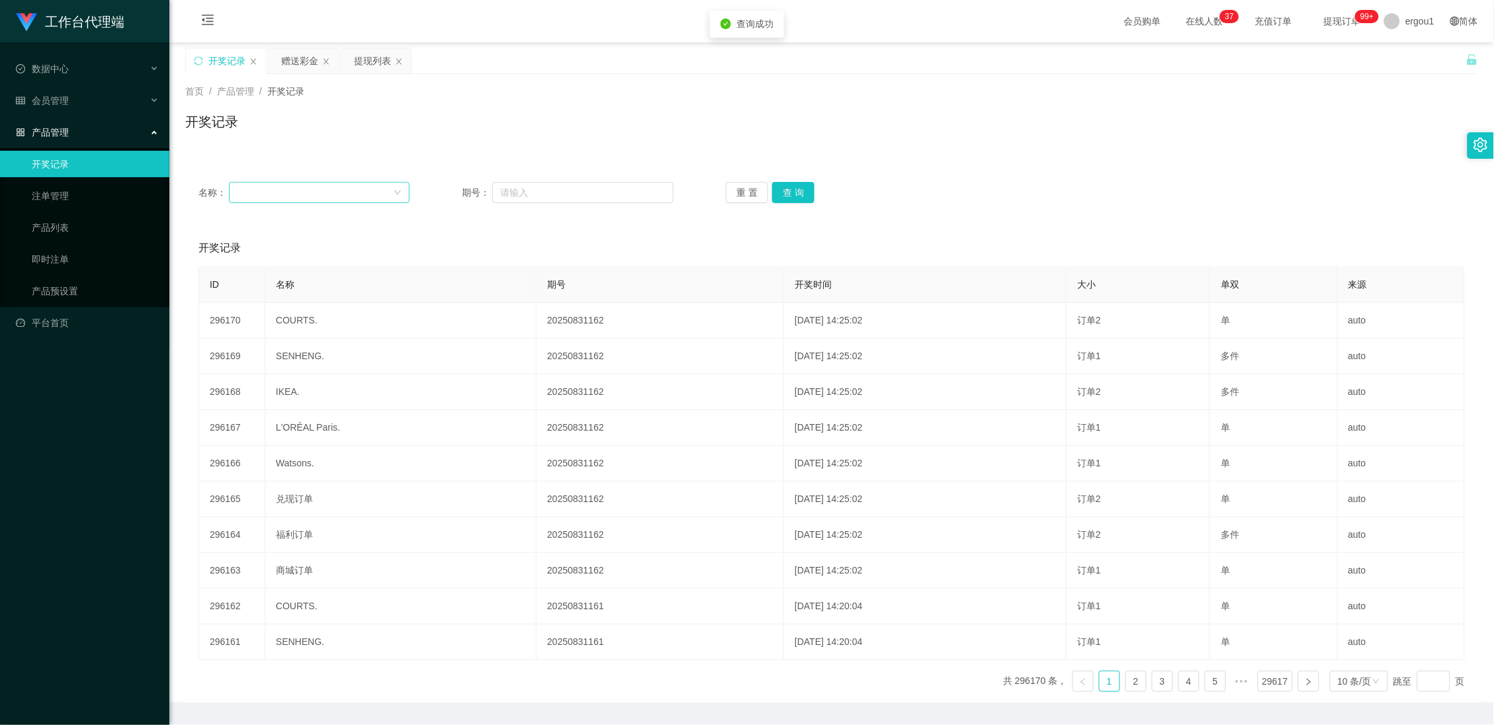
click at [293, 190] on div at bounding box center [315, 193] width 156 height 20
click at [351, 130] on div "开奖记录" at bounding box center [831, 127] width 1293 height 30
drag, startPoint x: 301, startPoint y: 54, endPoint x: 301, endPoint y: 71, distance: 17.2
click at [301, 54] on div "赠送彩金" at bounding box center [299, 60] width 37 height 25
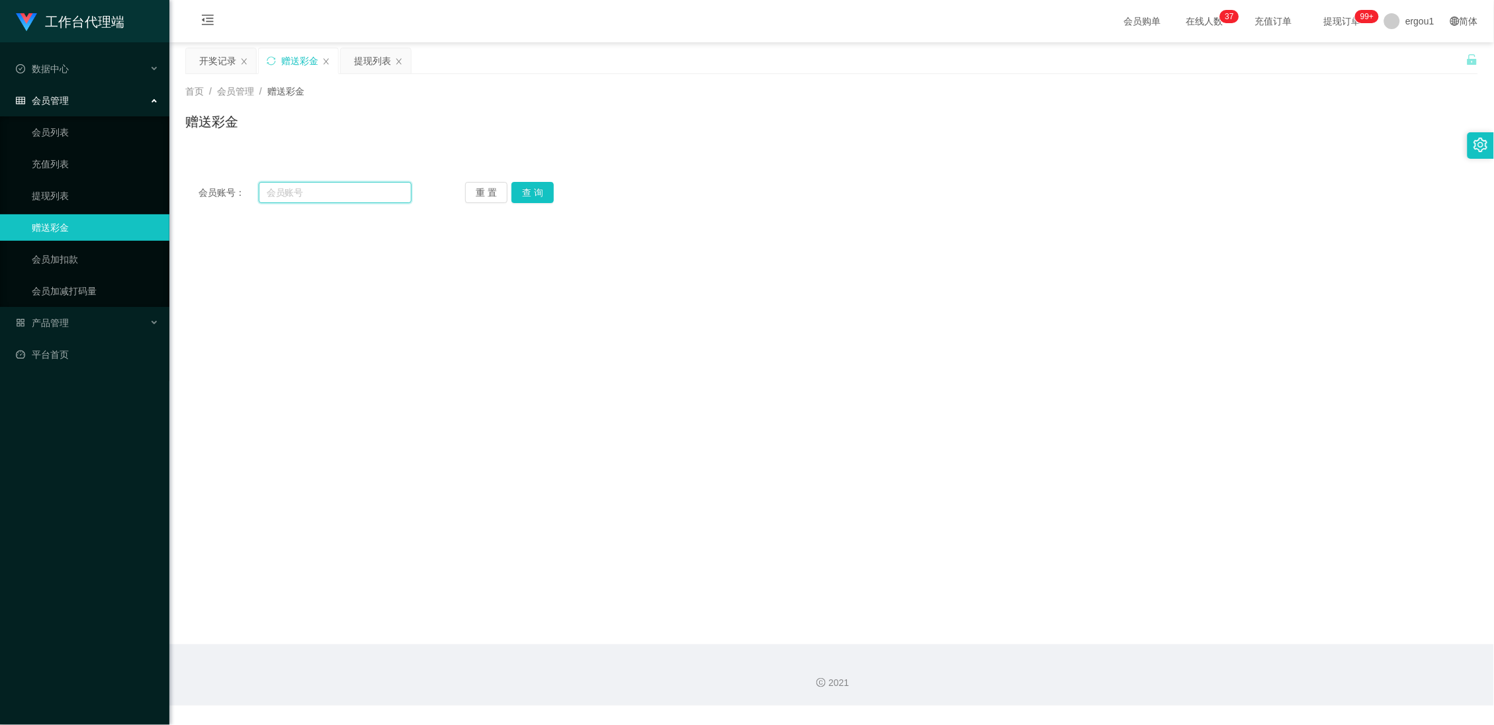
drag, startPoint x: 289, startPoint y: 188, endPoint x: 298, endPoint y: 192, distance: 9.5
click at [289, 188] on input "text" at bounding box center [336, 192] width 154 height 21
paste input "Harry2436"
type input "Harry2436"
click at [533, 197] on button "查 询" at bounding box center [533, 192] width 42 height 21
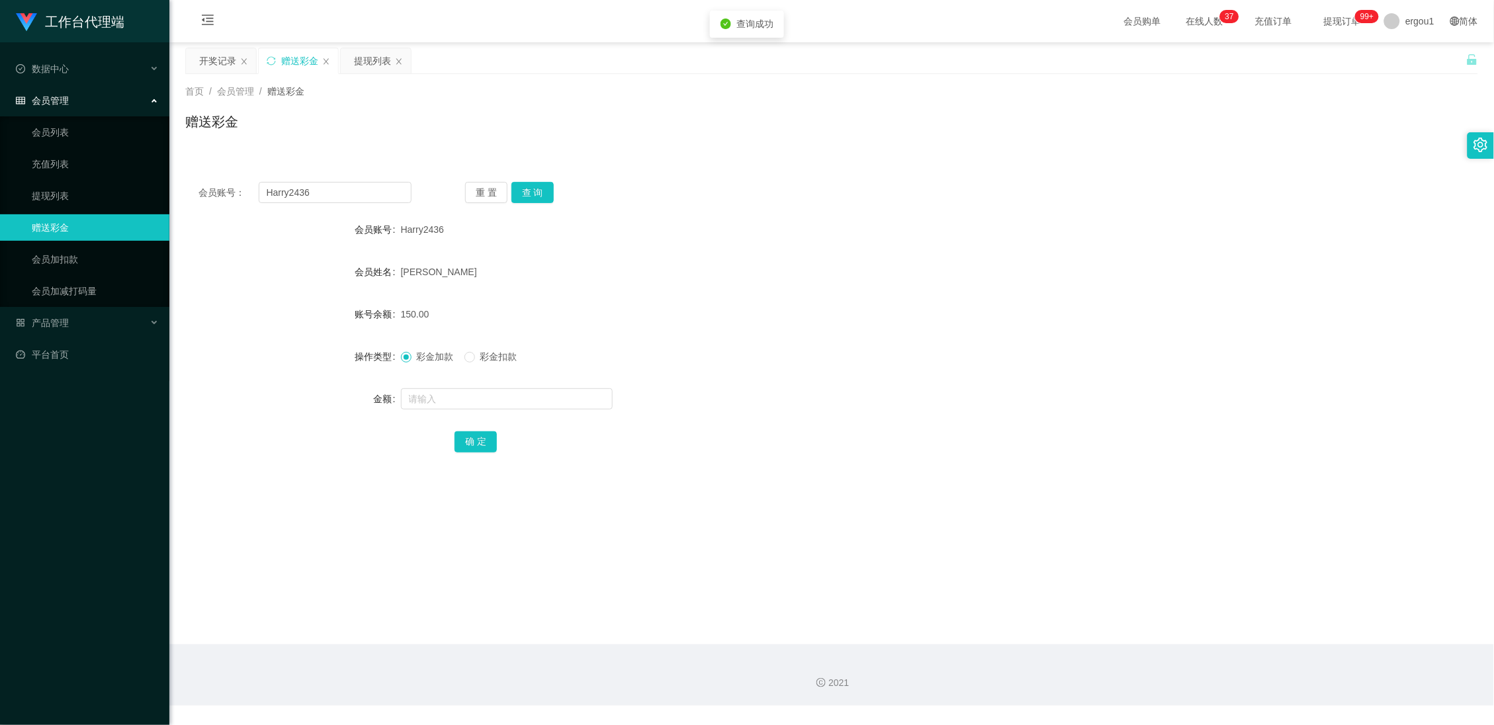
click at [414, 317] on span "150.00" at bounding box center [415, 314] width 28 height 11
click at [499, 317] on div "150.00" at bounding box center [778, 314] width 754 height 26
drag, startPoint x: 519, startPoint y: 302, endPoint x: 461, endPoint y: 200, distance: 117.4
click at [521, 302] on div "150.00" at bounding box center [778, 314] width 754 height 26
click at [405, 72] on div "提现列表" at bounding box center [376, 60] width 70 height 25
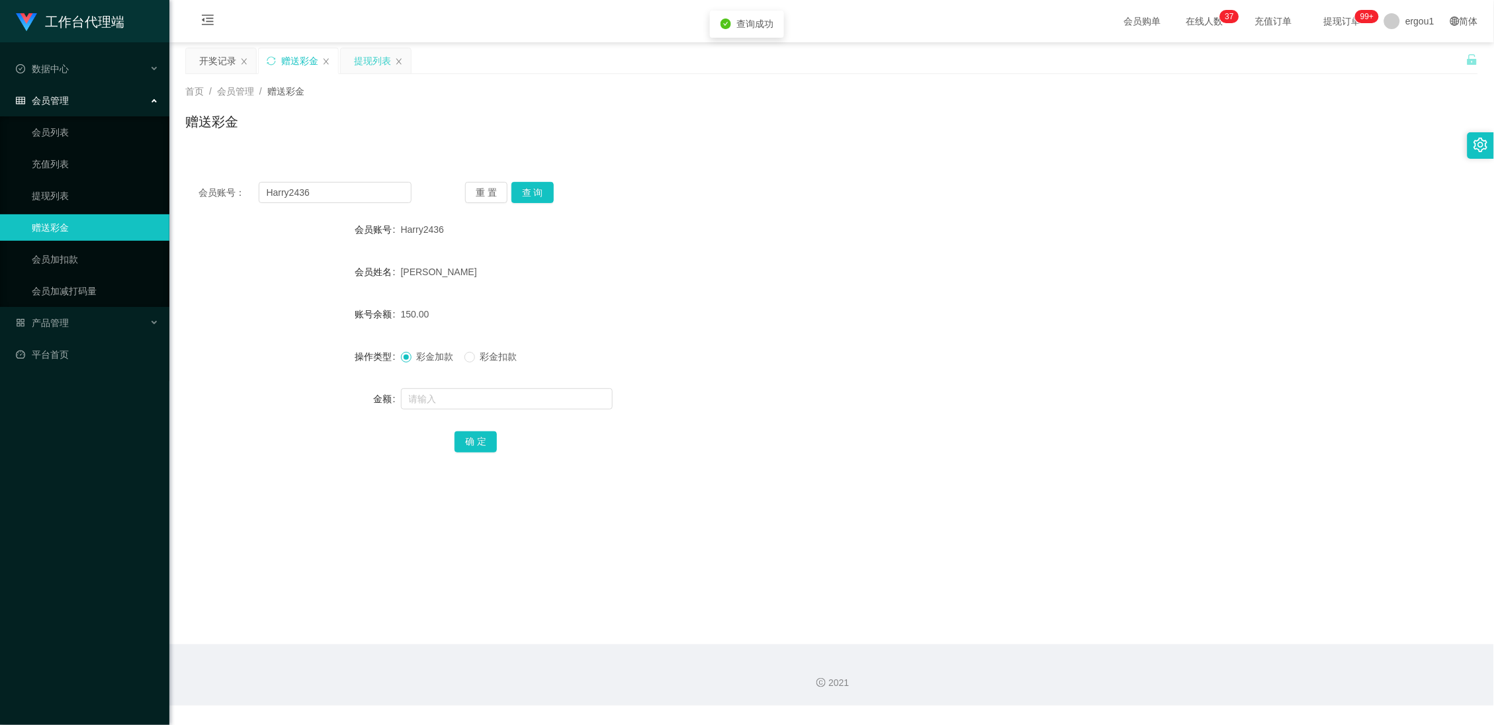
drag, startPoint x: 383, startPoint y: 64, endPoint x: 374, endPoint y: 61, distance: 9.0
click at [382, 64] on div "提现列表" at bounding box center [372, 60] width 37 height 25
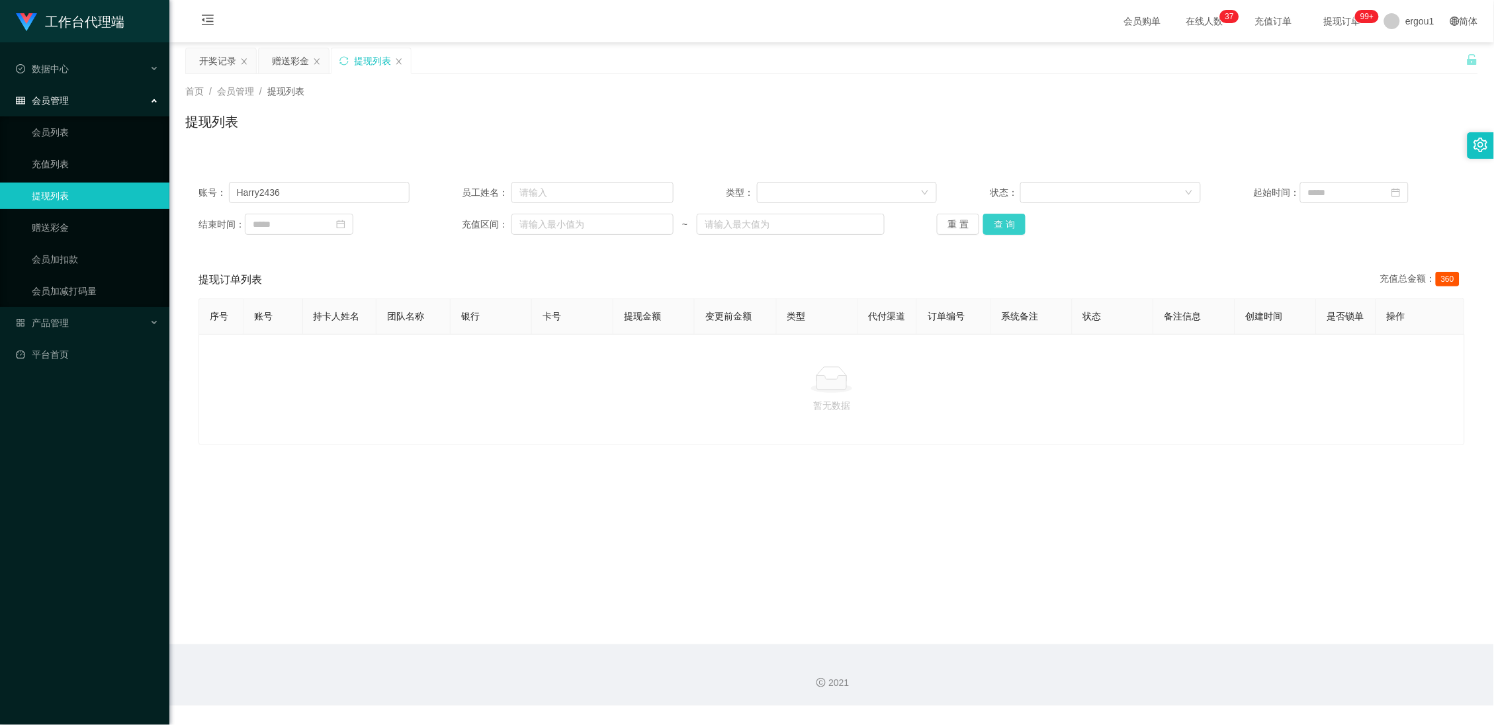
click at [1002, 218] on button "查 询" at bounding box center [1004, 224] width 42 height 21
click at [342, 60] on icon "图标: sync" at bounding box center [343, 60] width 9 height 9
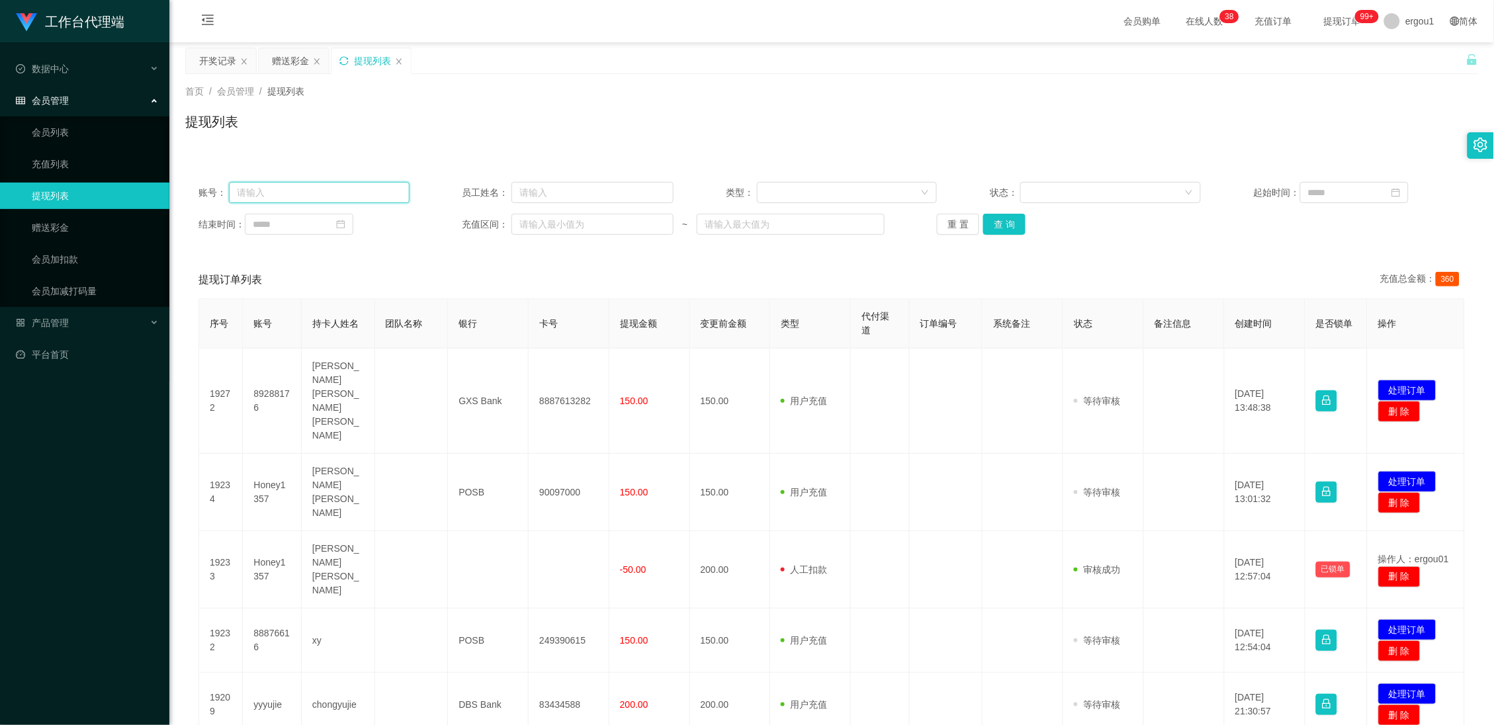
click at [312, 189] on input "text" at bounding box center [319, 192] width 181 height 21
paste input "81505927"
type input "81505927"
click at [329, 197] on input "text" at bounding box center [319, 192] width 181 height 21
paste input "Harry2436"
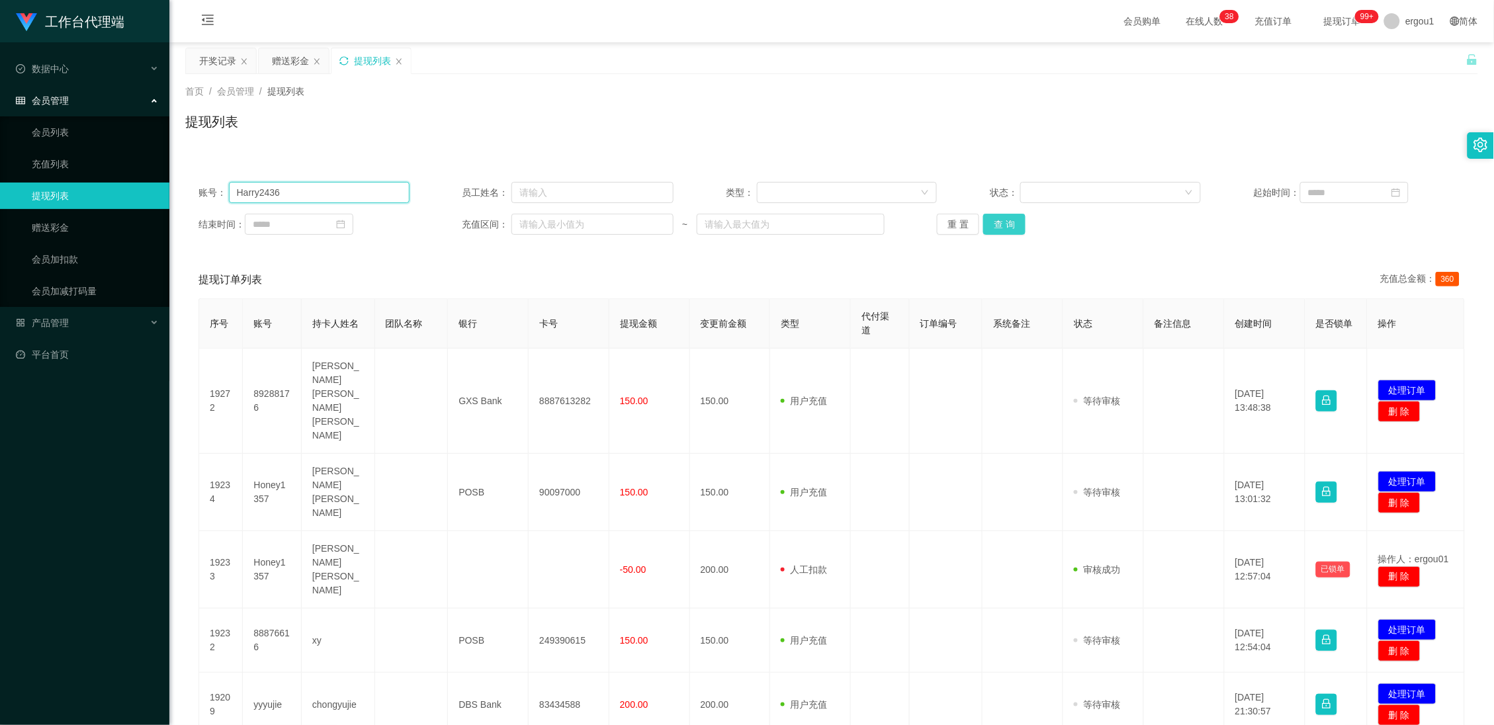
type input "Harry2436"
click at [993, 228] on button "查 询" at bounding box center [1004, 224] width 42 height 21
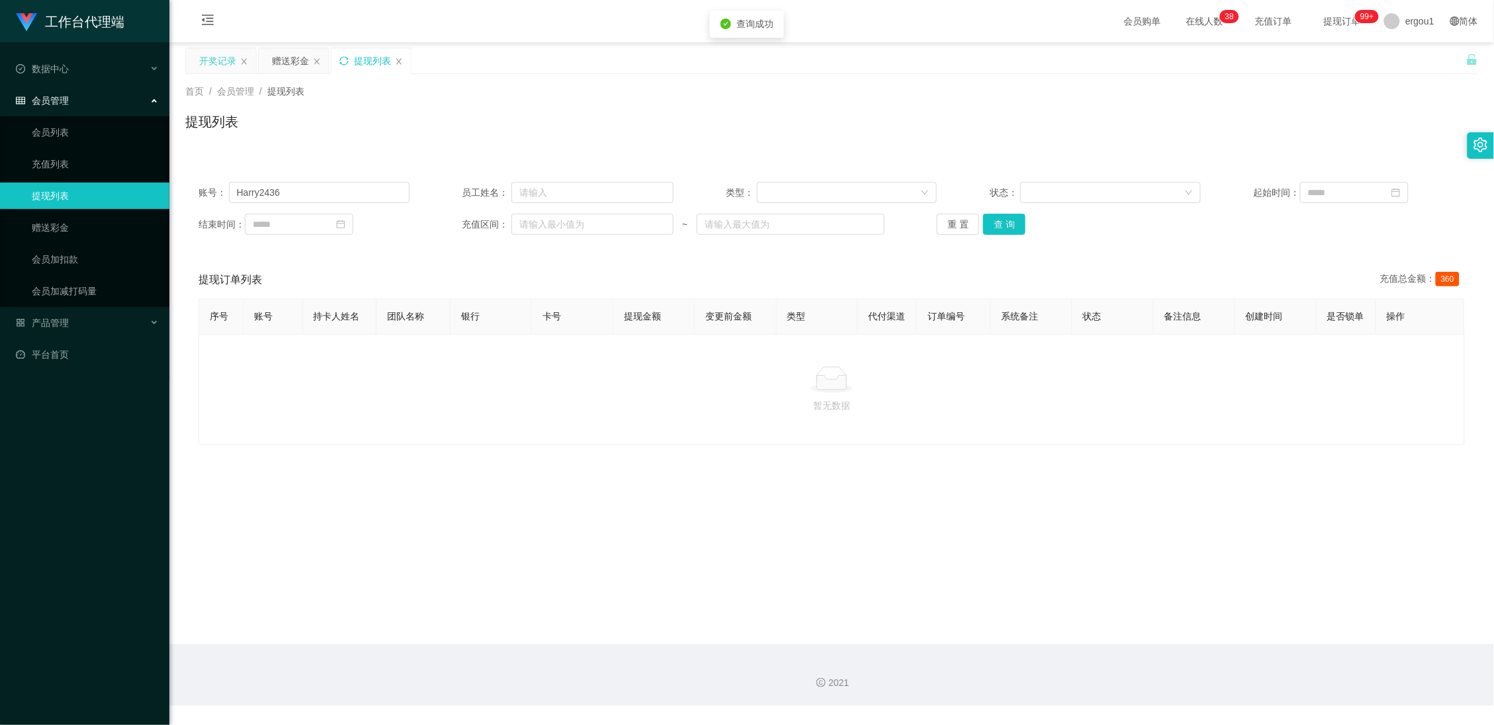
click at [209, 58] on div "开奖记录" at bounding box center [217, 60] width 37 height 25
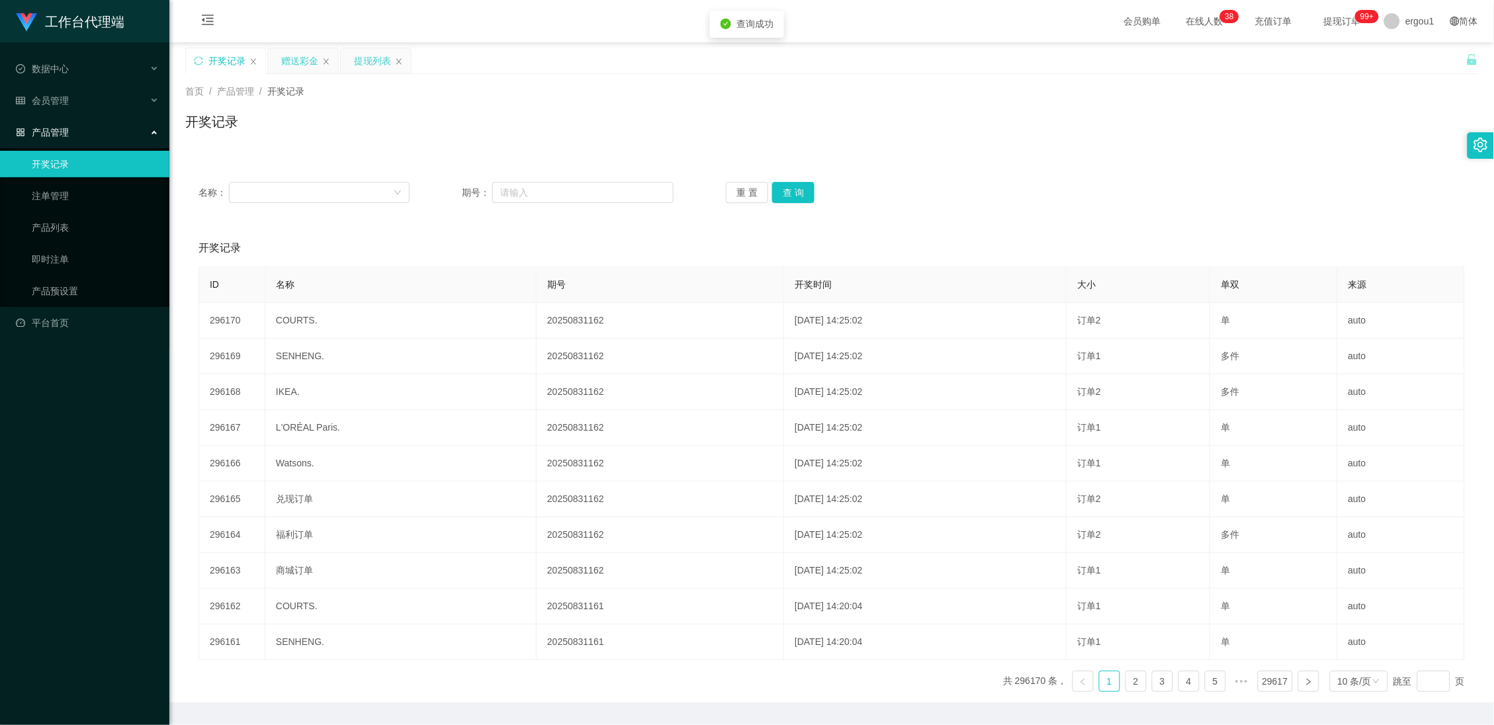
click at [302, 63] on div "赠送彩金" at bounding box center [299, 60] width 37 height 25
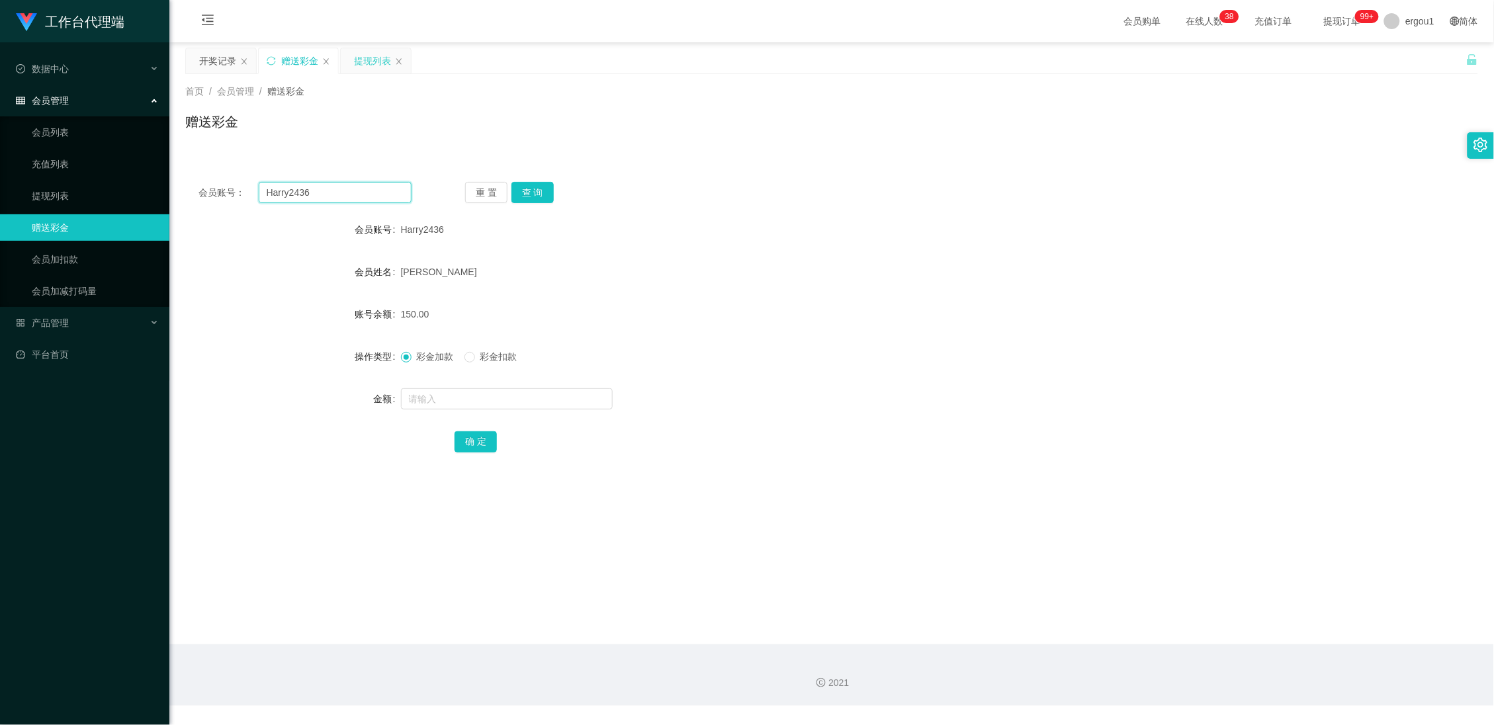
click at [299, 184] on input "Harry2436" at bounding box center [336, 192] width 154 height 21
click at [539, 191] on button "查 询" at bounding box center [533, 192] width 42 height 21
click at [549, 193] on button "查 询" at bounding box center [533, 192] width 42 height 21
click at [549, 192] on button "查 询" at bounding box center [533, 192] width 42 height 21
click at [549, 192] on button "查 询" at bounding box center [540, 192] width 57 height 21
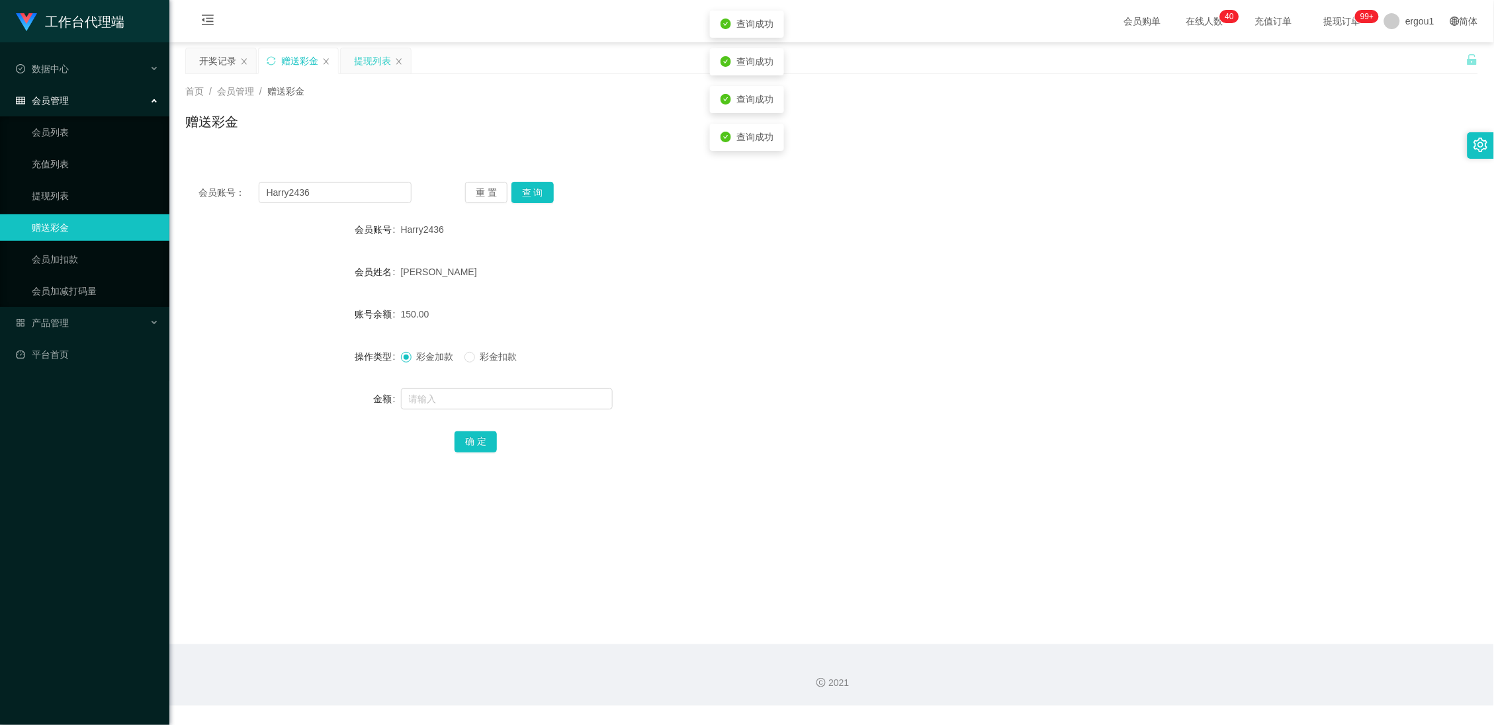
click at [544, 306] on div "150.00" at bounding box center [778, 314] width 754 height 26
click at [524, 193] on button "查 询" at bounding box center [533, 192] width 42 height 21
click at [354, 49] on div "提现列表" at bounding box center [372, 60] width 37 height 25
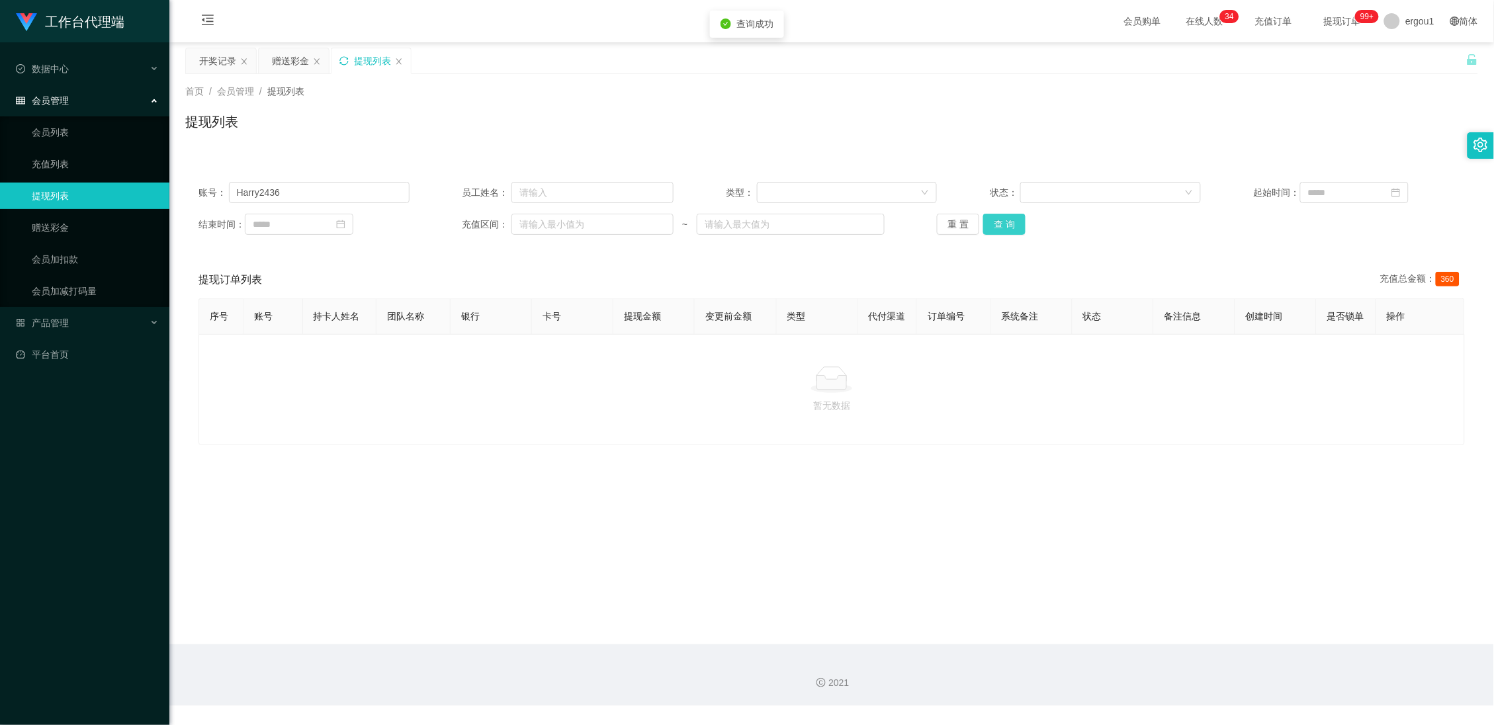
click at [1003, 227] on button "查 询" at bounding box center [1004, 224] width 42 height 21
